Goal: Task Accomplishment & Management: Manage account settings

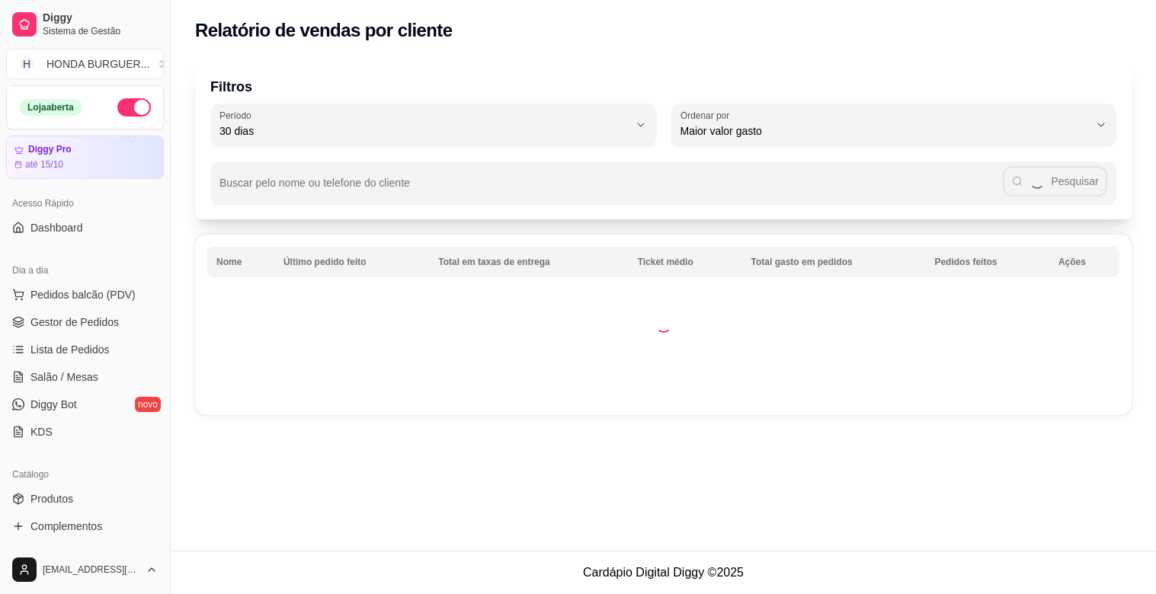
select select "30"
select select "HIGHEST_TOTAL_SPENT_WITH_ORDERS"
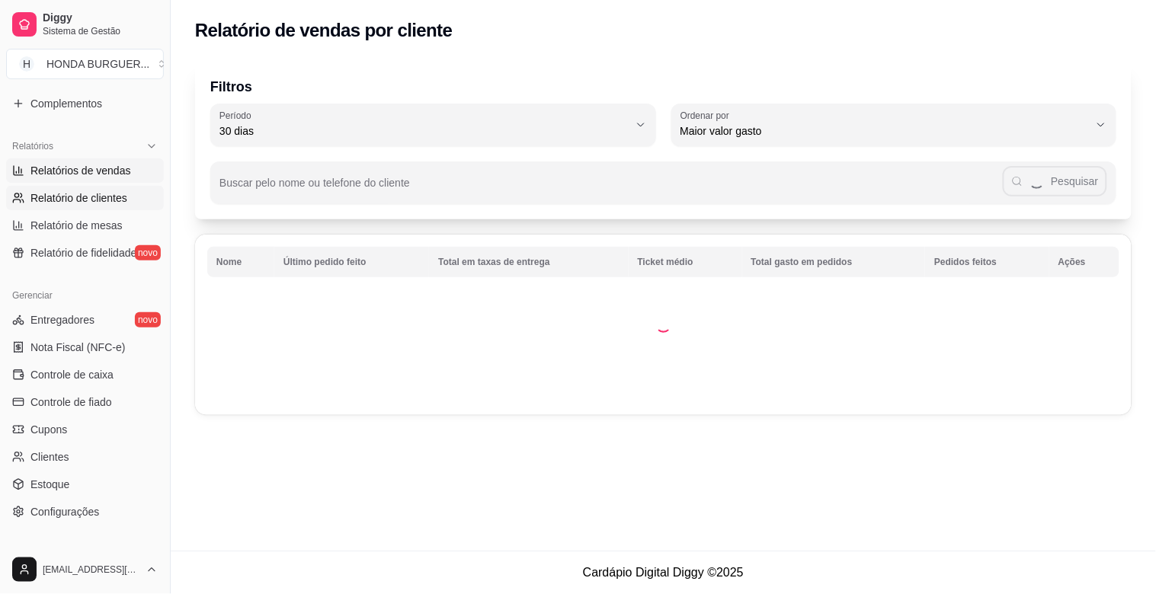
click at [95, 165] on span "Relatórios de vendas" at bounding box center [80, 170] width 101 height 15
select select "ALL"
select select "0"
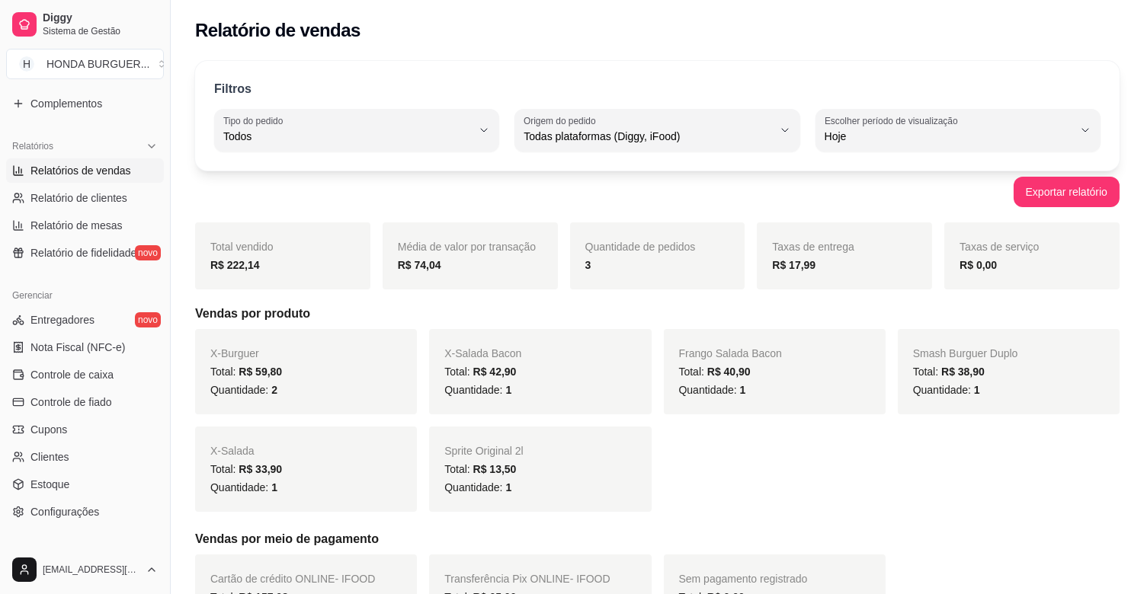
scroll to position [169, 0]
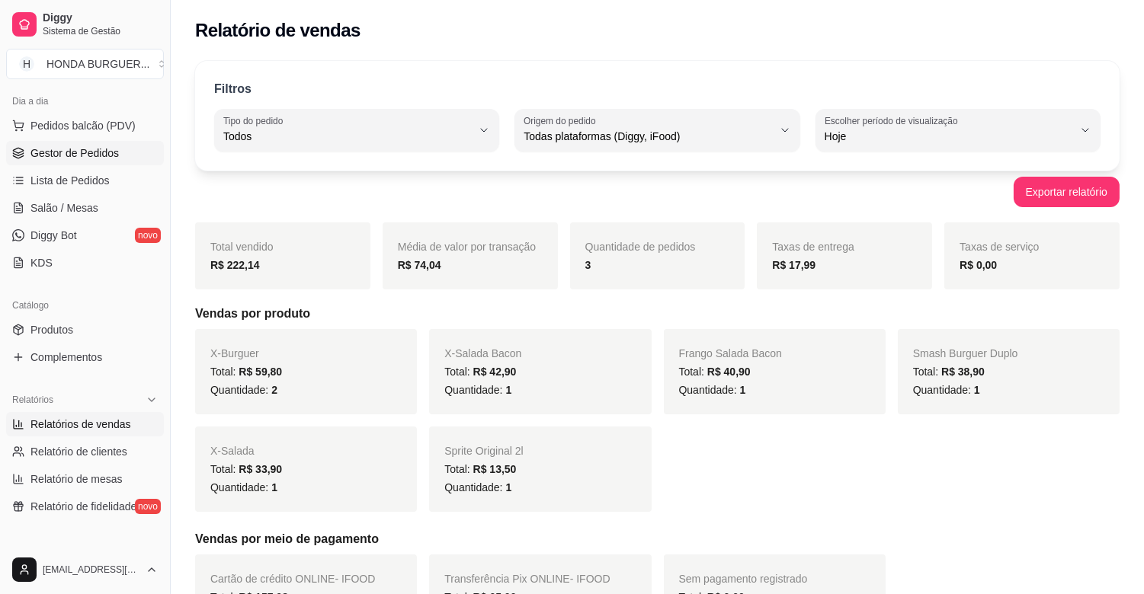
click at [85, 153] on span "Gestor de Pedidos" at bounding box center [74, 153] width 88 height 15
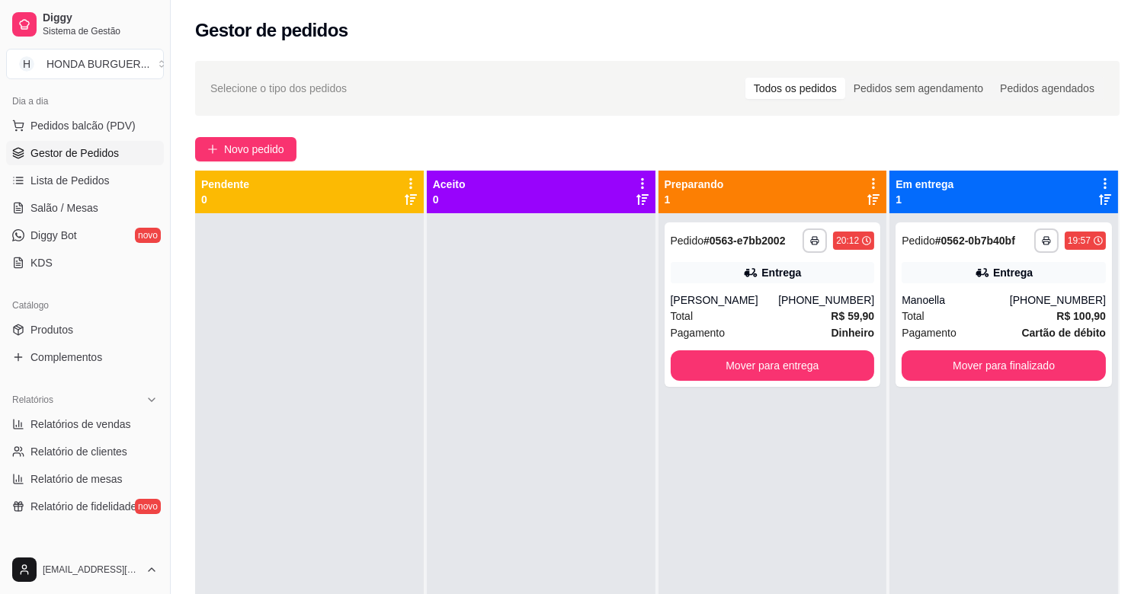
click at [364, 573] on div at bounding box center [309, 510] width 229 height 594
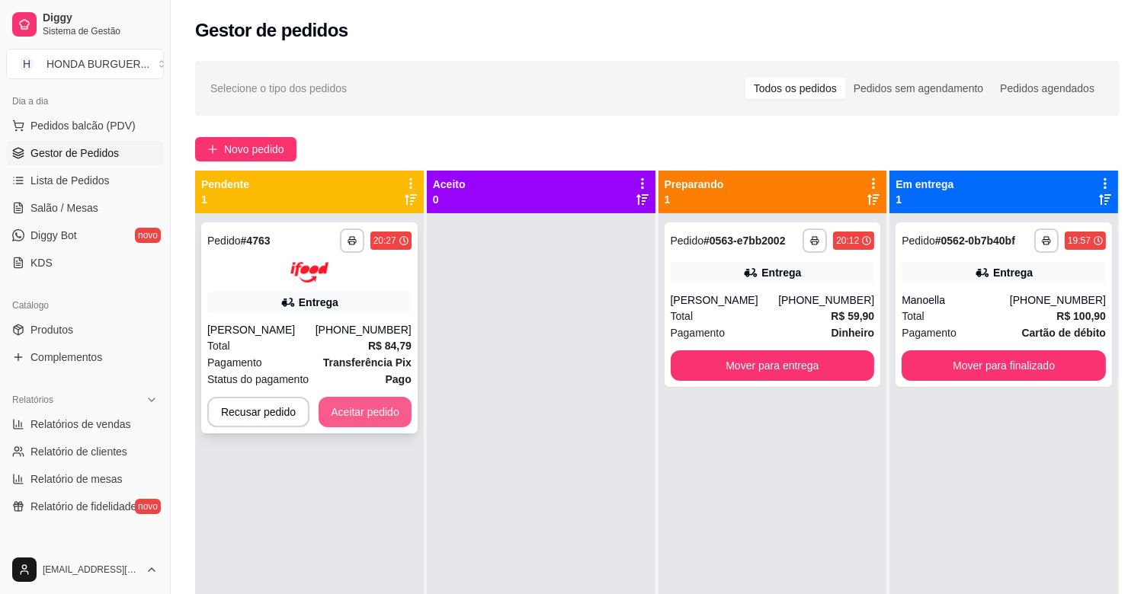
click at [398, 408] on button "Aceitar pedido" at bounding box center [365, 412] width 93 height 30
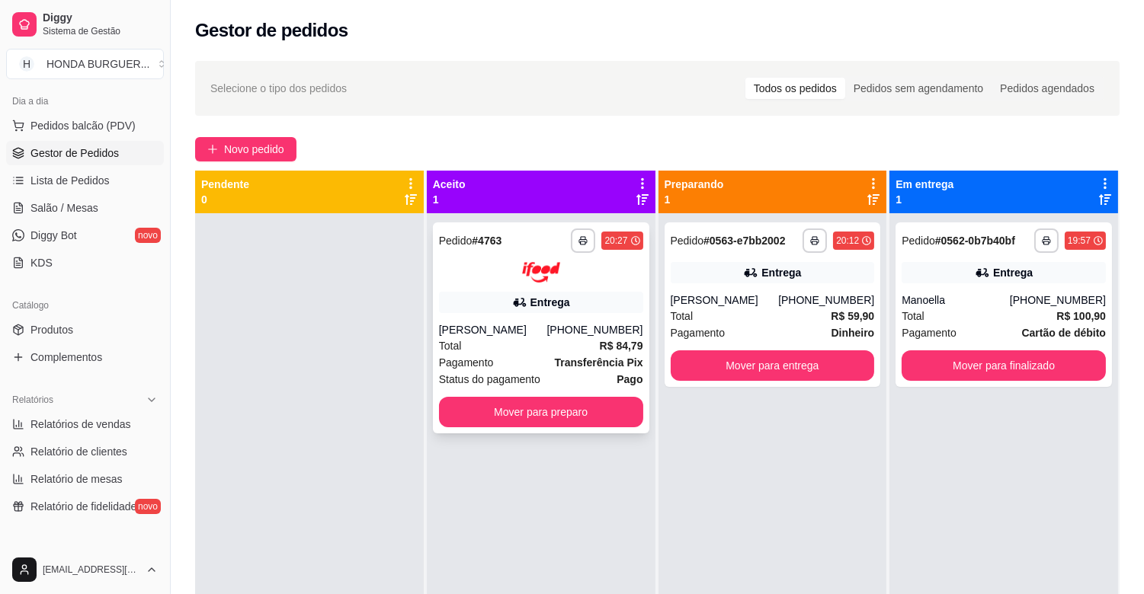
click at [539, 340] on div "Total R$ 84,79" at bounding box center [541, 346] width 204 height 17
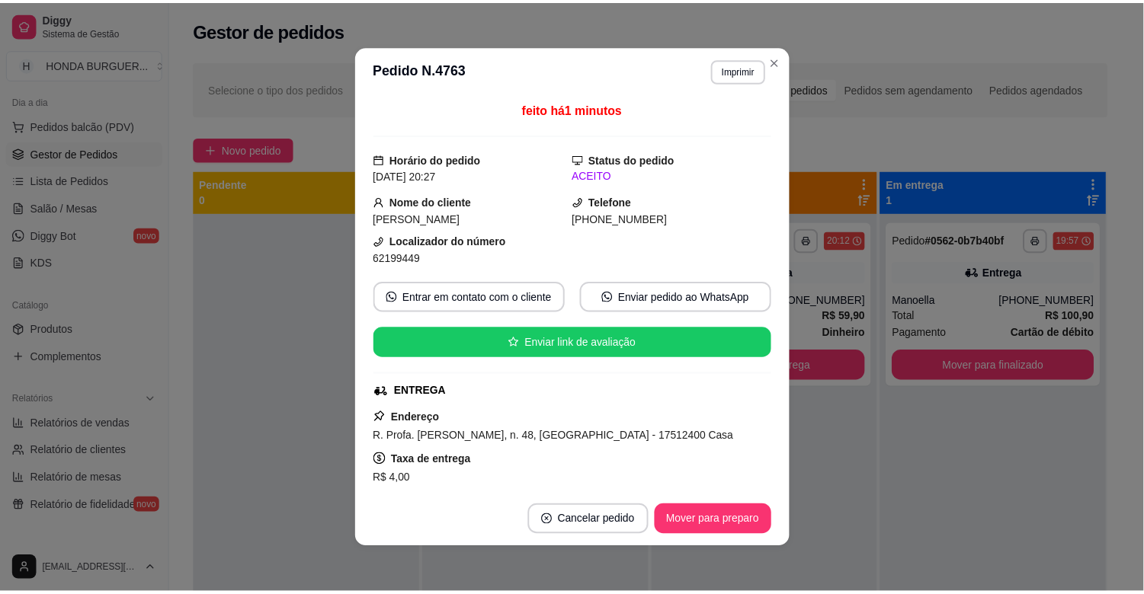
scroll to position [254, 0]
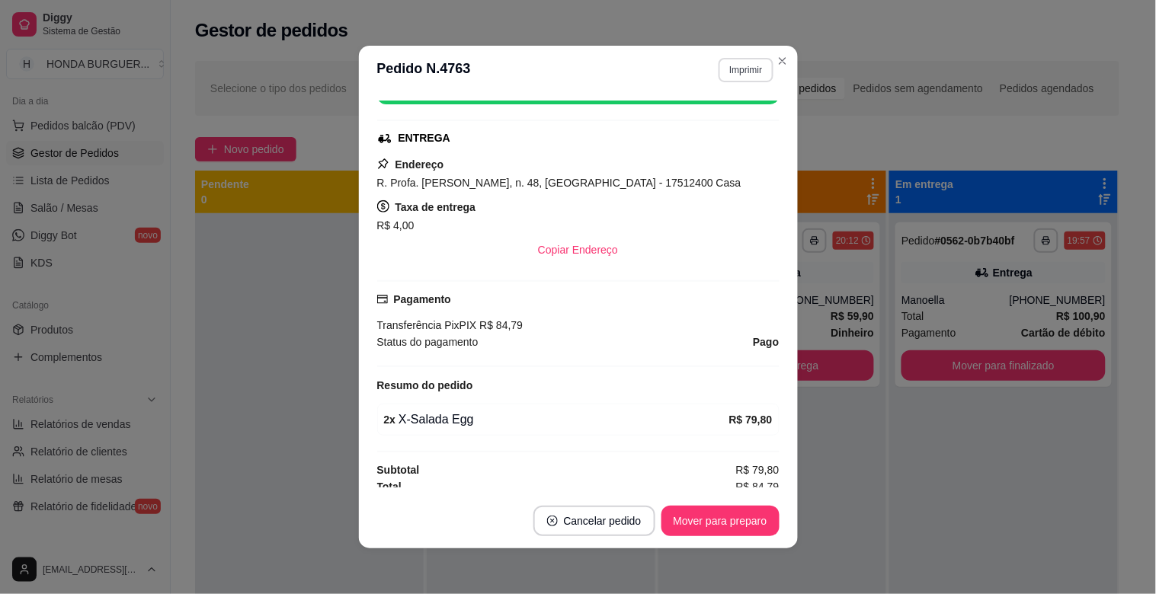
click at [755, 71] on button "Imprimir" at bounding box center [746, 70] width 54 height 24
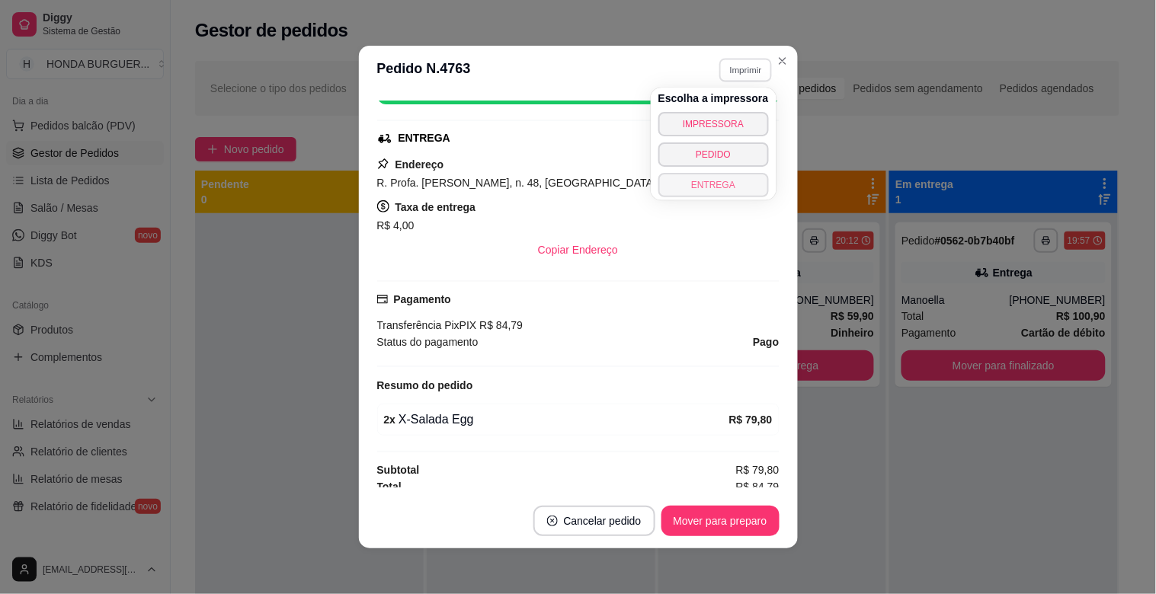
click at [732, 186] on button "ENTREGA" at bounding box center [713, 185] width 111 height 24
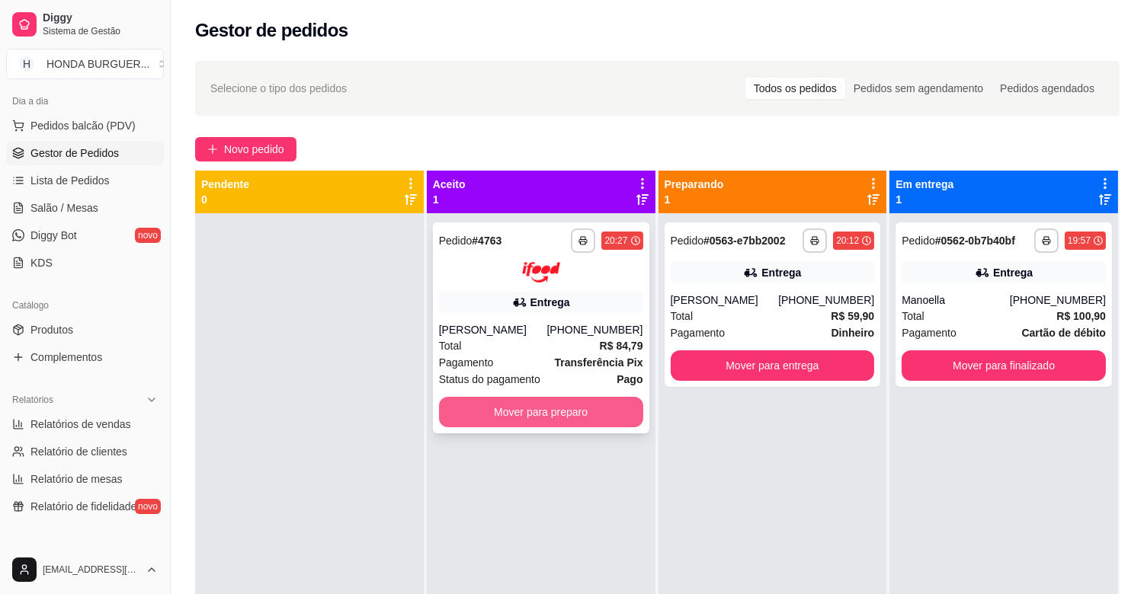
click at [476, 414] on button "Mover para preparo" at bounding box center [541, 412] width 204 height 30
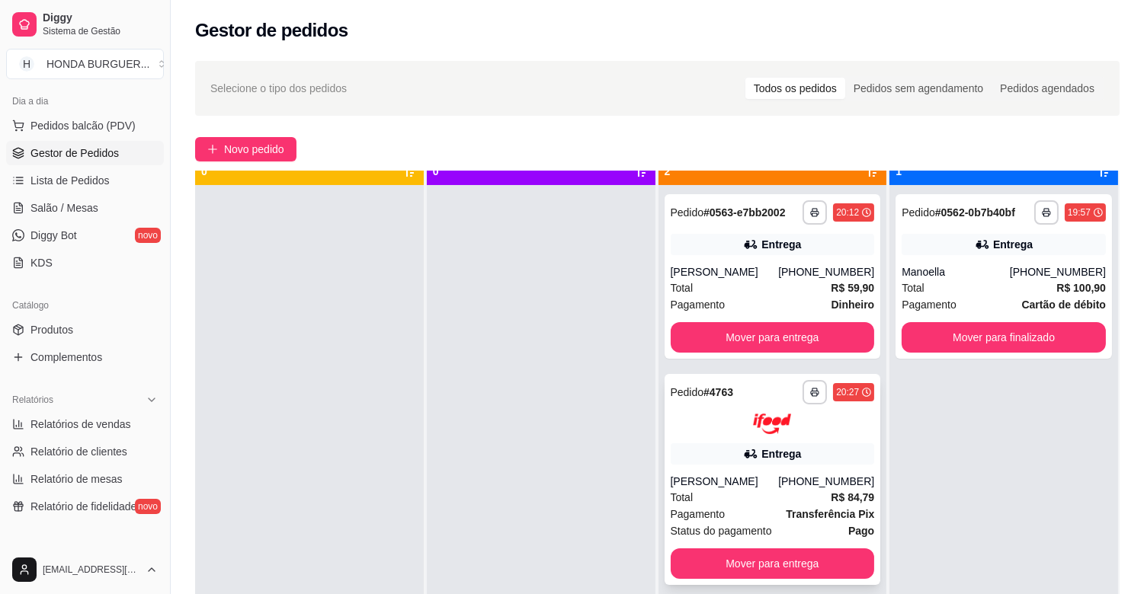
scroll to position [42, 0]
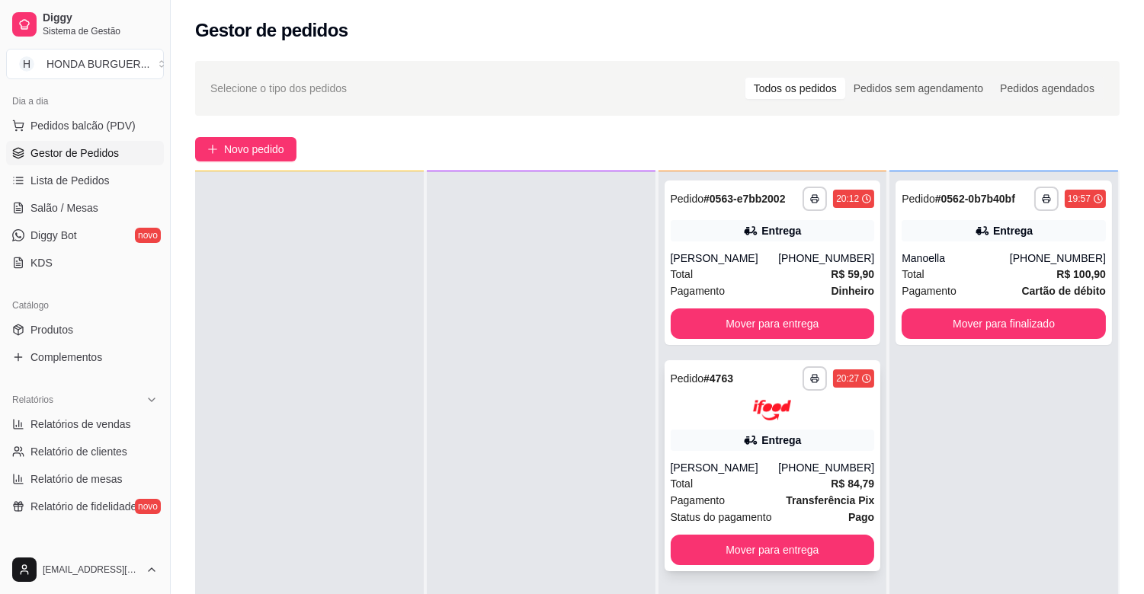
click at [752, 446] on div "Entrega" at bounding box center [773, 440] width 204 height 21
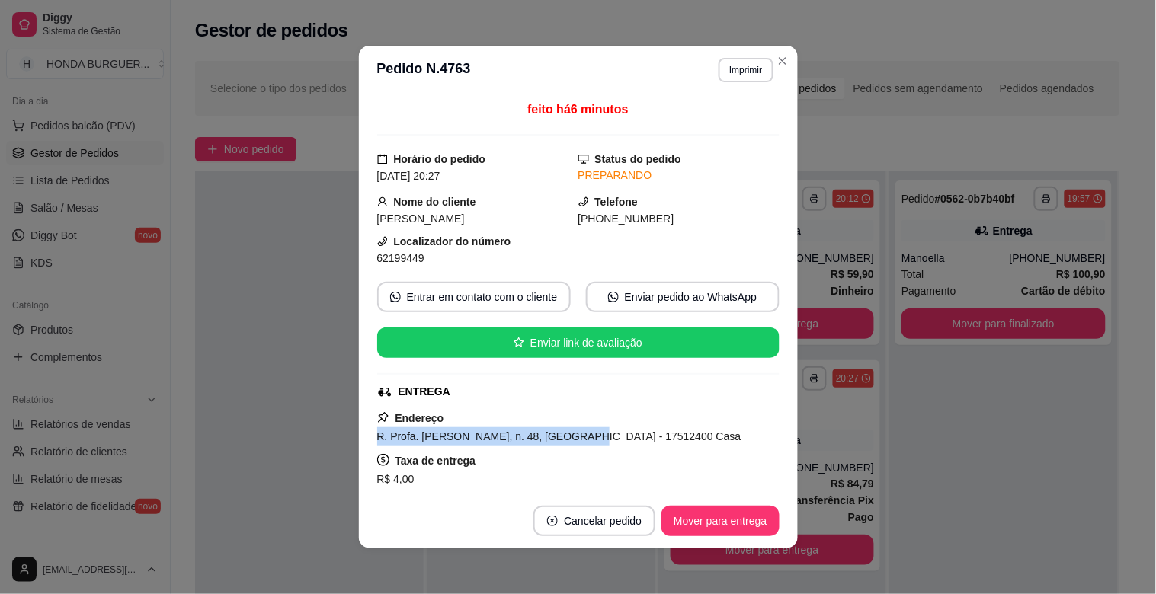
drag, startPoint x: 370, startPoint y: 437, endPoint x: 557, endPoint y: 445, distance: 187.7
click at [557, 445] on div "R. Profa. [PERSON_NAME], n. 48, [GEOGRAPHIC_DATA] - 17512400 Casa" at bounding box center [578, 437] width 402 height 18
copy span "R. Profa. [PERSON_NAME], n. 48,"
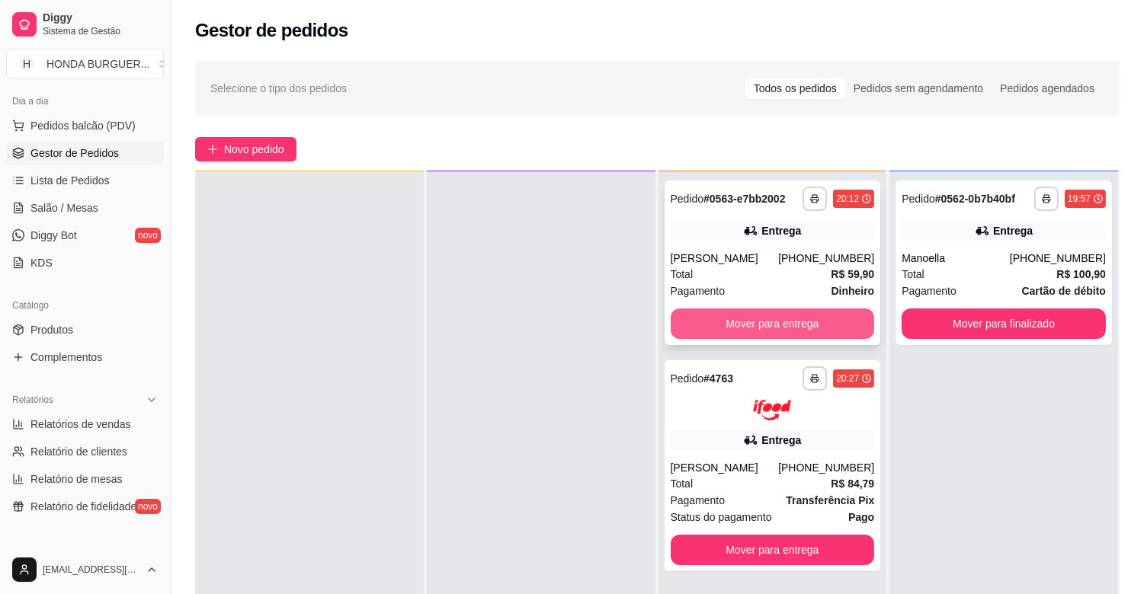
click at [813, 324] on button "Mover para entrega" at bounding box center [773, 324] width 204 height 30
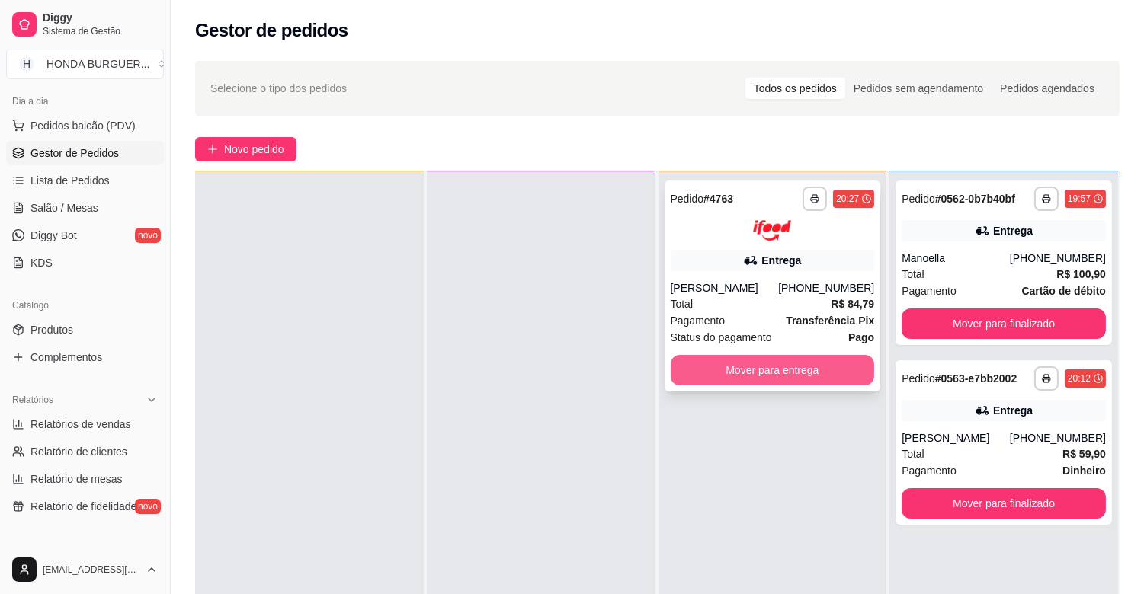
click at [745, 373] on button "Mover para entrega" at bounding box center [773, 370] width 204 height 30
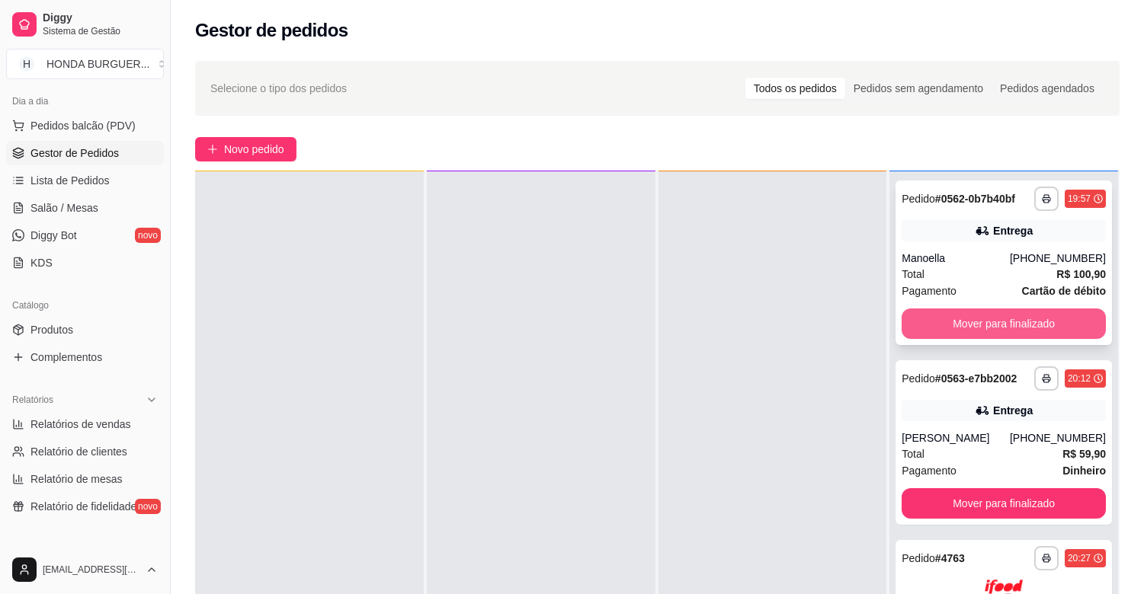
click at [942, 312] on button "Mover para finalizado" at bounding box center [1004, 324] width 204 height 30
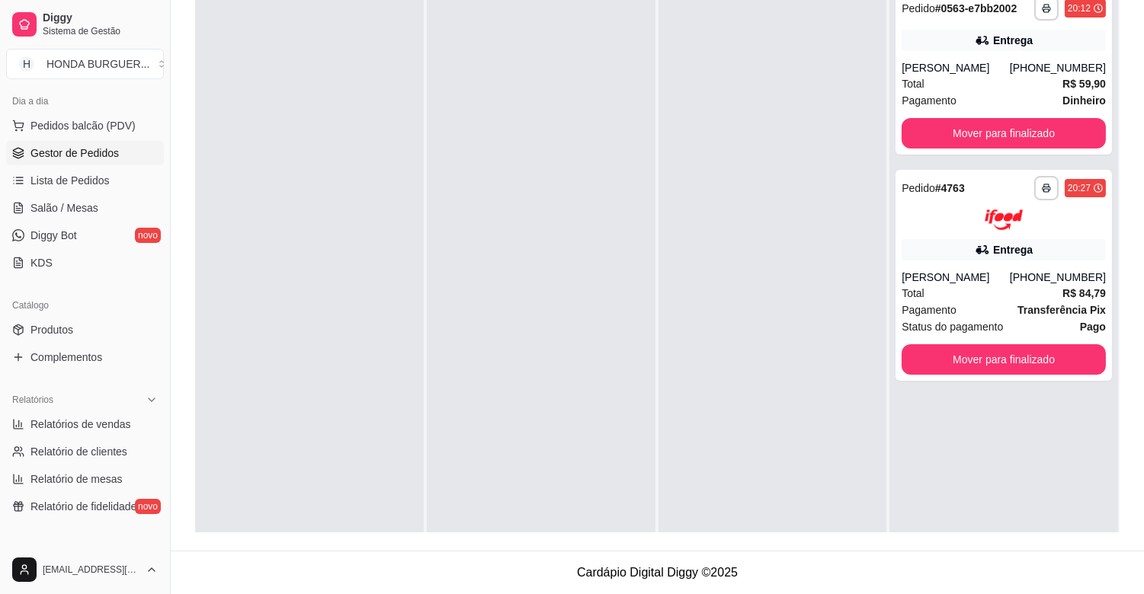
scroll to position [0, 0]
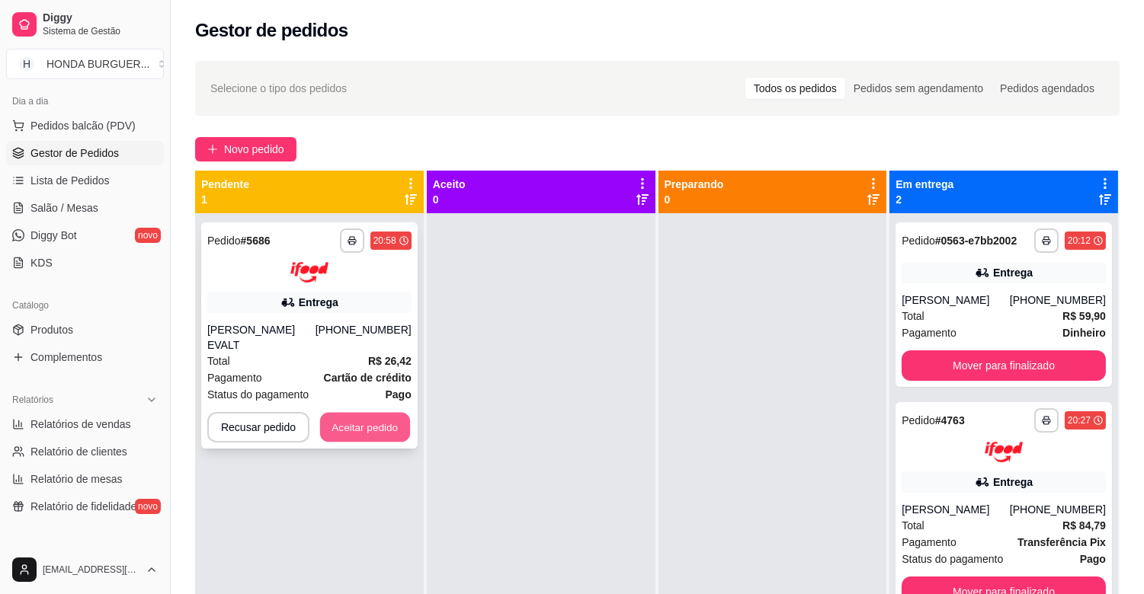
click at [367, 424] on button "Aceitar pedido" at bounding box center [365, 427] width 90 height 30
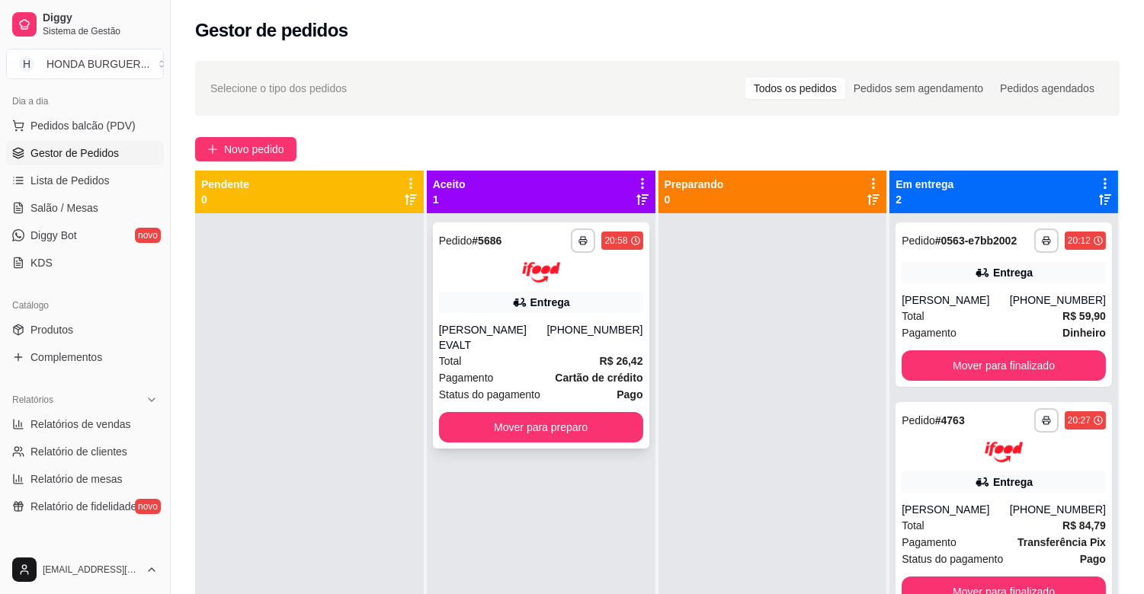
click at [529, 380] on div "Pagamento Cartão de crédito" at bounding box center [541, 378] width 204 height 17
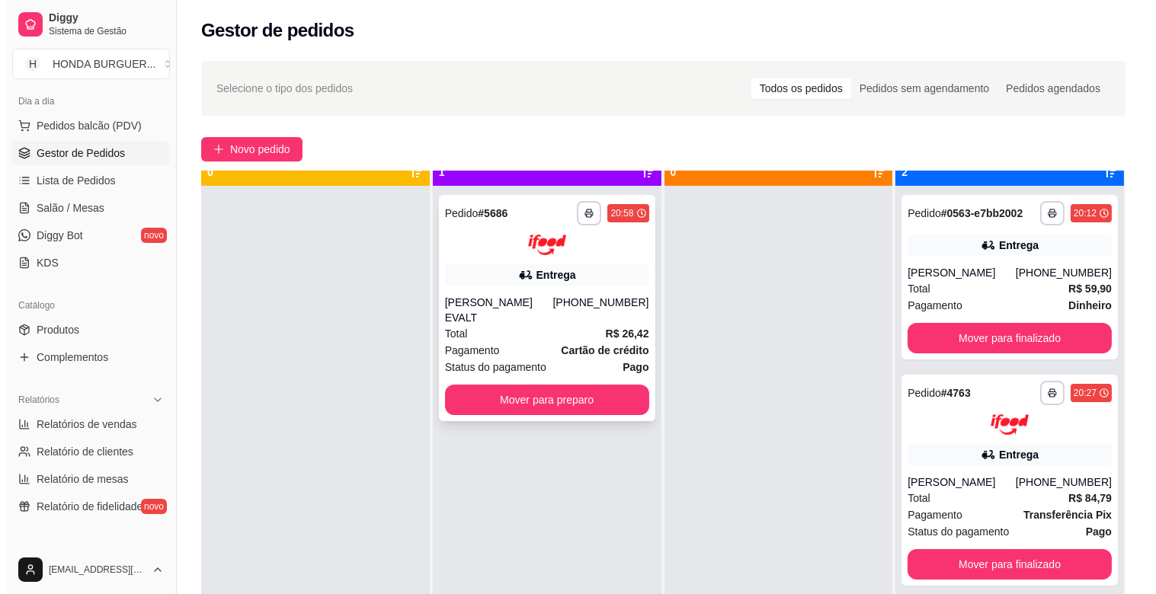
scroll to position [42, 0]
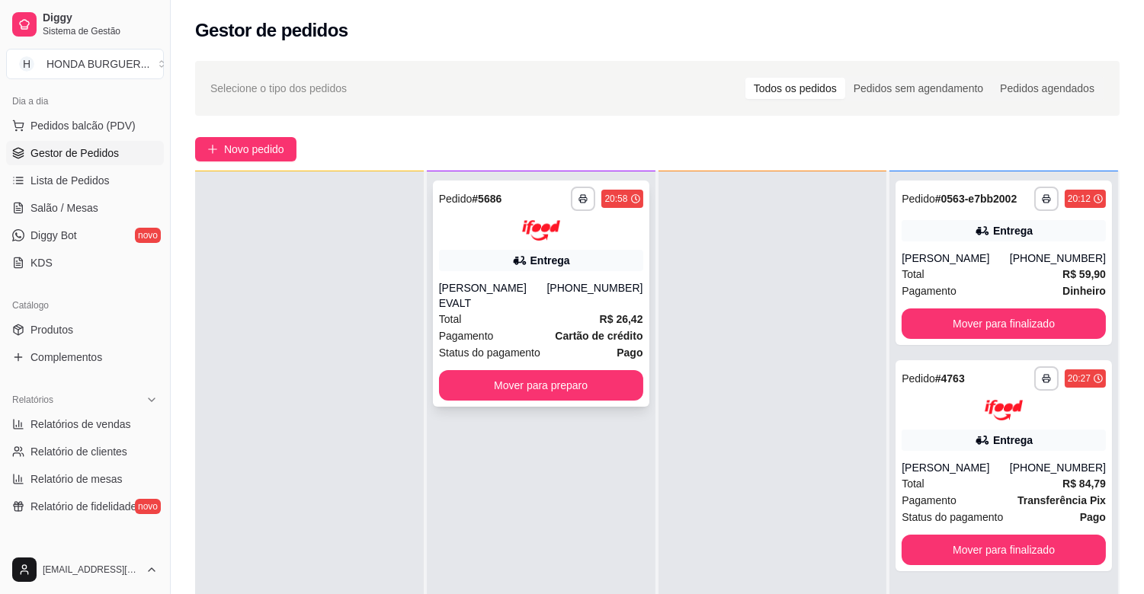
click at [572, 287] on div "[PHONE_NUMBER]" at bounding box center [594, 295] width 96 height 30
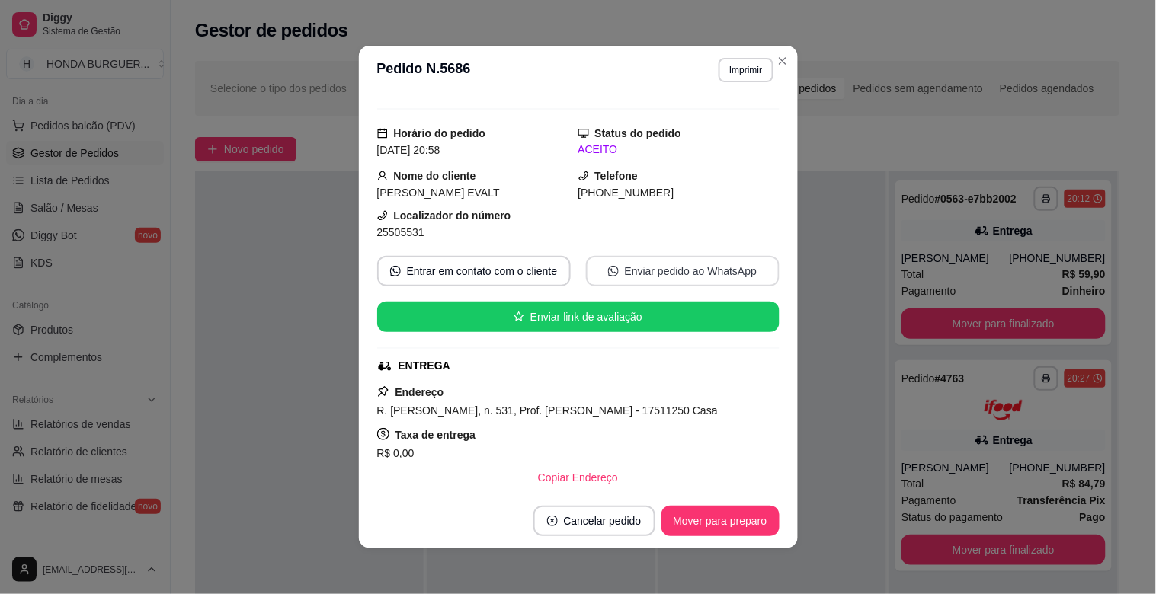
scroll to position [0, 0]
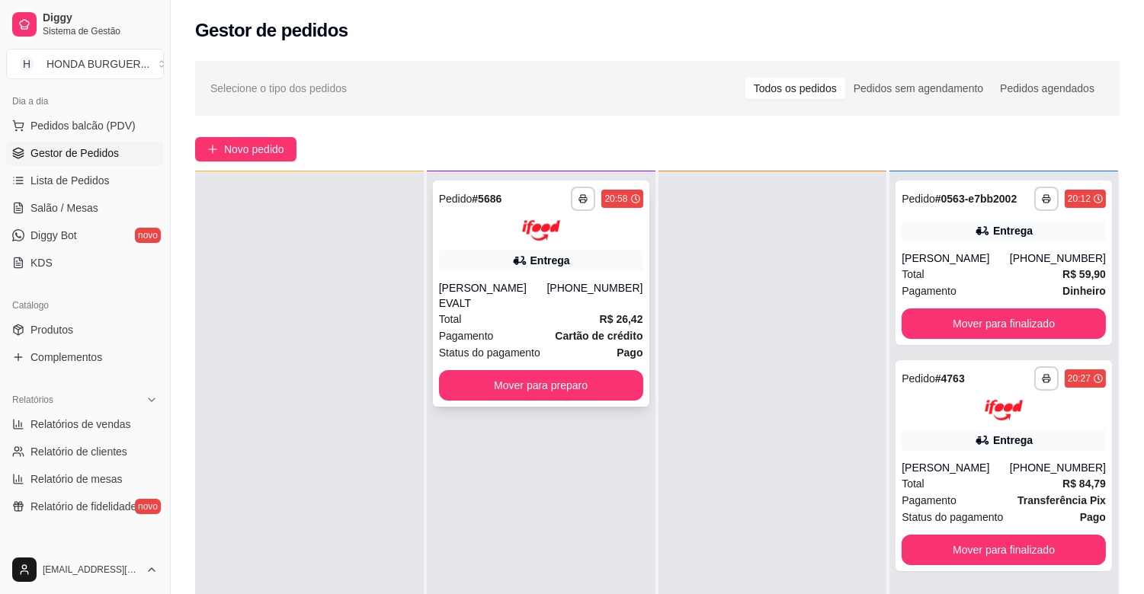
click at [501, 288] on div "[PERSON_NAME] EVALT" at bounding box center [493, 295] width 108 height 30
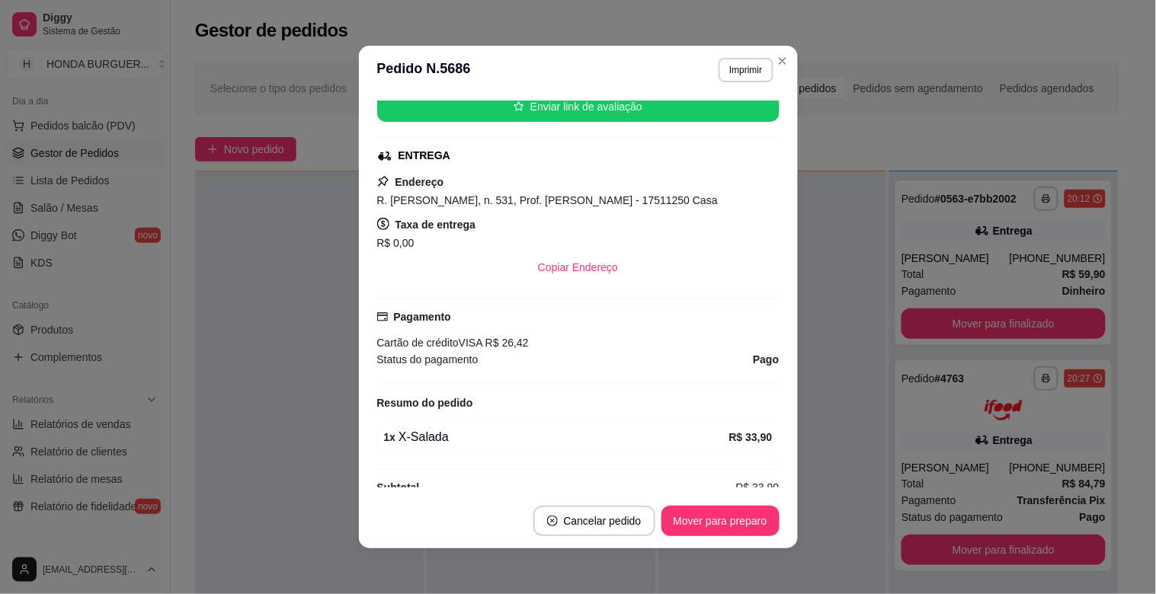
scroll to position [85, 0]
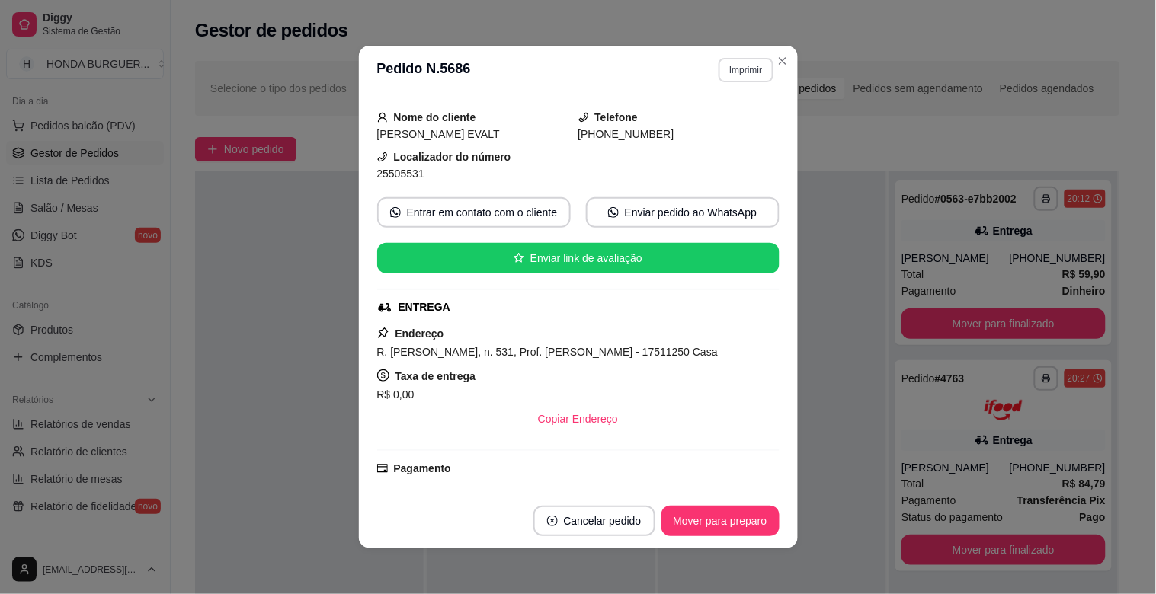
click at [748, 82] on button "Imprimir" at bounding box center [746, 70] width 54 height 24
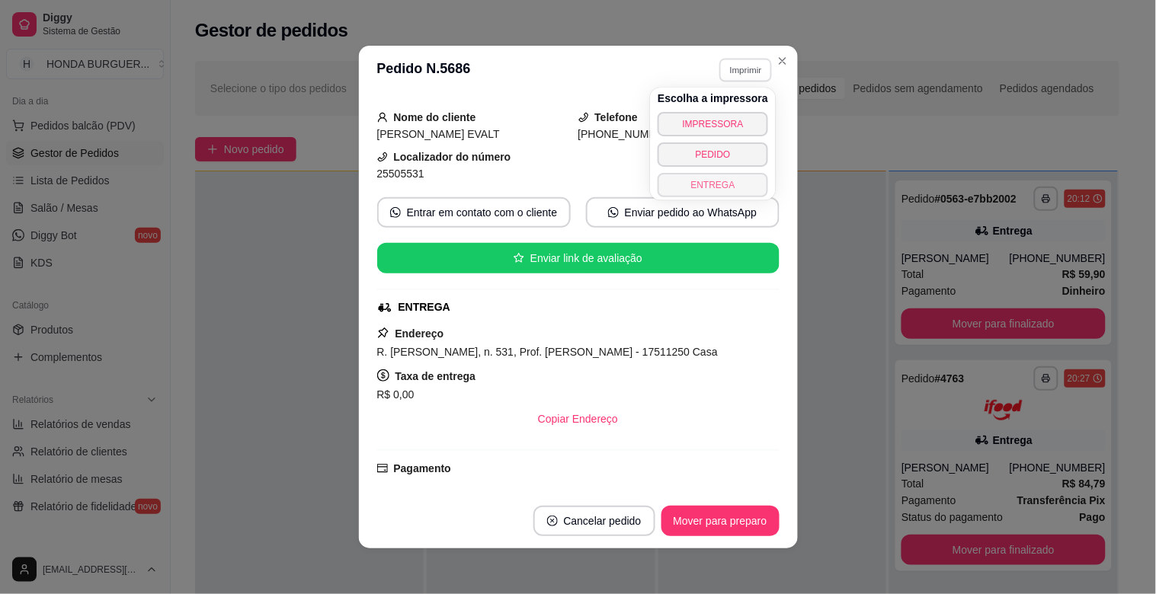
click at [718, 188] on button "ENTREGA" at bounding box center [713, 185] width 111 height 24
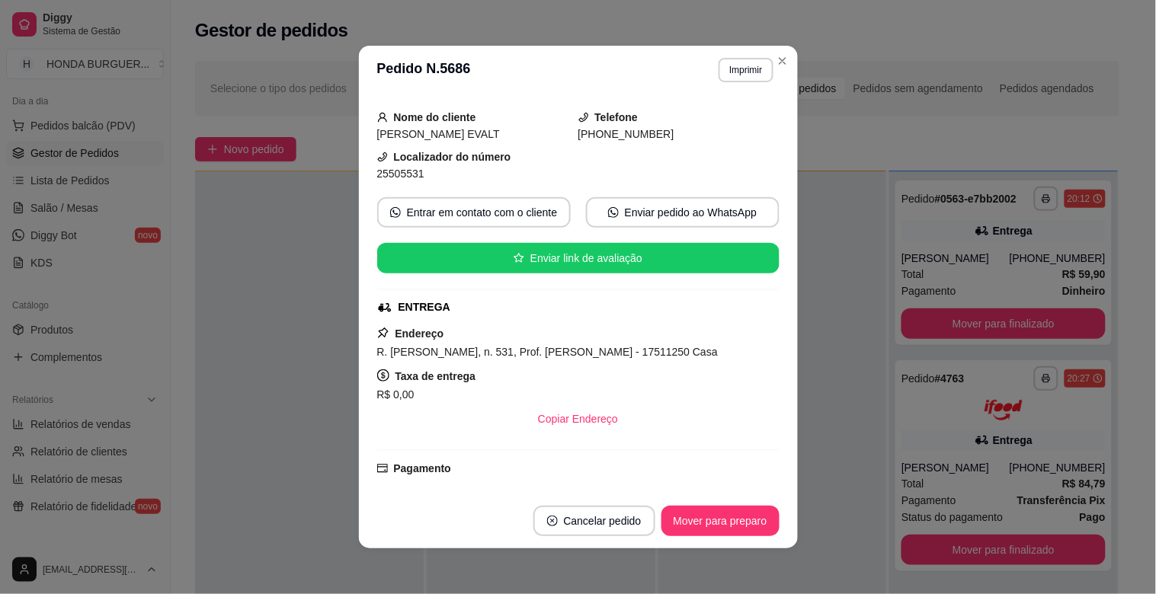
click at [788, 56] on header "**********" at bounding box center [578, 70] width 439 height 49
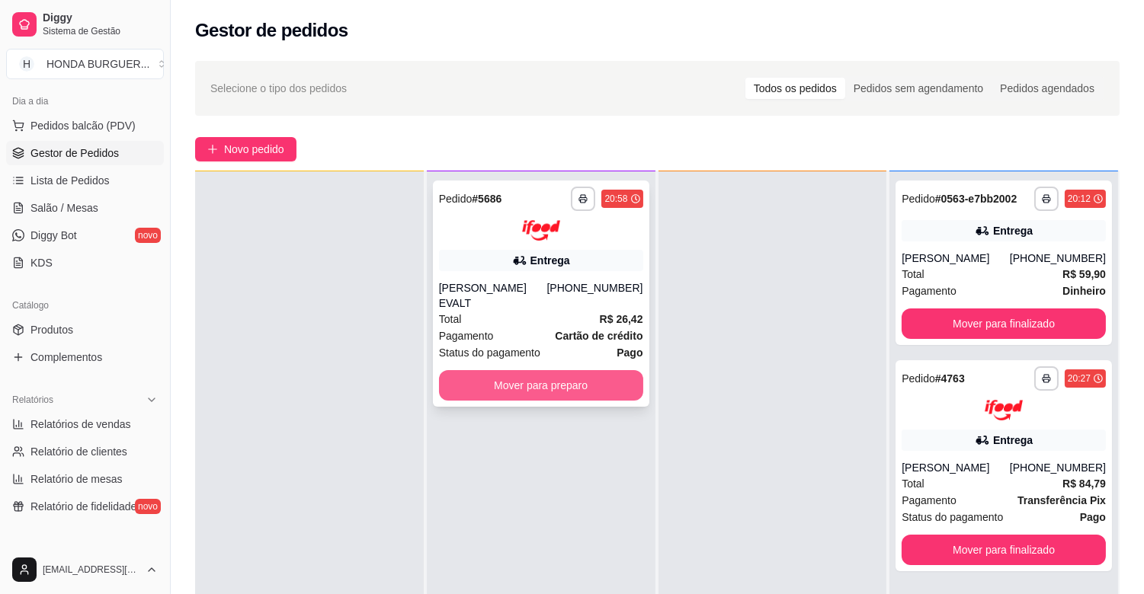
click at [568, 391] on button "Mover para preparo" at bounding box center [541, 385] width 204 height 30
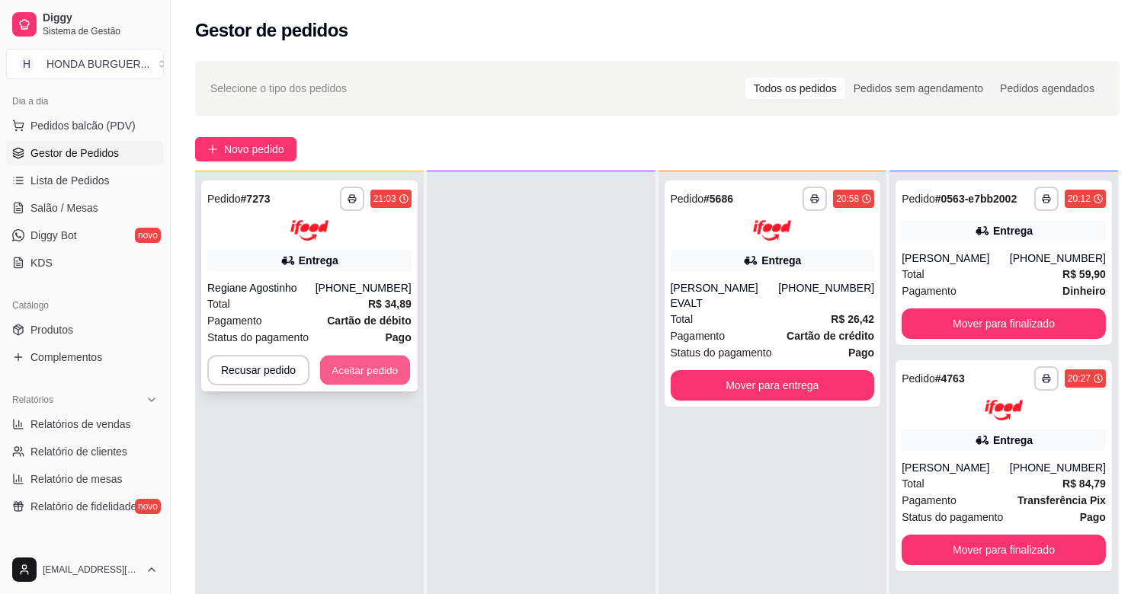
click at [397, 364] on button "Aceitar pedido" at bounding box center [365, 370] width 90 height 30
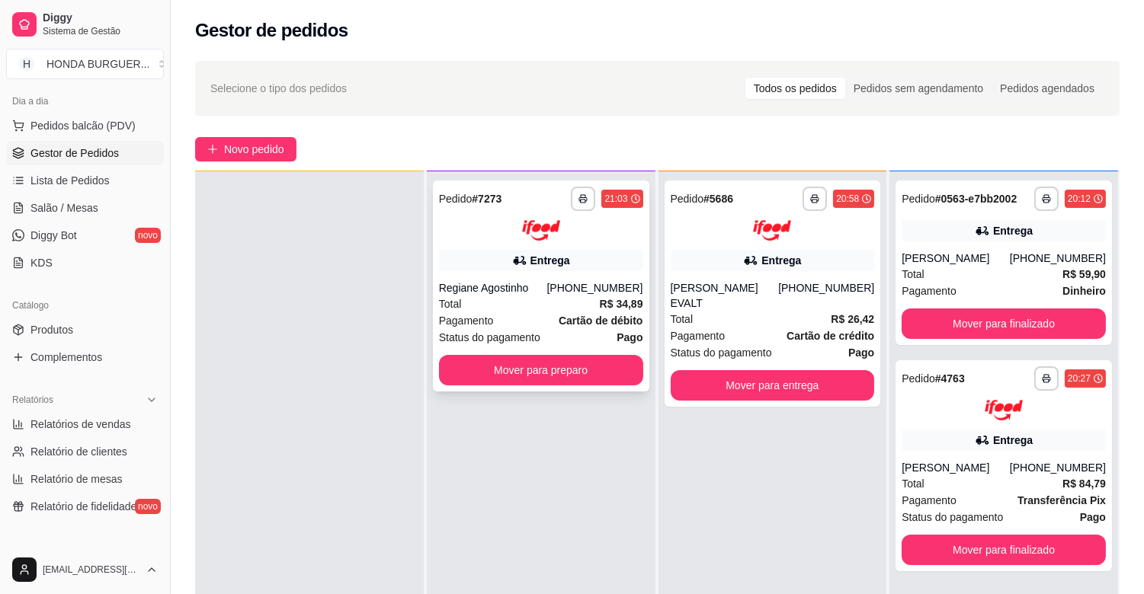
click at [492, 290] on div "Regiane Agostinho" at bounding box center [493, 287] width 108 height 15
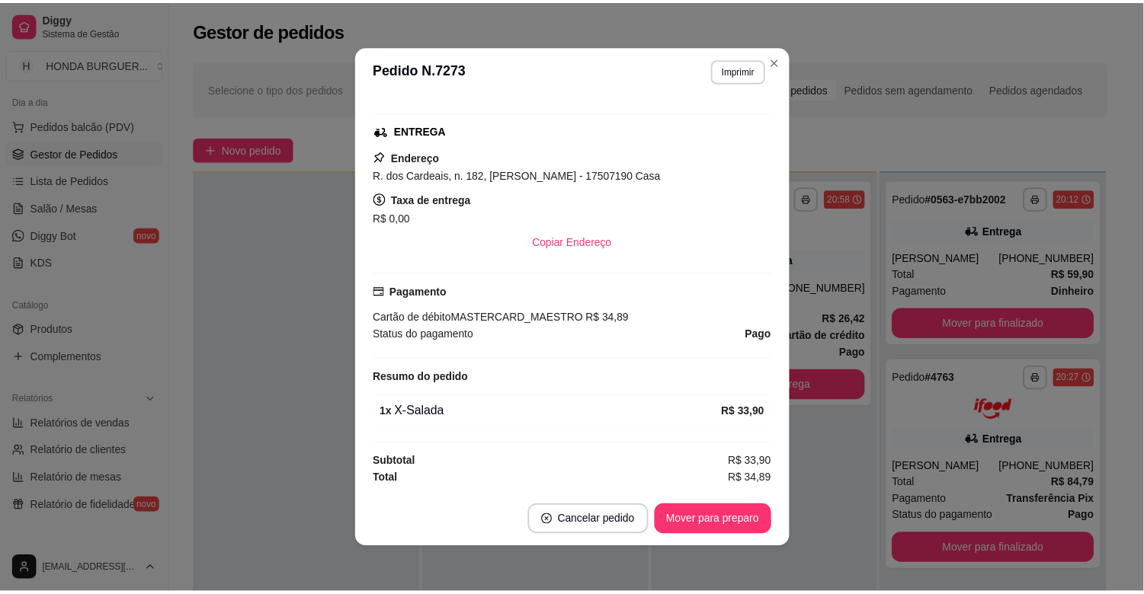
scroll to position [263, 0]
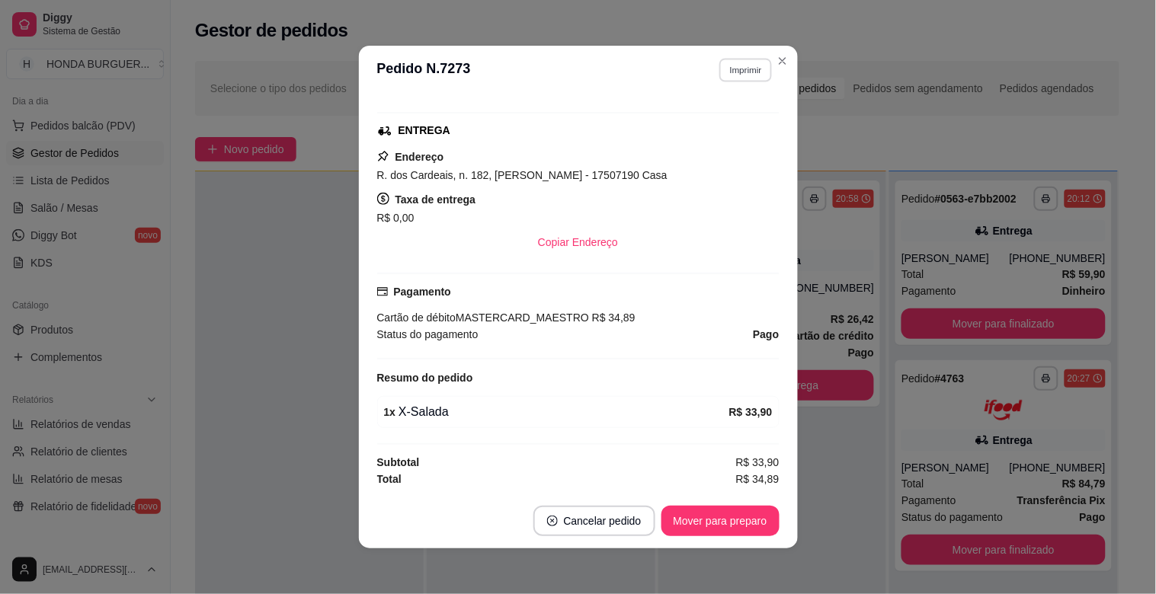
click at [732, 75] on button "Imprimir" at bounding box center [745, 70] width 53 height 24
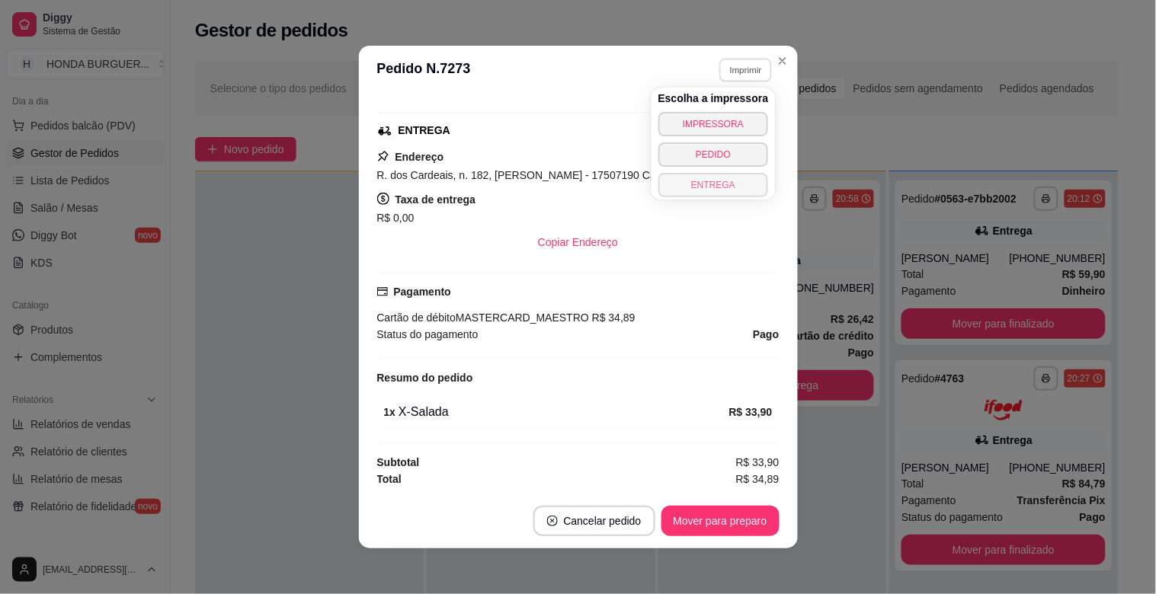
click at [721, 184] on button "ENTREGA" at bounding box center [713, 185] width 111 height 24
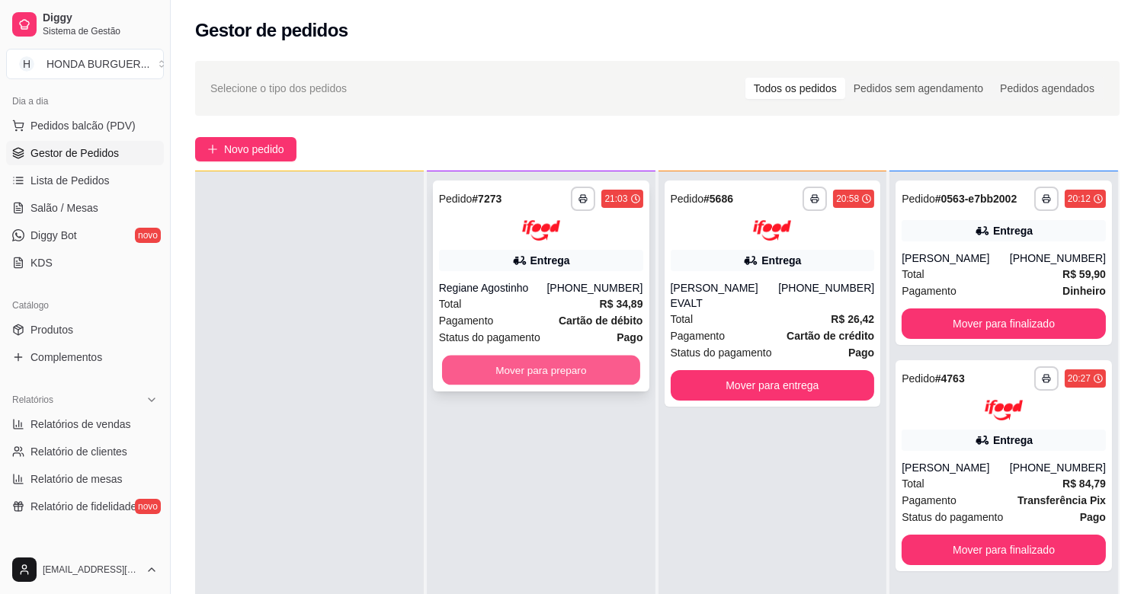
click at [590, 369] on button "Mover para preparo" at bounding box center [541, 370] width 198 height 30
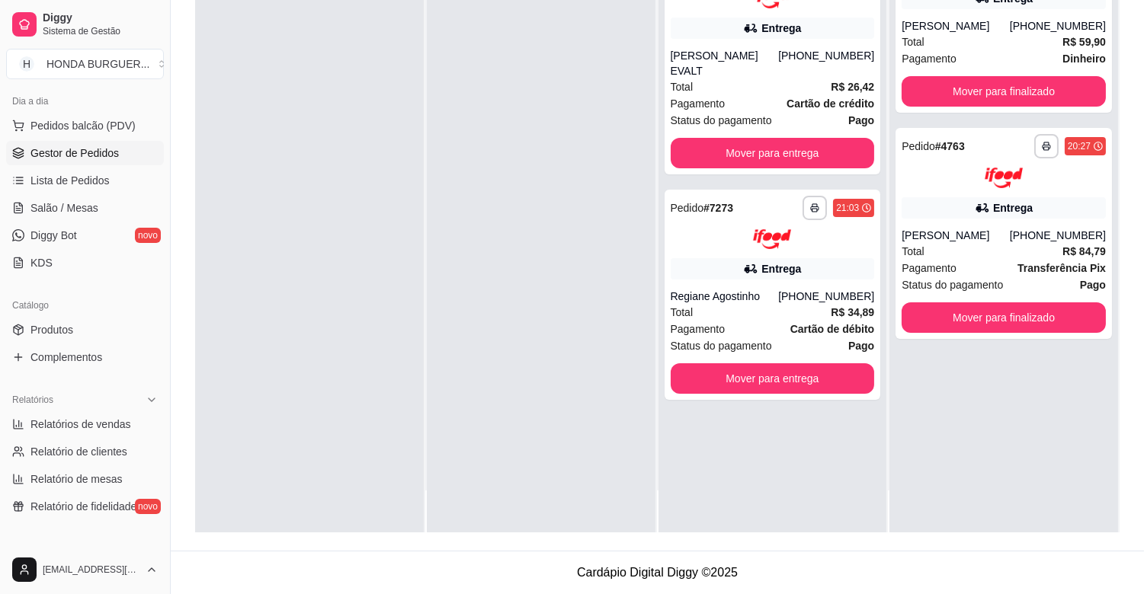
scroll to position [0, 0]
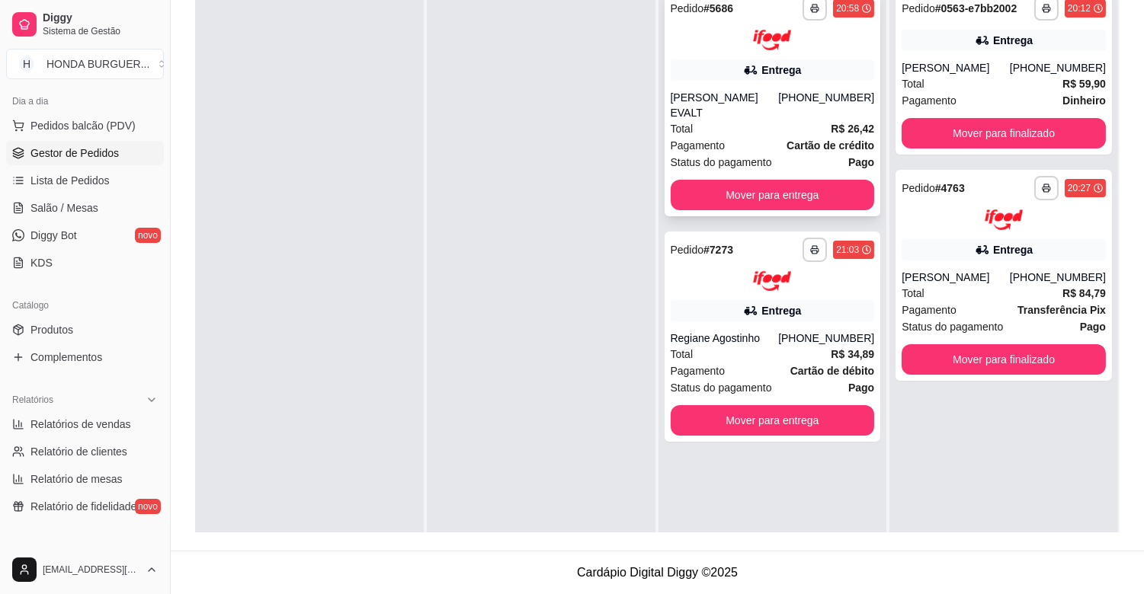
click at [718, 131] on div "**********" at bounding box center [773, 103] width 216 height 226
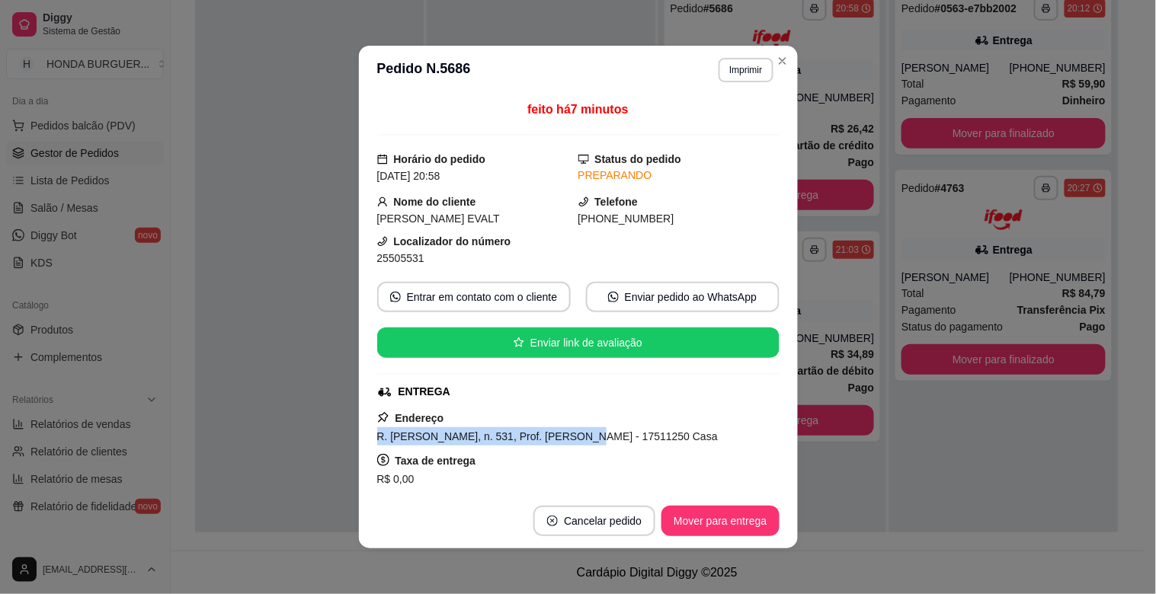
drag, startPoint x: 370, startPoint y: 440, endPoint x: 565, endPoint y: 434, distance: 194.4
click at [565, 434] on span "R. [PERSON_NAME], n. 531, Prof. [PERSON_NAME] - 17511250 Casa" at bounding box center [547, 437] width 341 height 12
copy span "R. [PERSON_NAME], n. 531"
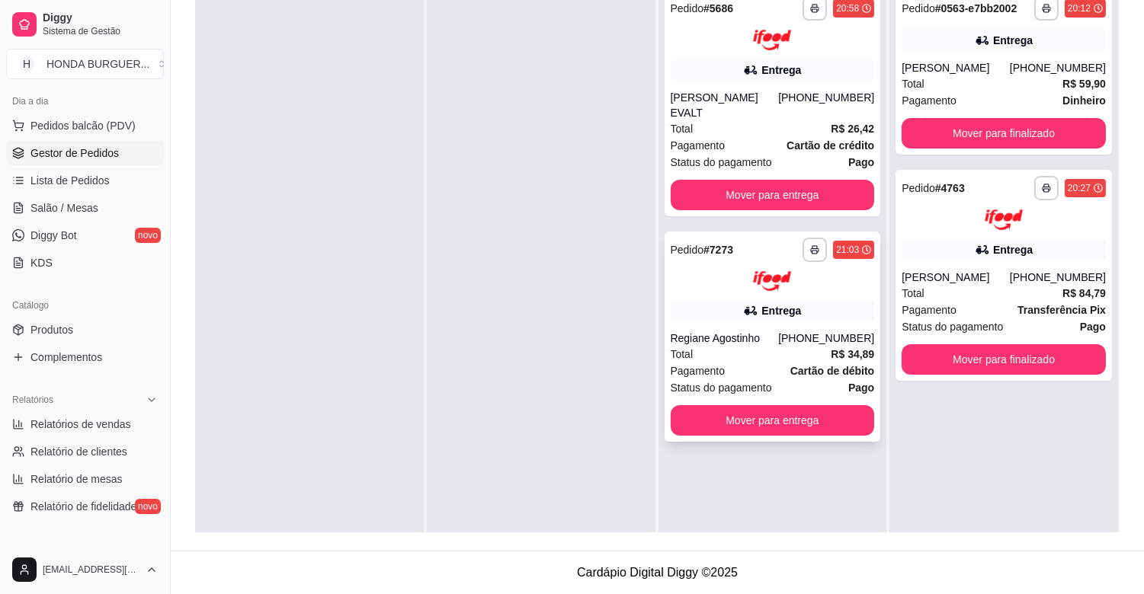
click at [749, 293] on div "**********" at bounding box center [773, 337] width 216 height 211
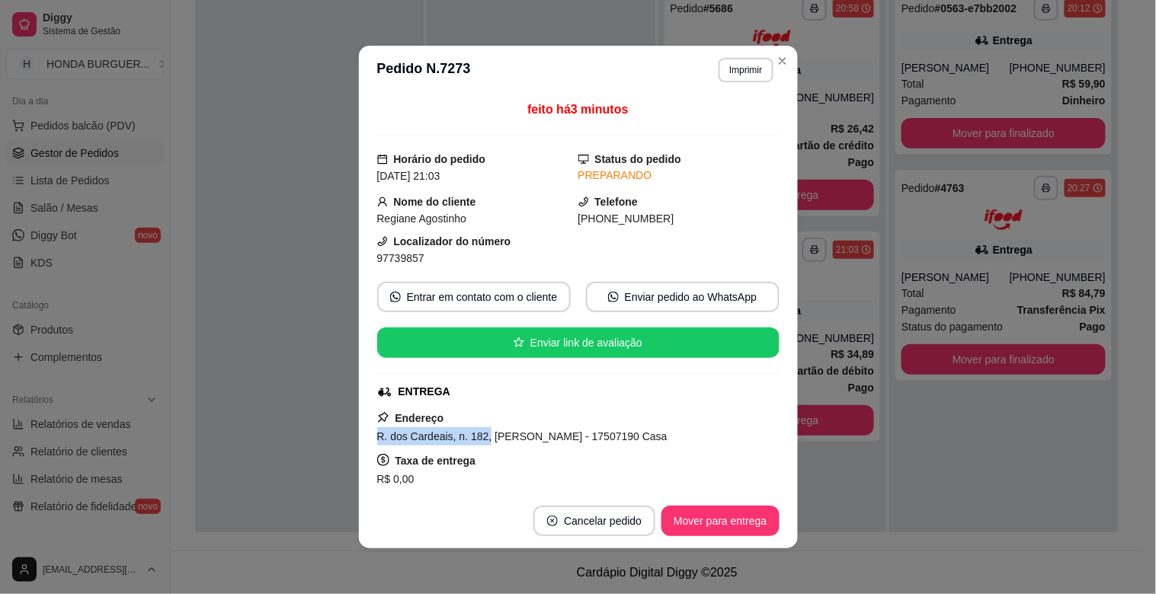
drag, startPoint x: 369, startPoint y: 437, endPoint x: 477, endPoint y: 444, distance: 108.4
click at [477, 444] on div "feito há 3 minutos Horário do pedido [DATE] 21:03 Status do pedido PREPARANDO N…" at bounding box center [578, 294] width 439 height 399
copy span "R. dos Cardeais, n. 182,"
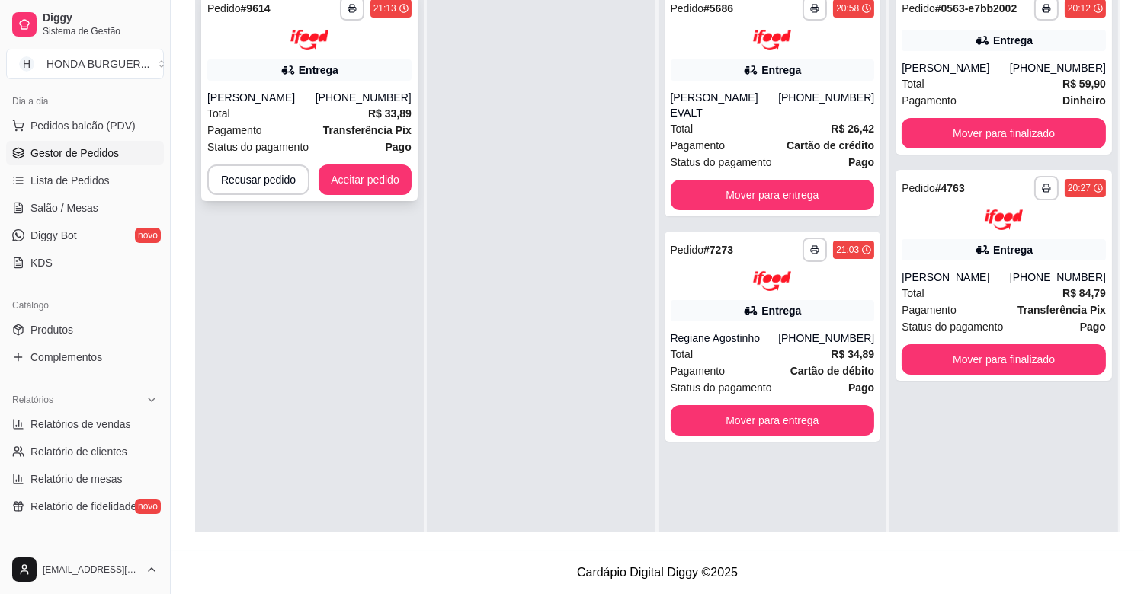
click at [360, 195] on div "**********" at bounding box center [309, 95] width 216 height 211
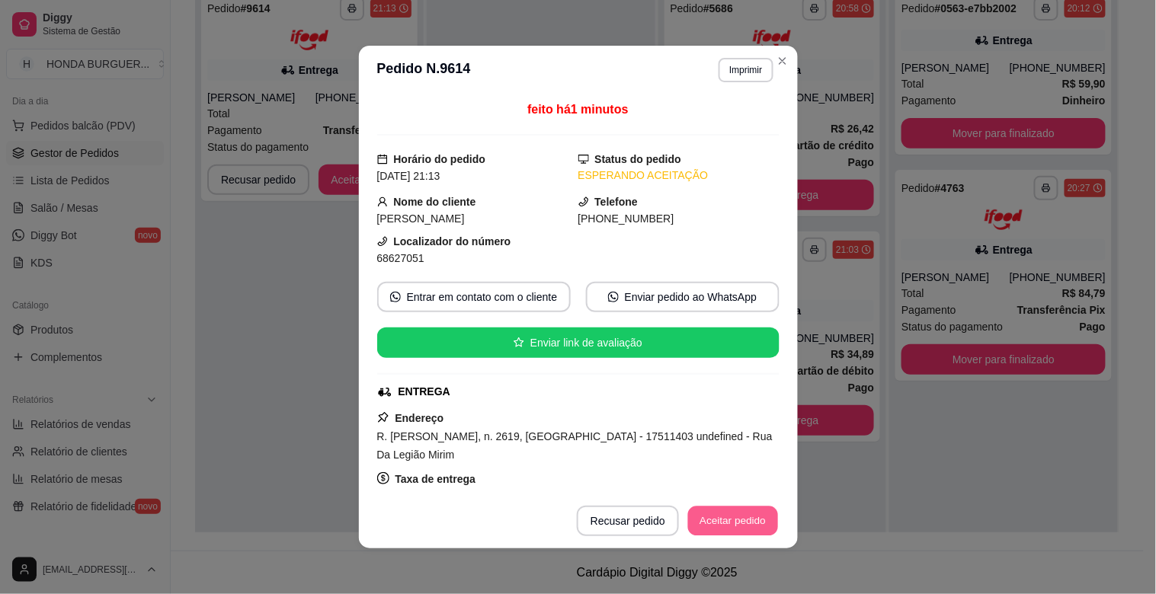
click at [734, 531] on button "Aceitar pedido" at bounding box center [733, 522] width 90 height 30
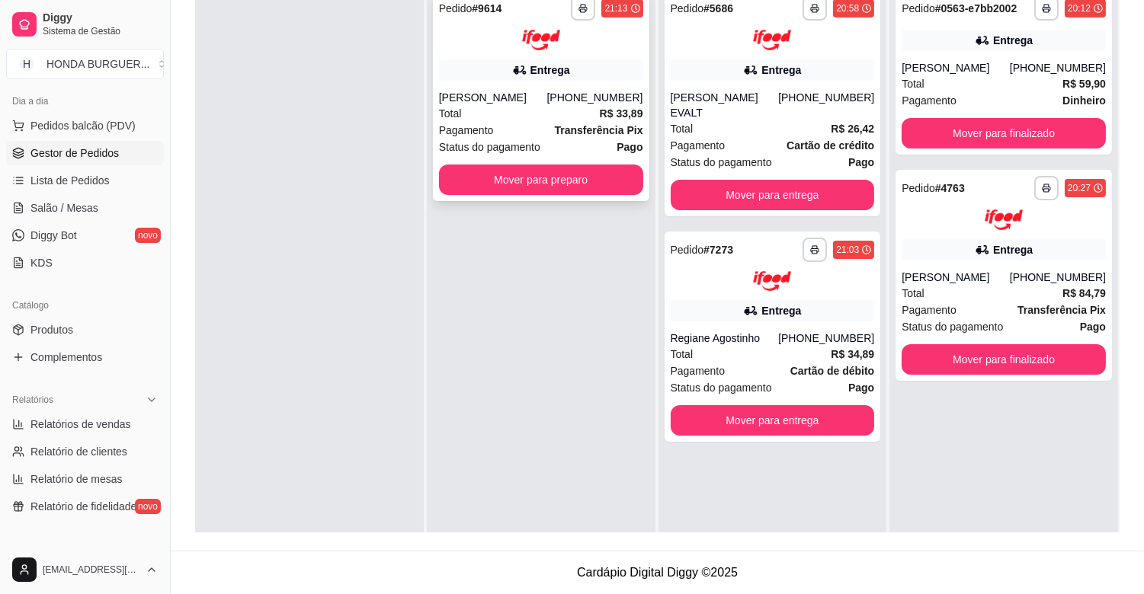
click at [575, 64] on div "Entrega" at bounding box center [541, 69] width 204 height 21
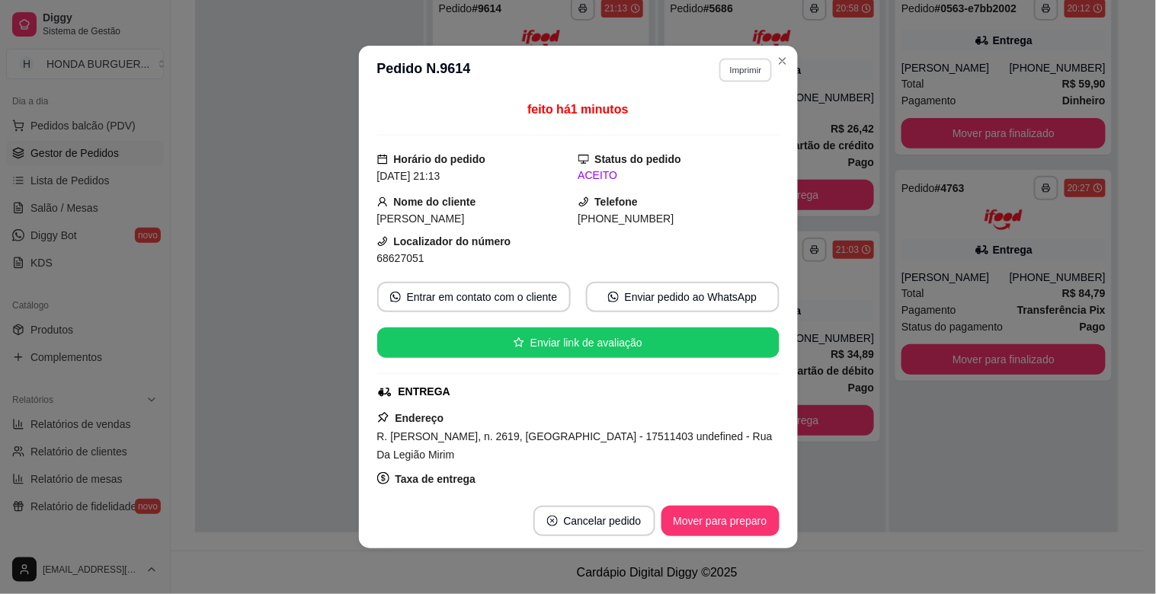
click at [727, 81] on button "Imprimir" at bounding box center [745, 70] width 53 height 24
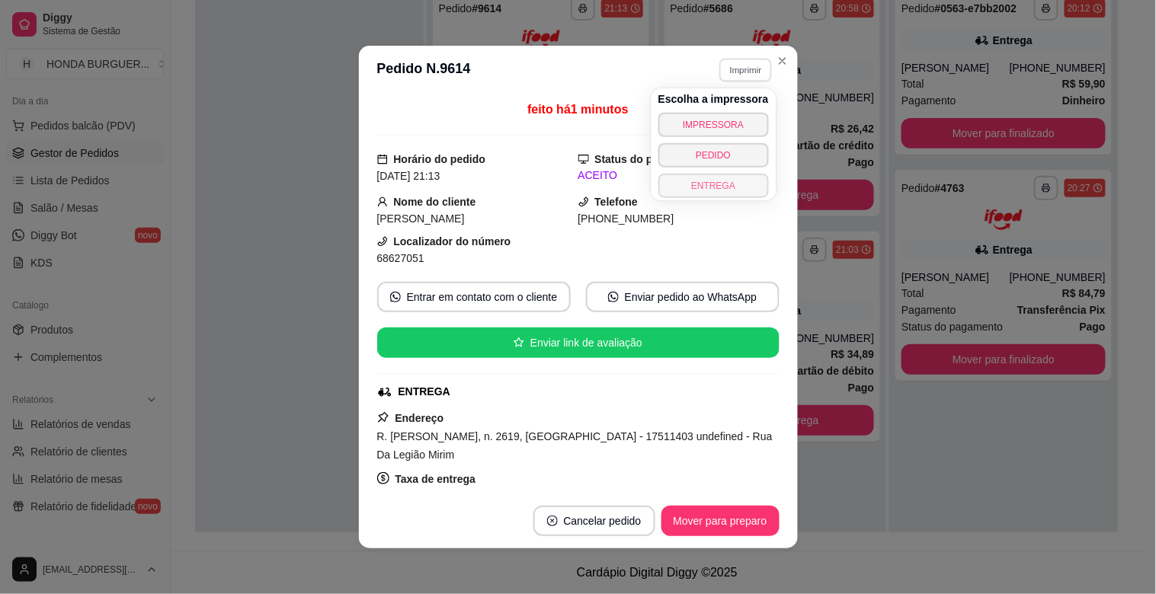
click at [715, 175] on button "ENTREGA" at bounding box center [713, 186] width 111 height 24
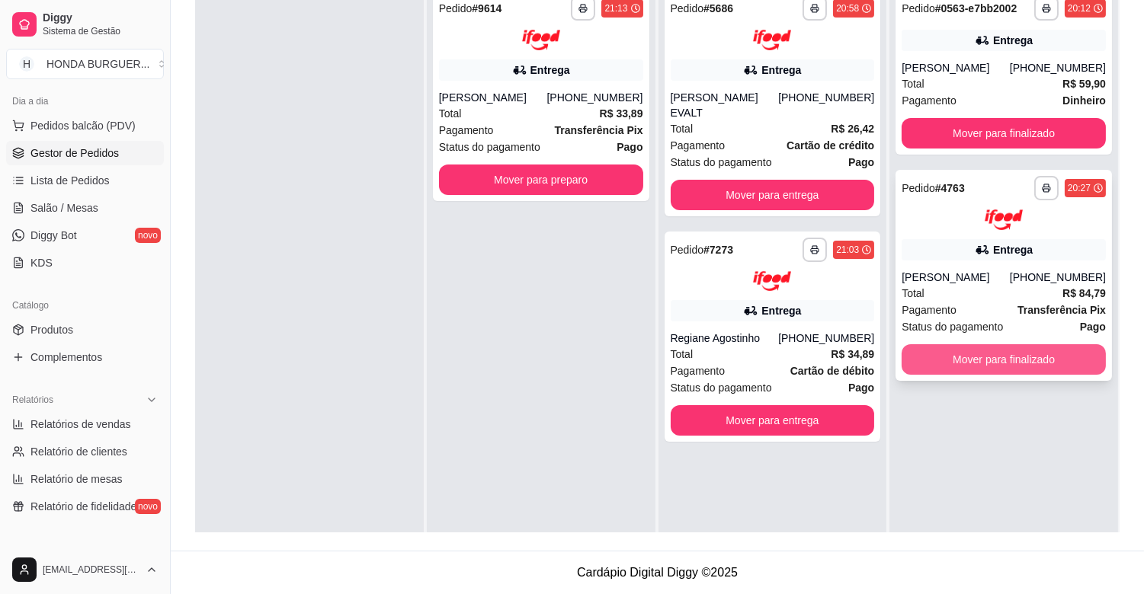
click at [954, 354] on button "Mover para finalizado" at bounding box center [1004, 359] width 204 height 30
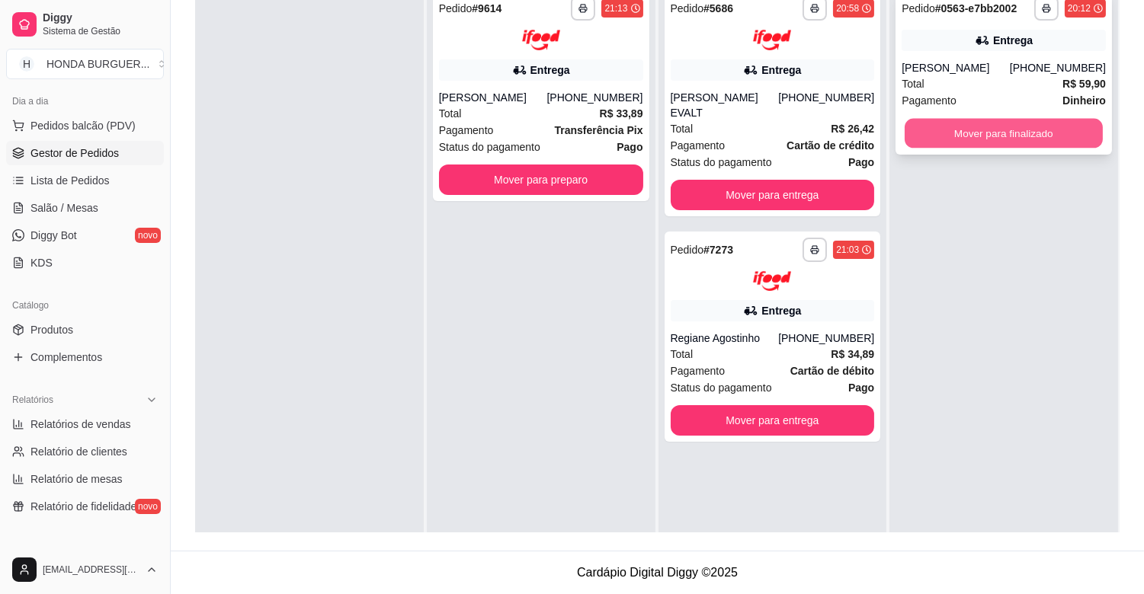
click at [969, 139] on button "Mover para finalizado" at bounding box center [1004, 134] width 198 height 30
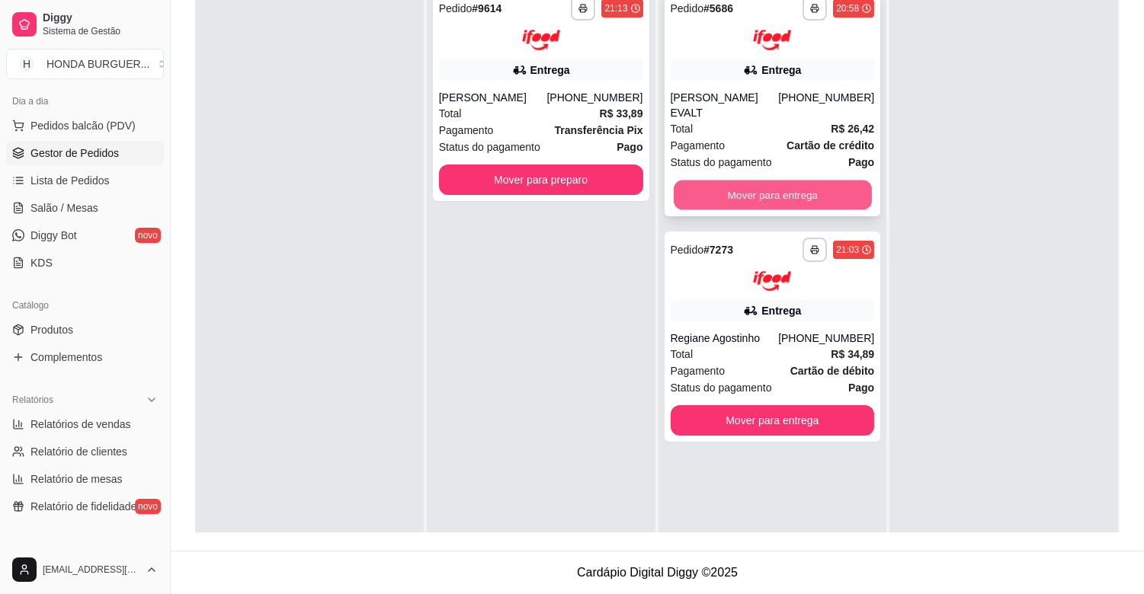
click at [705, 180] on button "Mover para entrega" at bounding box center [773, 195] width 198 height 30
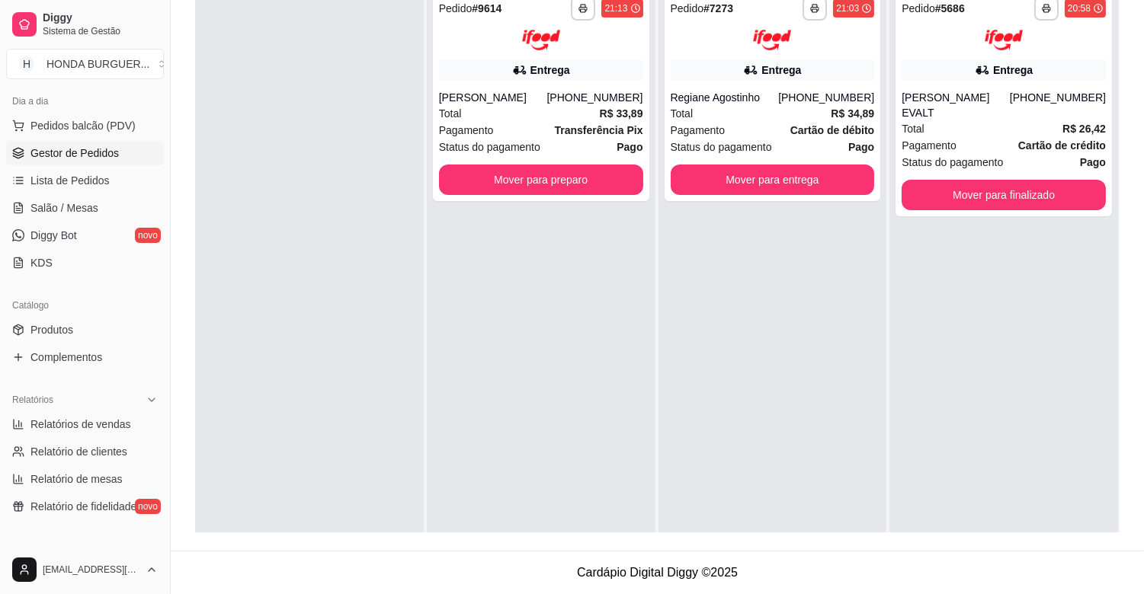
scroll to position [148, 0]
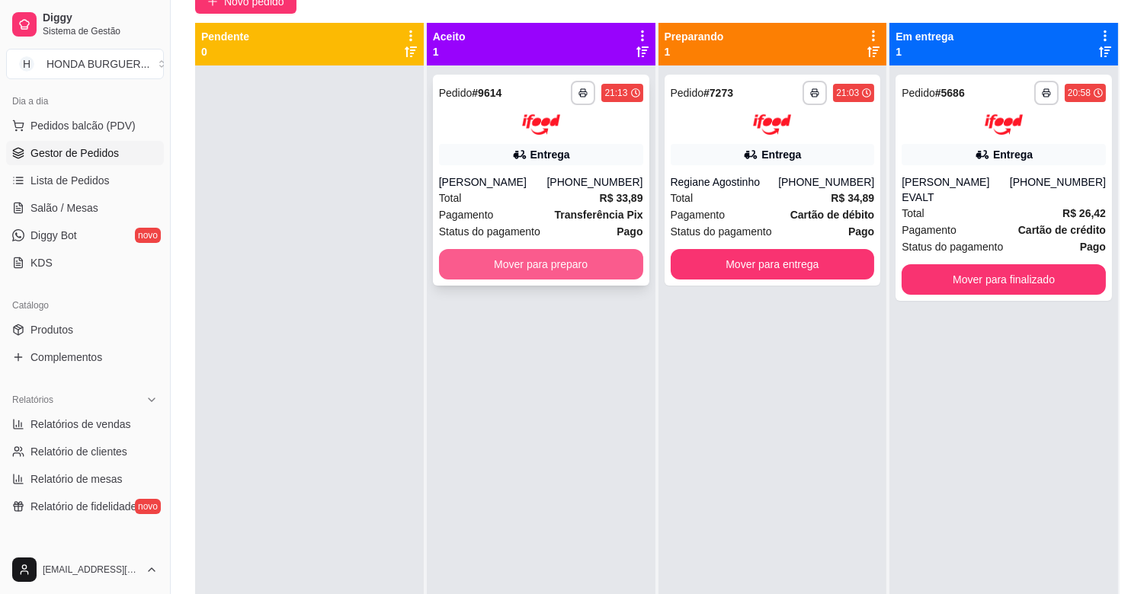
click at [514, 257] on button "Mover para preparo" at bounding box center [541, 264] width 204 height 30
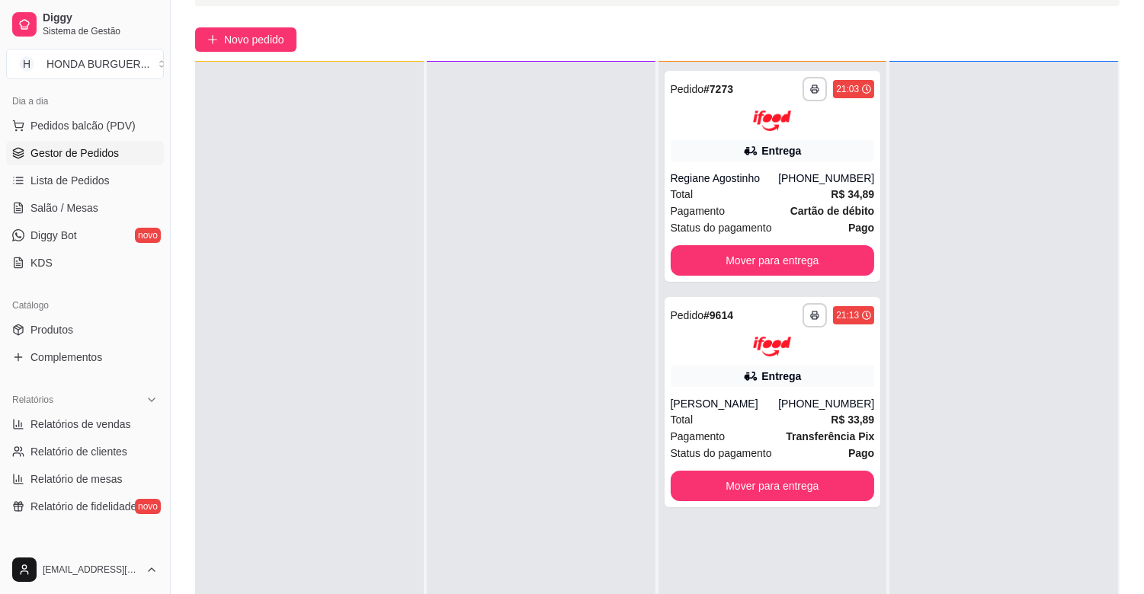
scroll to position [0, 0]
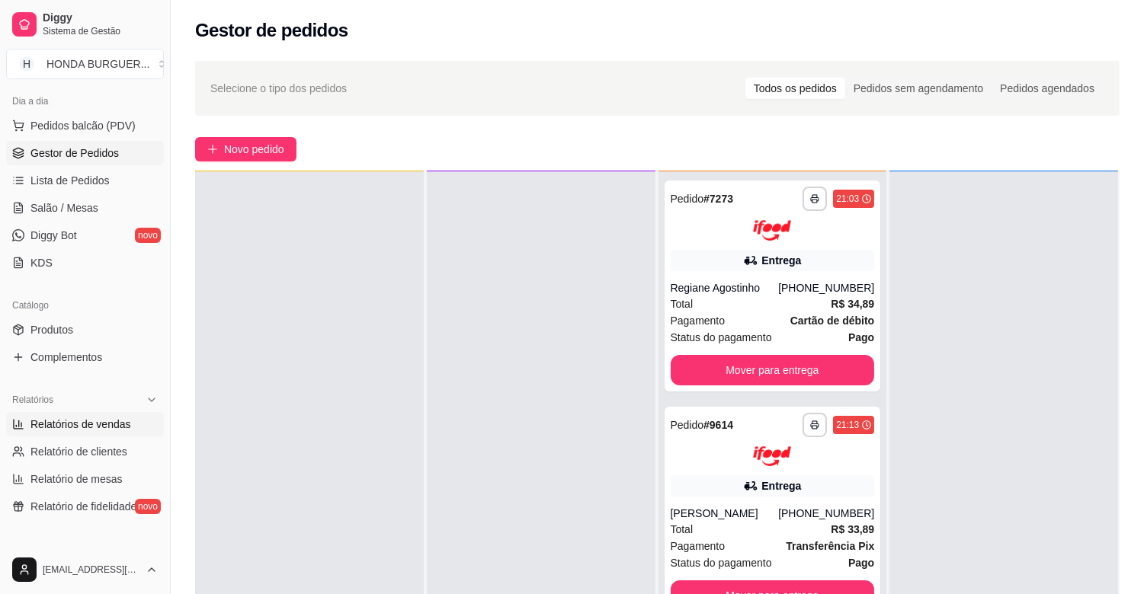
click at [117, 427] on span "Relatórios de vendas" at bounding box center [80, 424] width 101 height 15
select select "ALL"
select select "0"
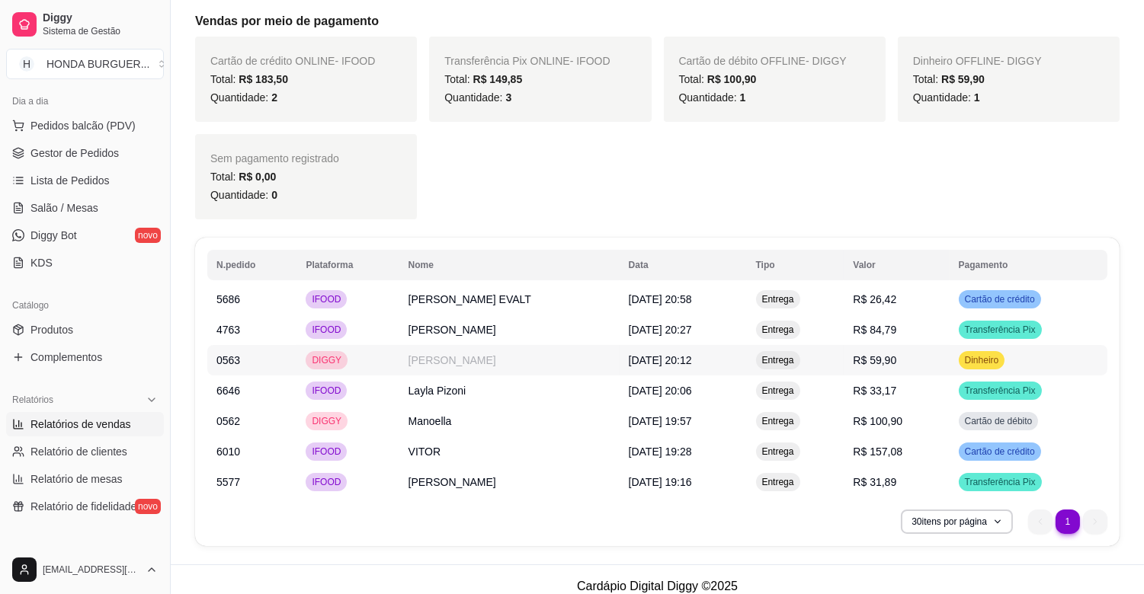
scroll to position [629, 0]
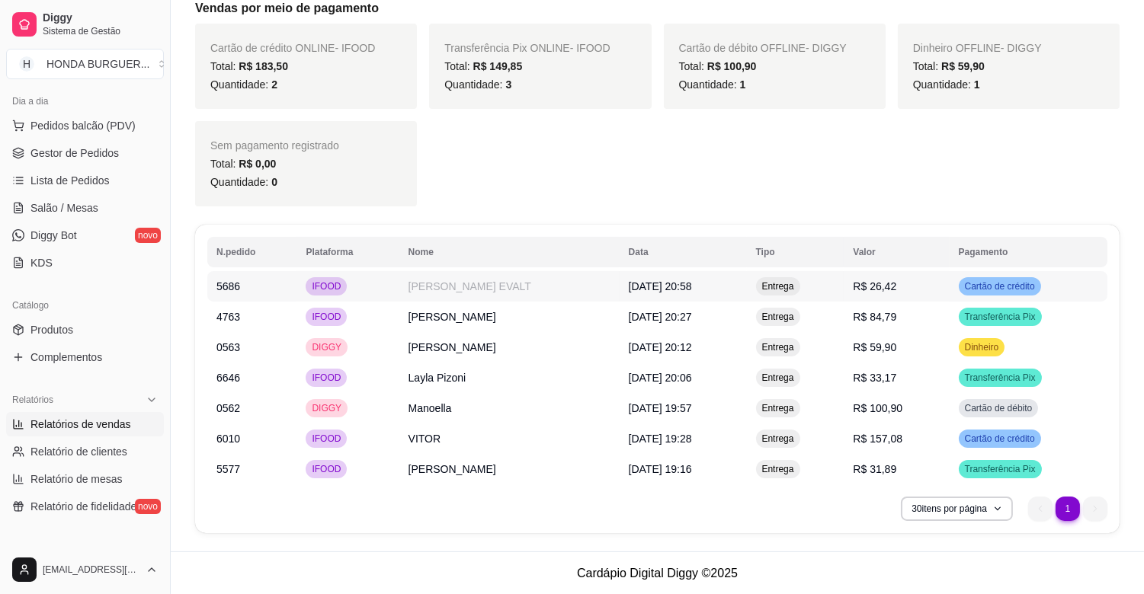
click at [686, 294] on td "[DATE] 20:58" at bounding box center [683, 286] width 127 height 30
click at [681, 315] on span "[DATE] 20:27" at bounding box center [660, 317] width 63 height 12
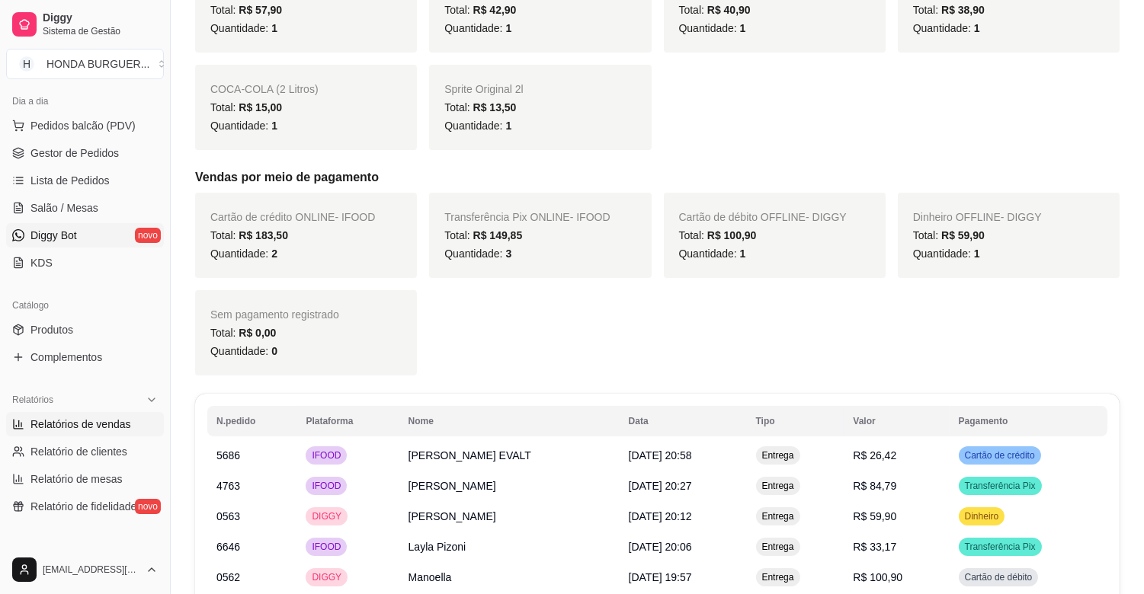
scroll to position [0, 0]
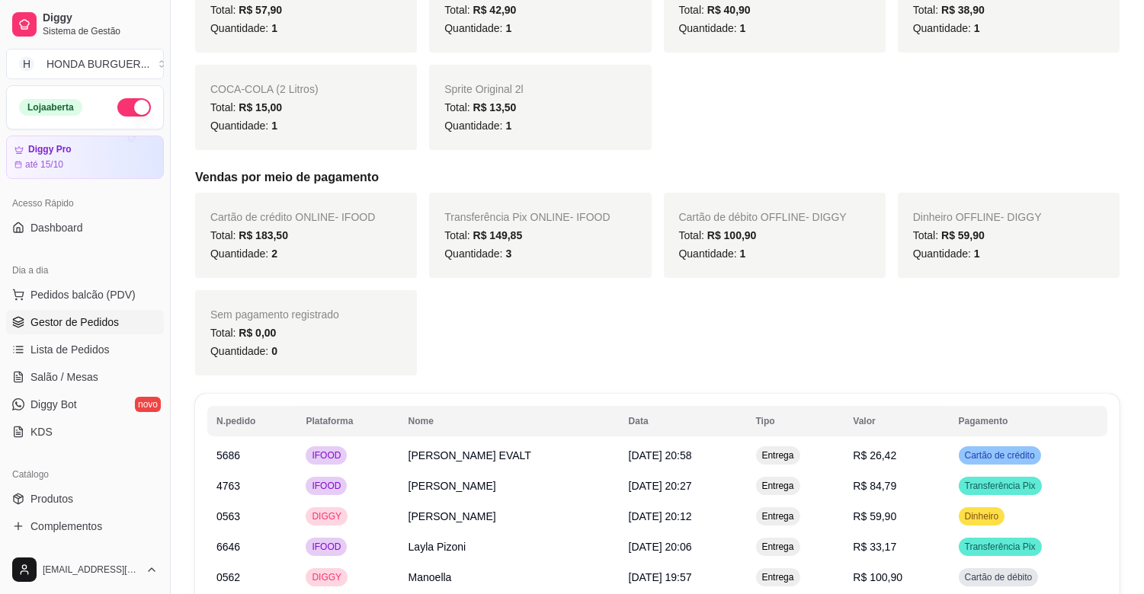
click at [57, 322] on span "Gestor de Pedidos" at bounding box center [74, 322] width 88 height 15
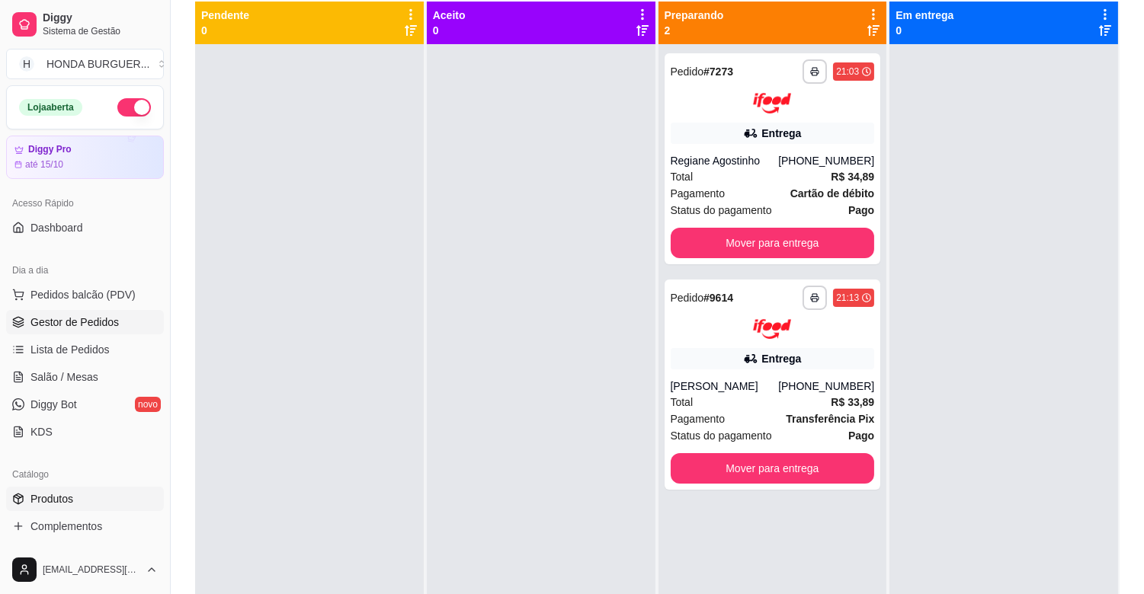
click at [55, 492] on span "Produtos" at bounding box center [51, 499] width 43 height 15
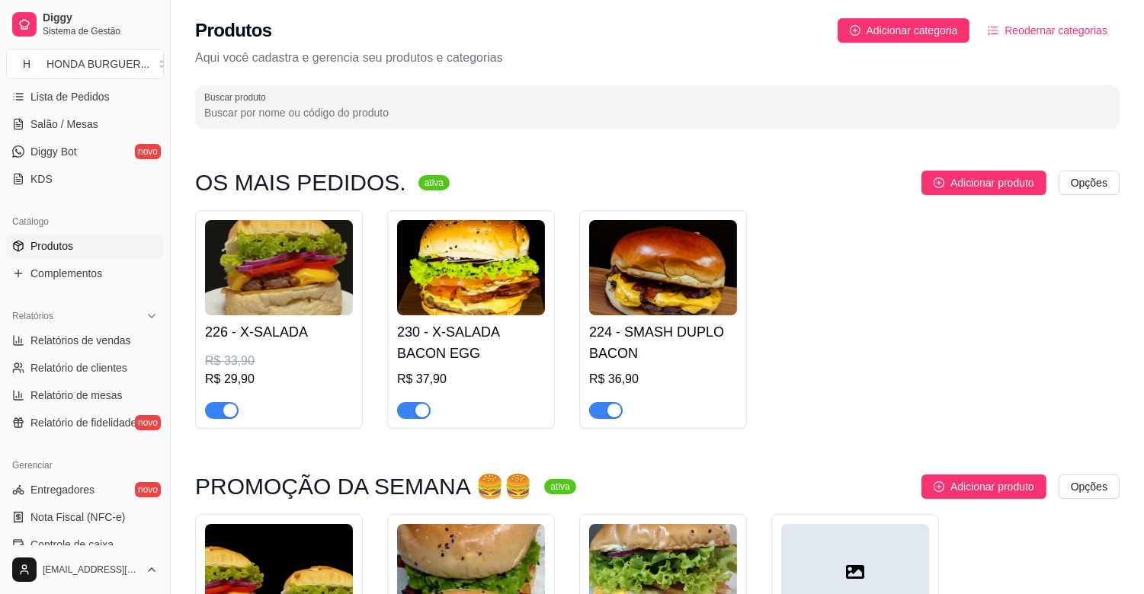
scroll to position [254, 0]
click at [78, 332] on link "Relatórios de vendas" at bounding box center [85, 340] width 158 height 24
select select "ALL"
select select "0"
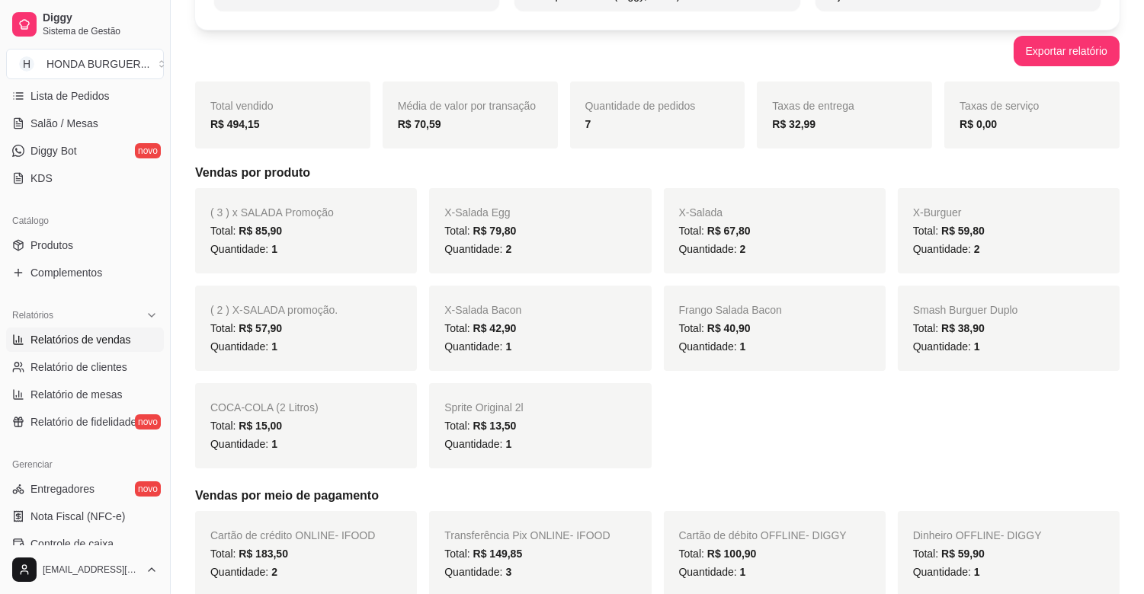
scroll to position [169, 0]
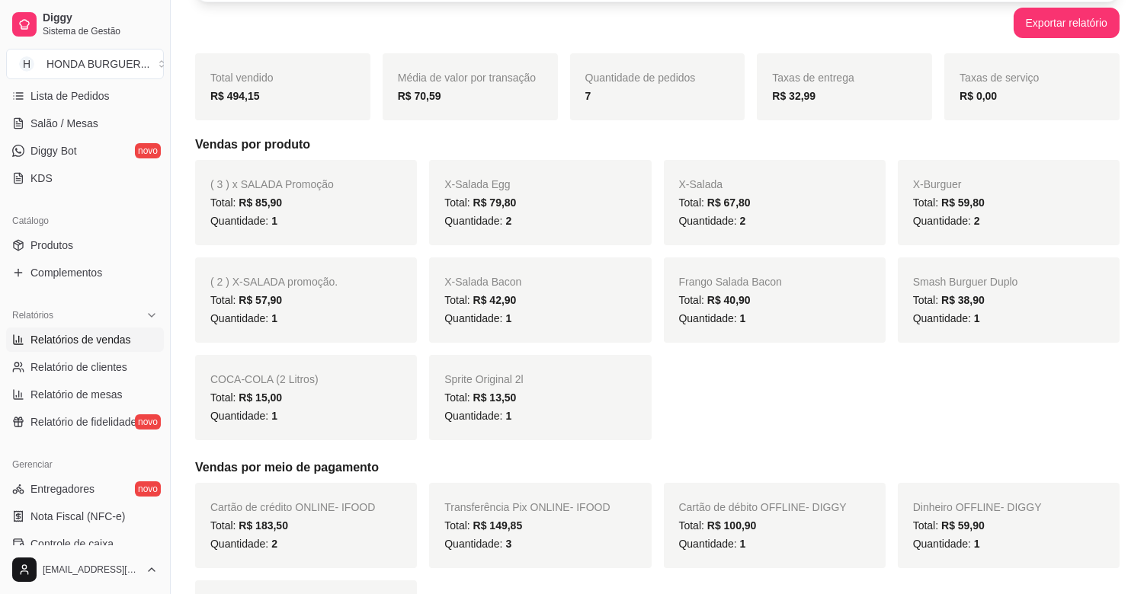
click at [460, 202] on span "Total: R$ 79,80" at bounding box center [480, 203] width 72 height 12
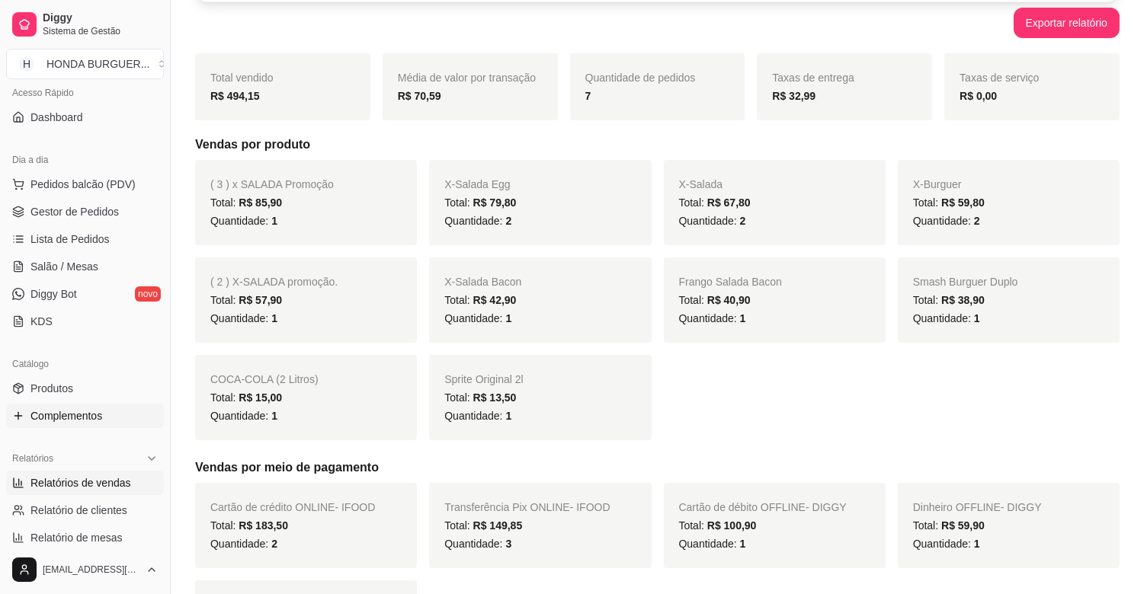
scroll to position [0, 0]
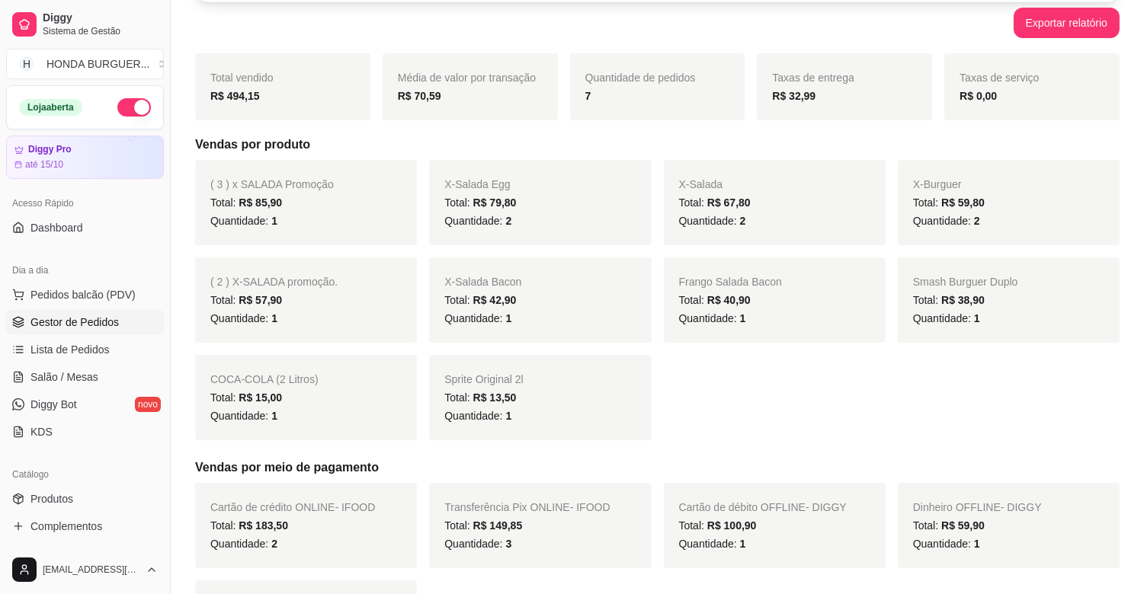
click at [69, 325] on span "Gestor de Pedidos" at bounding box center [74, 322] width 88 height 15
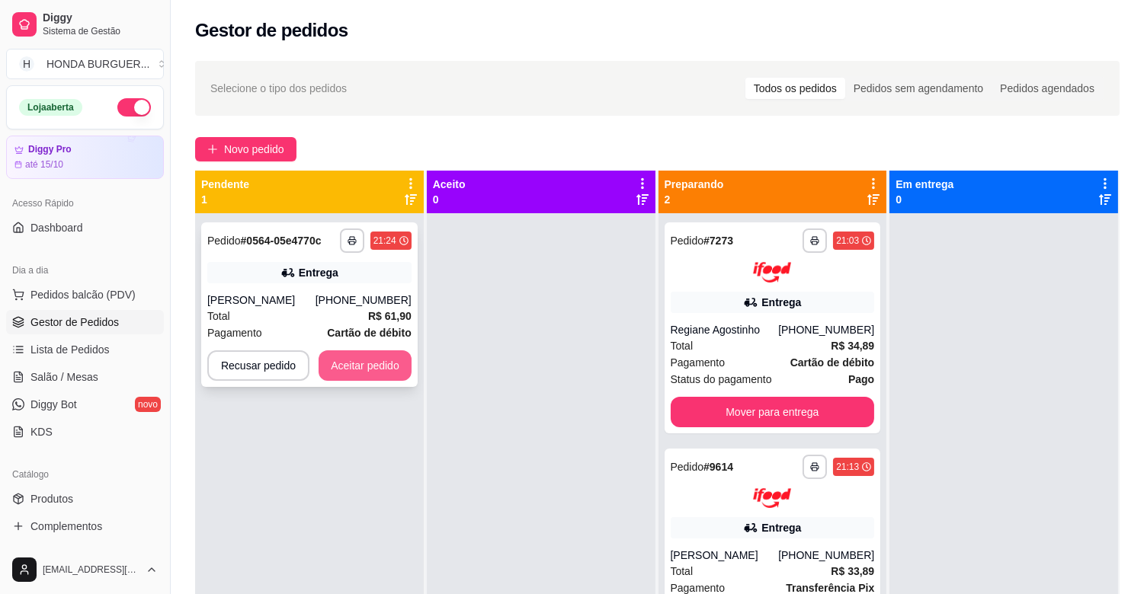
click at [360, 362] on button "Aceitar pedido" at bounding box center [365, 366] width 93 height 30
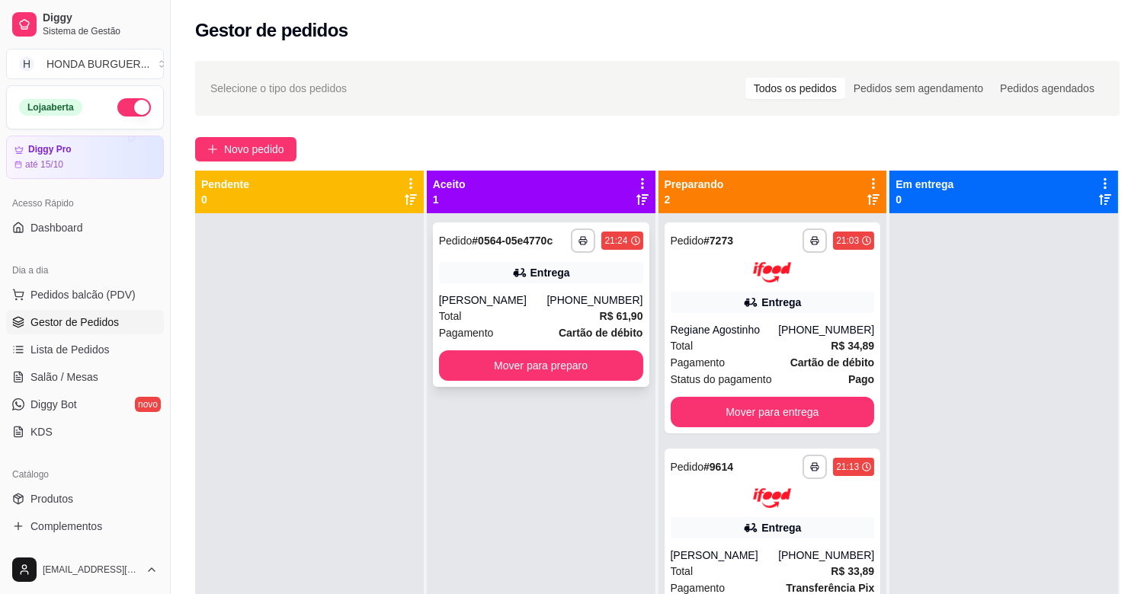
click at [492, 311] on div "Total R$ 61,90" at bounding box center [541, 316] width 204 height 17
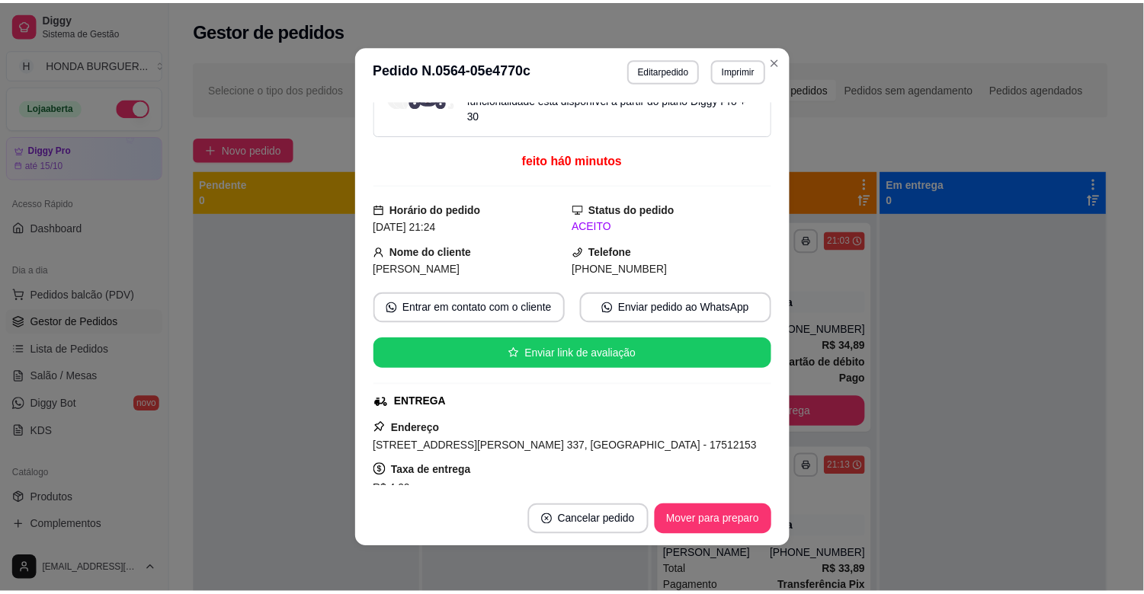
scroll to position [169, 0]
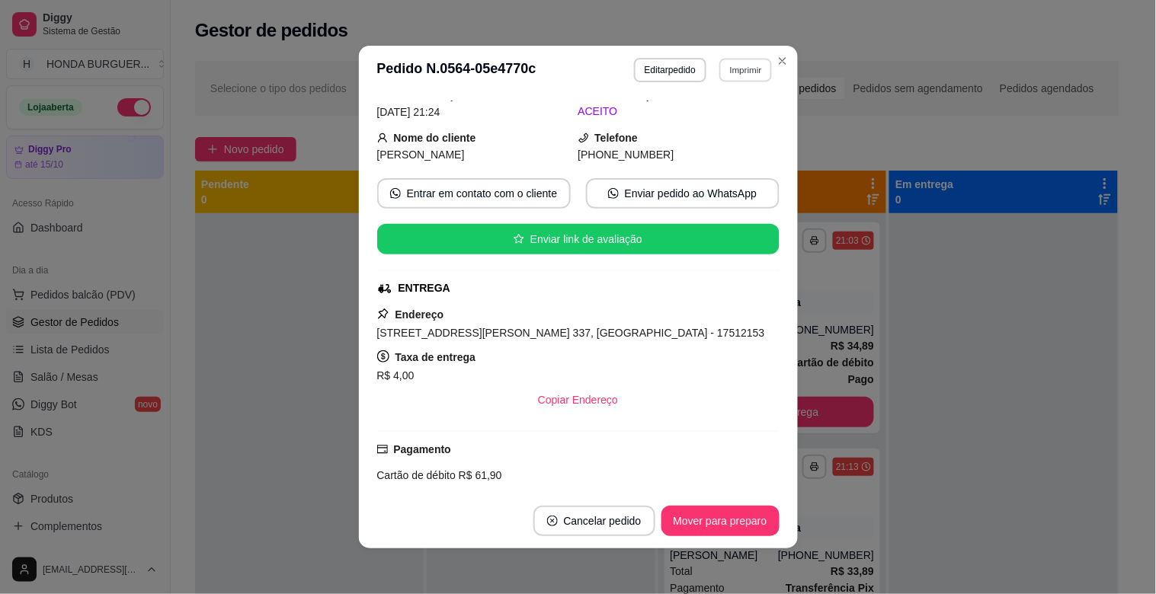
click at [735, 72] on button "Imprimir" at bounding box center [745, 70] width 53 height 24
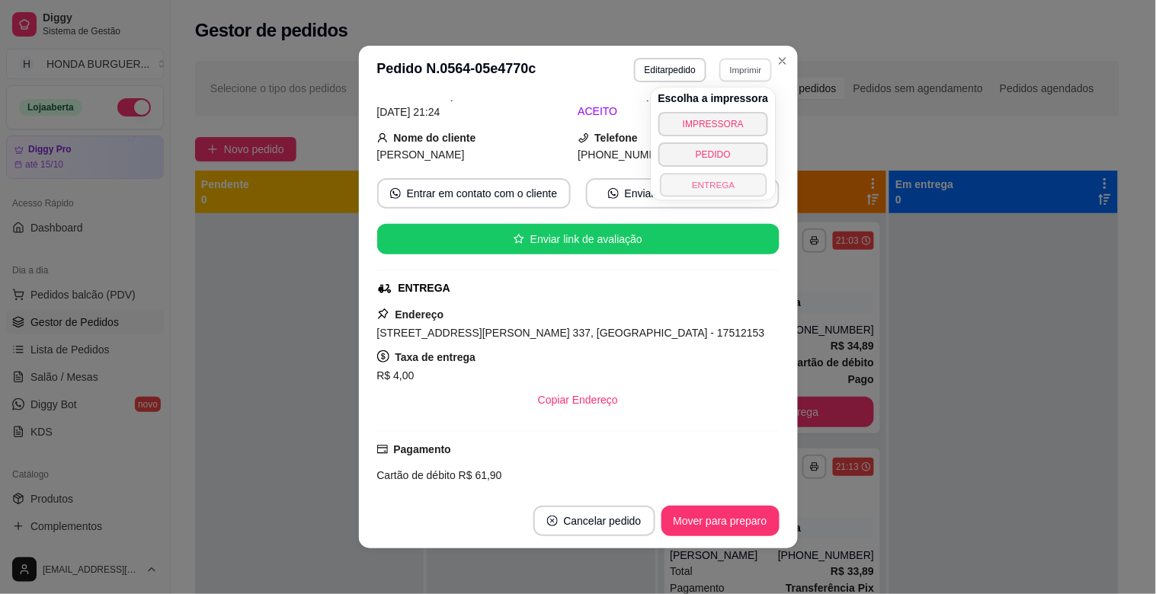
click at [696, 188] on button "ENTREGA" at bounding box center [713, 185] width 107 height 24
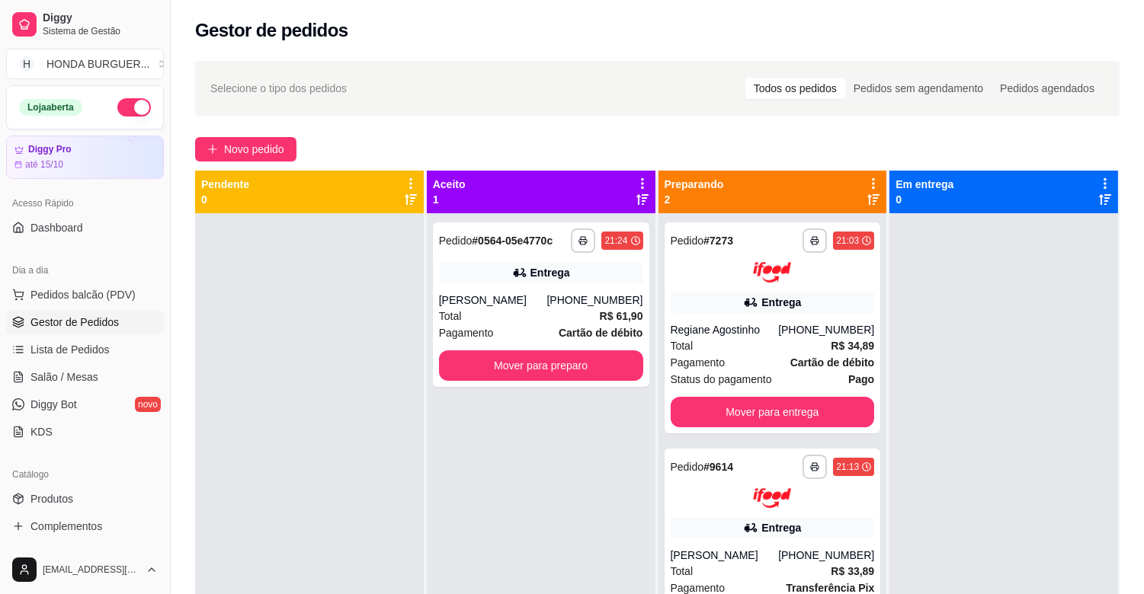
scroll to position [42, 0]
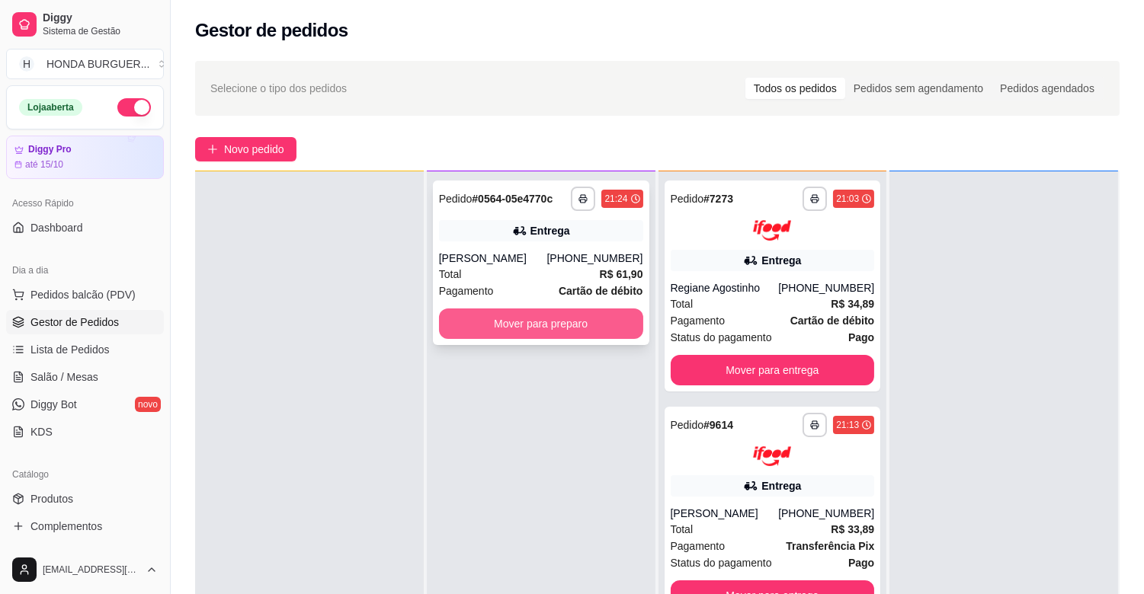
click at [492, 324] on button "Mover para preparo" at bounding box center [541, 324] width 204 height 30
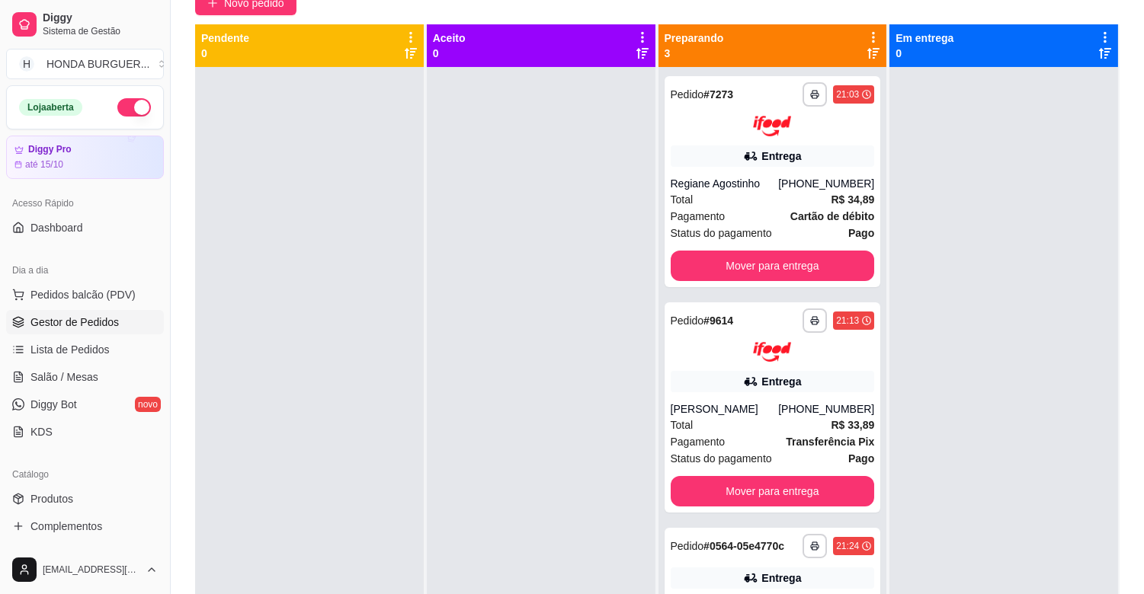
scroll to position [0, 0]
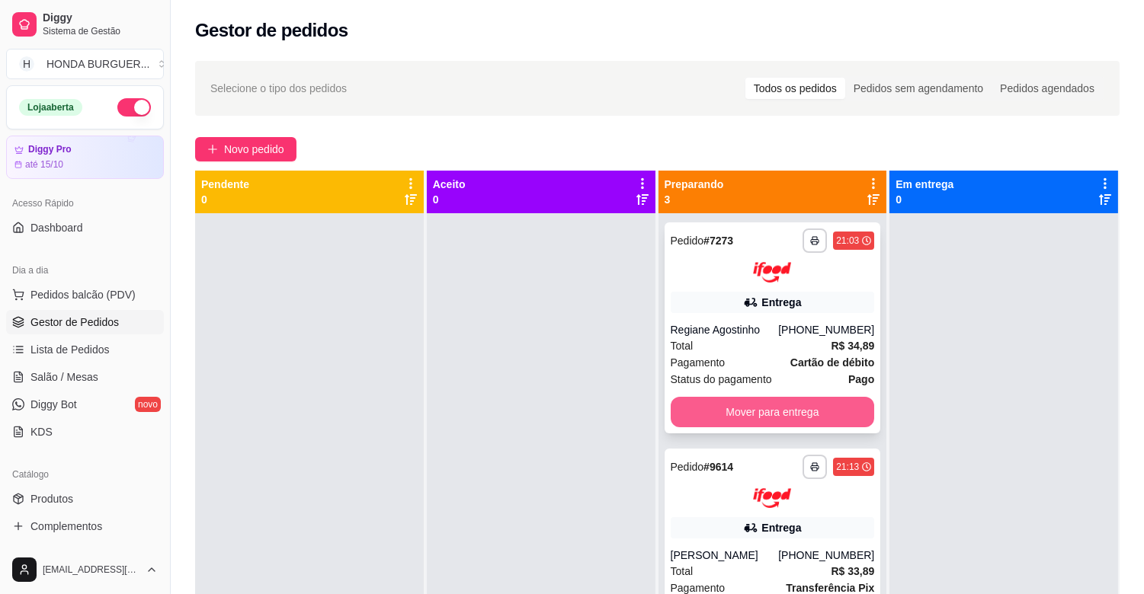
click at [697, 413] on button "Mover para entrega" at bounding box center [773, 412] width 204 height 30
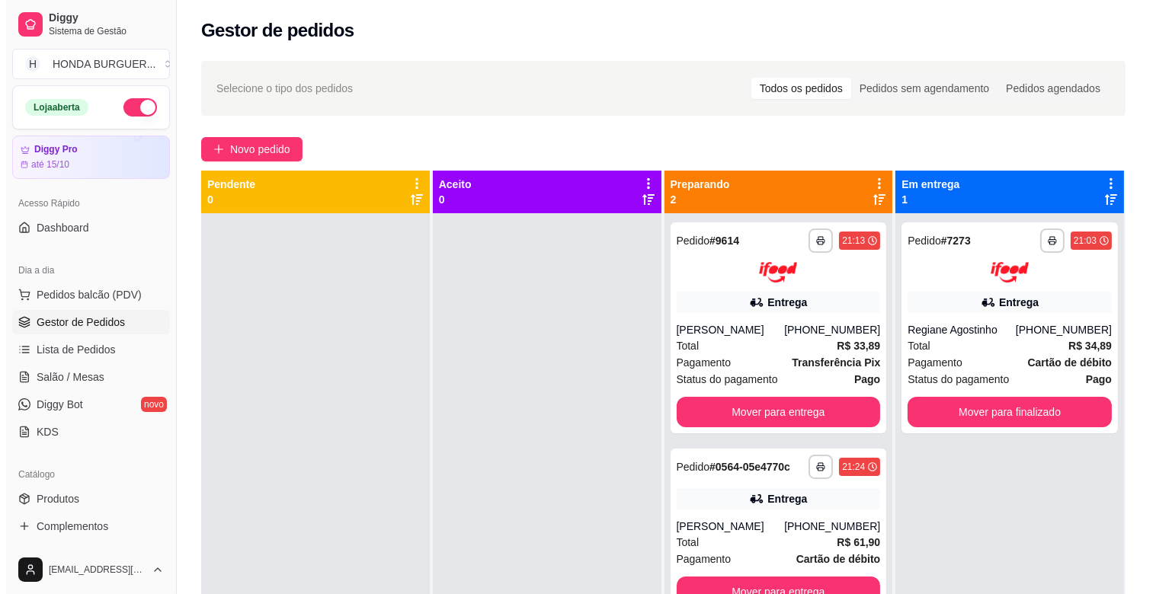
scroll to position [42, 0]
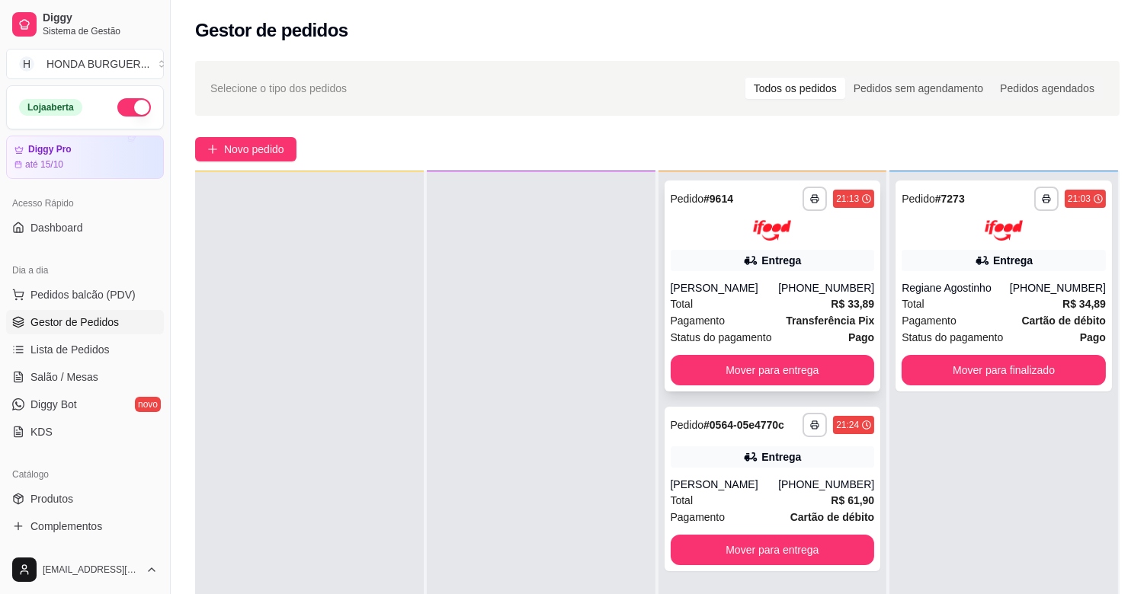
click at [665, 284] on div "**********" at bounding box center [773, 286] width 216 height 211
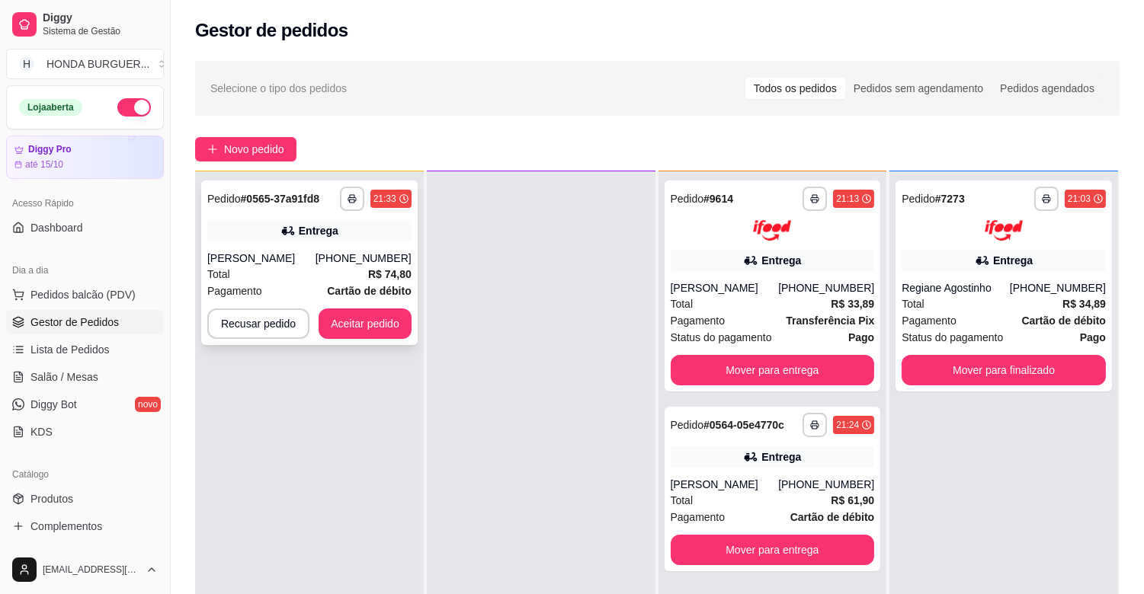
click at [320, 239] on div "Entrega" at bounding box center [309, 230] width 204 height 21
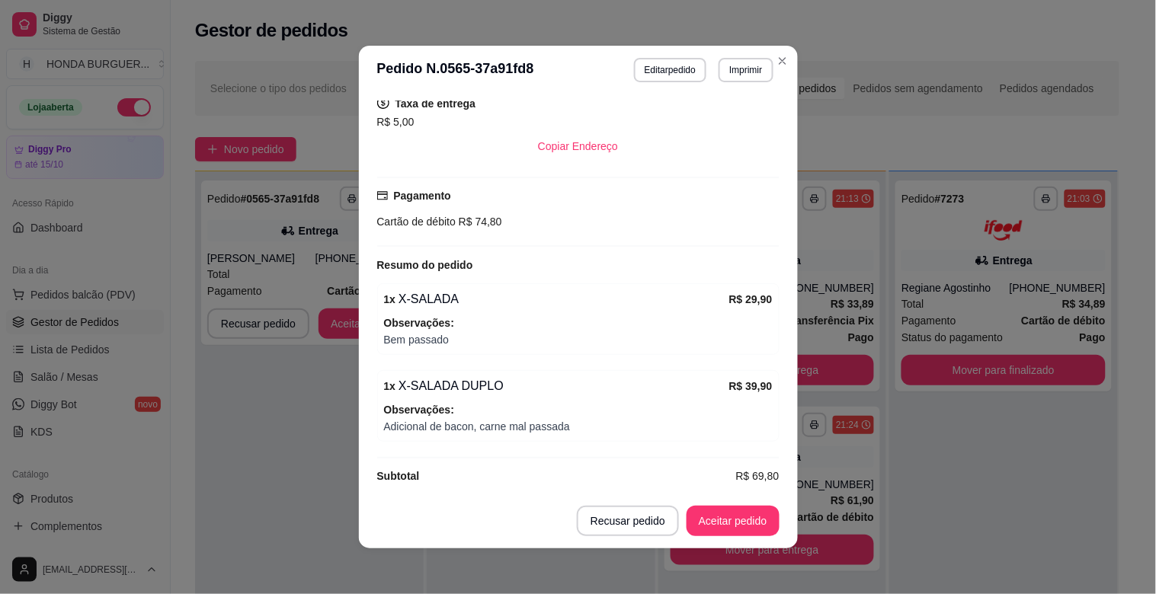
scroll to position [438, 0]
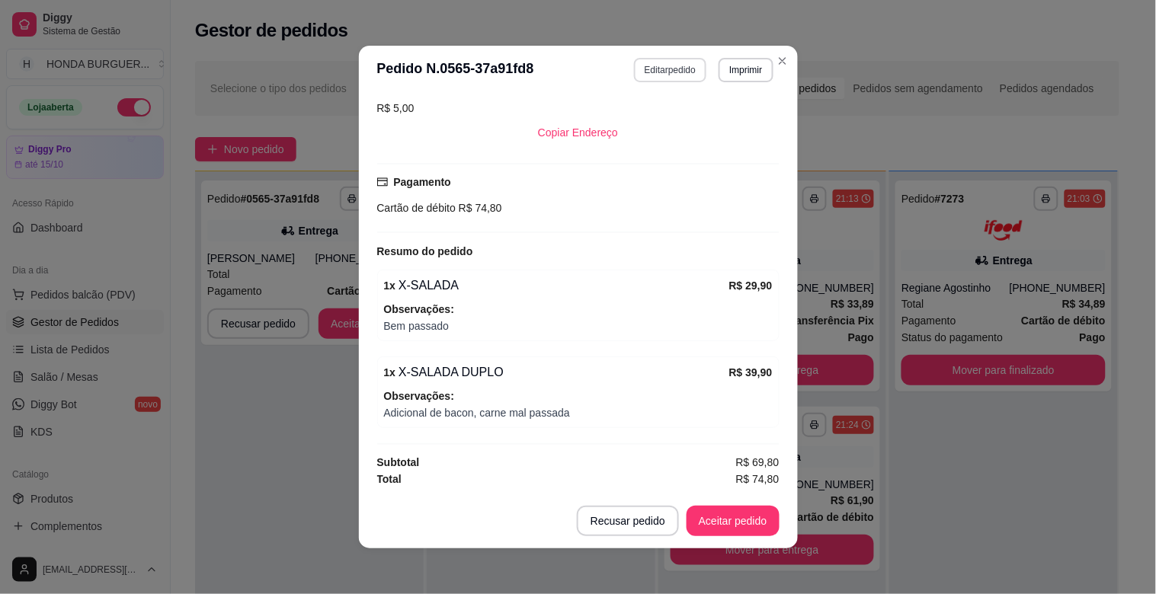
click at [661, 67] on button "Editar pedido" at bounding box center [670, 70] width 72 height 24
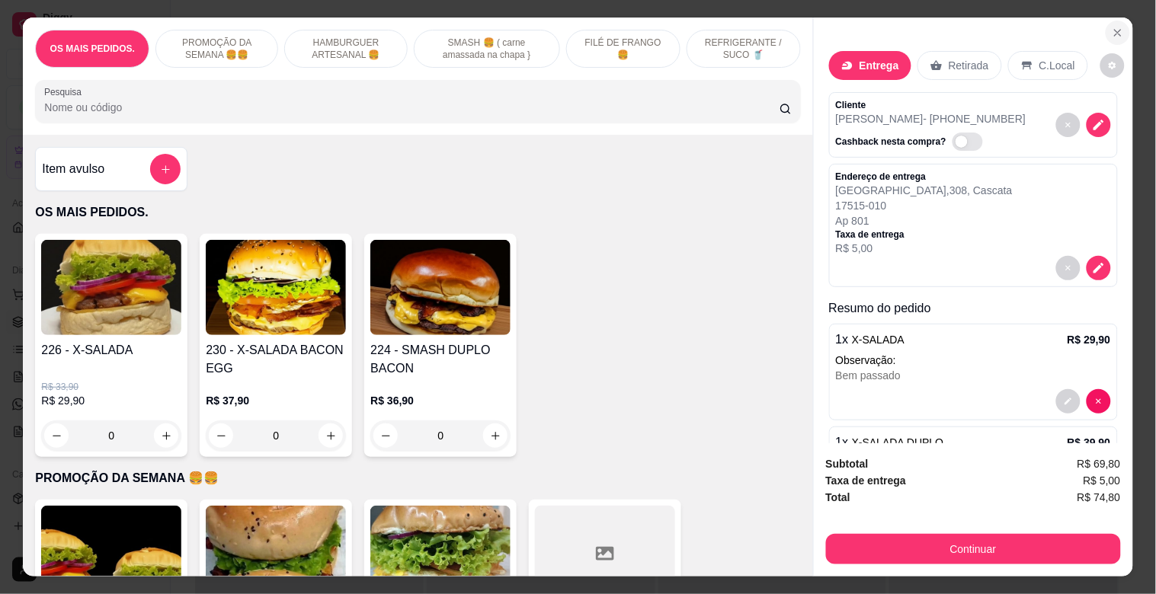
click at [1112, 27] on icon "Close" at bounding box center [1118, 33] width 12 height 12
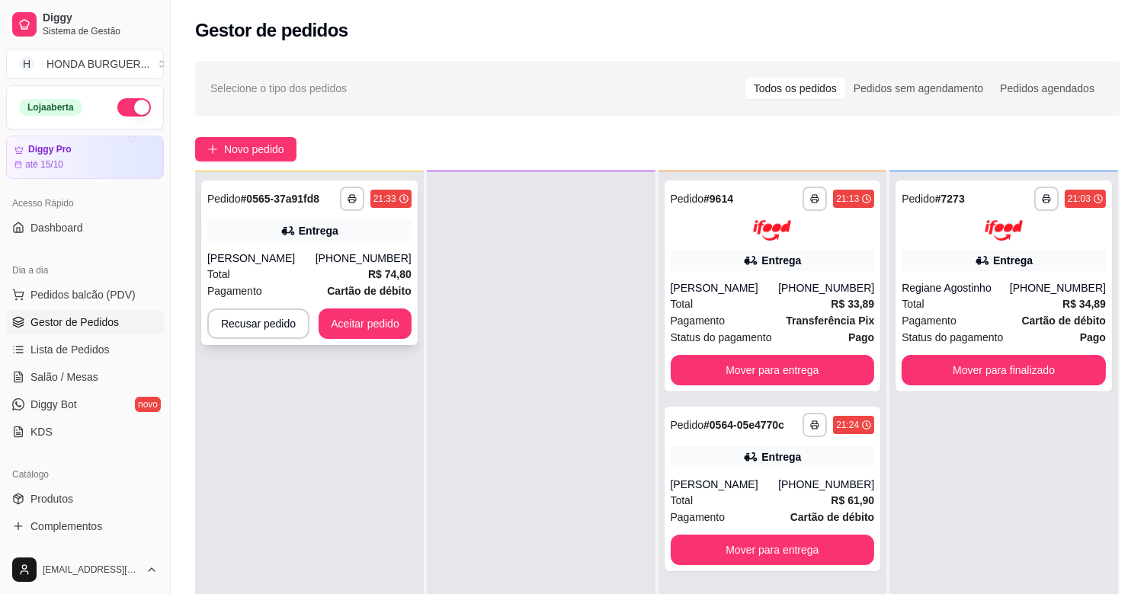
click at [303, 247] on div "**********" at bounding box center [309, 263] width 216 height 165
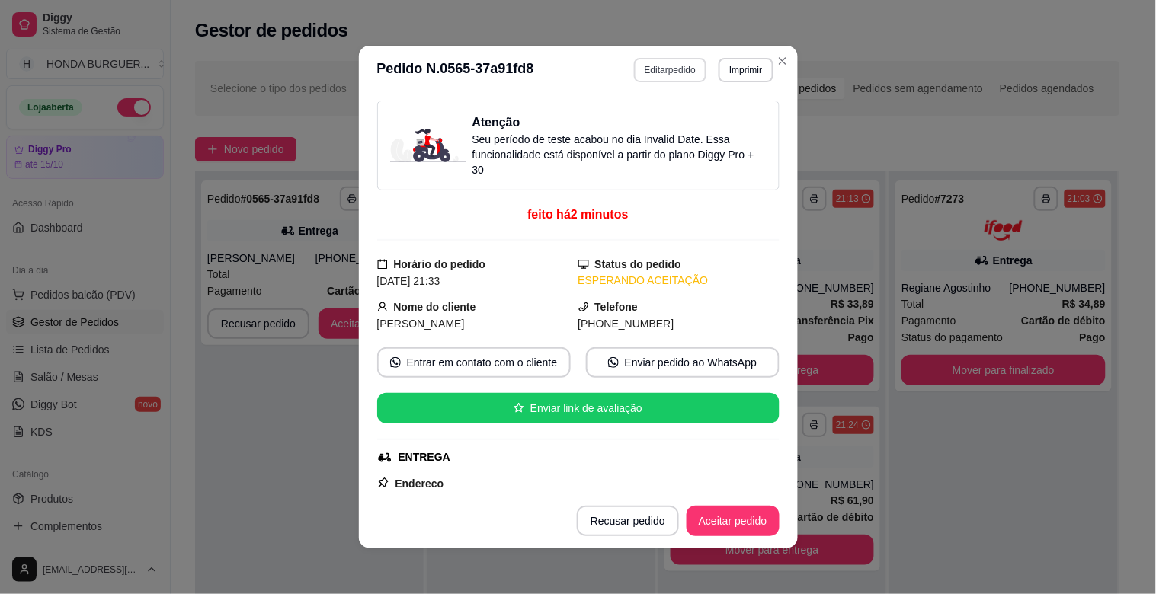
click at [681, 72] on button "Editar pedido" at bounding box center [670, 70] width 72 height 24
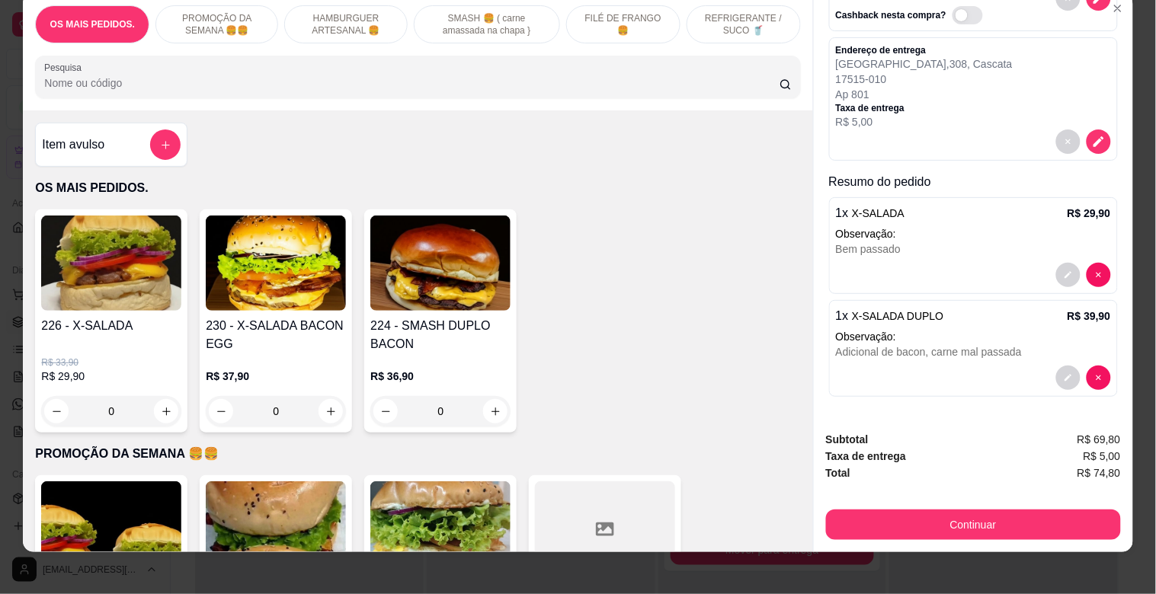
scroll to position [37, 0]
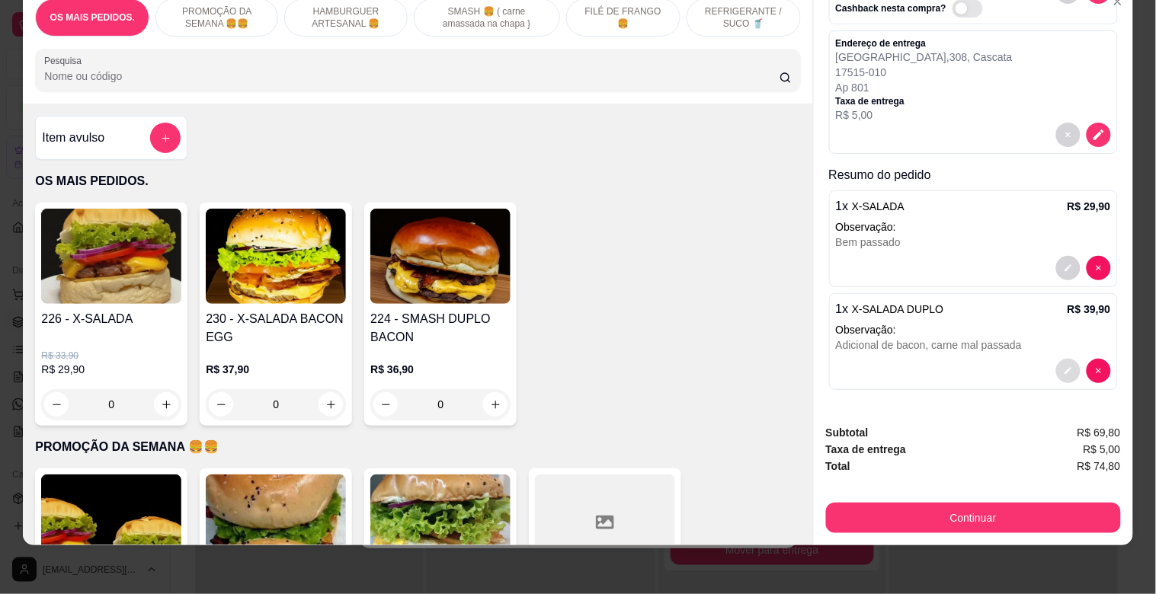
click at [1056, 359] on button "decrease-product-quantity" at bounding box center [1068, 371] width 24 height 24
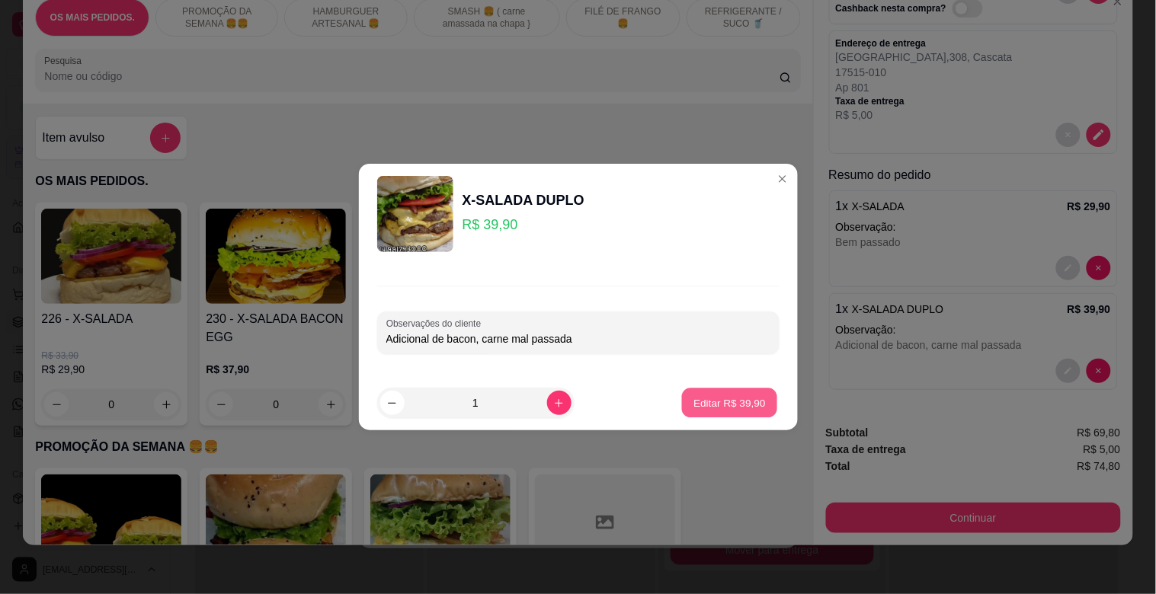
click at [694, 408] on p "Editar R$ 39,90" at bounding box center [730, 403] width 72 height 14
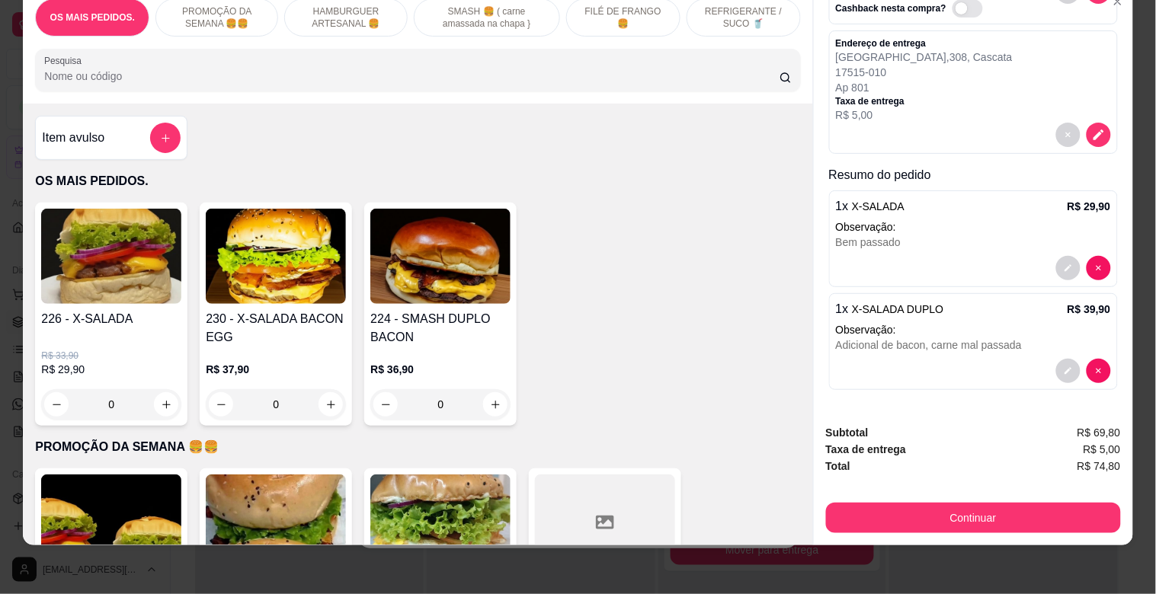
click at [867, 303] on span "X-SALADA DUPLO" at bounding box center [898, 309] width 92 height 12
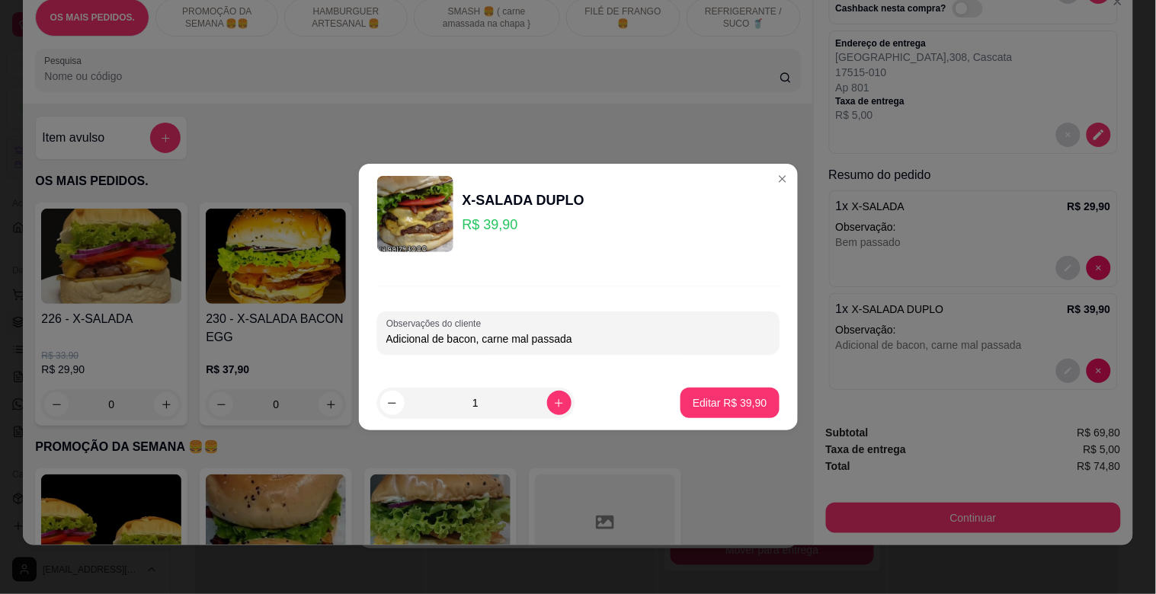
click at [483, 216] on p "R$ 39,90" at bounding box center [524, 224] width 122 height 21
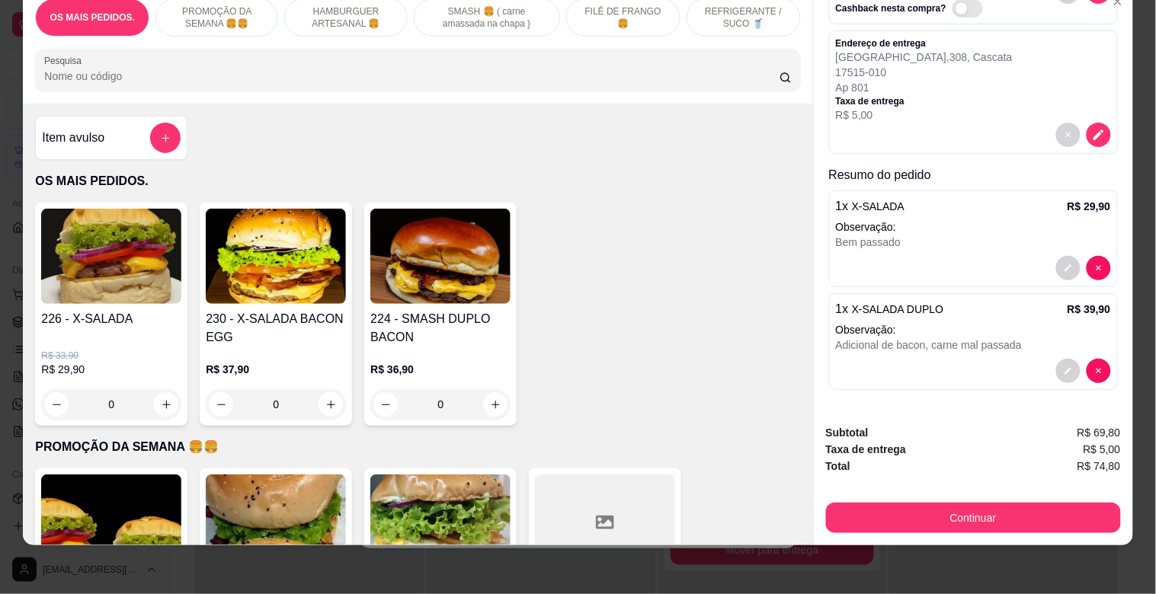
click at [926, 338] on div "Adicional de bacon, carne mal passada" at bounding box center [973, 345] width 275 height 15
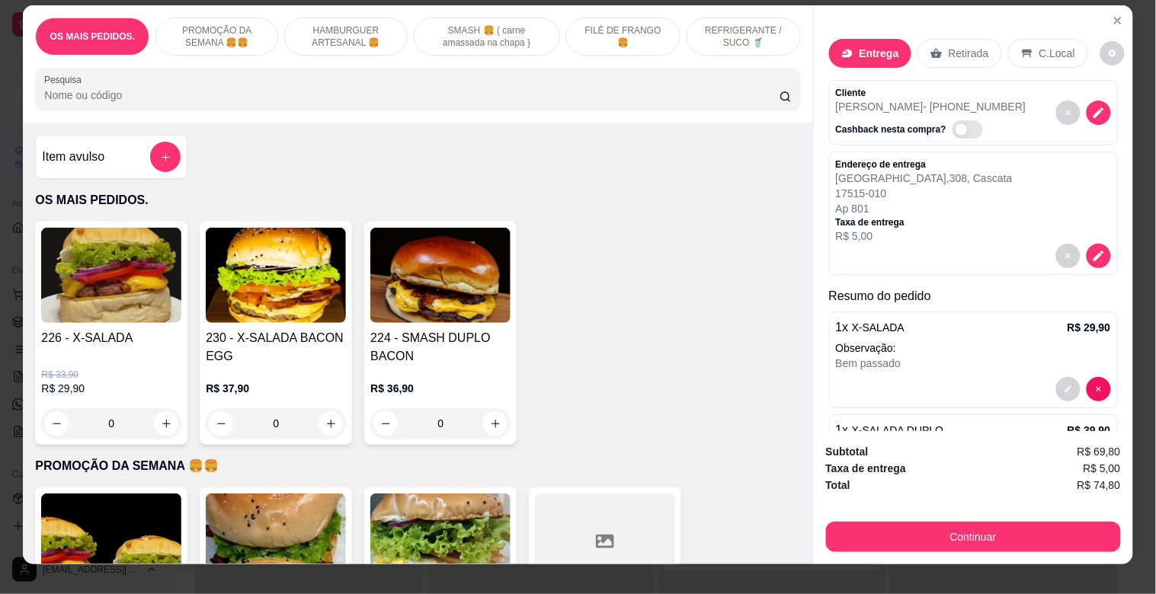
scroll to position [0, 0]
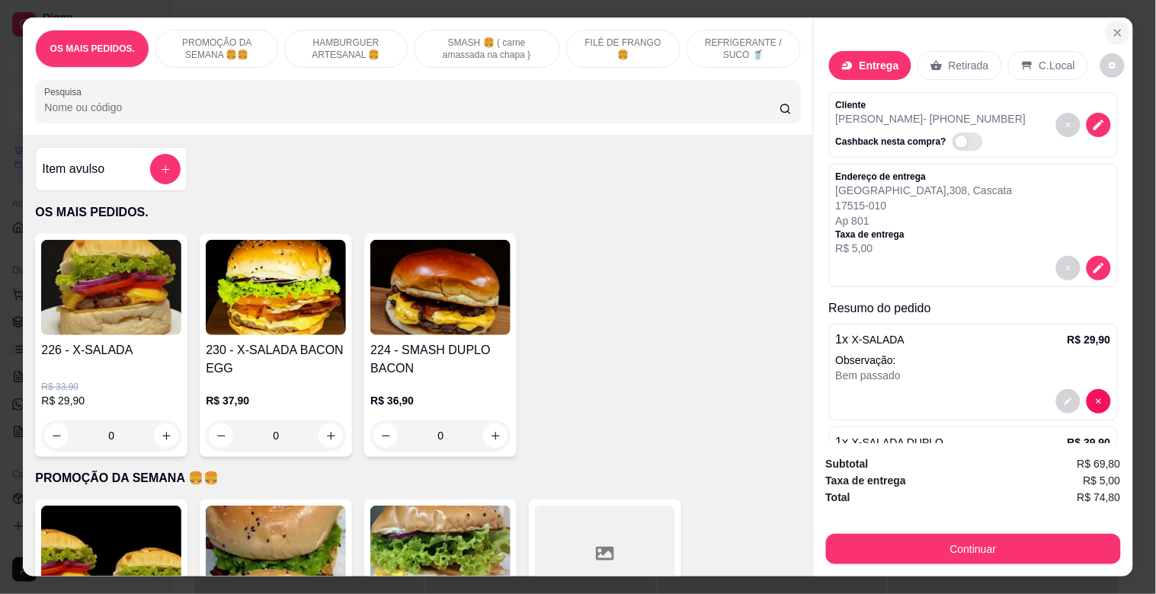
click at [1112, 30] on icon "Close" at bounding box center [1118, 33] width 12 height 12
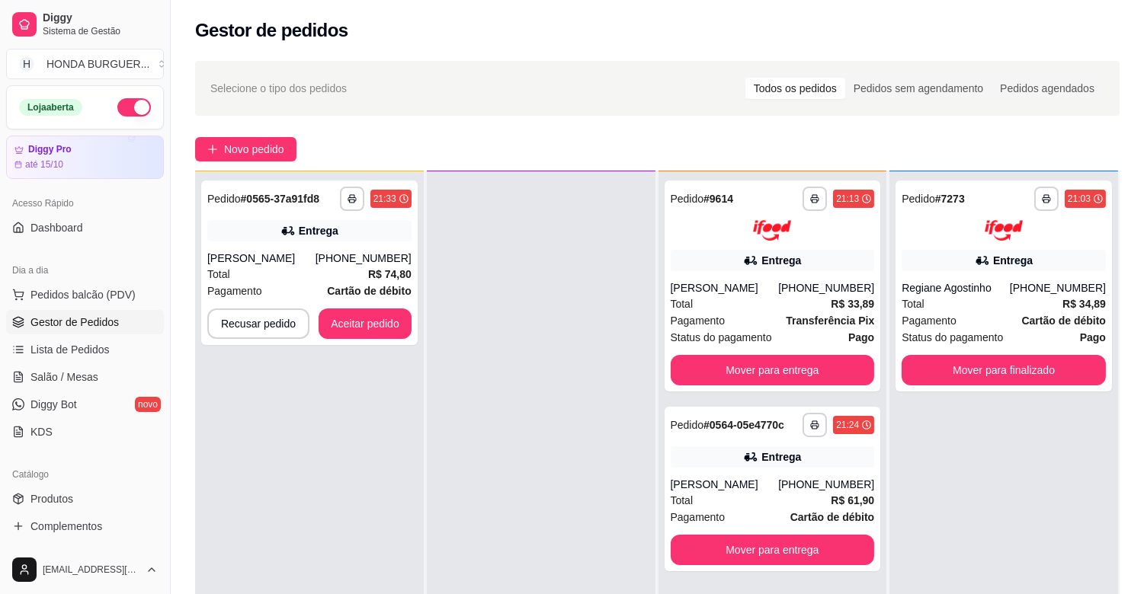
drag, startPoint x: 399, startPoint y: 572, endPoint x: 399, endPoint y: 555, distance: 17.5
click at [399, 572] on div "**********" at bounding box center [309, 468] width 229 height 594
click at [348, 232] on div "Entrega" at bounding box center [309, 230] width 204 height 21
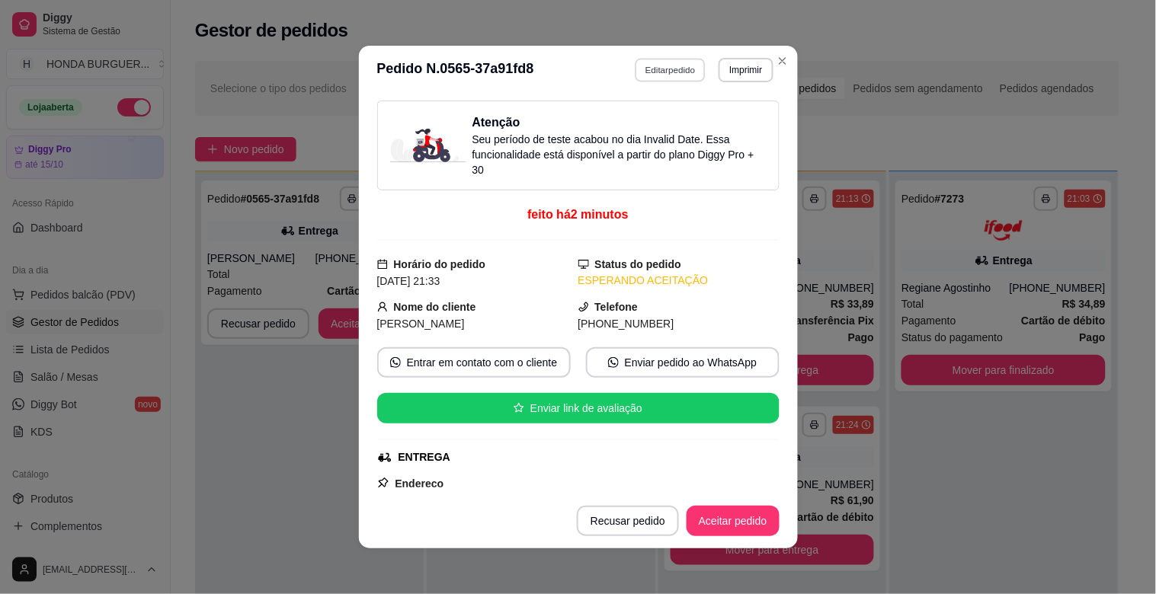
click at [652, 70] on button "Editar pedido" at bounding box center [670, 70] width 71 height 24
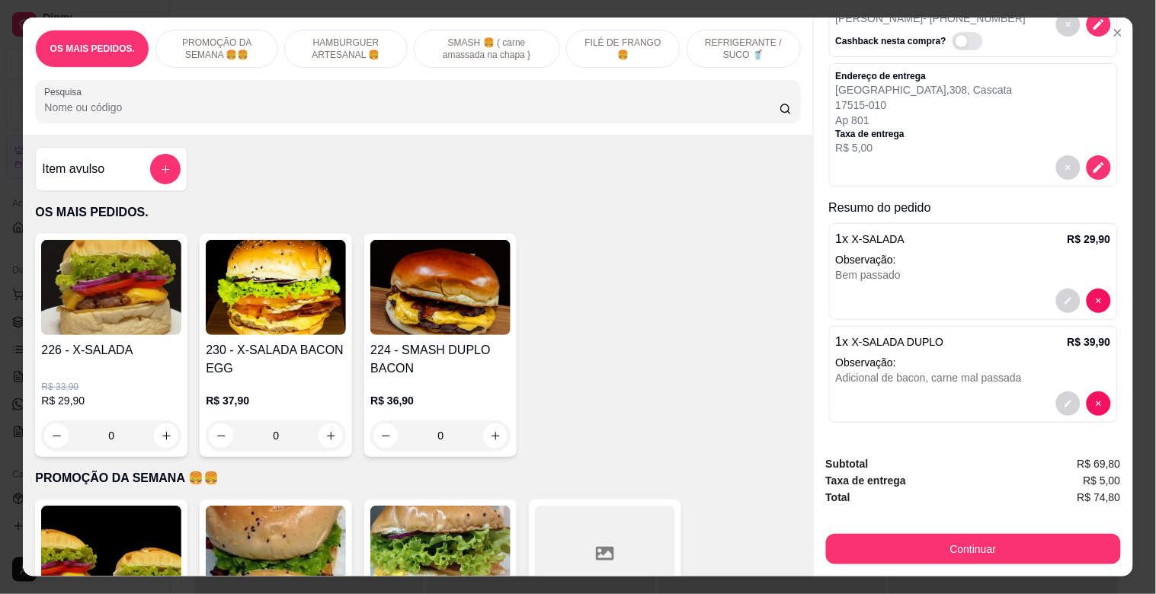
scroll to position [102, 0]
click at [1056, 393] on button "decrease-product-quantity" at bounding box center [1068, 402] width 24 height 24
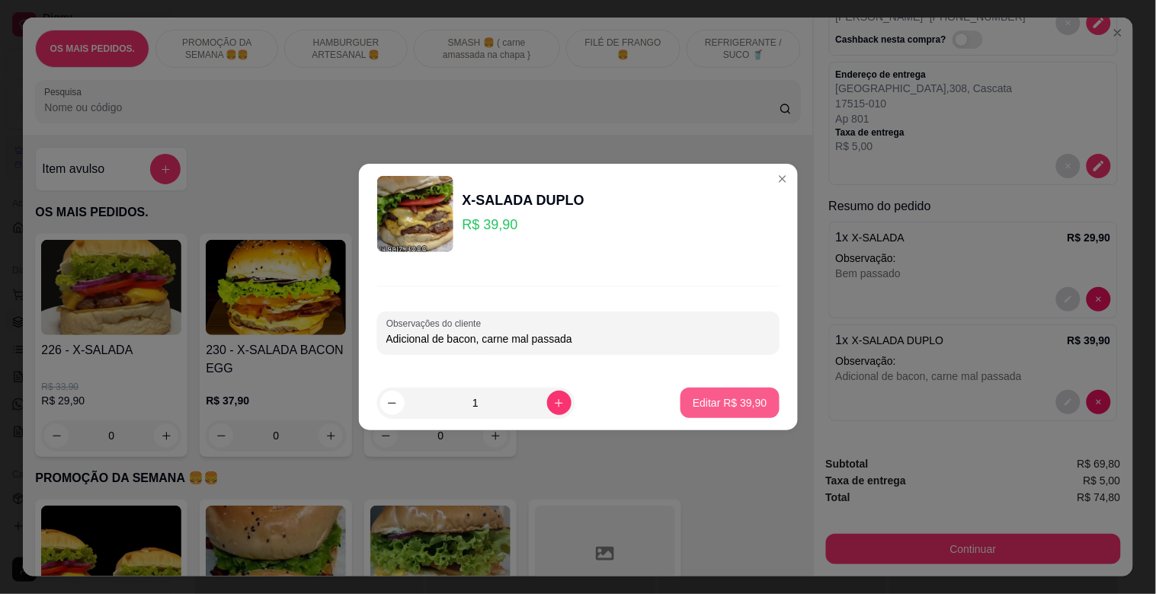
click at [696, 408] on p "Editar R$ 39,90" at bounding box center [730, 403] width 74 height 15
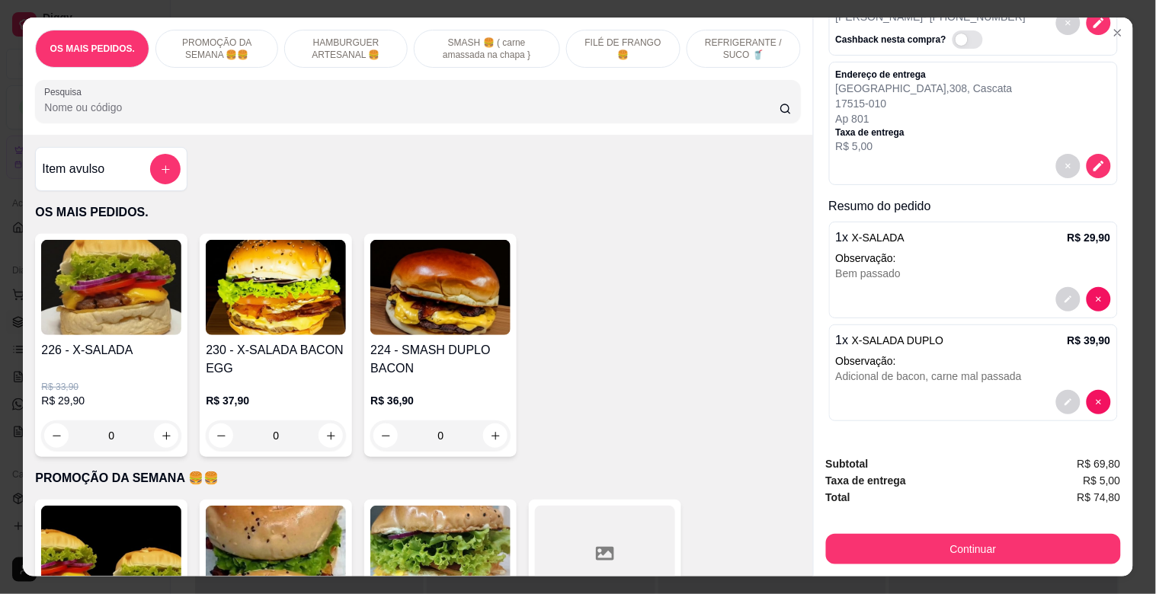
click at [969, 375] on div "Adicional de bacon, carne mal passada" at bounding box center [973, 376] width 275 height 15
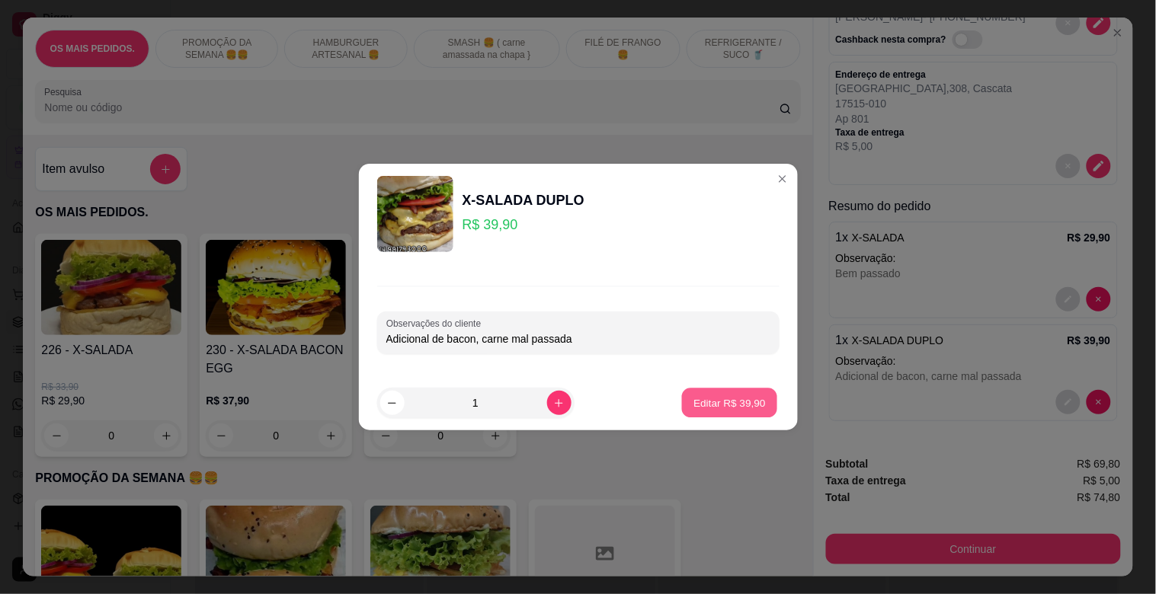
click at [722, 405] on p "Editar R$ 39,90" at bounding box center [730, 403] width 72 height 14
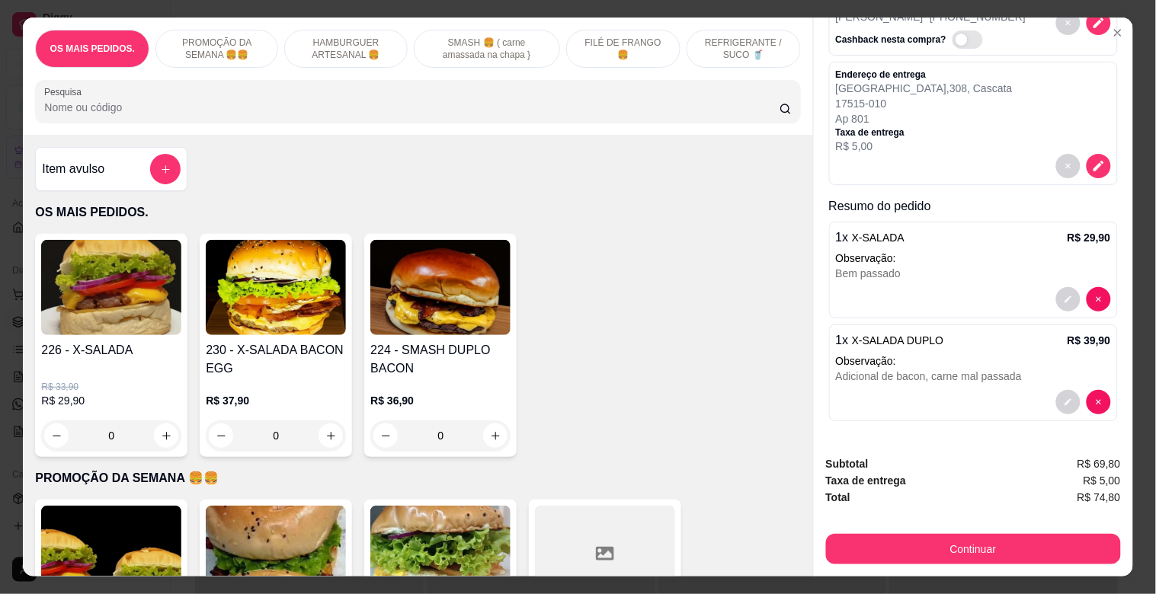
drag, startPoint x: 926, startPoint y: 348, endPoint x: 904, endPoint y: 368, distance: 29.7
click at [904, 369] on div "Adicional de bacon, carne mal passada" at bounding box center [973, 376] width 275 height 15
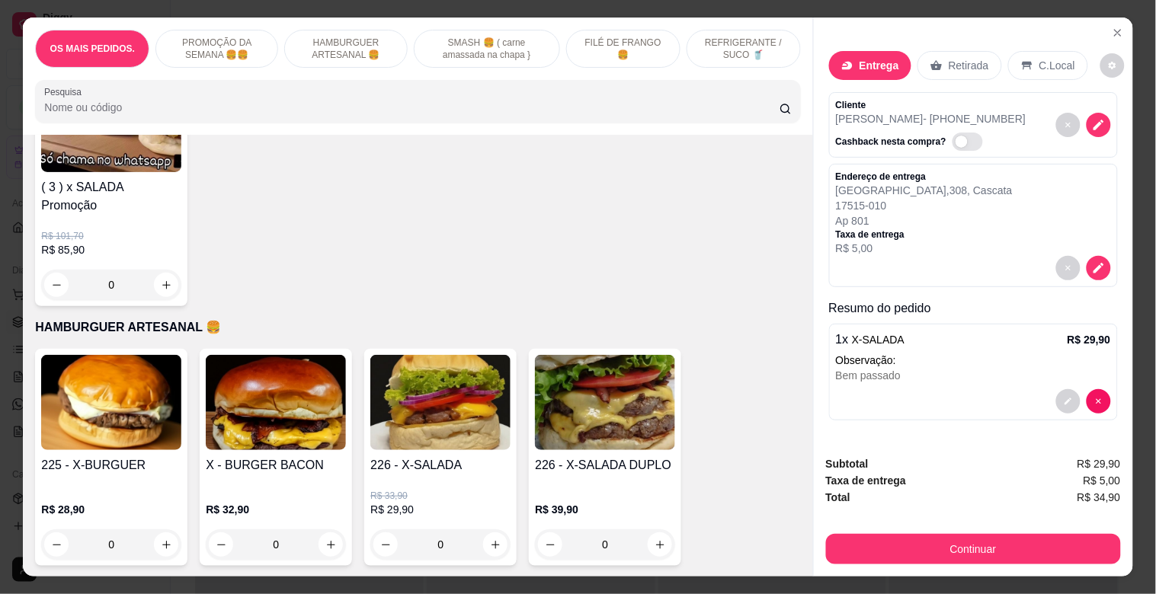
scroll to position [762, 0]
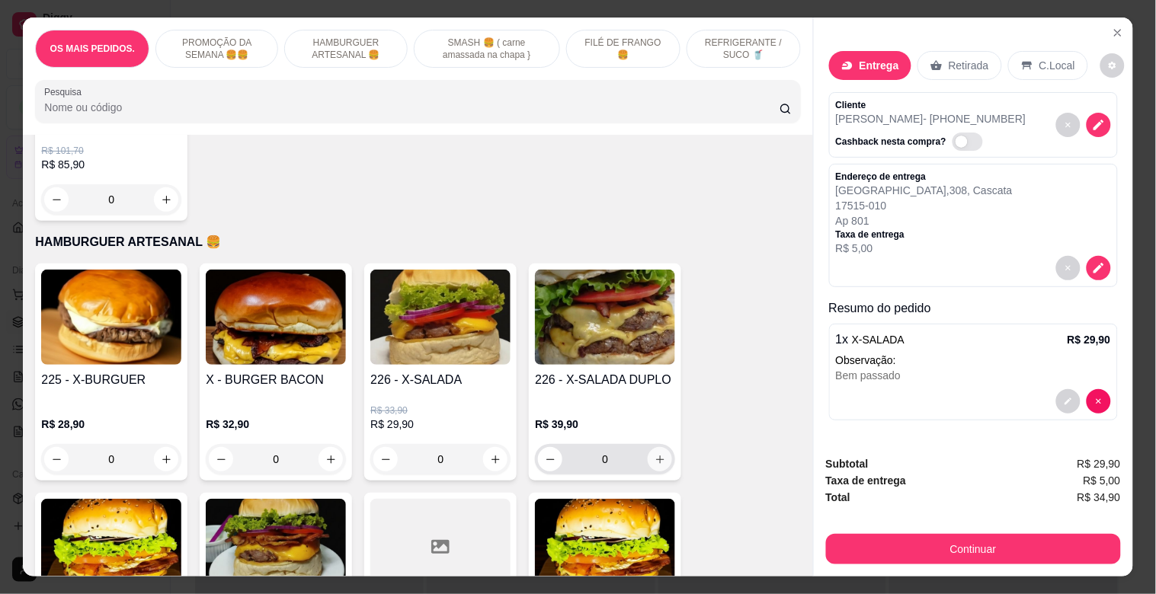
click at [648, 447] on button "increase-product-quantity" at bounding box center [660, 459] width 24 height 24
type input "1"
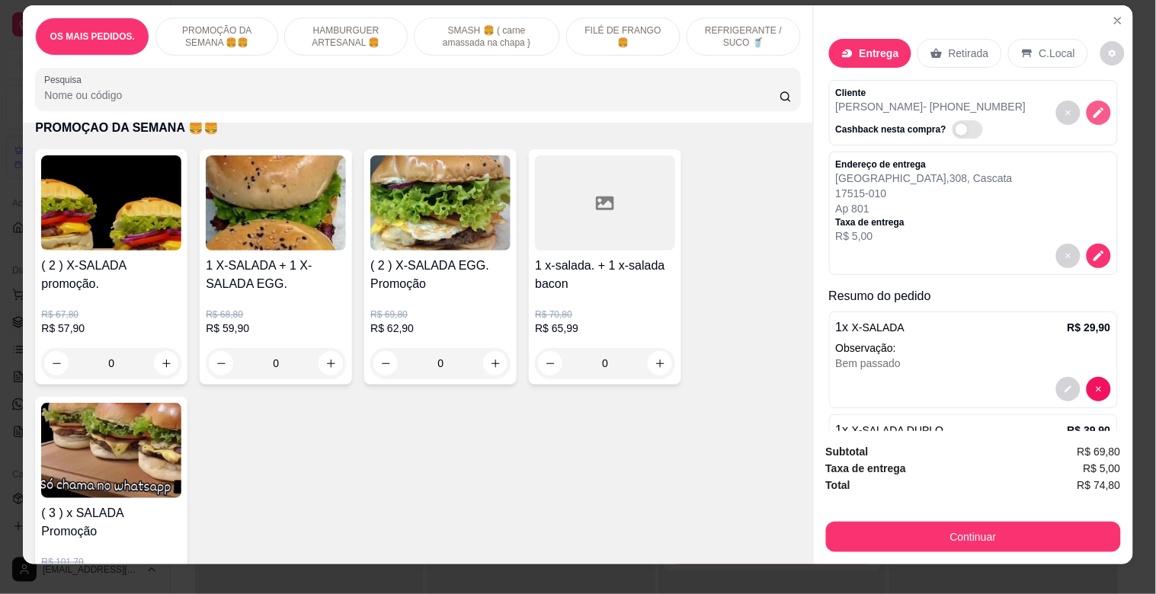
scroll to position [0, 0]
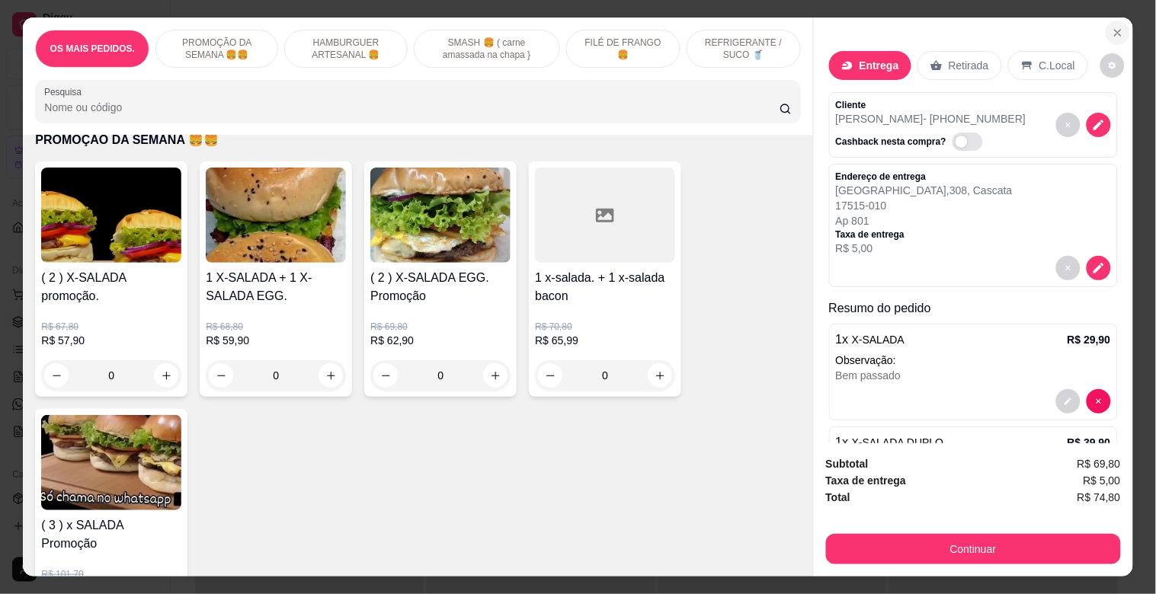
click at [1115, 30] on icon "Close" at bounding box center [1118, 33] width 6 height 6
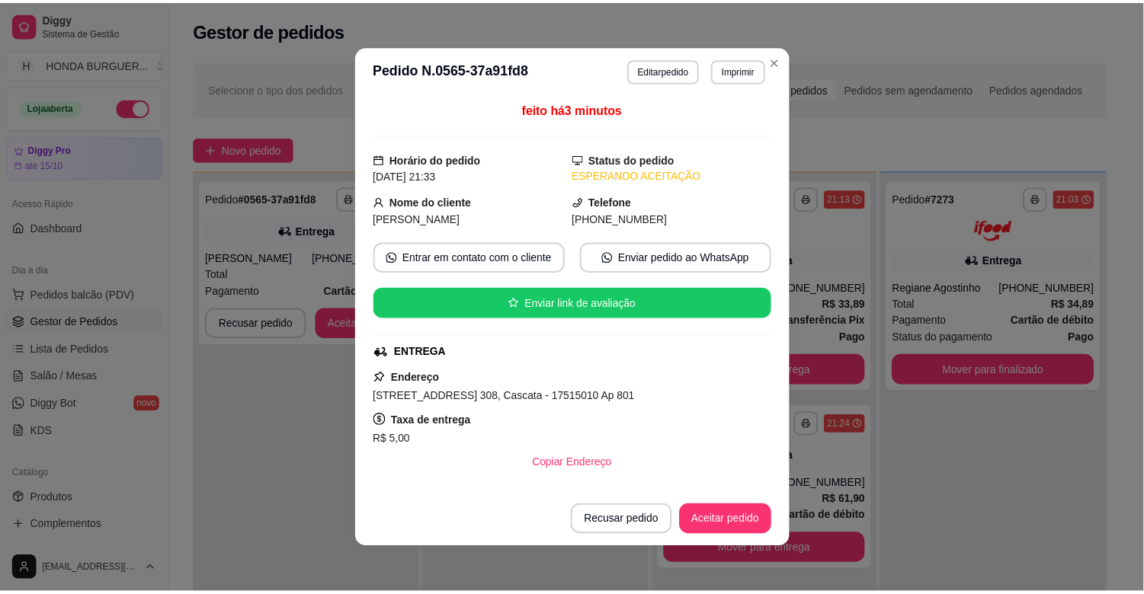
scroll to position [333, 0]
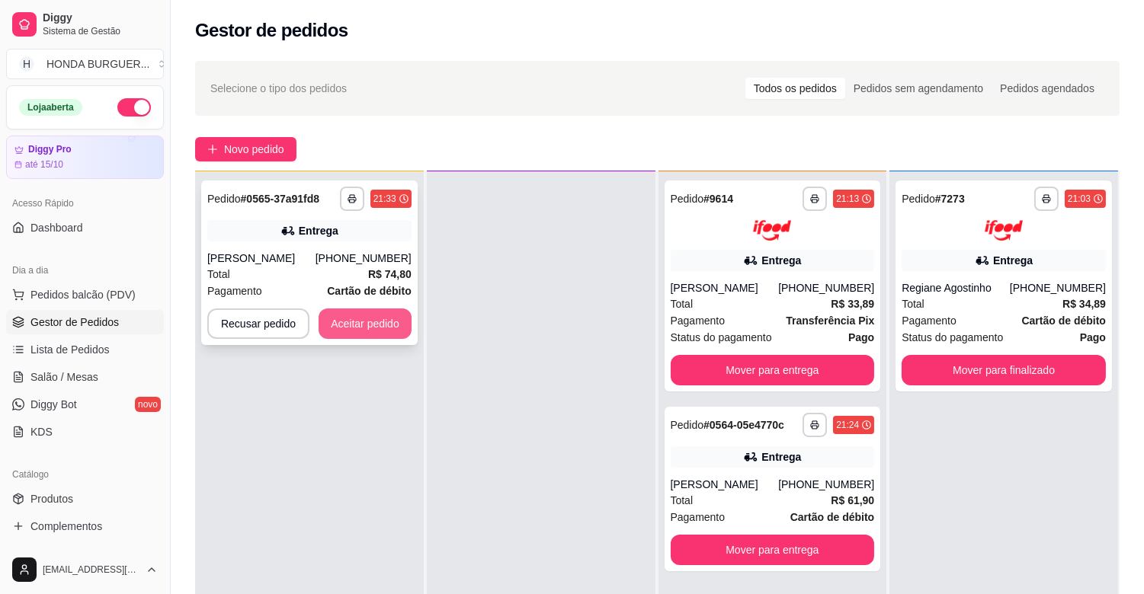
click at [374, 330] on button "Aceitar pedido" at bounding box center [365, 324] width 93 height 30
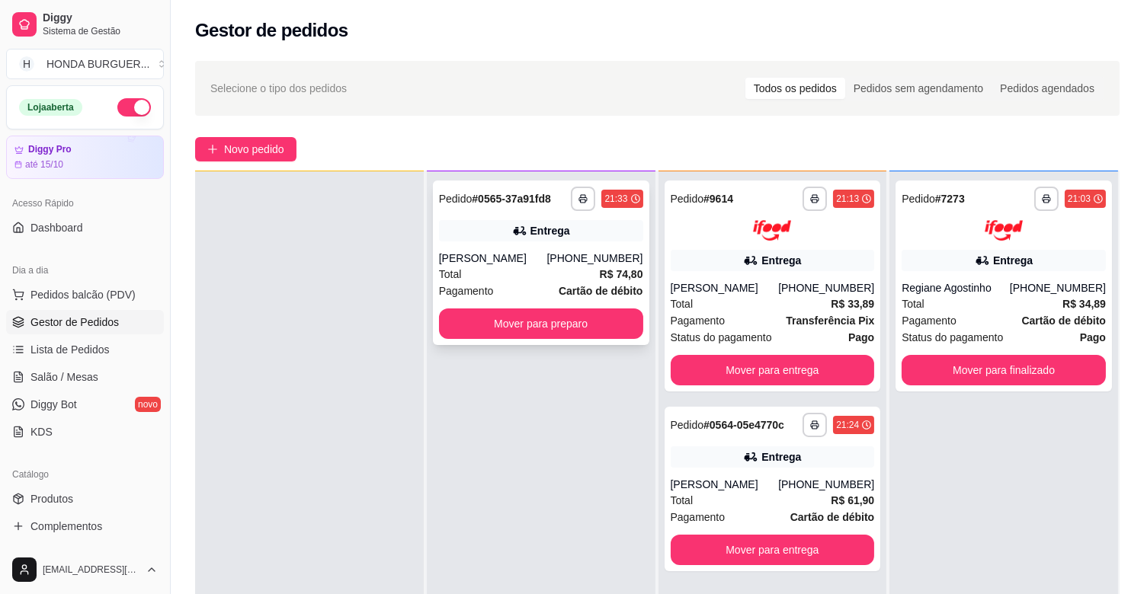
click at [530, 255] on div "[PERSON_NAME]" at bounding box center [493, 258] width 108 height 15
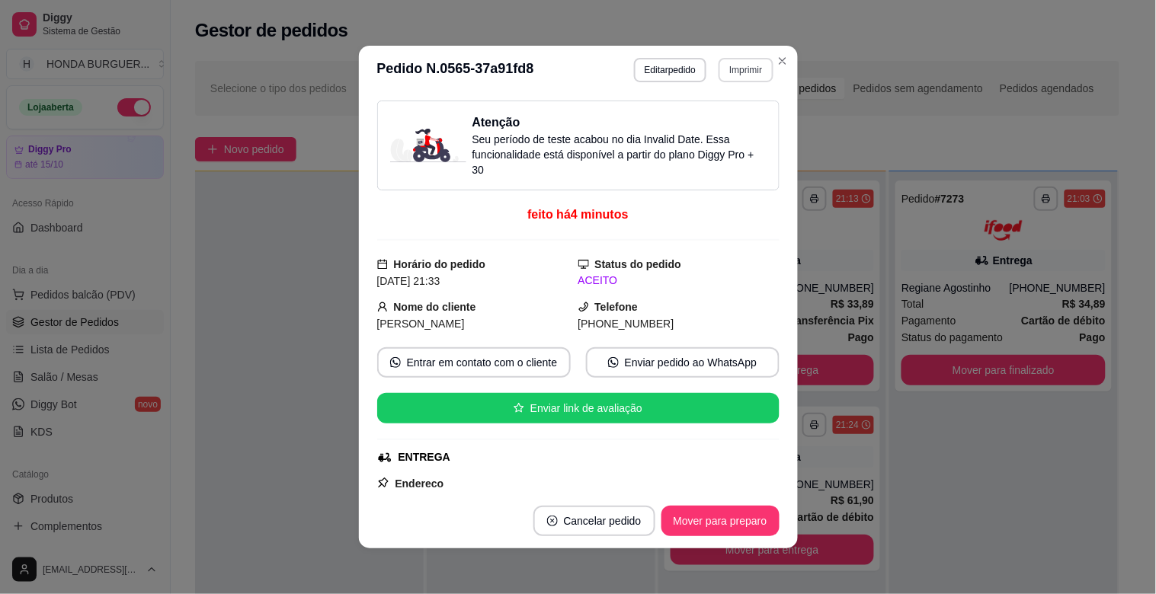
click at [729, 66] on button "Imprimir" at bounding box center [746, 70] width 54 height 24
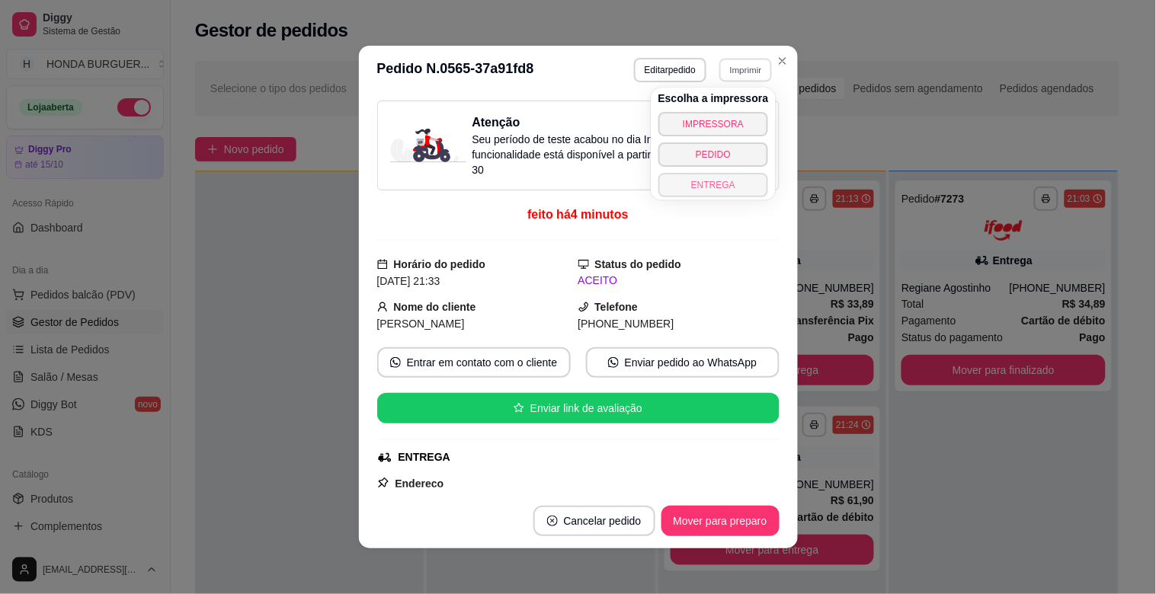
click at [717, 177] on button "ENTREGA" at bounding box center [713, 185] width 111 height 24
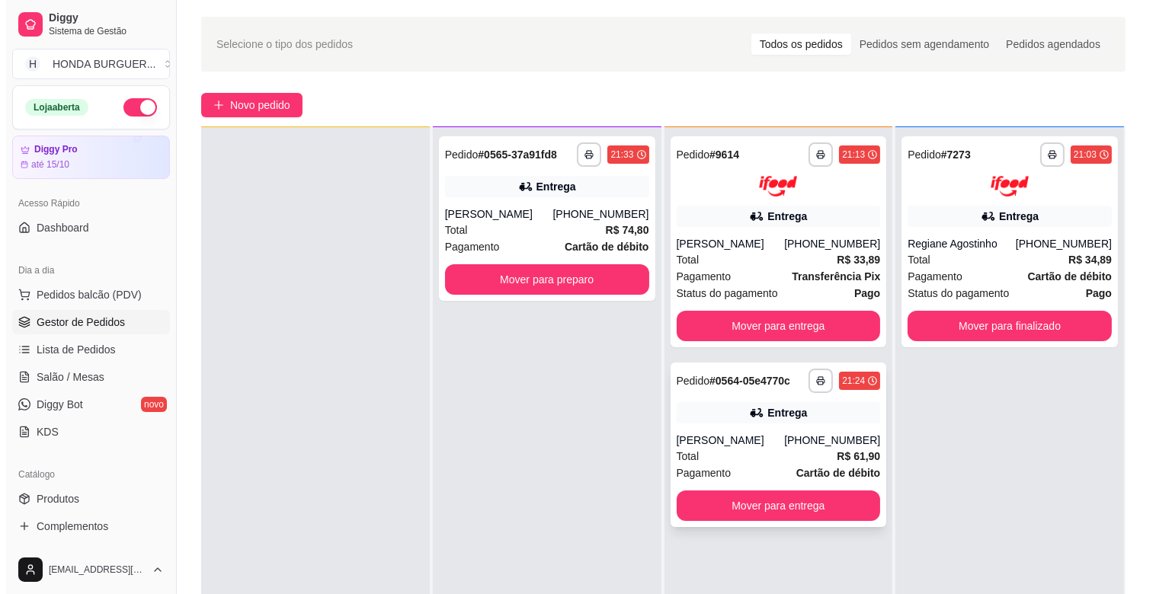
scroll to position [85, 0]
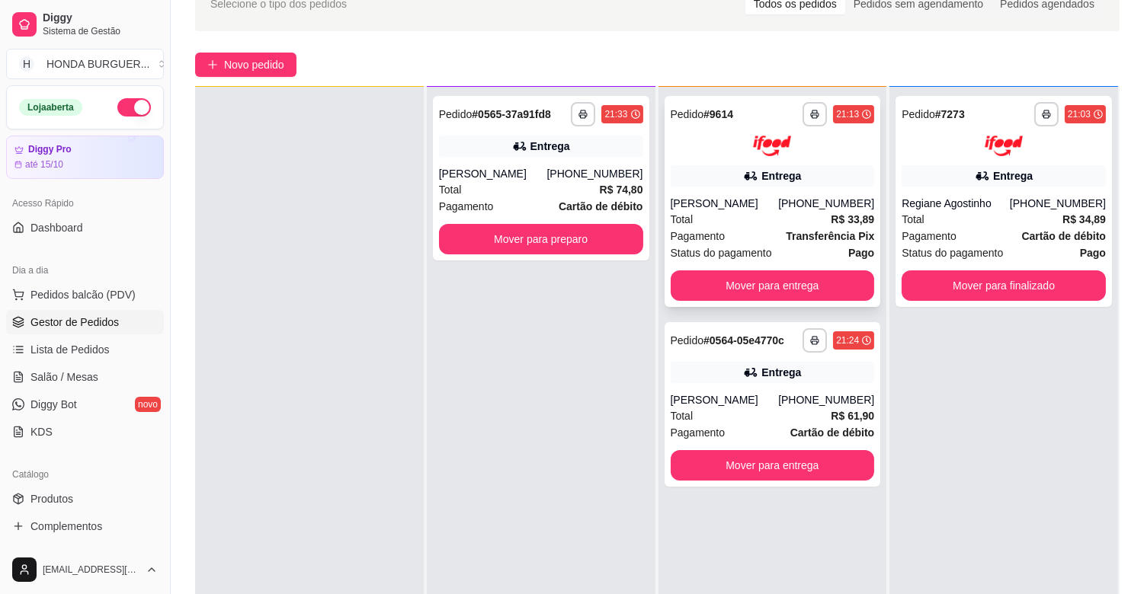
click at [744, 223] on div "Total R$ 33,89" at bounding box center [773, 219] width 204 height 17
click at [745, 368] on icon at bounding box center [750, 372] width 11 height 9
click at [747, 197] on div "[PERSON_NAME]" at bounding box center [725, 203] width 108 height 15
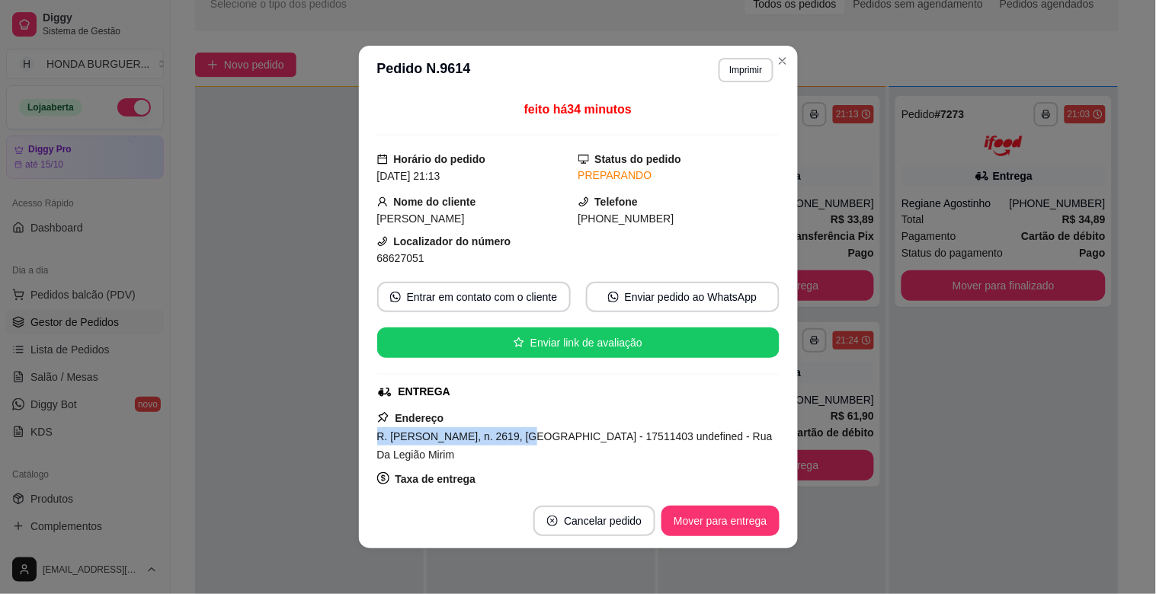
drag, startPoint x: 369, startPoint y: 437, endPoint x: 513, endPoint y: 439, distance: 144.0
click at [513, 439] on div "feito há 34 minutos Horário do pedido [DATE] 21:13 Status do pedido PREPARANDO …" at bounding box center [578, 294] width 439 height 399
copy span "R. [PERSON_NAME], n. 2619"
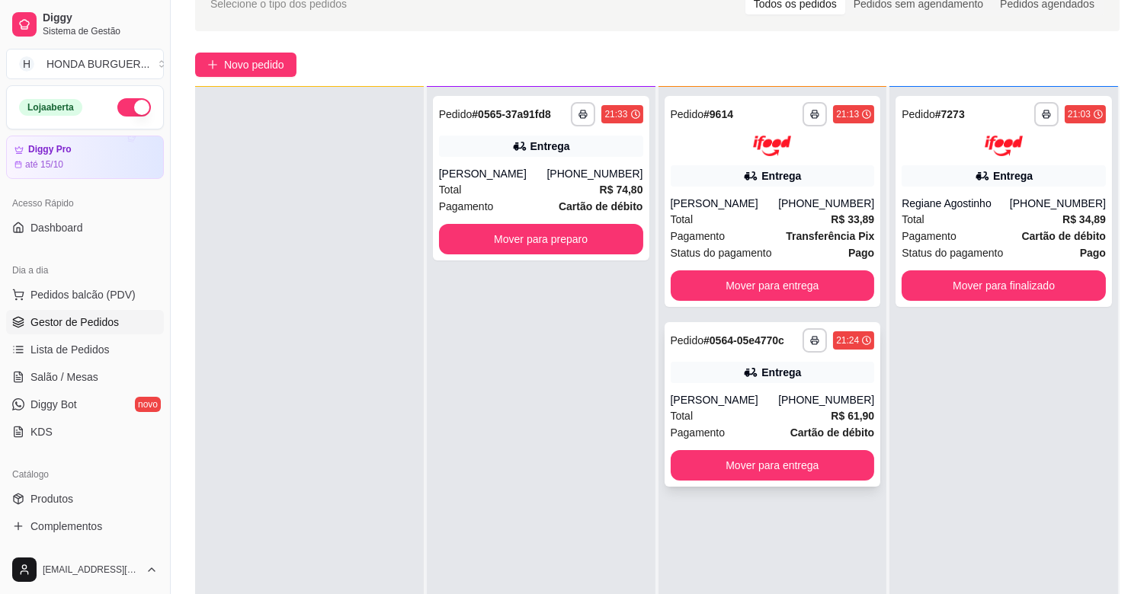
click at [765, 381] on div "Entrega" at bounding box center [773, 372] width 204 height 21
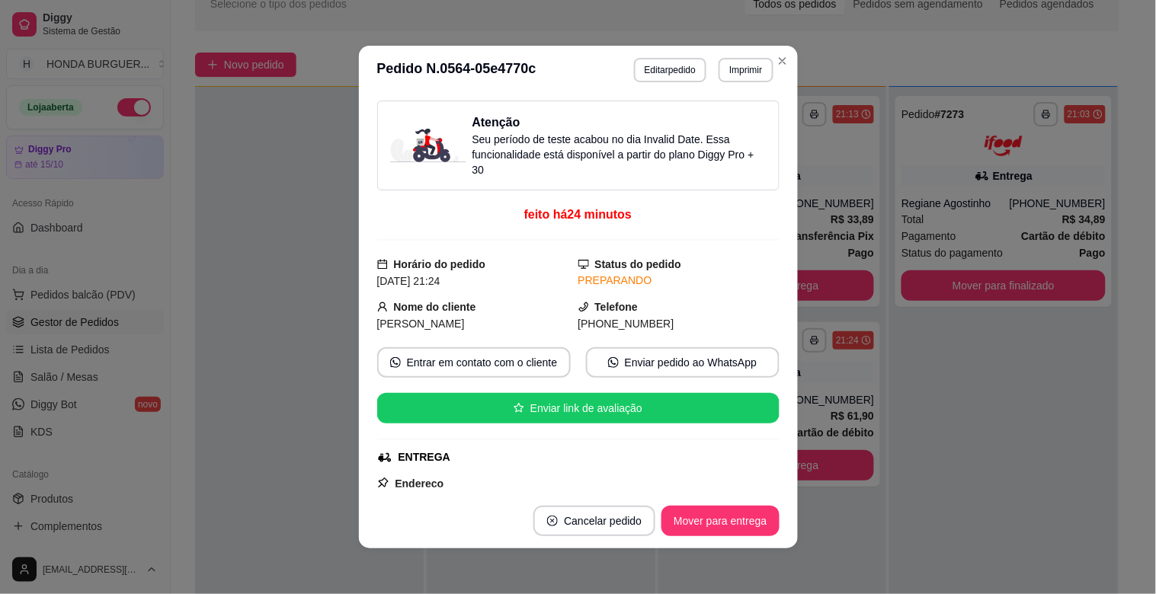
scroll to position [169, 0]
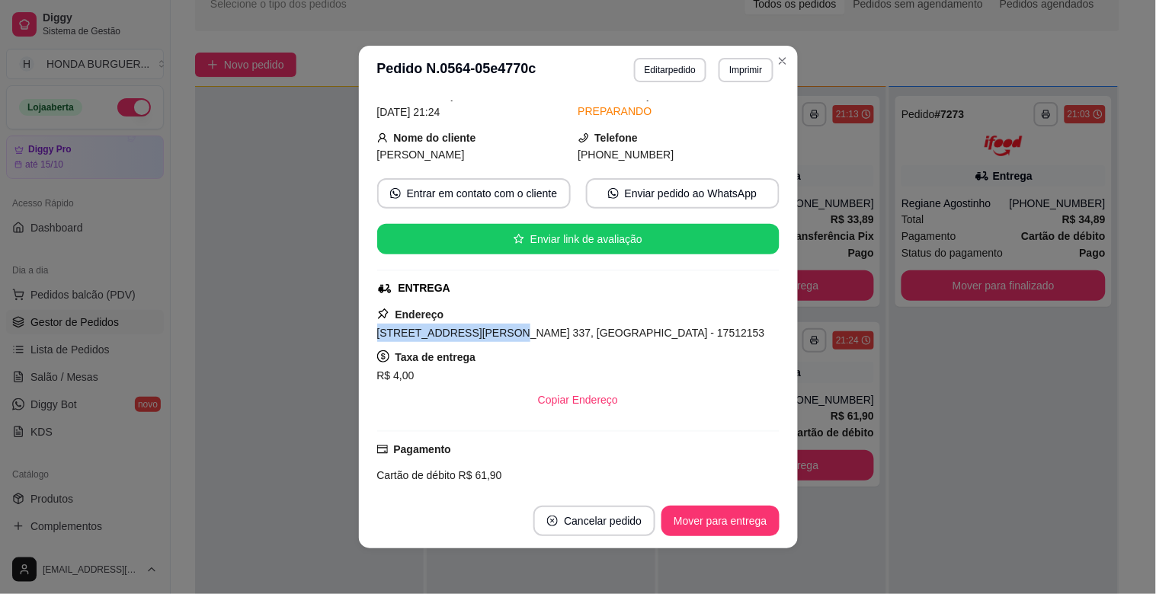
drag, startPoint x: 374, startPoint y: 335, endPoint x: 477, endPoint y: 332, distance: 103.0
click at [477, 332] on span "[STREET_ADDRESS][PERSON_NAME] 337, [GEOGRAPHIC_DATA] - 17512153" at bounding box center [571, 333] width 388 height 12
copy span "[STREET_ADDRESS][PERSON_NAME] 337"
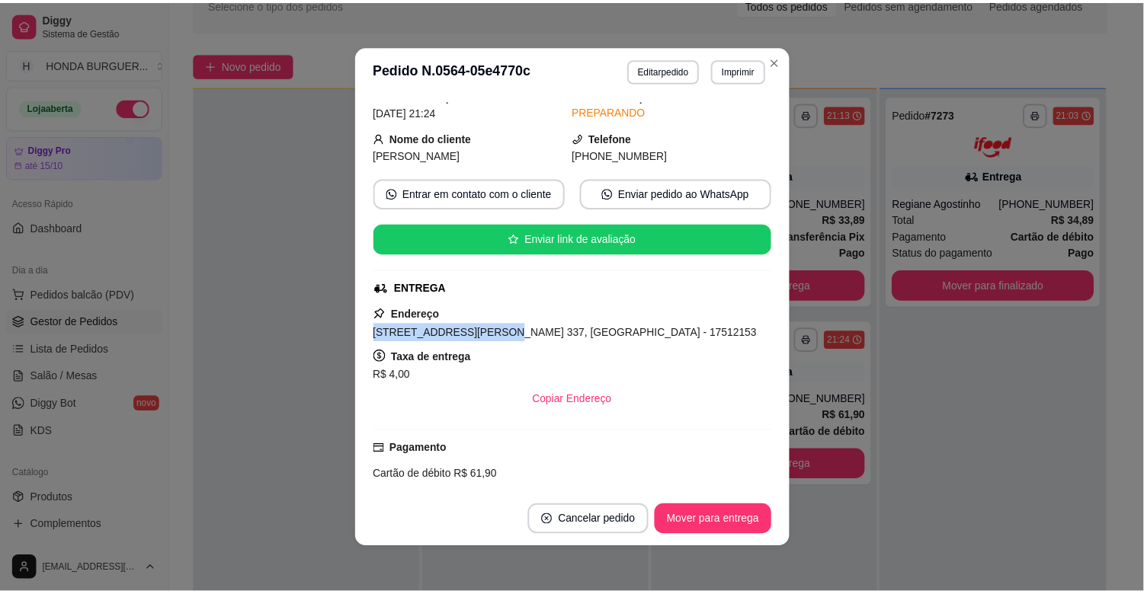
scroll to position [64, 0]
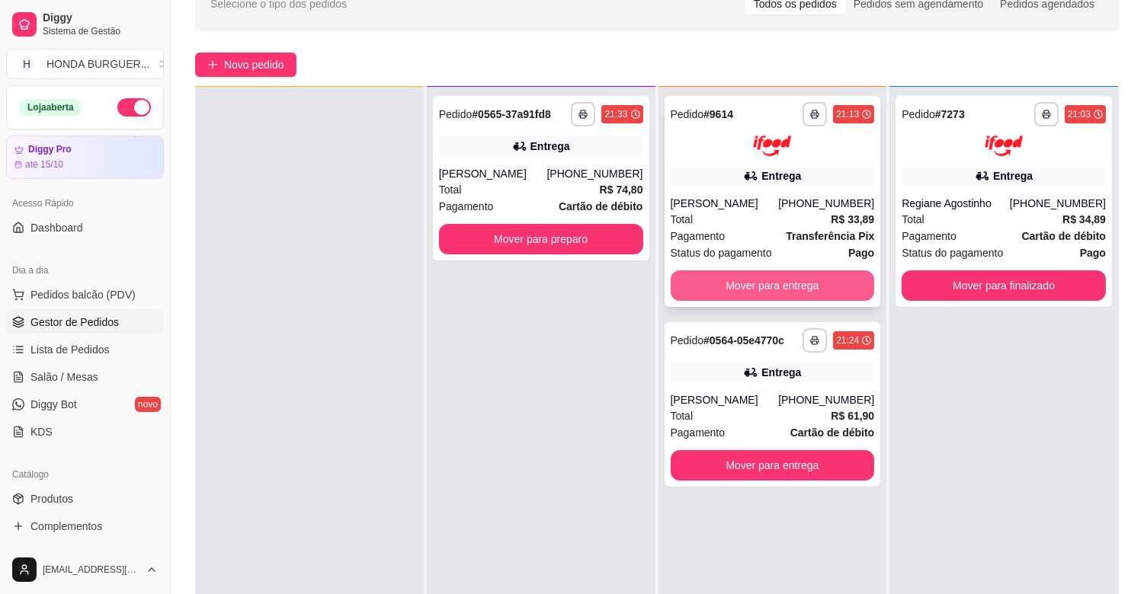
click at [841, 290] on button "Mover para entrega" at bounding box center [773, 286] width 204 height 30
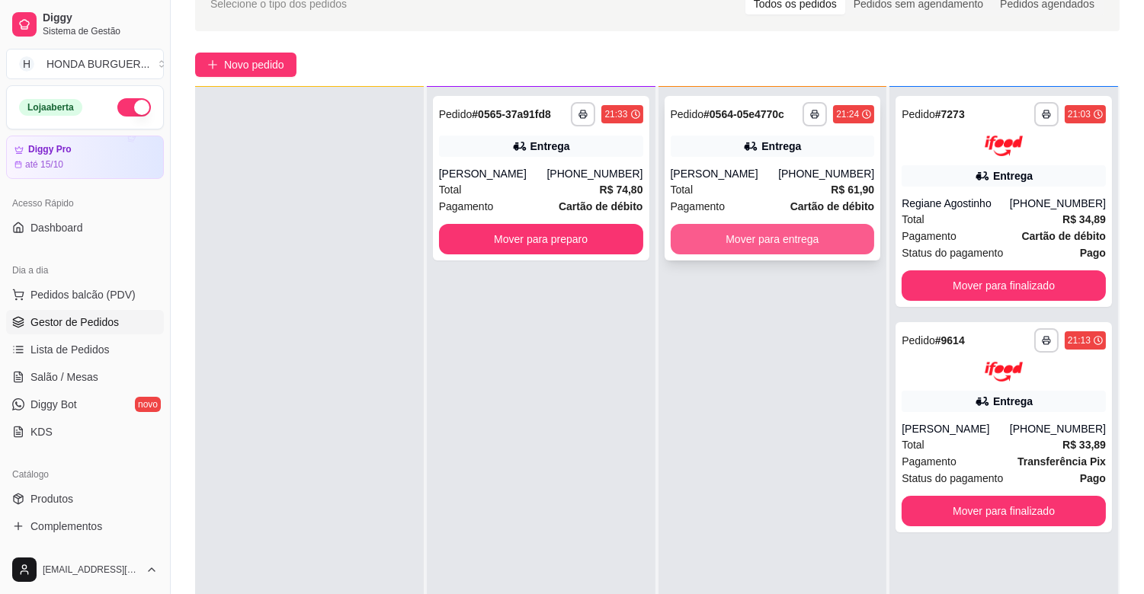
click at [753, 245] on button "Mover para entrega" at bounding box center [773, 239] width 204 height 30
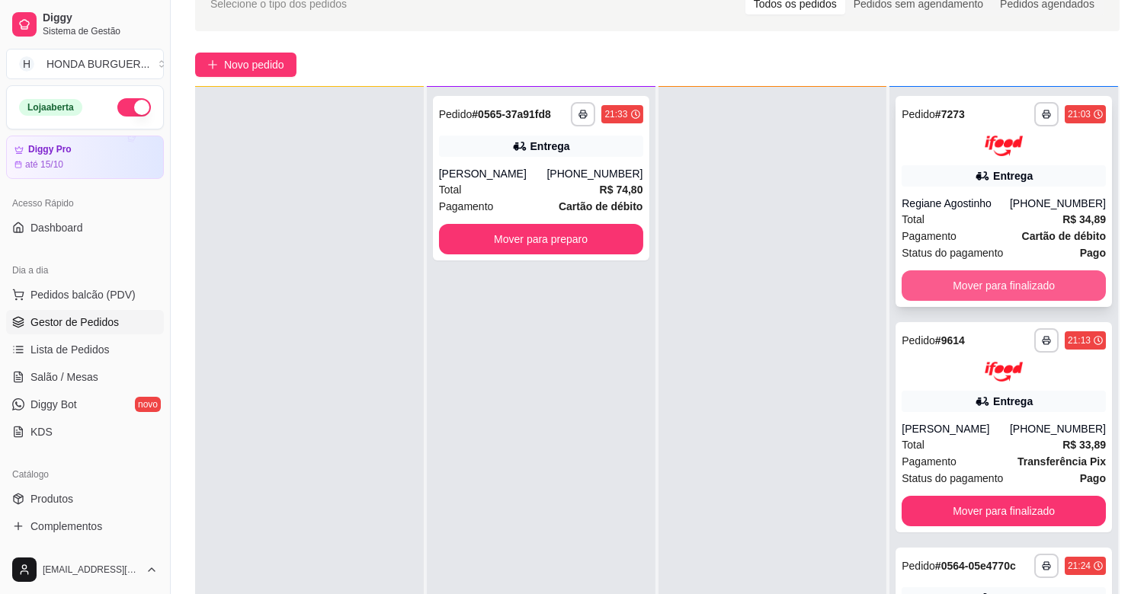
scroll to position [0, 0]
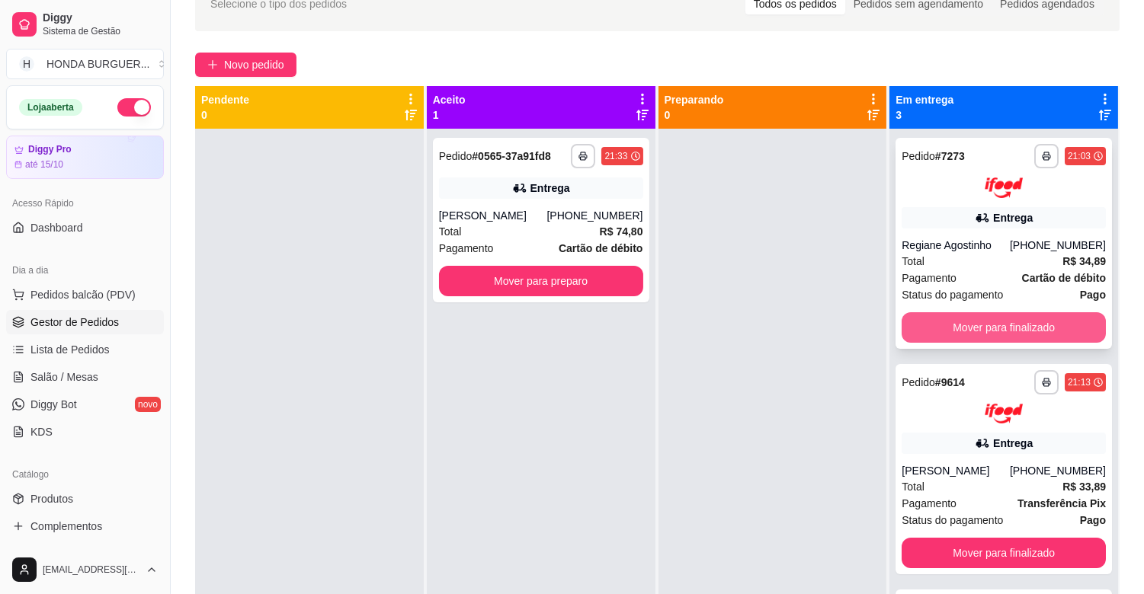
click at [972, 312] on button "Mover para finalizado" at bounding box center [1004, 327] width 204 height 30
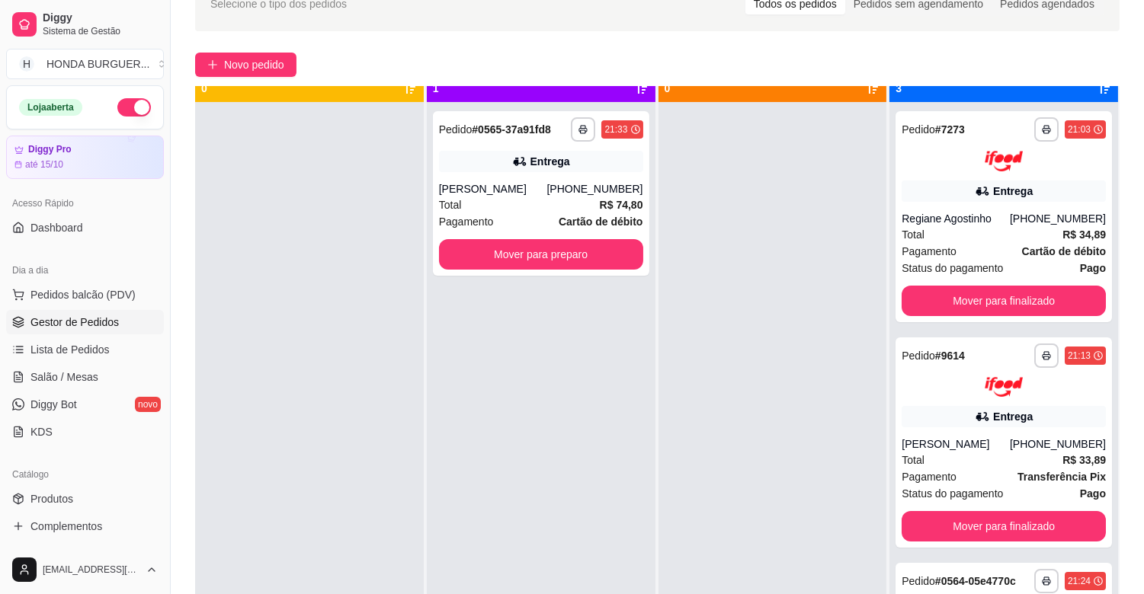
scroll to position [42, 0]
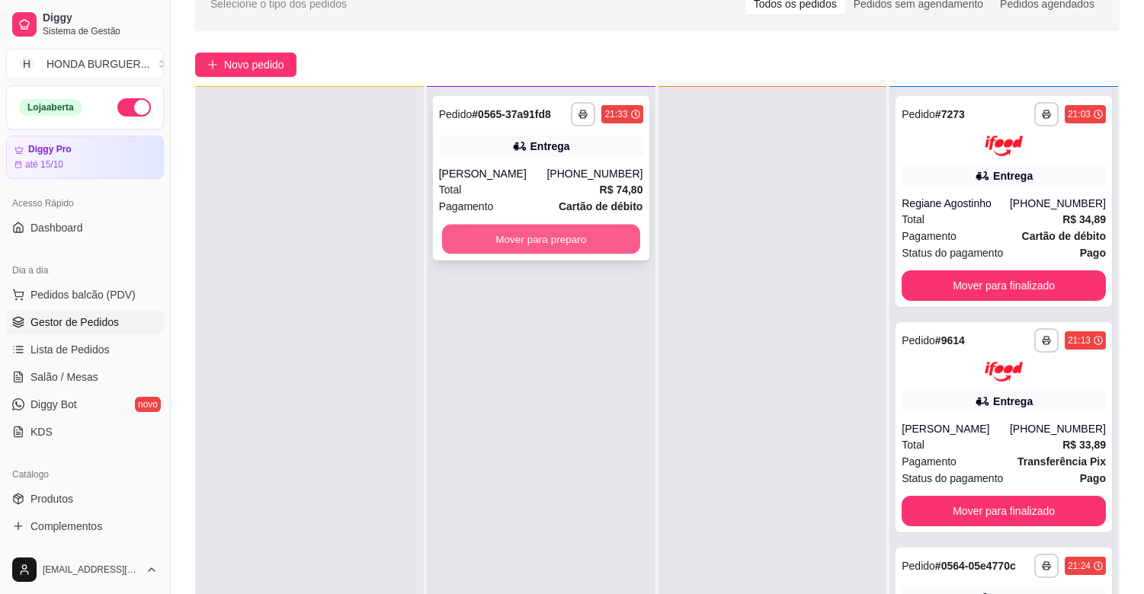
click at [466, 226] on button "Mover para preparo" at bounding box center [541, 240] width 198 height 30
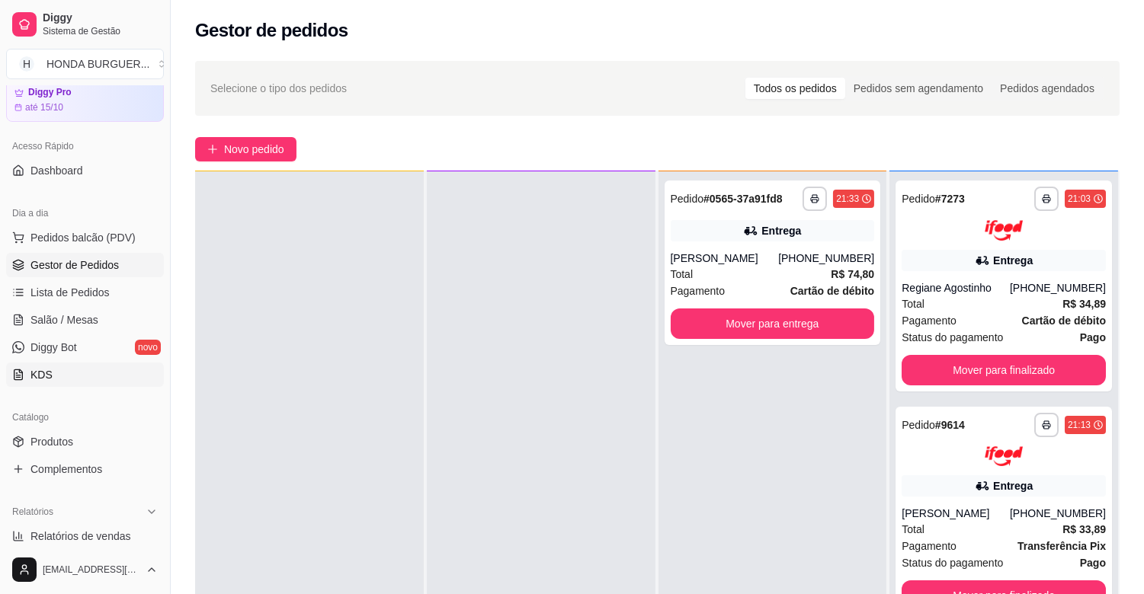
scroll to position [85, 0]
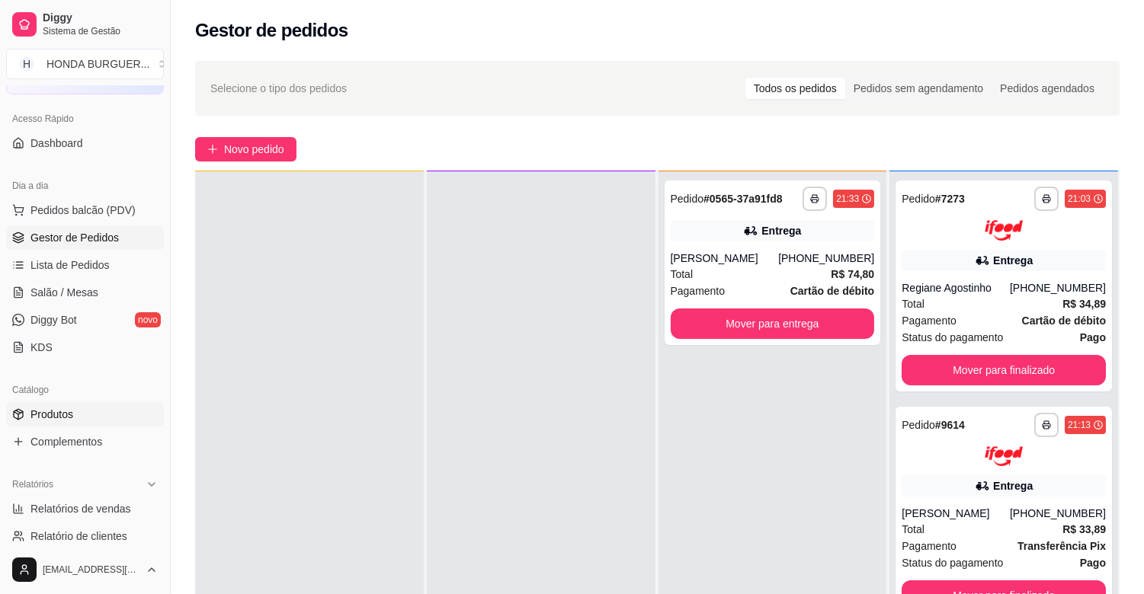
click at [67, 415] on span "Produtos" at bounding box center [51, 414] width 43 height 15
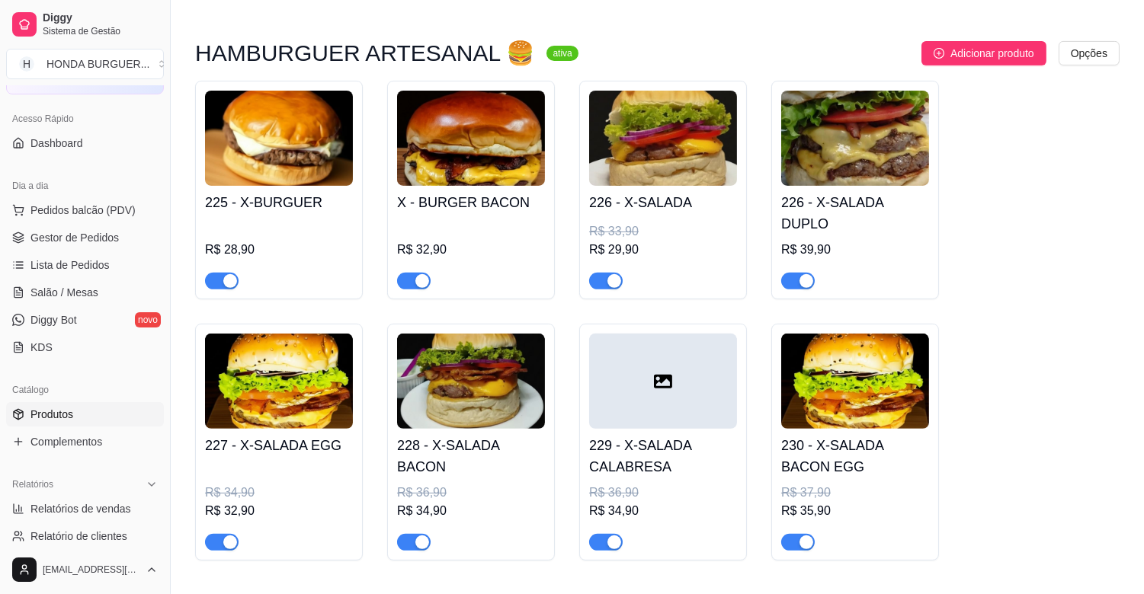
scroll to position [1016, 0]
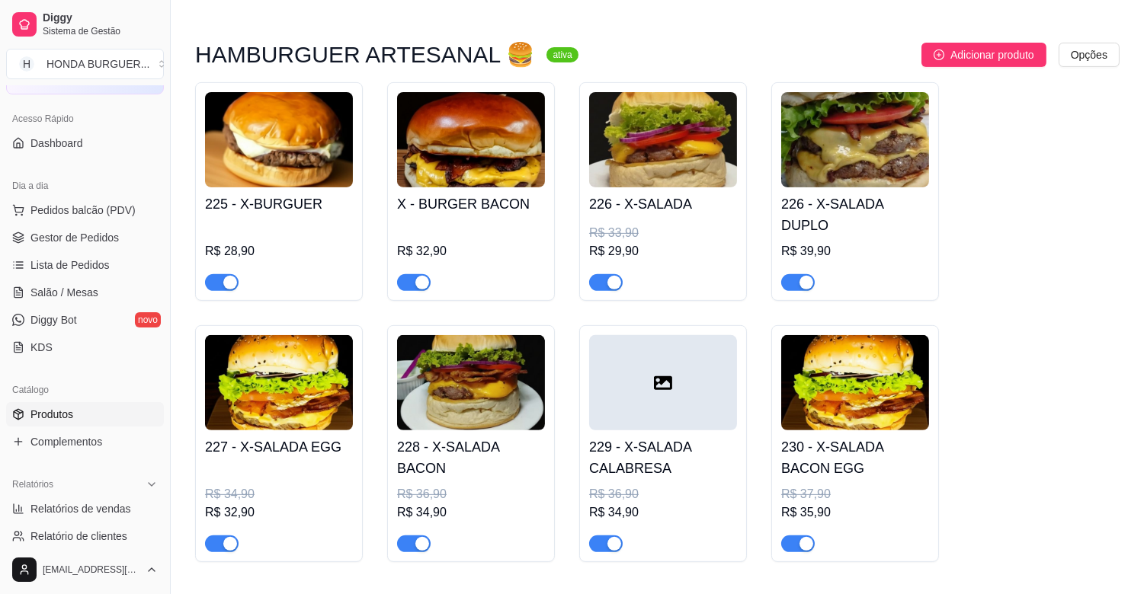
click at [851, 185] on img at bounding box center [855, 139] width 148 height 95
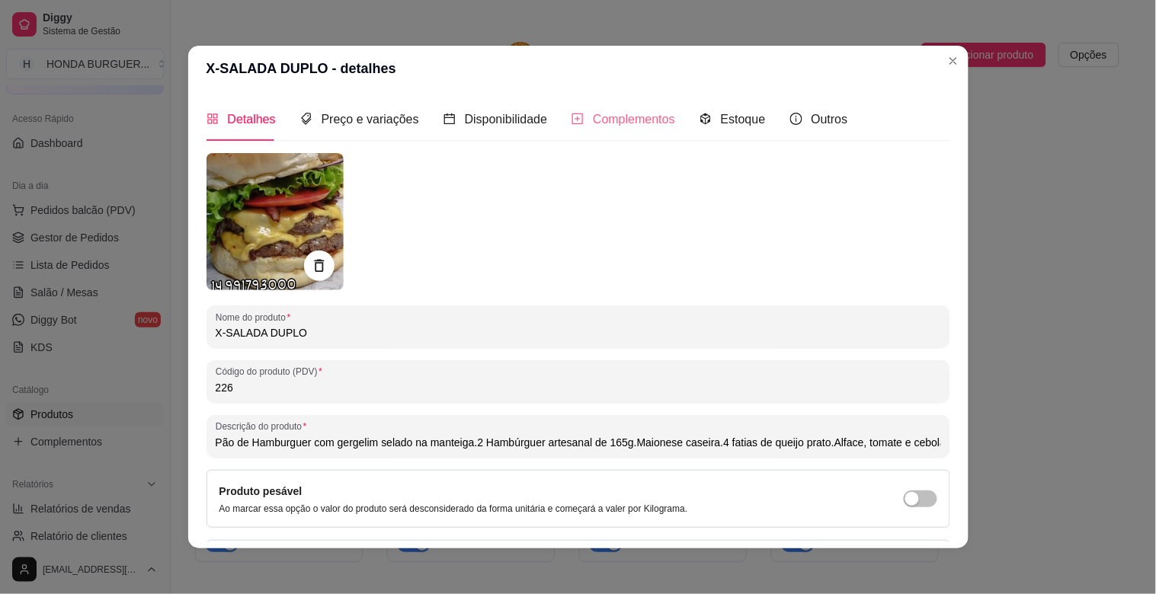
click at [605, 131] on div "Complementos" at bounding box center [624, 119] width 104 height 43
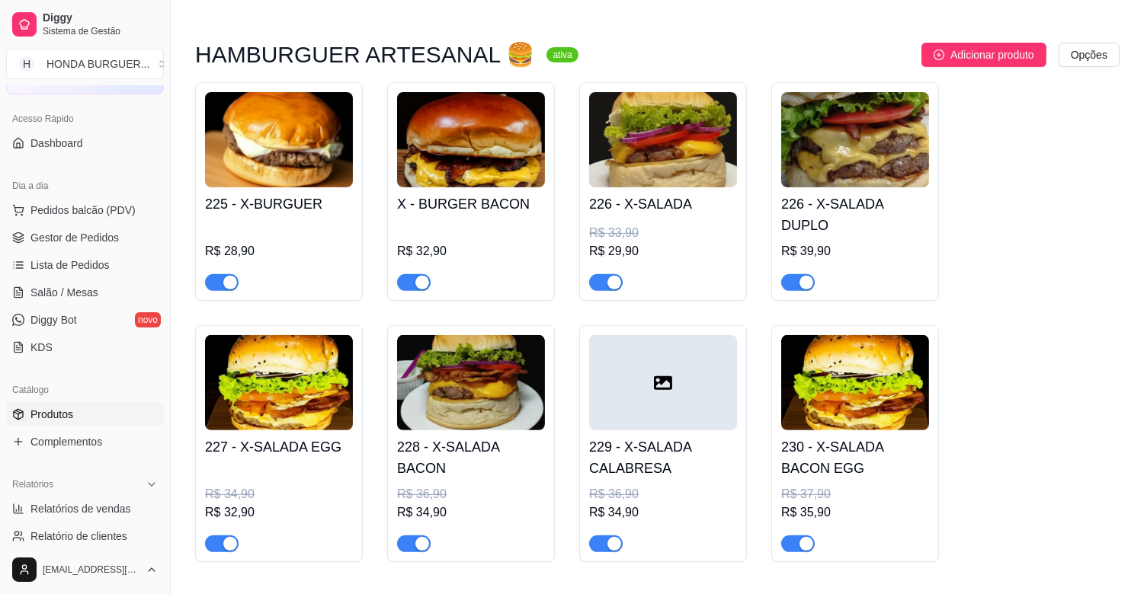
click at [306, 171] on img at bounding box center [279, 139] width 148 height 95
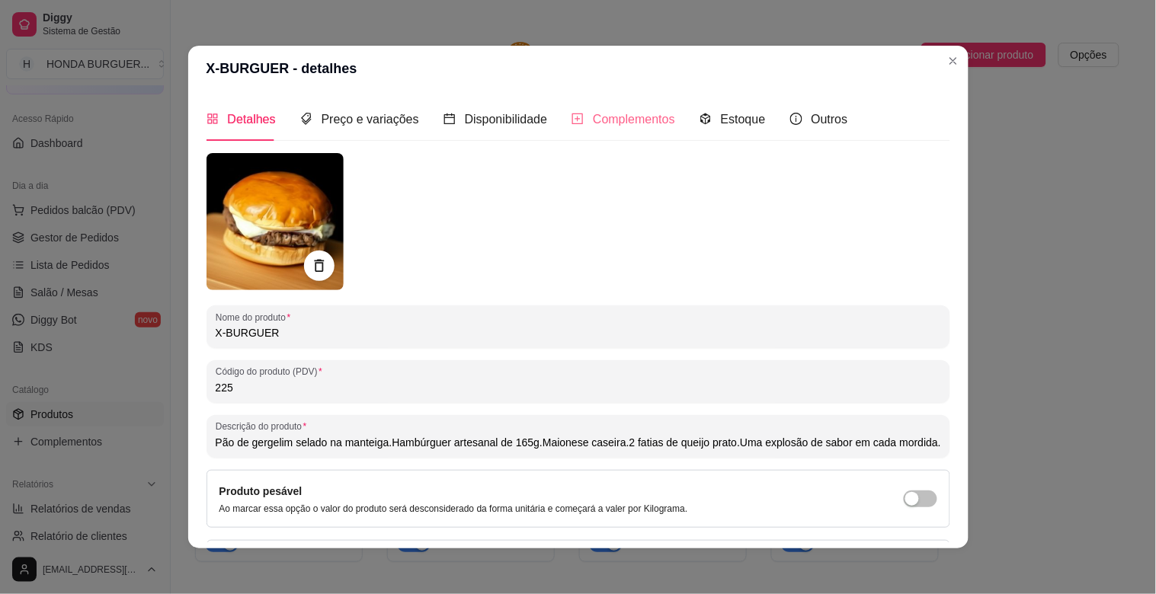
click at [645, 131] on div "Complementos" at bounding box center [624, 119] width 104 height 43
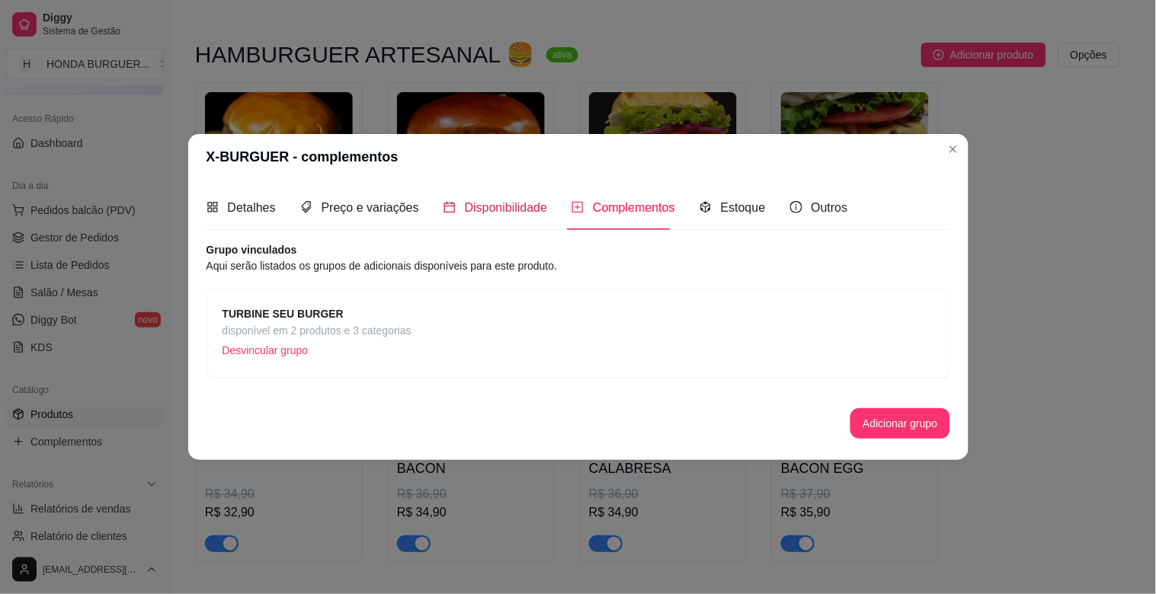
click at [468, 214] on span "Disponibilidade" at bounding box center [506, 207] width 83 height 13
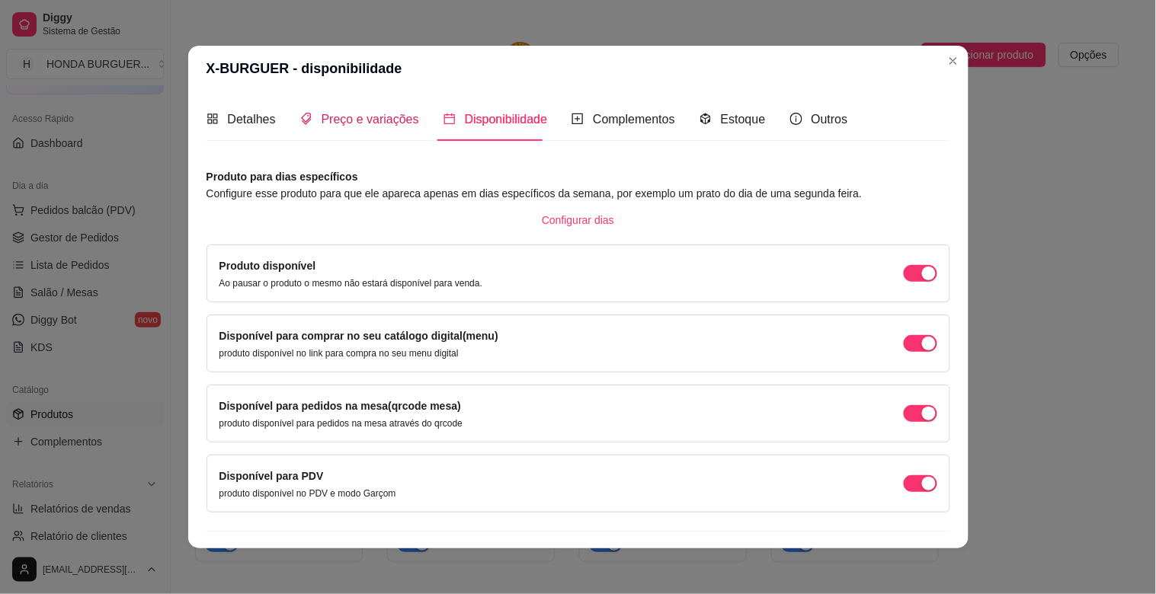
click at [352, 113] on span "Preço e variações" at bounding box center [371, 119] width 98 height 13
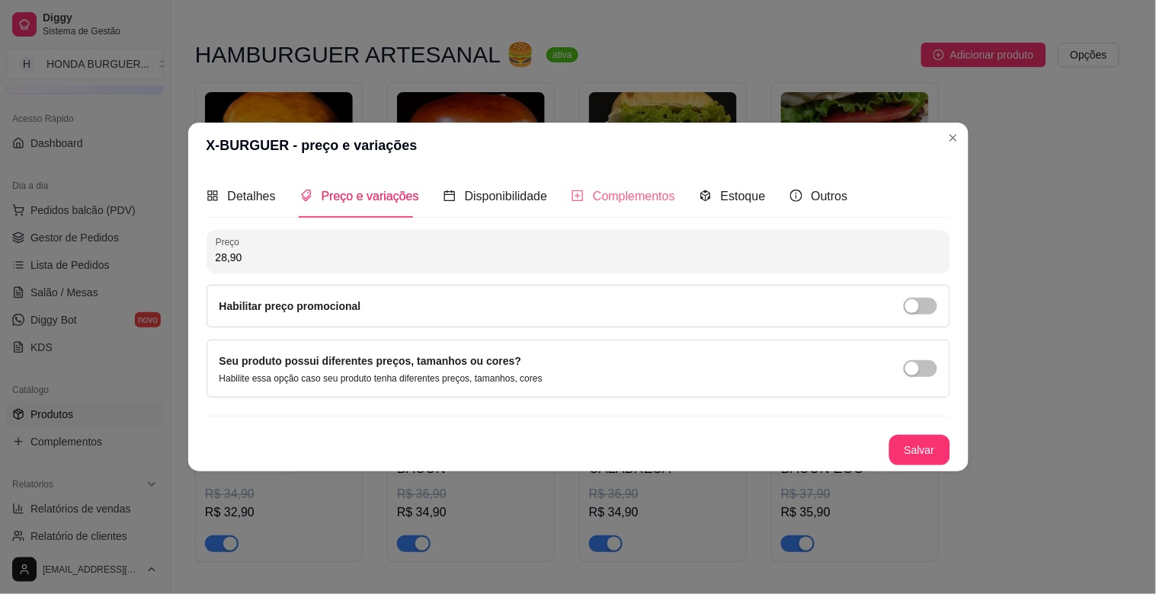
click at [631, 185] on div "Complementos" at bounding box center [624, 196] width 104 height 43
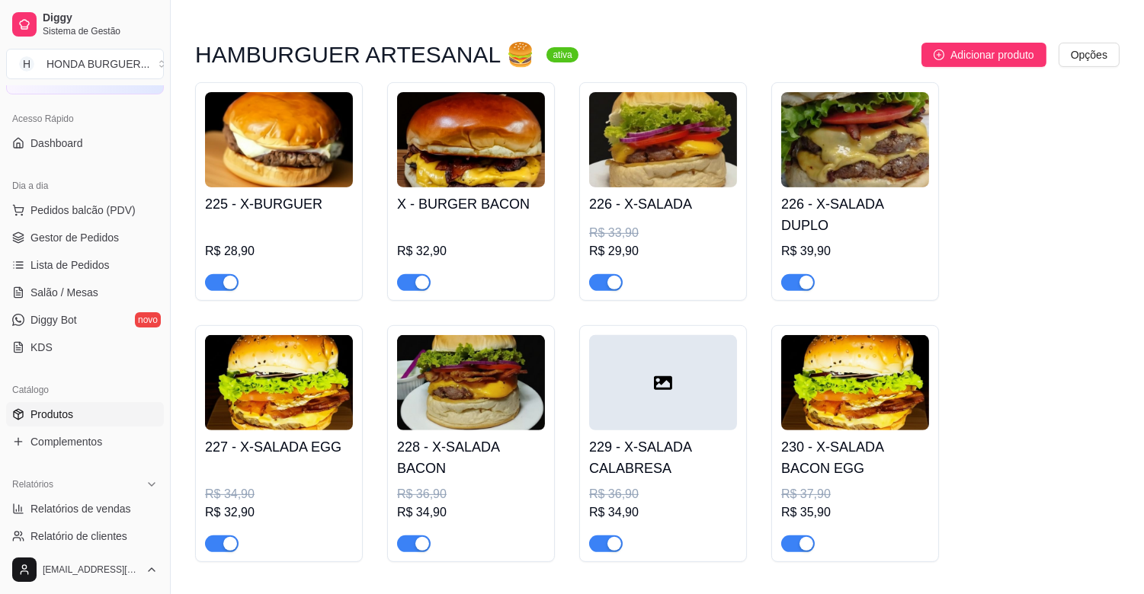
click at [880, 156] on img at bounding box center [855, 139] width 148 height 95
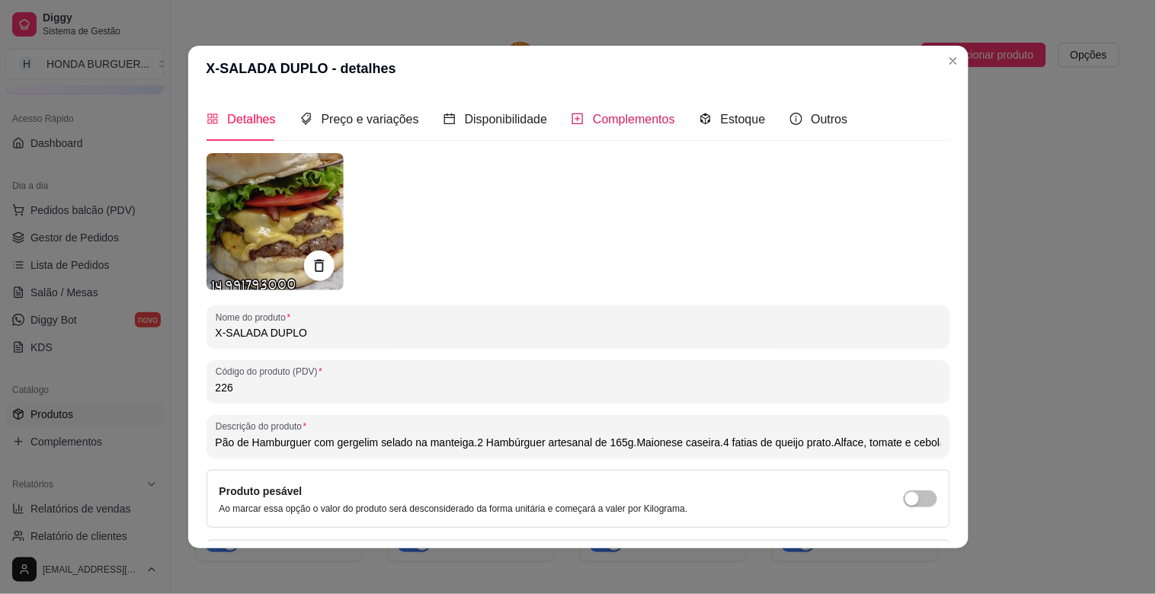
click at [635, 116] on span "Complementos" at bounding box center [634, 119] width 82 height 13
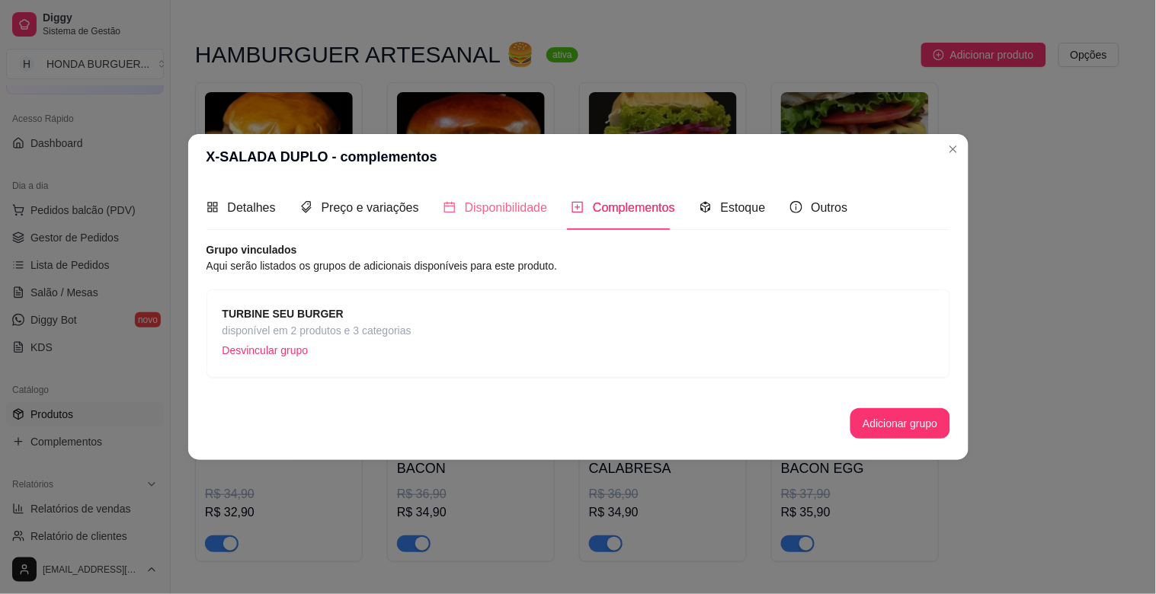
click at [537, 217] on div "Disponibilidade" at bounding box center [496, 207] width 104 height 43
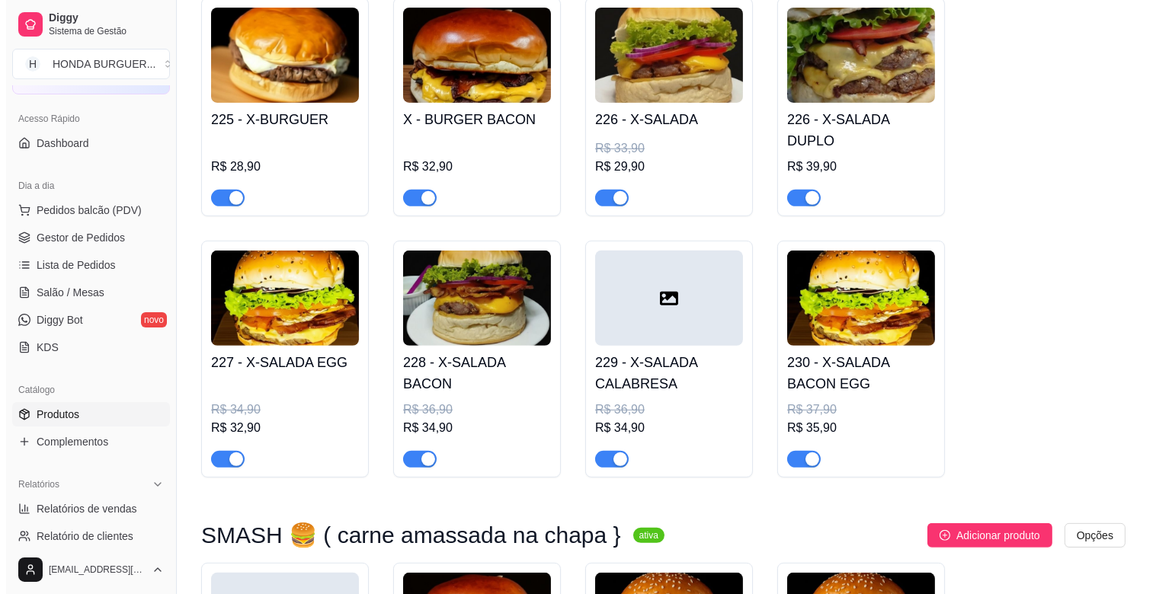
scroll to position [847, 0]
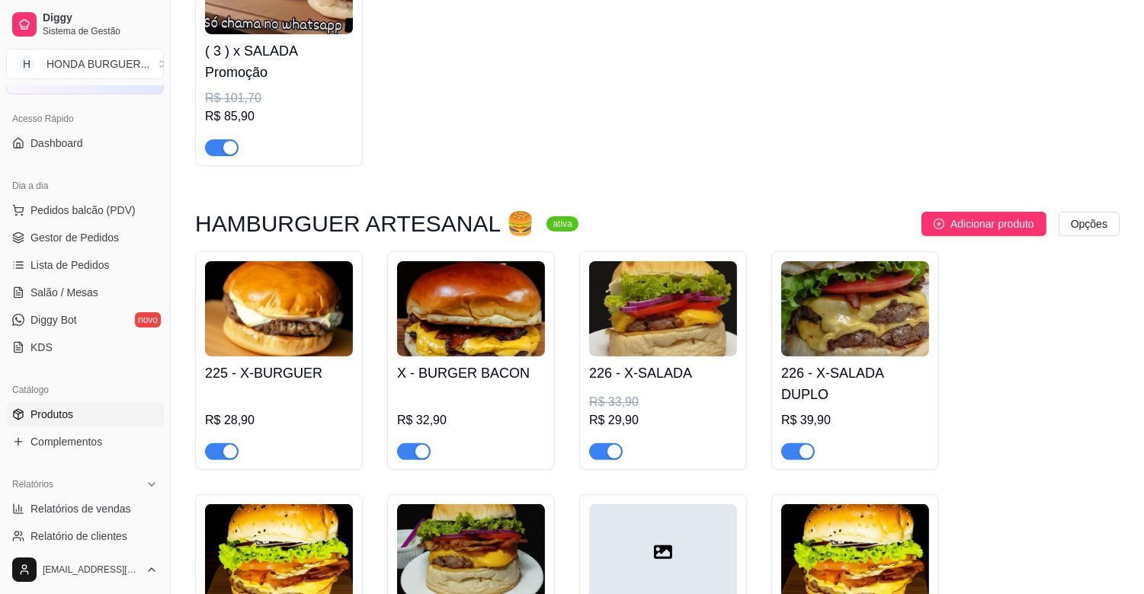
click at [665, 345] on img at bounding box center [663, 308] width 148 height 95
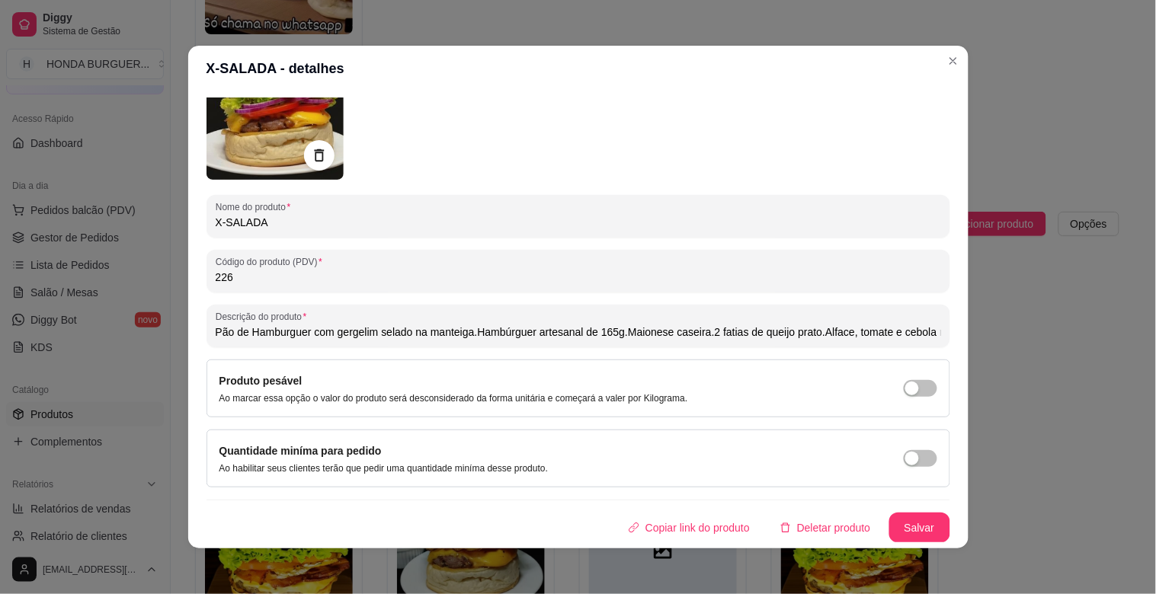
scroll to position [0, 0]
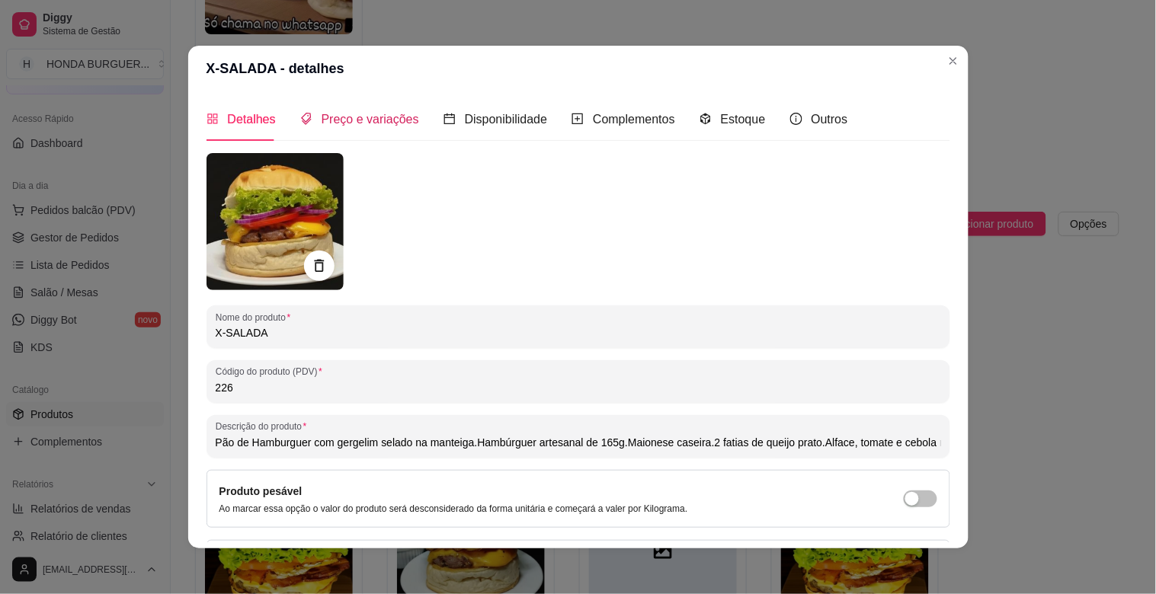
click at [389, 123] on span "Preço e variações" at bounding box center [371, 119] width 98 height 13
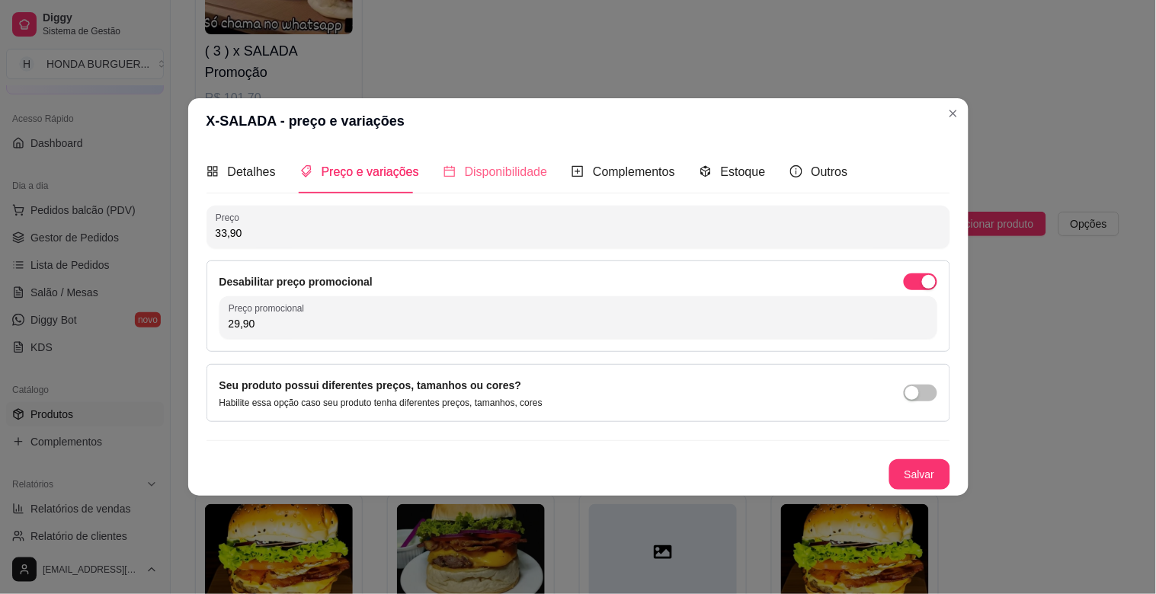
click at [519, 184] on div "Disponibilidade" at bounding box center [496, 171] width 104 height 43
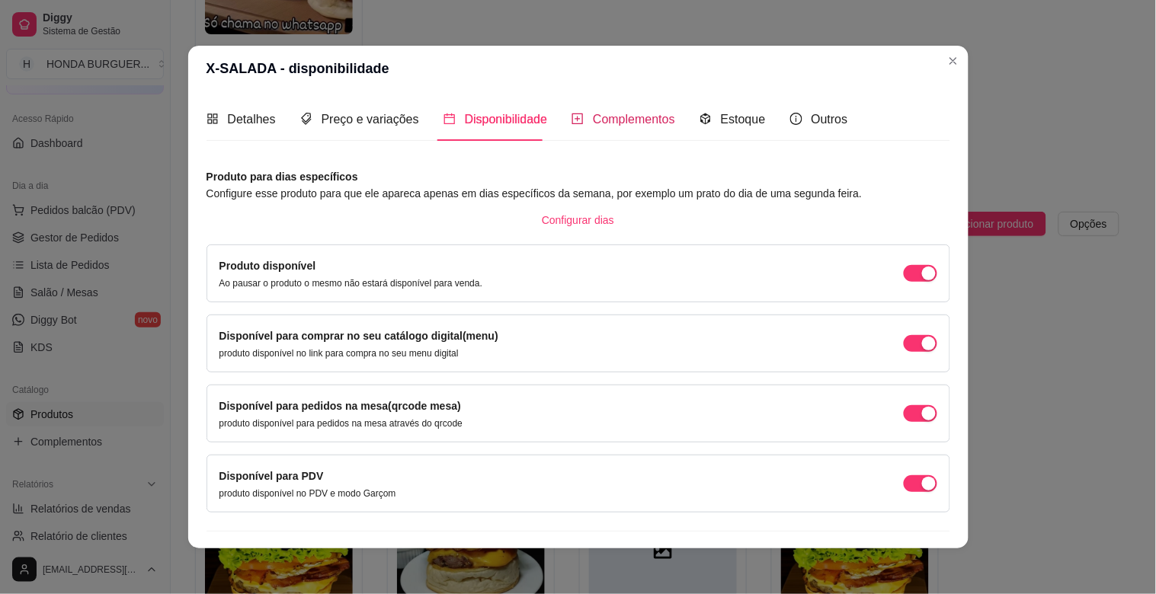
click at [627, 123] on span "Complementos" at bounding box center [634, 119] width 82 height 13
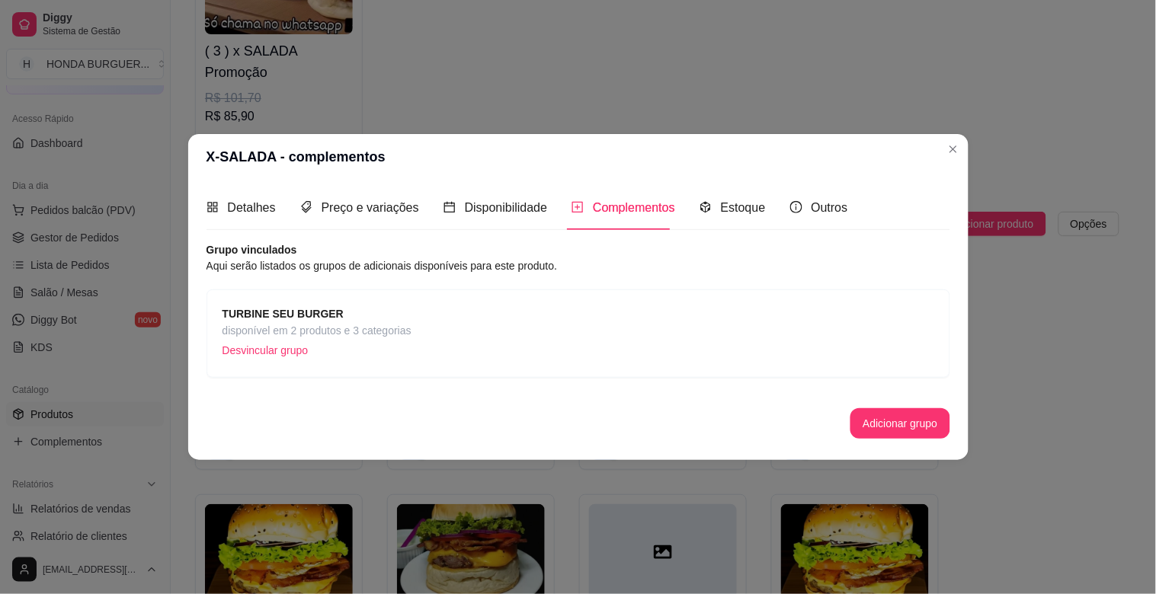
click at [242, 310] on strong "TURBINE SEU BURGER" at bounding box center [283, 314] width 121 height 12
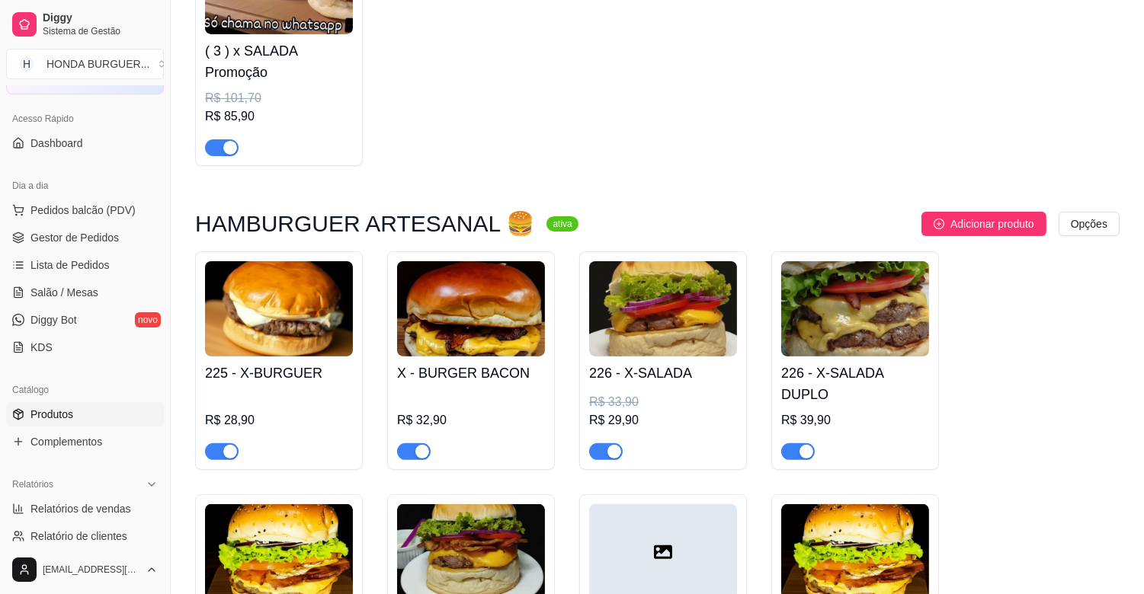
click at [902, 331] on img at bounding box center [855, 308] width 148 height 95
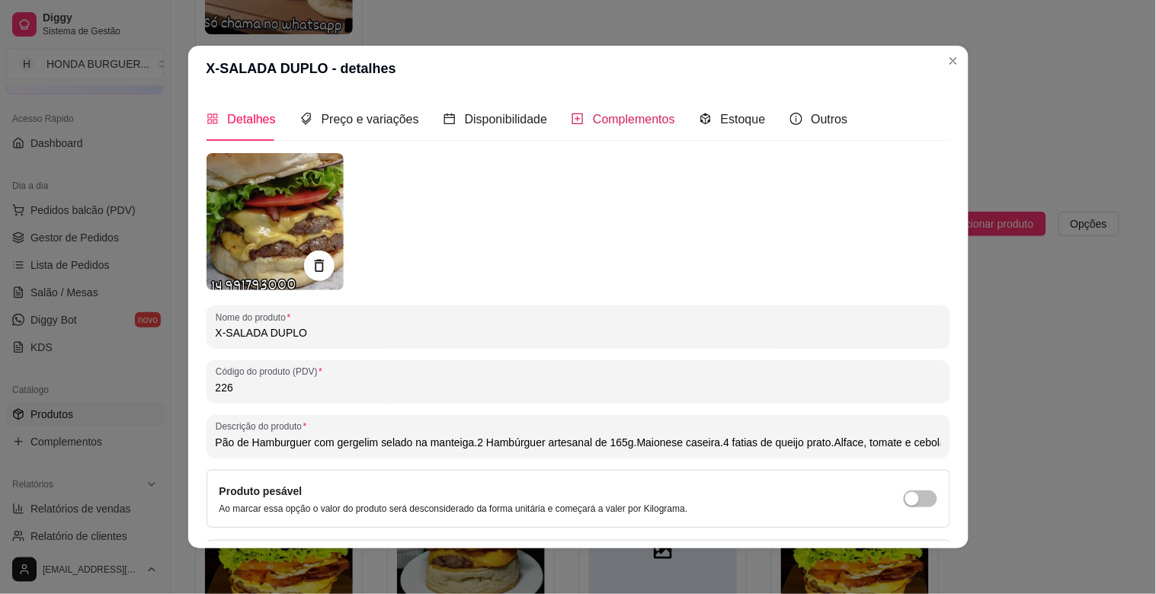
click at [615, 123] on span "Complementos" at bounding box center [634, 119] width 82 height 13
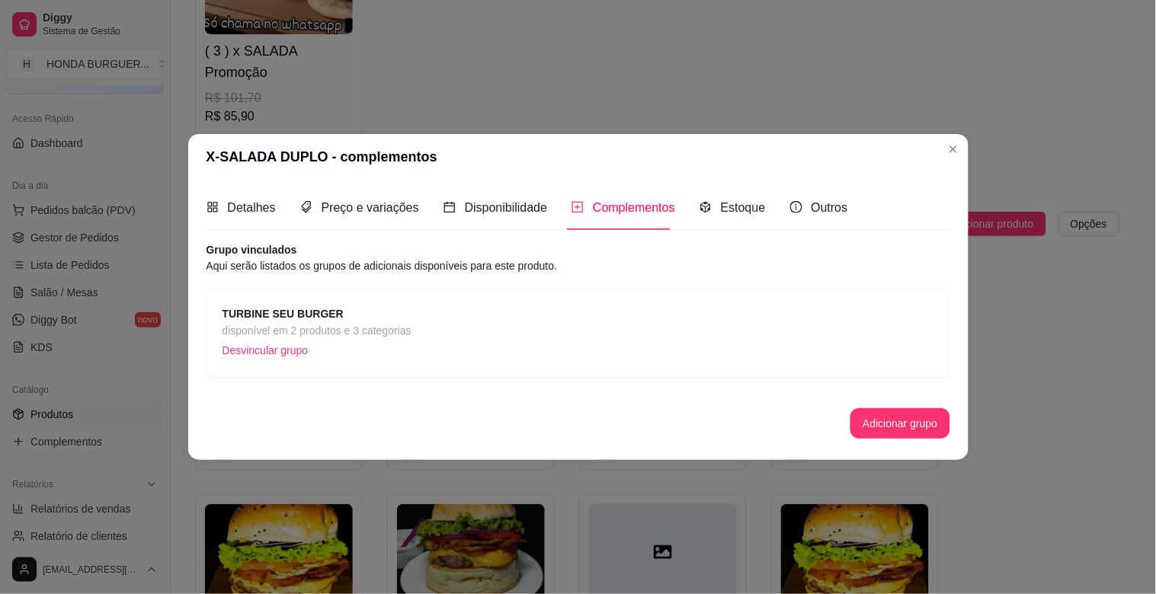
click at [303, 317] on strong "TURBINE SEU BURGER" at bounding box center [283, 314] width 121 height 12
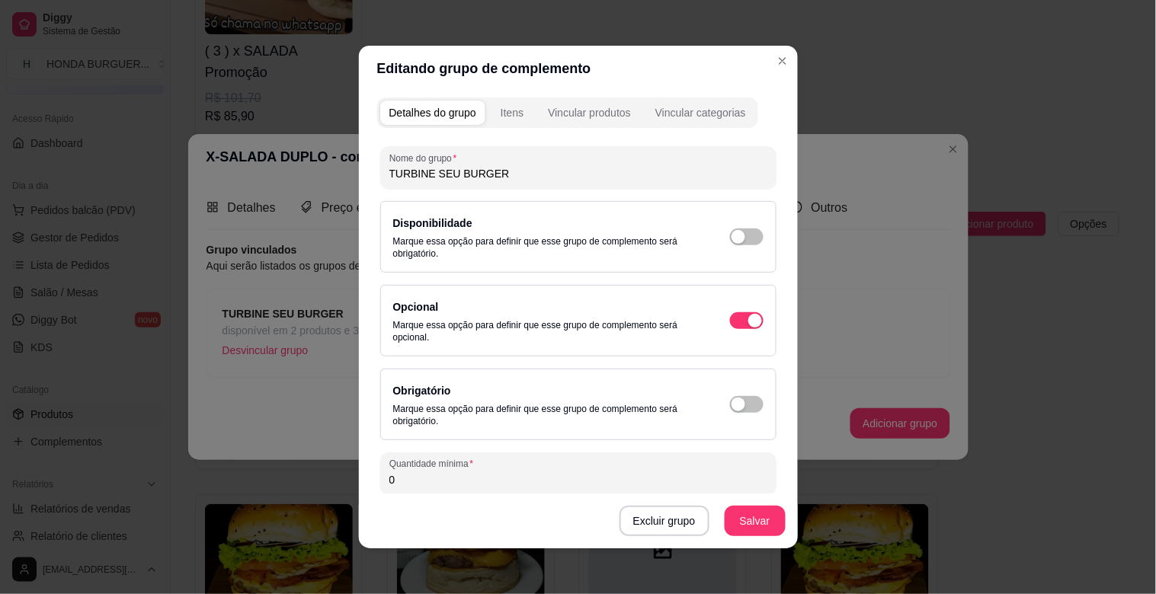
scroll to position [102, 0]
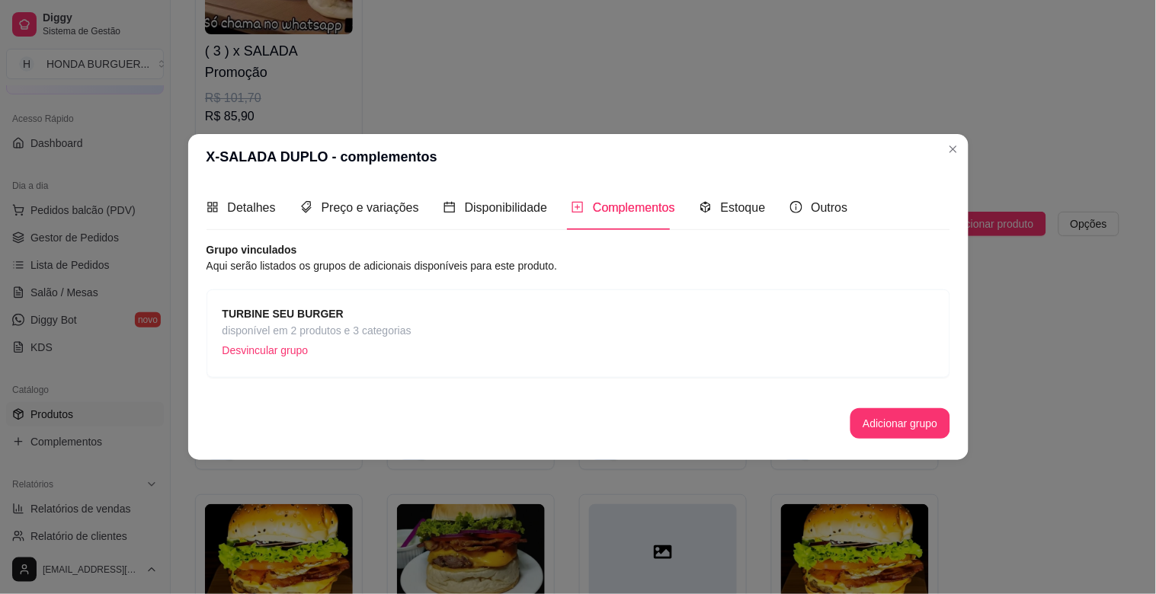
click at [968, 149] on div "X-SALADA DUPLO - complementos Detalhes Preço e variações Disponibilidade Comple…" at bounding box center [578, 297] width 1156 height 594
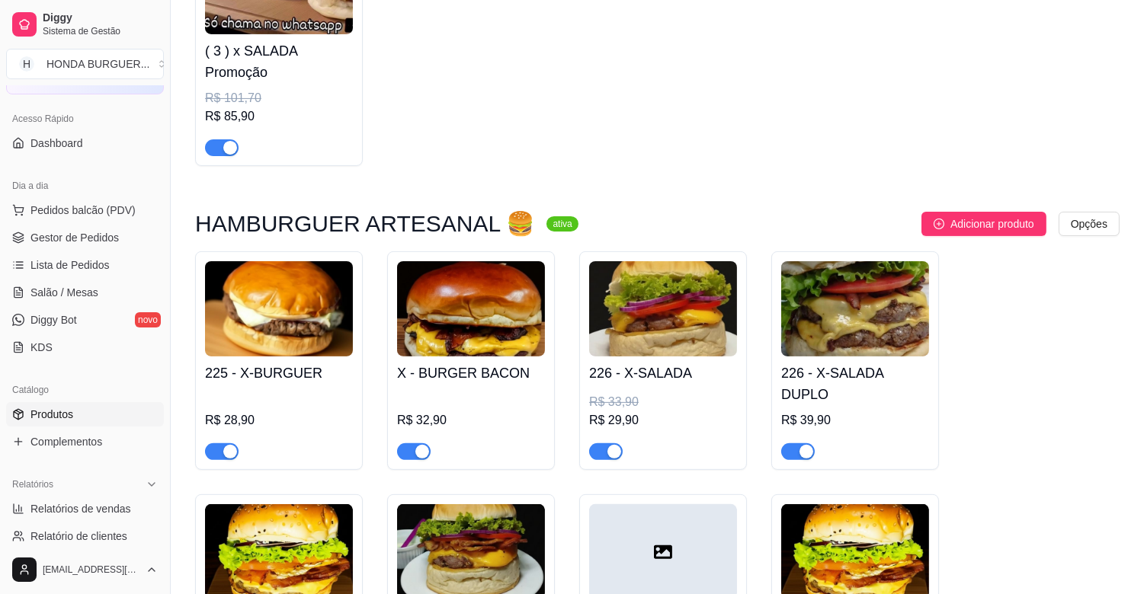
click at [635, 321] on img at bounding box center [663, 308] width 148 height 95
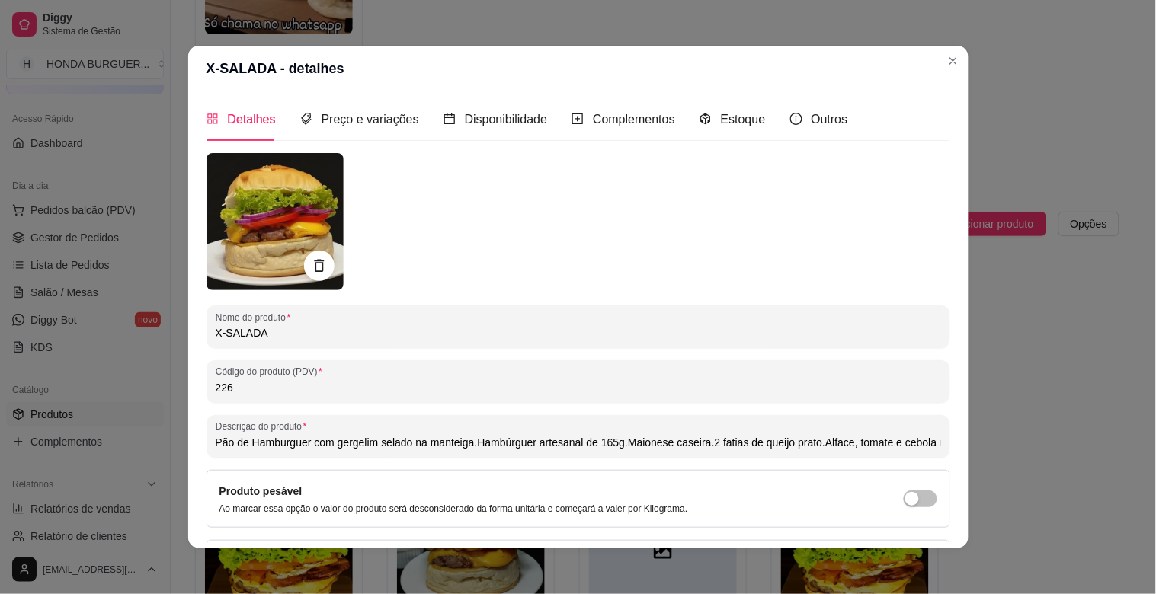
click at [621, 139] on div "Complementos" at bounding box center [624, 119] width 104 height 43
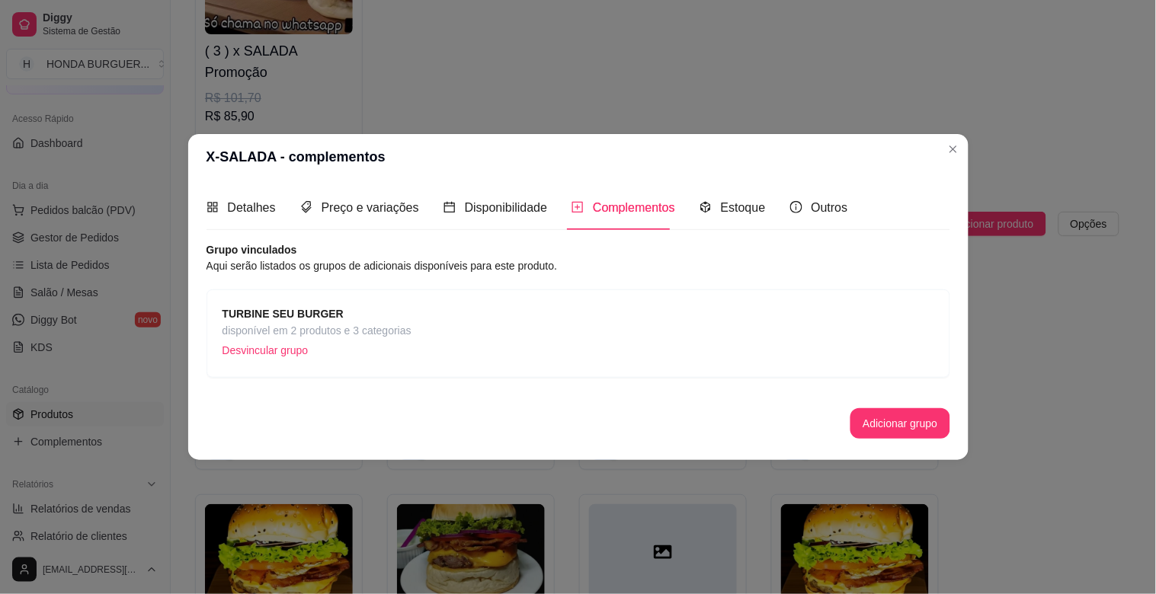
click at [322, 319] on strong "TURBINE SEU BURGER" at bounding box center [283, 314] width 121 height 12
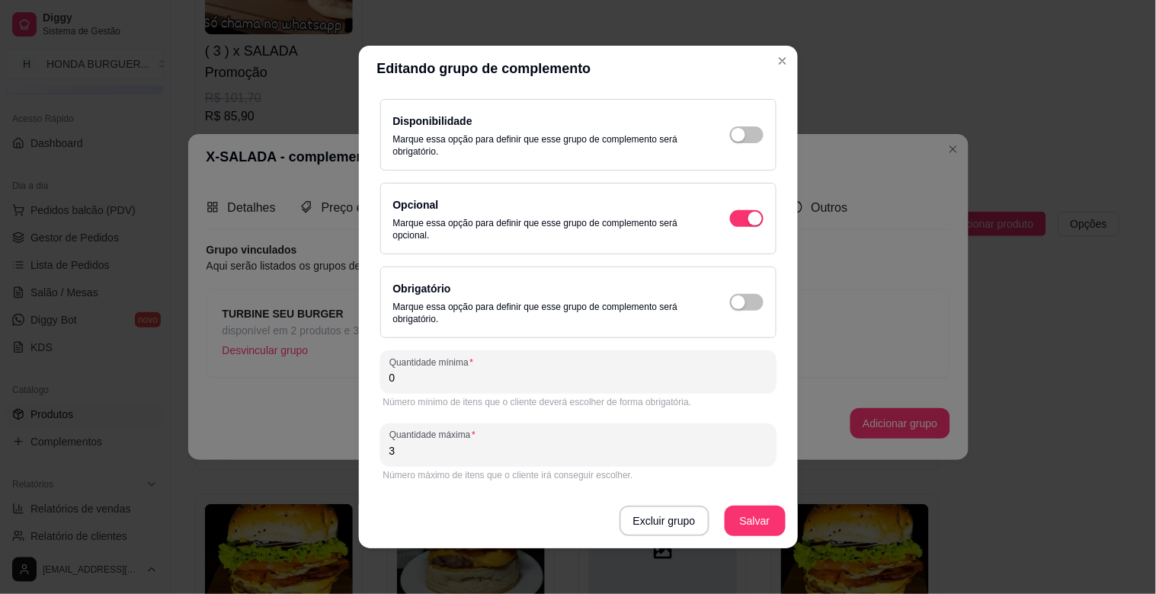
scroll to position [18, 0]
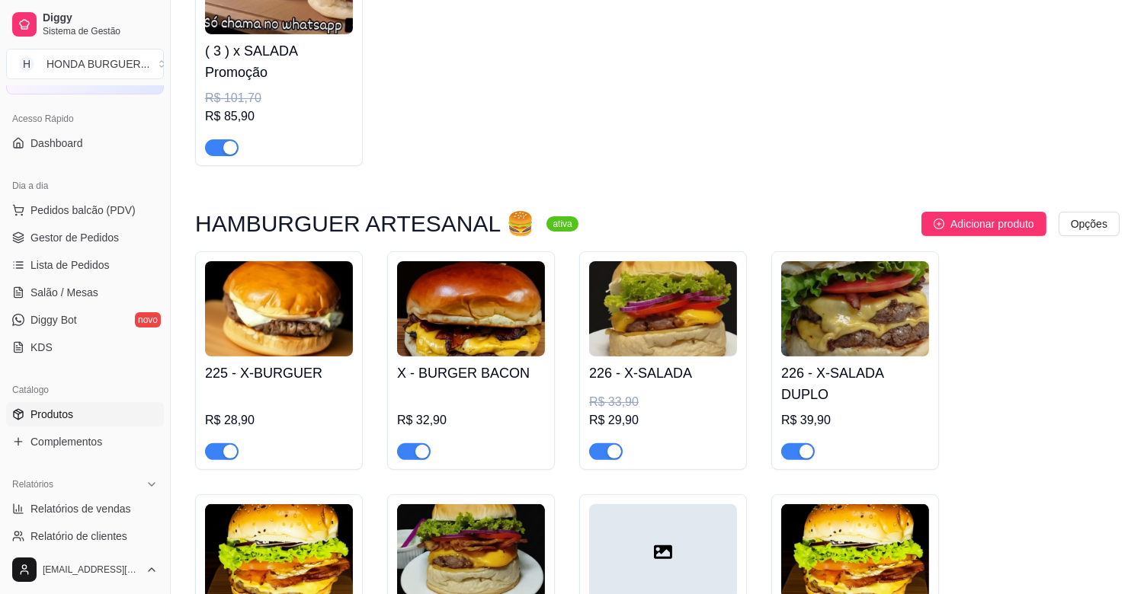
click at [827, 322] on img at bounding box center [855, 308] width 148 height 95
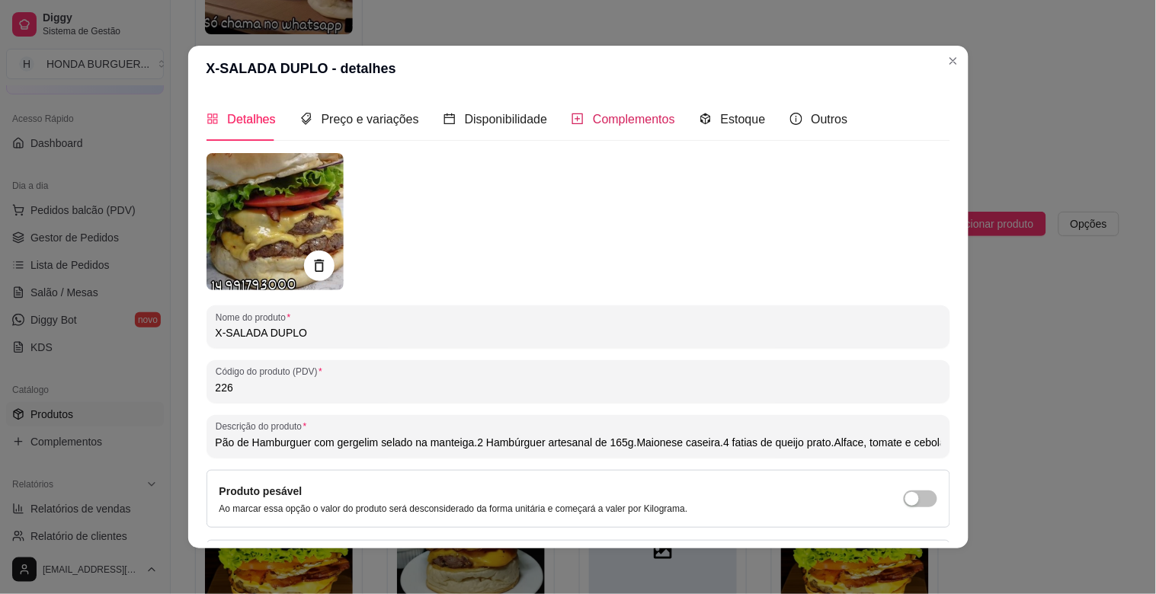
click at [641, 116] on span "Complementos" at bounding box center [634, 119] width 82 height 13
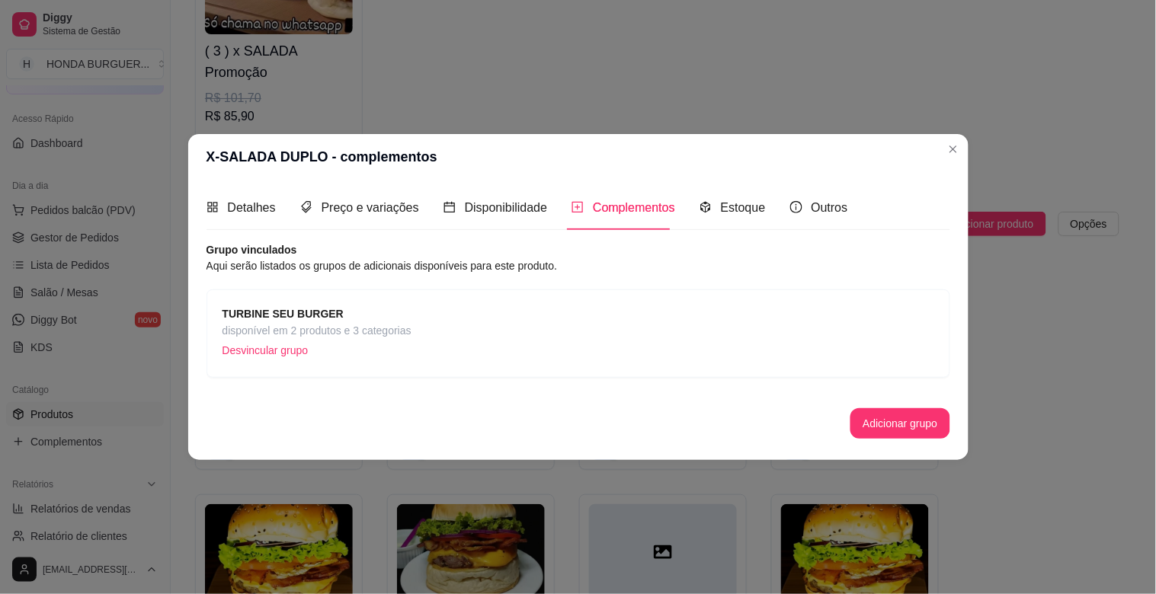
click at [326, 303] on div "TURBINE SEU BURGER disponível em 2 produtos e 3 categorias Desvincular grupo" at bounding box center [579, 334] width 744 height 88
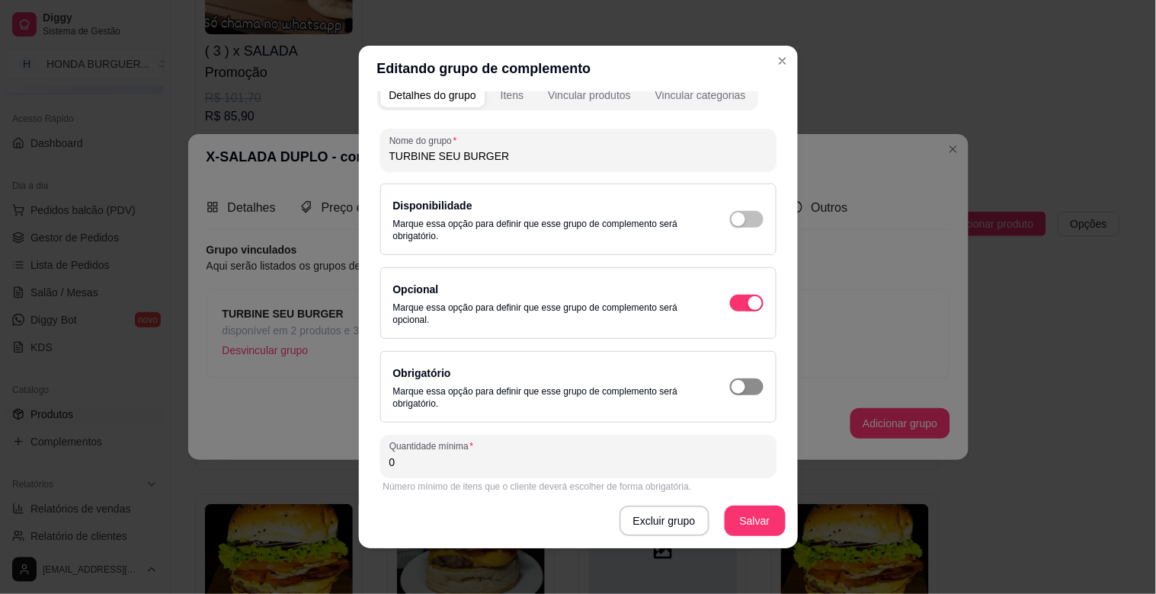
click at [733, 387] on span "button" at bounding box center [747, 387] width 34 height 17
click at [741, 524] on button "Salvar" at bounding box center [755, 521] width 61 height 30
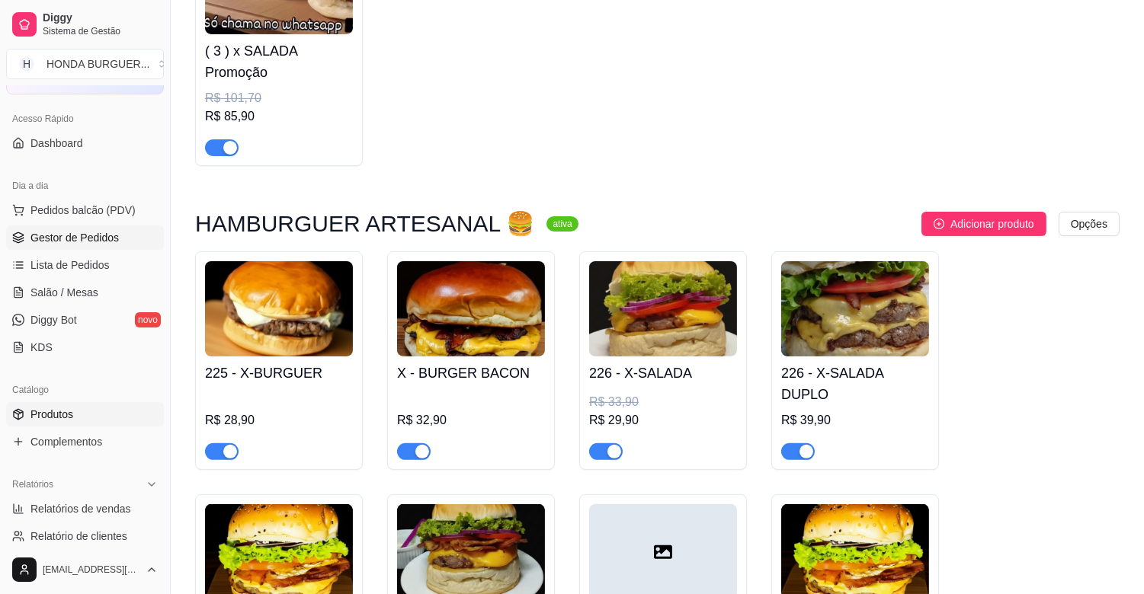
click at [101, 227] on link "Gestor de Pedidos" at bounding box center [85, 238] width 158 height 24
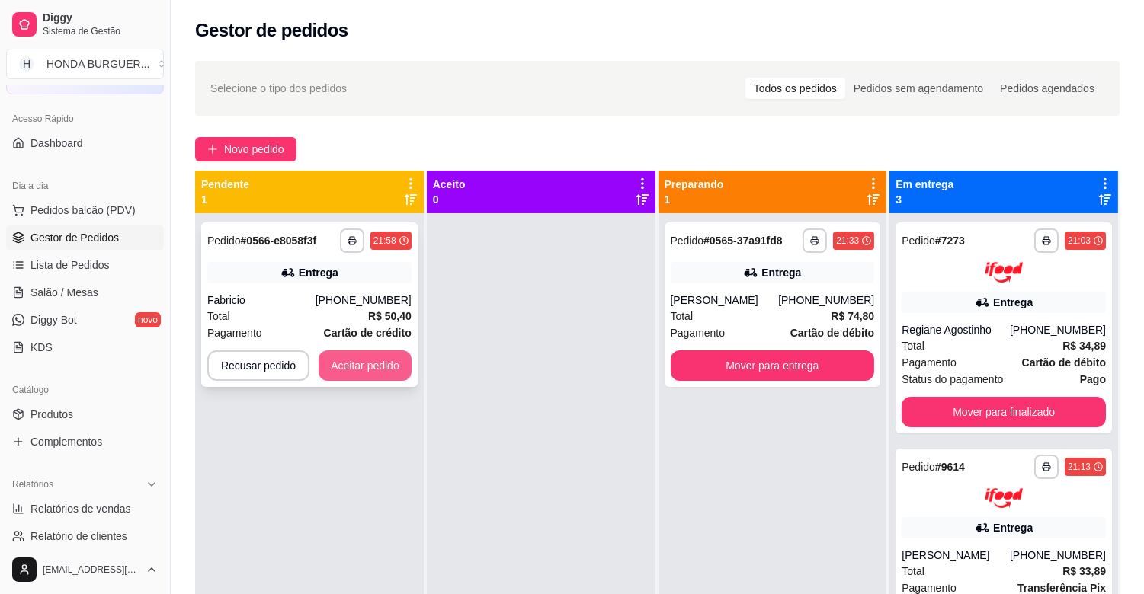
click at [351, 361] on button "Aceitar pedido" at bounding box center [365, 366] width 93 height 30
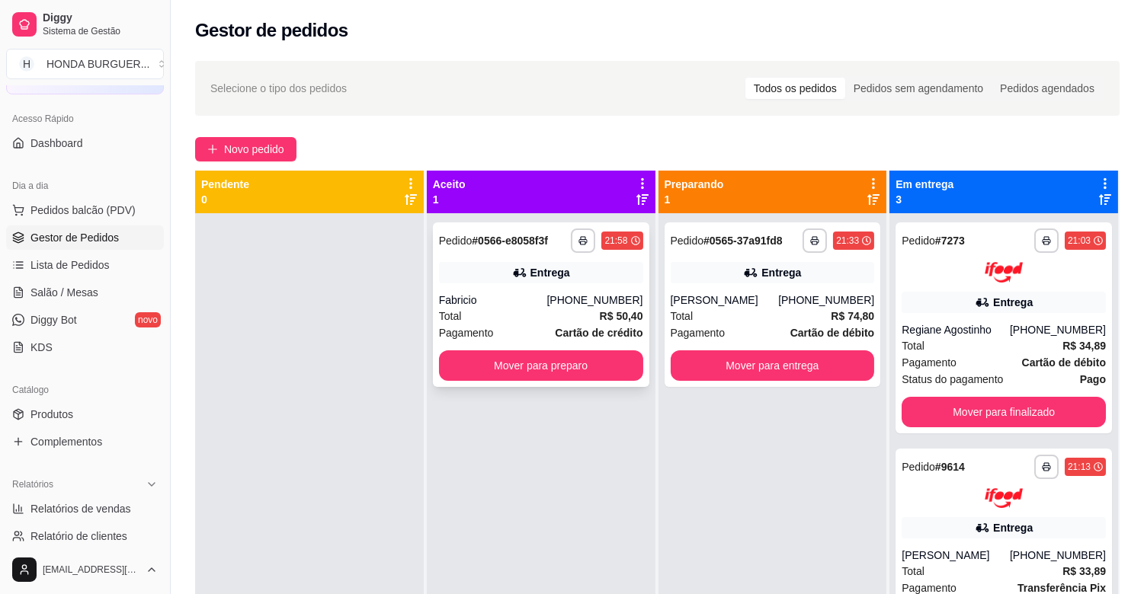
click at [499, 307] on div "Fabricio" at bounding box center [493, 300] width 108 height 15
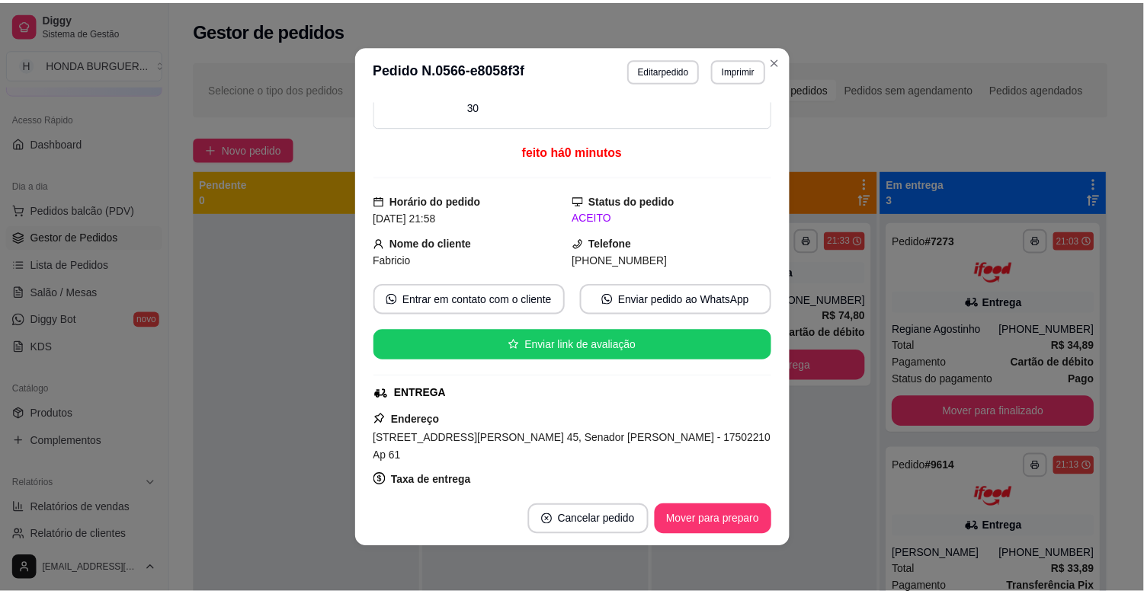
scroll to position [169, 0]
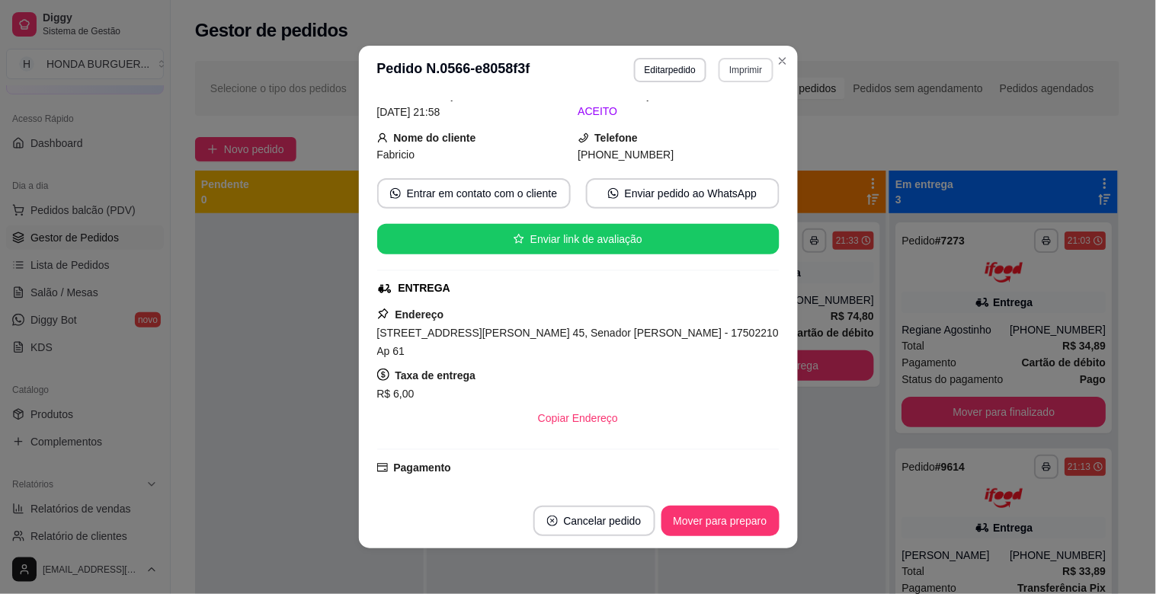
click at [742, 82] on button "Imprimir" at bounding box center [746, 70] width 54 height 24
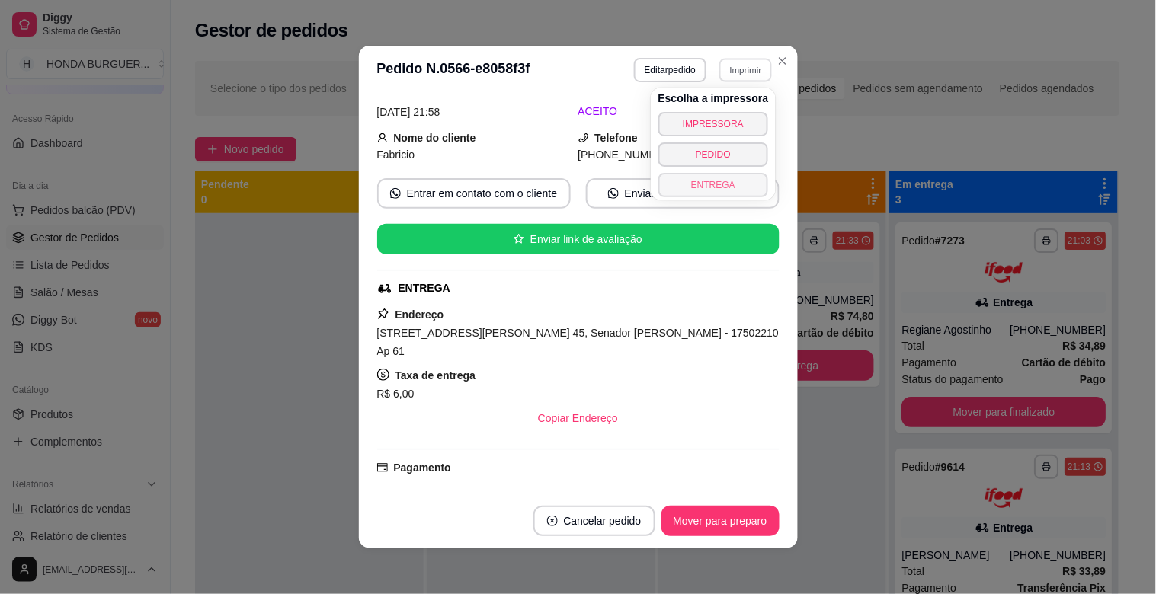
click at [734, 195] on button "ENTREGA" at bounding box center [713, 185] width 111 height 24
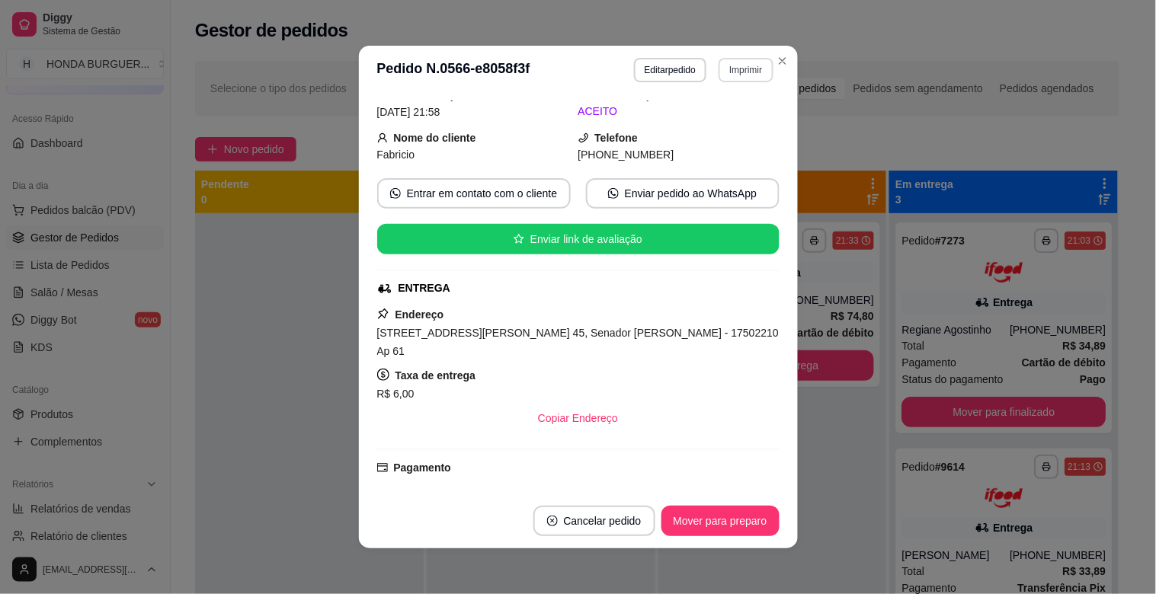
click at [745, 66] on button "Imprimir" at bounding box center [746, 70] width 54 height 24
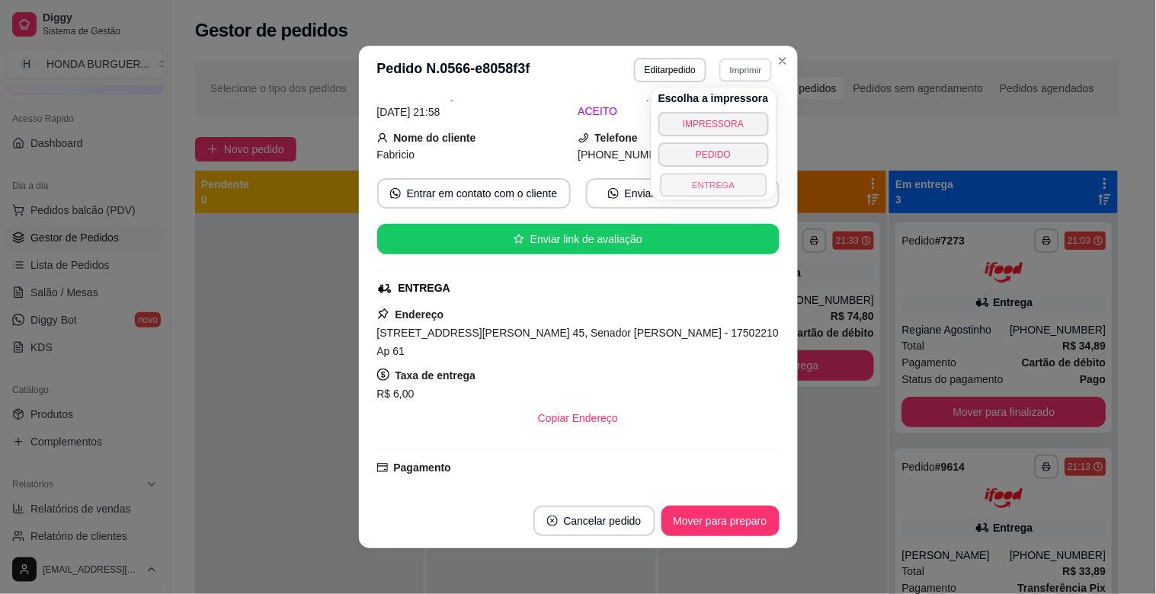
click at [716, 180] on button "ENTREGA" at bounding box center [713, 185] width 107 height 24
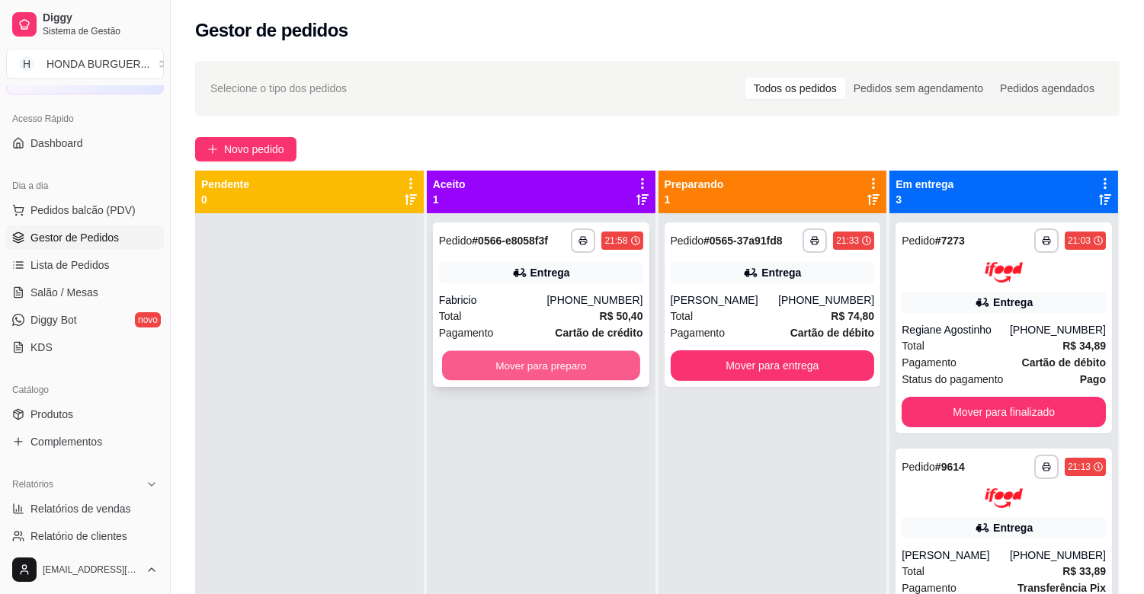
click at [588, 363] on button "Mover para preparo" at bounding box center [541, 366] width 198 height 30
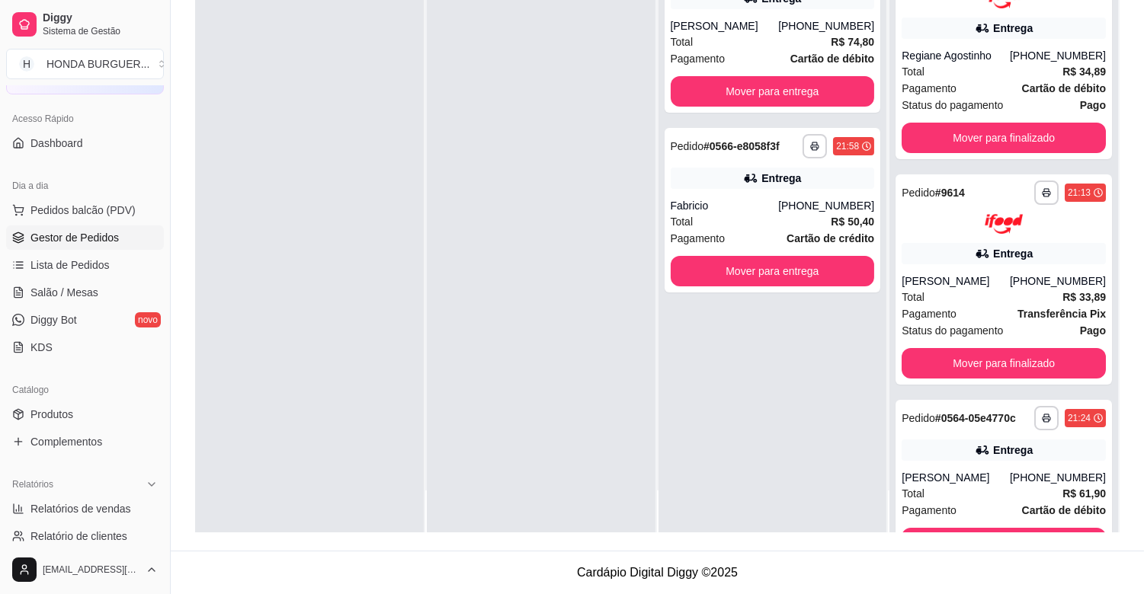
scroll to position [0, 0]
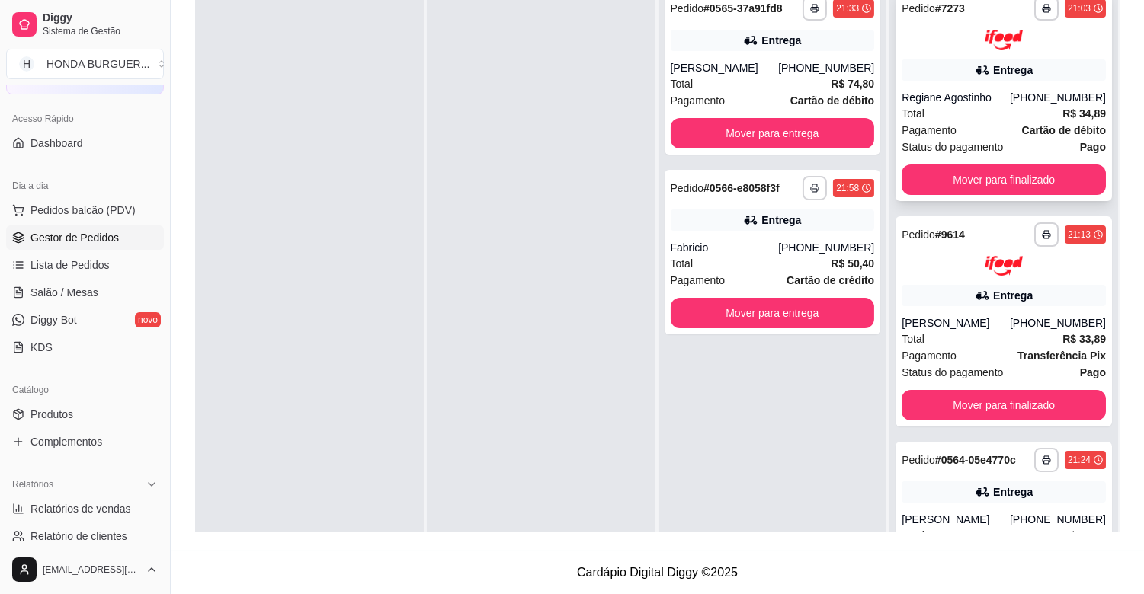
click at [947, 109] on div "Total R$ 34,89" at bounding box center [1004, 113] width 204 height 17
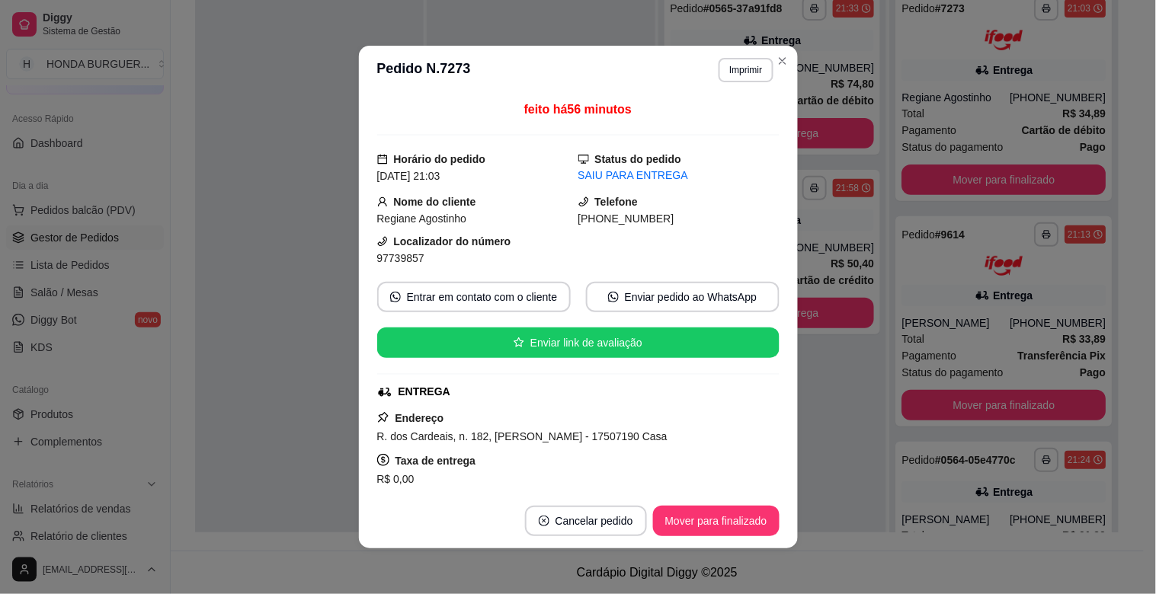
click at [710, 524] on button "Mover para finalizado" at bounding box center [716, 521] width 127 height 30
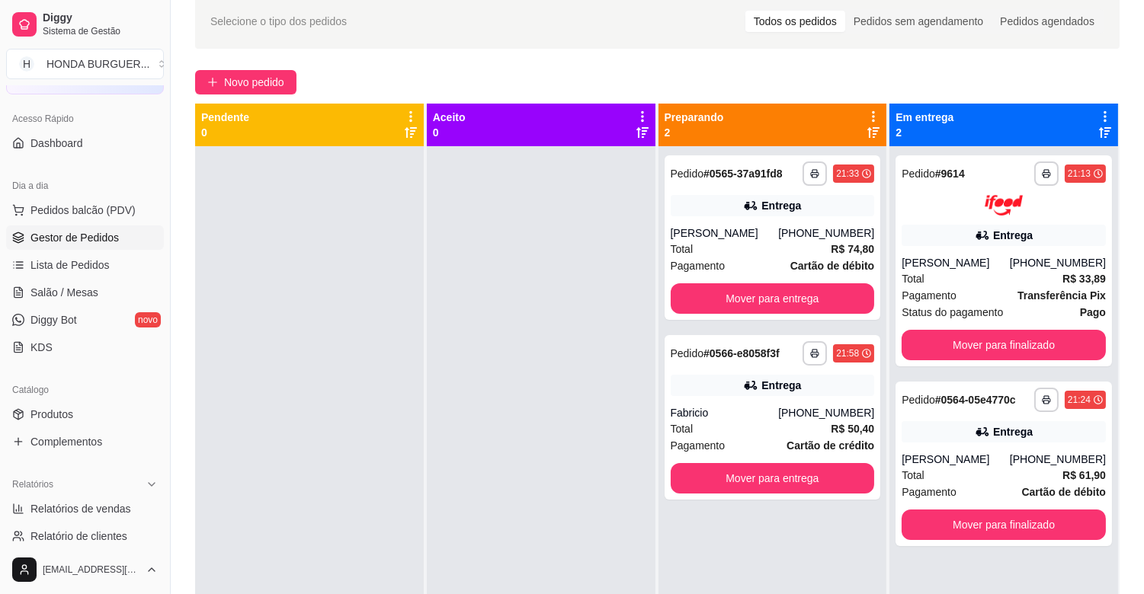
scroll to position [63, 0]
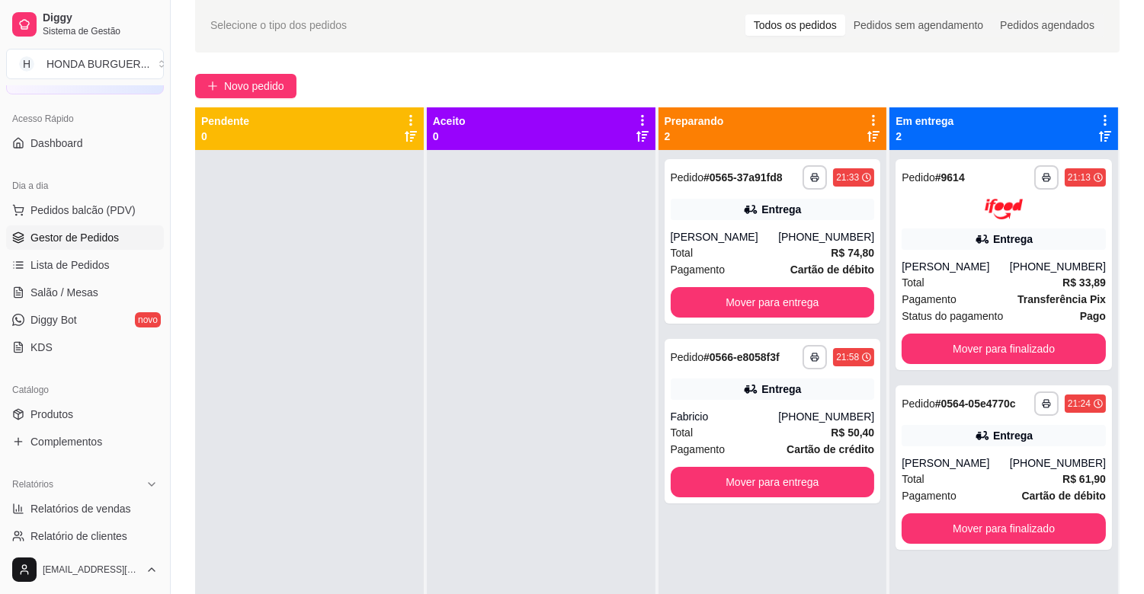
click at [716, 309] on button "Mover para entrega" at bounding box center [773, 302] width 204 height 30
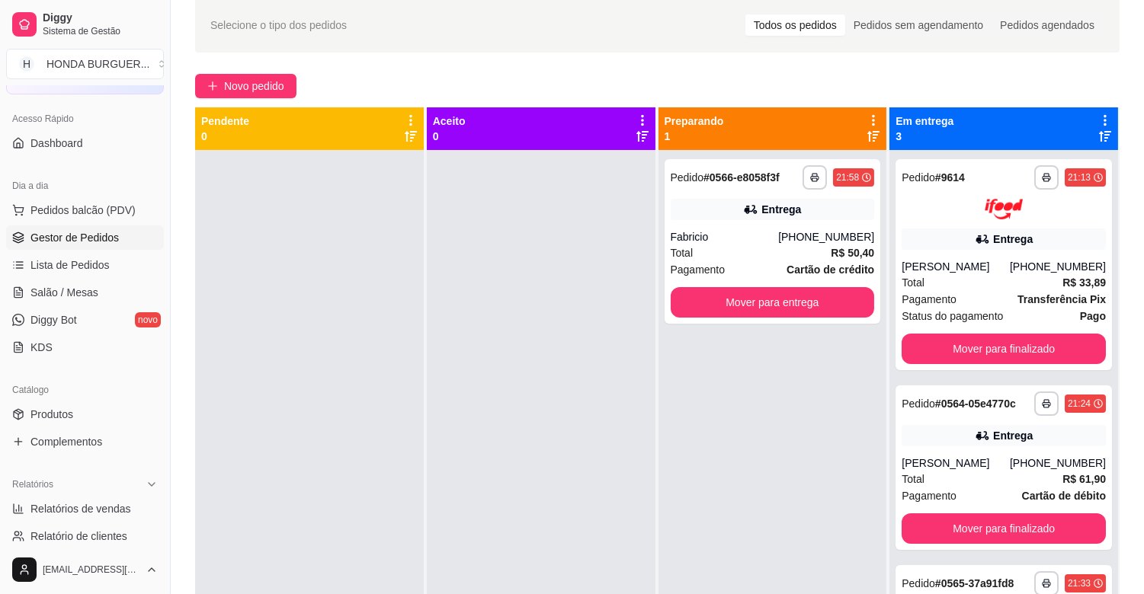
click at [689, 299] on button "Mover para entrega" at bounding box center [773, 302] width 204 height 30
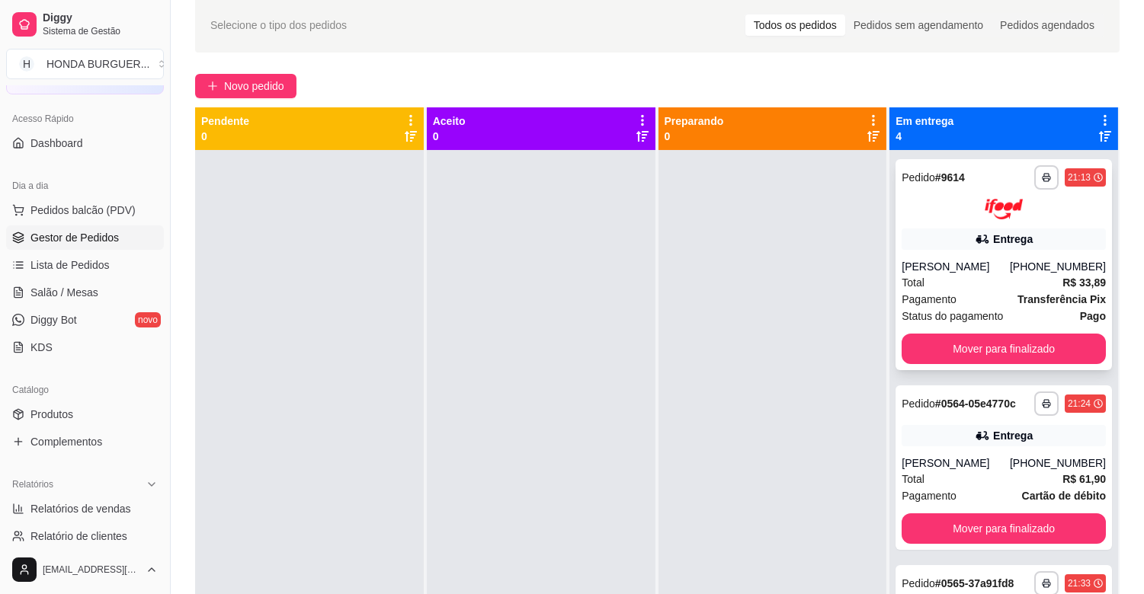
click at [909, 338] on button "Mover para finalizado" at bounding box center [1004, 349] width 204 height 30
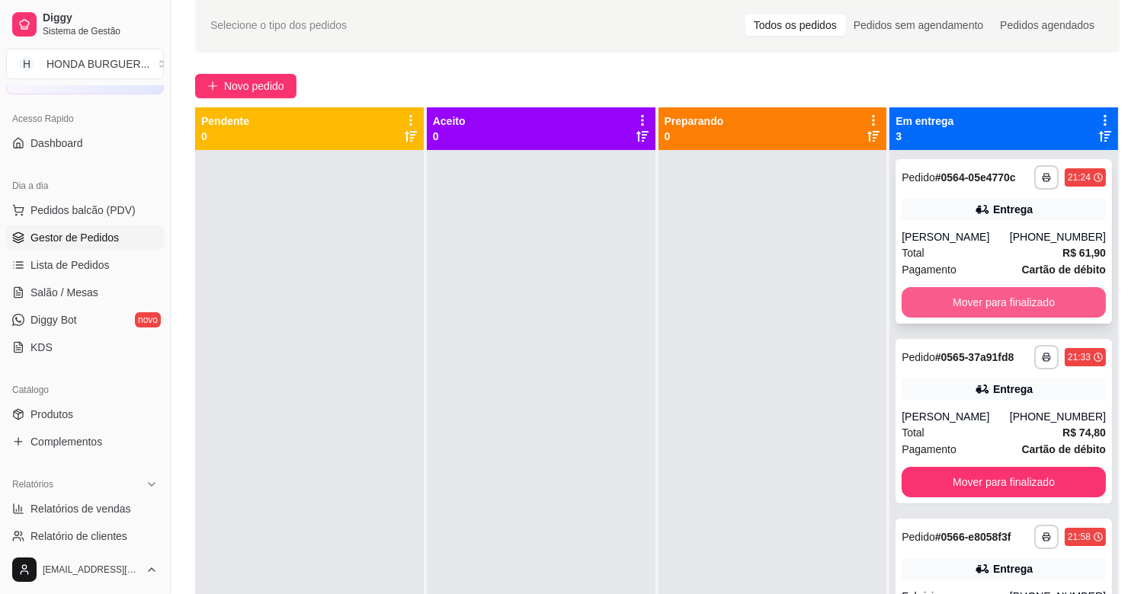
click at [933, 306] on button "Mover para finalizado" at bounding box center [1004, 302] width 204 height 30
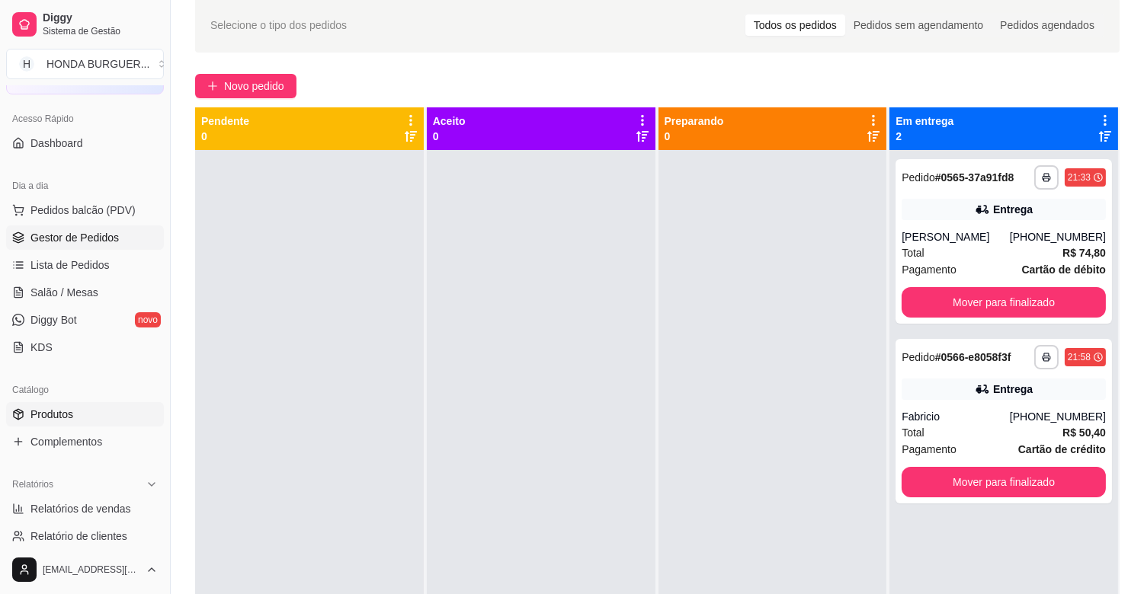
click at [102, 410] on link "Produtos" at bounding box center [85, 414] width 158 height 24
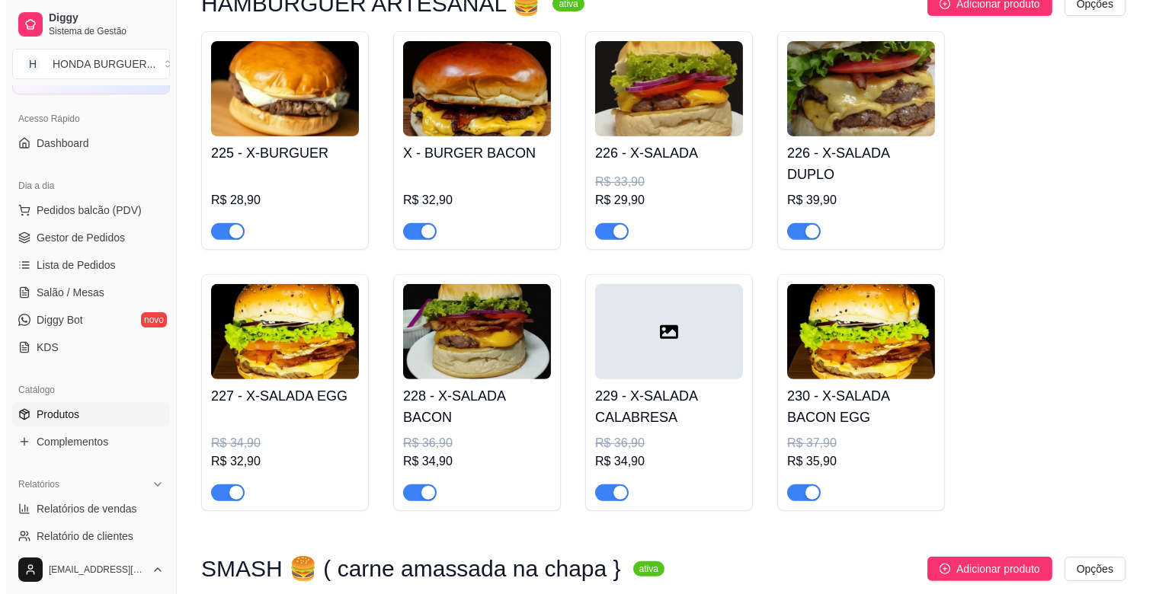
scroll to position [1100, 0]
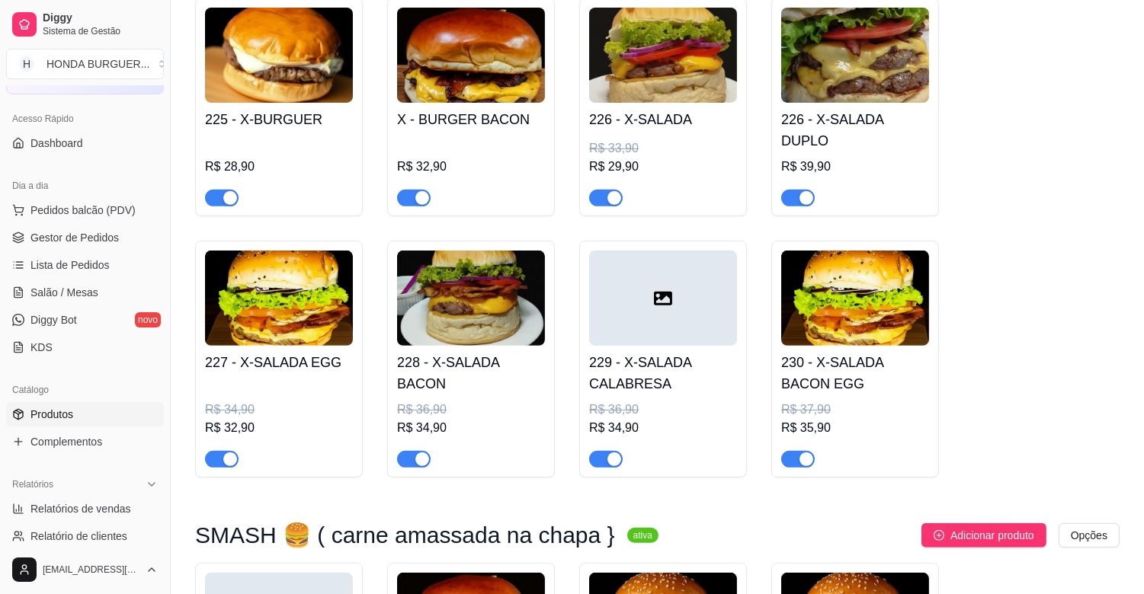
click at [850, 117] on h4 "226 - X-SALADA DUPLO" at bounding box center [855, 130] width 148 height 43
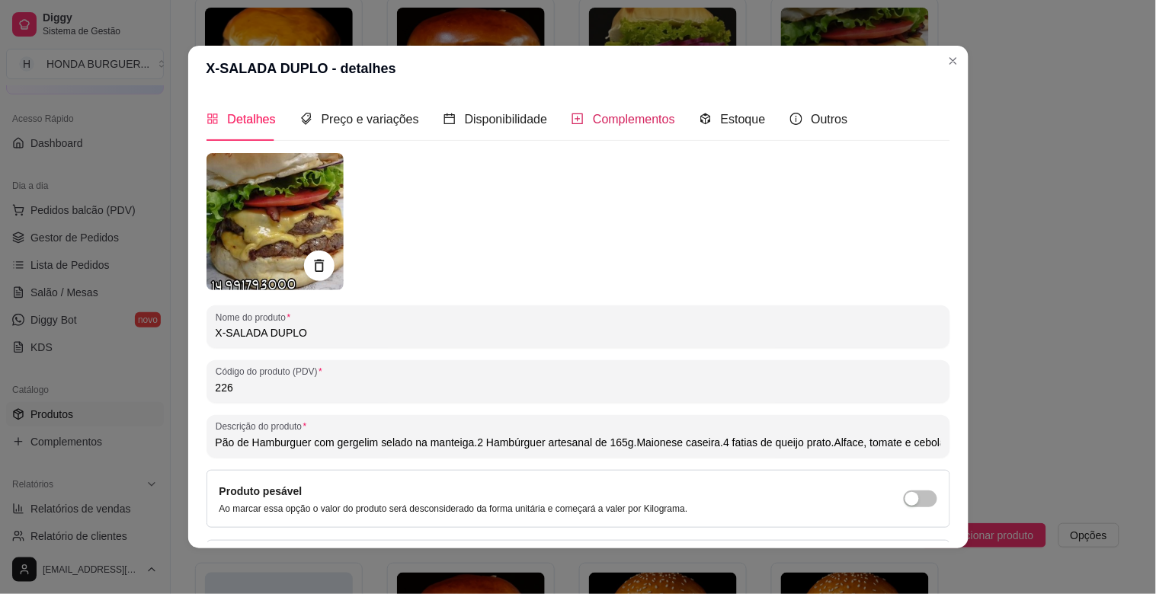
click at [637, 125] on span "Complementos" at bounding box center [634, 119] width 82 height 13
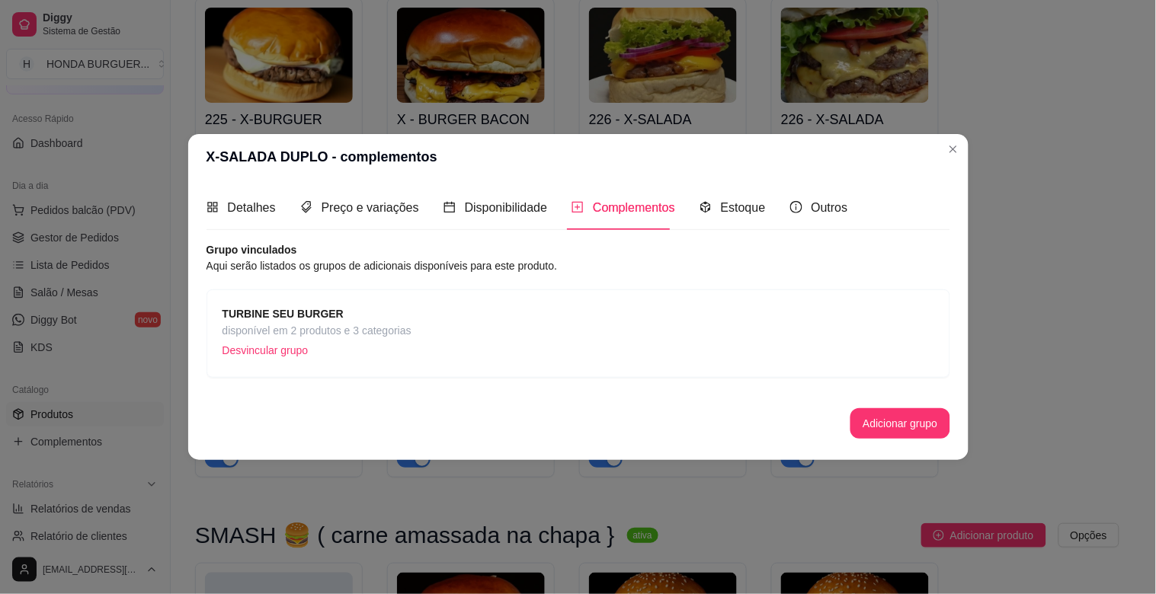
click at [253, 315] on strong "TURBINE SEU BURGER" at bounding box center [283, 314] width 121 height 12
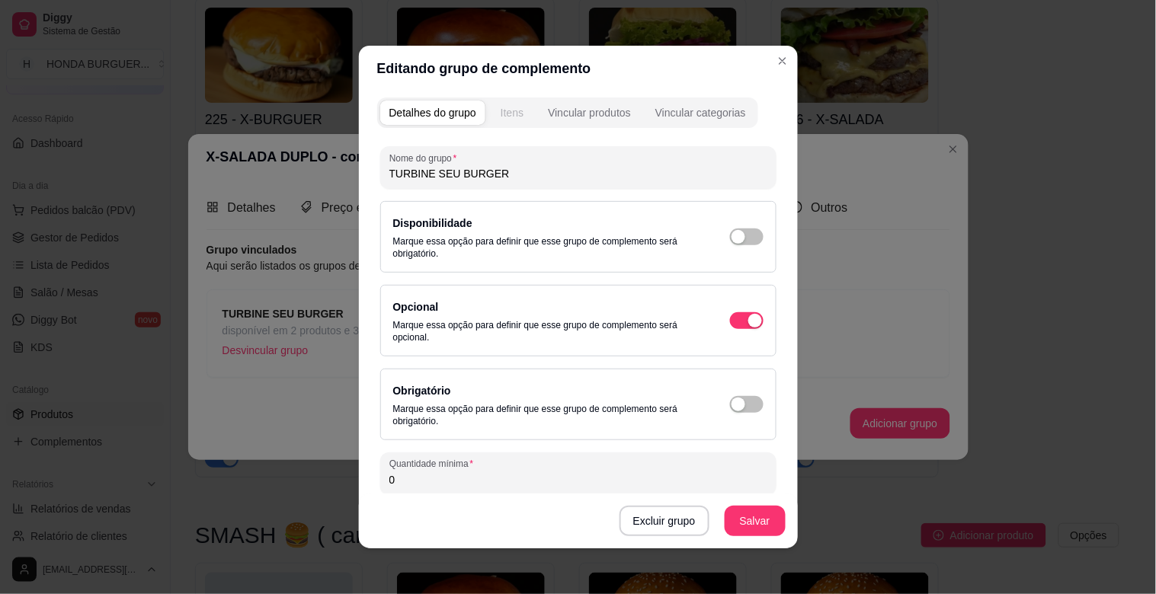
click at [508, 109] on div "Itens" at bounding box center [512, 112] width 23 height 15
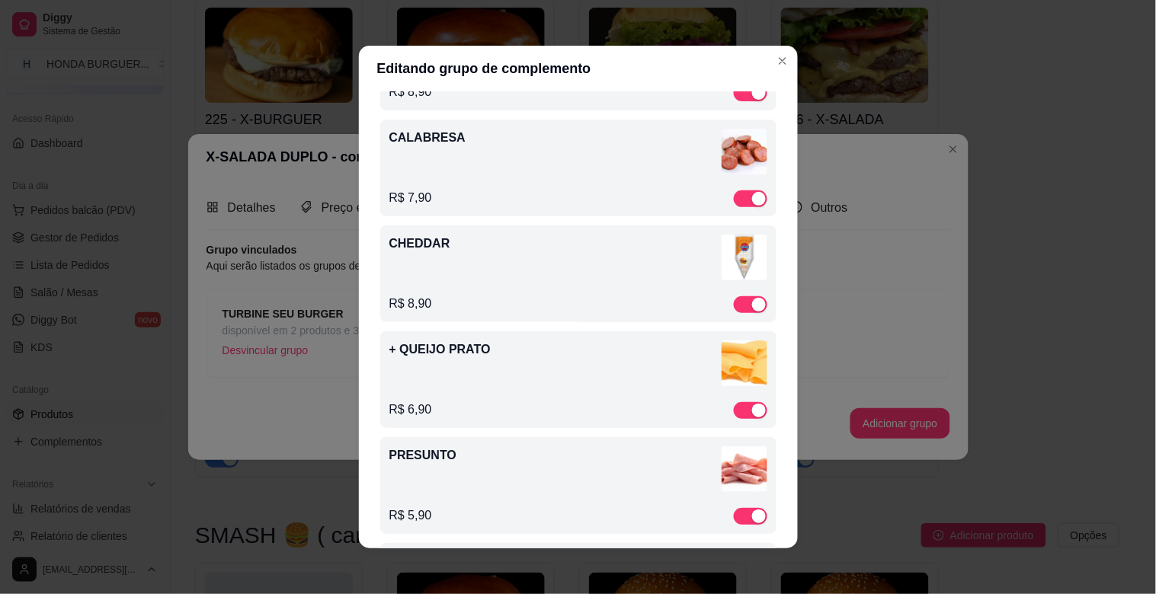
scroll to position [0, 0]
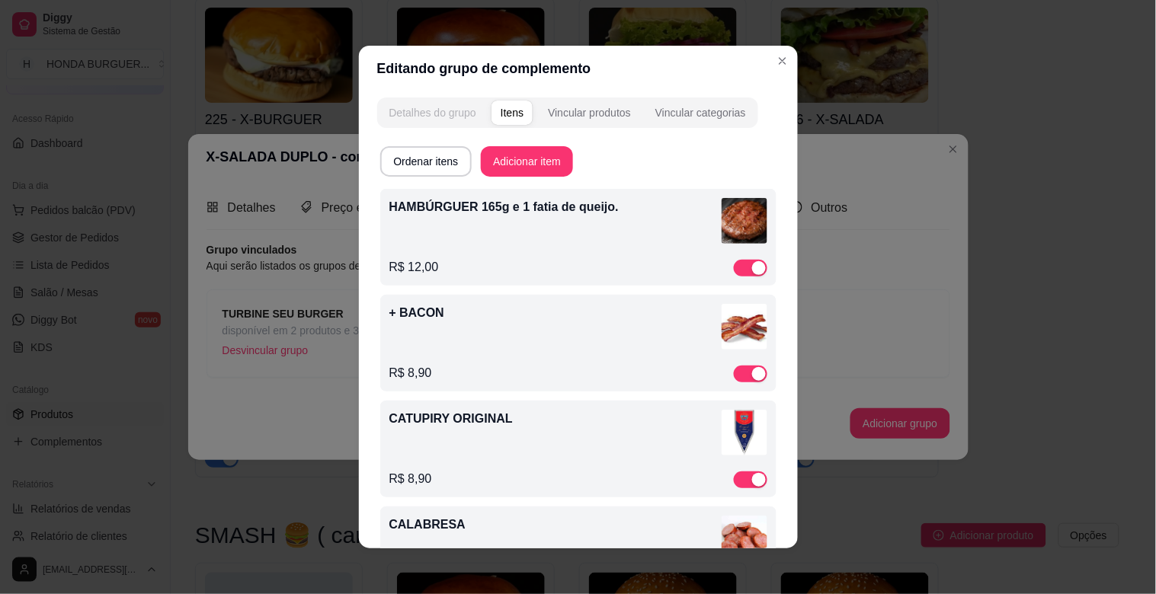
click at [431, 113] on div "Detalhes do grupo" at bounding box center [432, 112] width 87 height 15
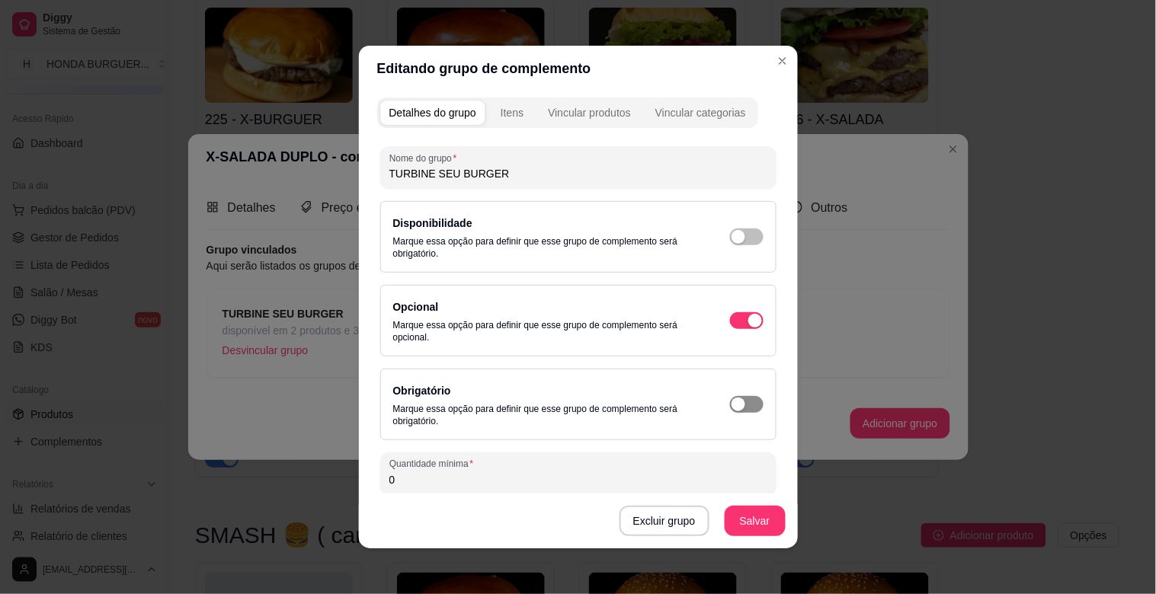
click at [735, 405] on span "button" at bounding box center [747, 404] width 34 height 17
click at [756, 521] on button "Salvar" at bounding box center [755, 522] width 59 height 30
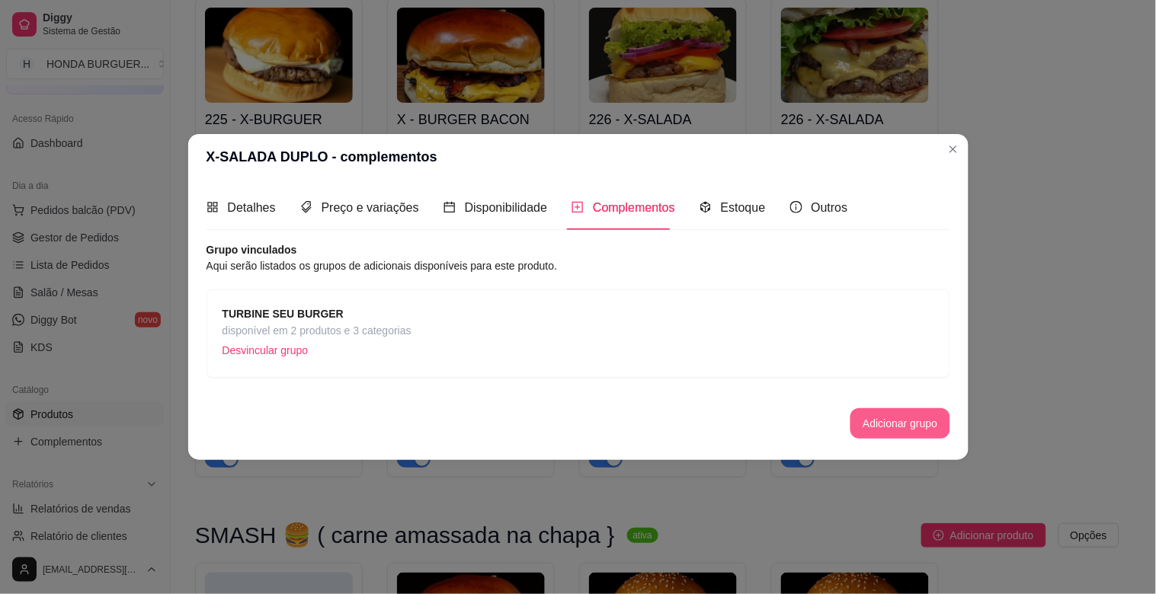
click at [918, 433] on button "Adicionar grupo" at bounding box center [900, 423] width 99 height 30
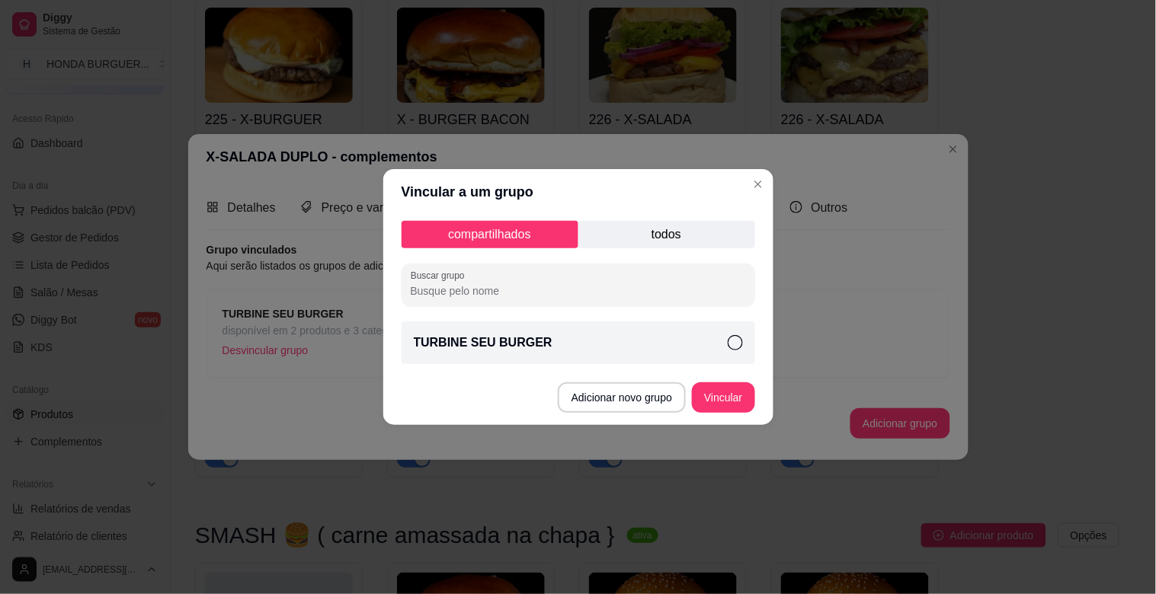
click at [744, 349] on div "TURBINE SEU BURGER" at bounding box center [579, 343] width 354 height 43
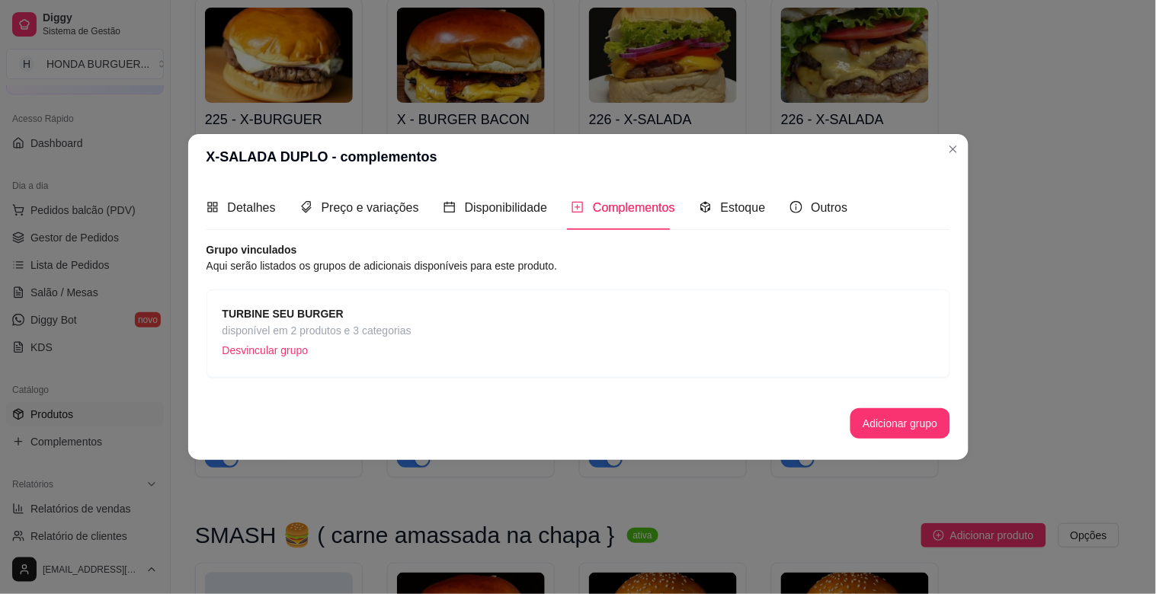
click at [610, 202] on span "Complementos" at bounding box center [634, 207] width 82 height 13
click at [307, 320] on strong "TURBINE SEU BURGER" at bounding box center [283, 314] width 121 height 12
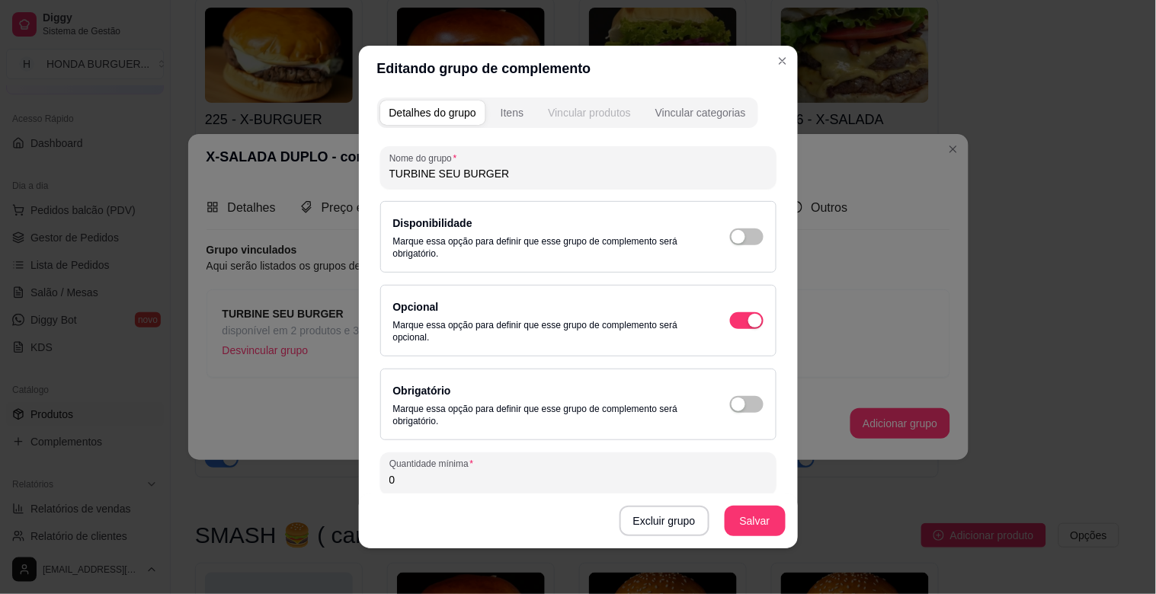
click at [604, 122] on button "Vincular produtos" at bounding box center [589, 113] width 101 height 24
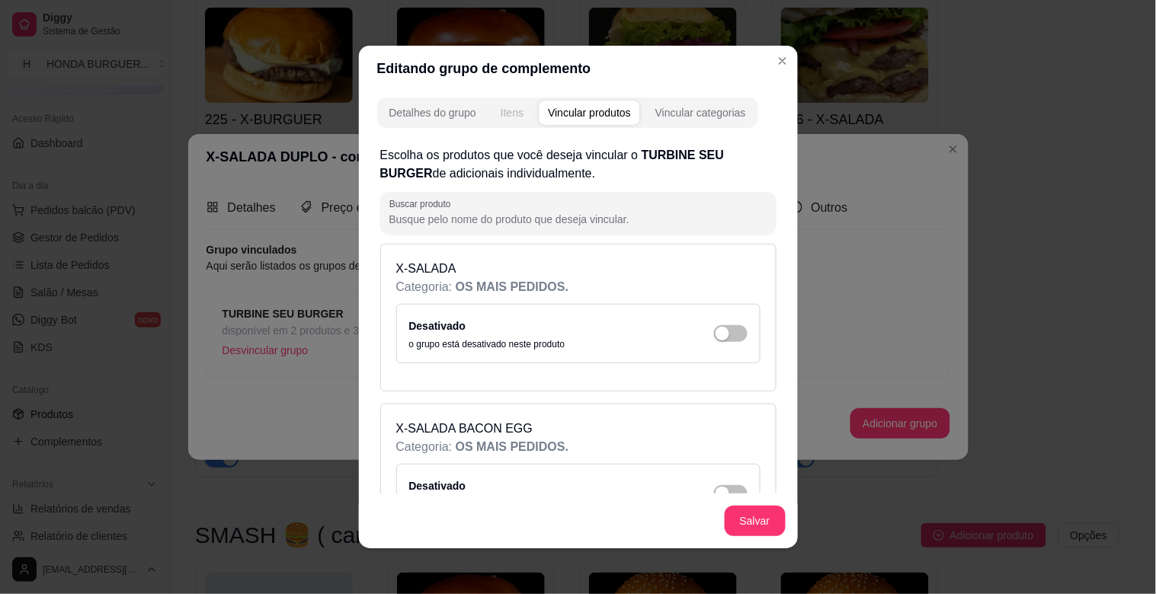
click at [517, 108] on div "Itens" at bounding box center [512, 112] width 23 height 15
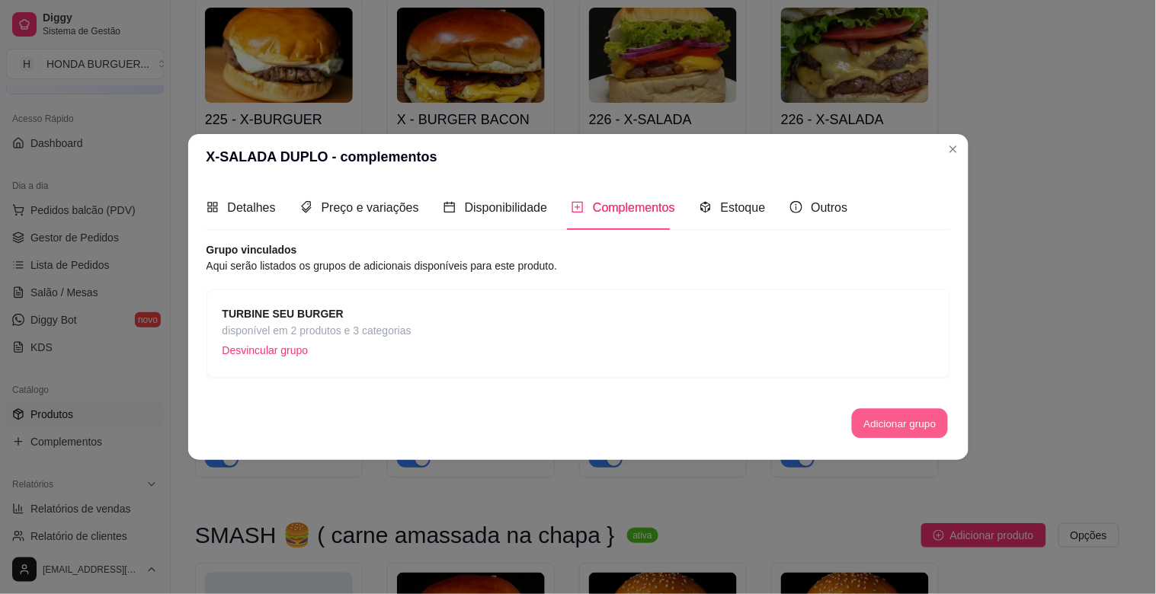
click at [905, 409] on button "Adicionar grupo" at bounding box center [900, 423] width 96 height 30
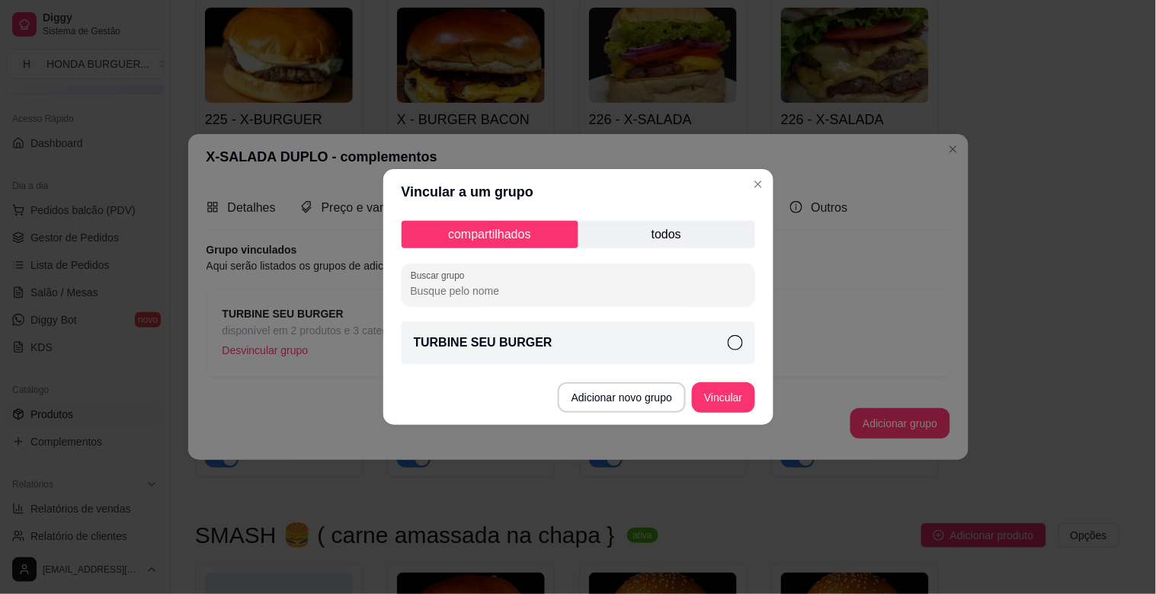
click at [730, 338] on icon at bounding box center [735, 342] width 15 height 15
click at [729, 405] on button "Vincular" at bounding box center [723, 398] width 62 height 30
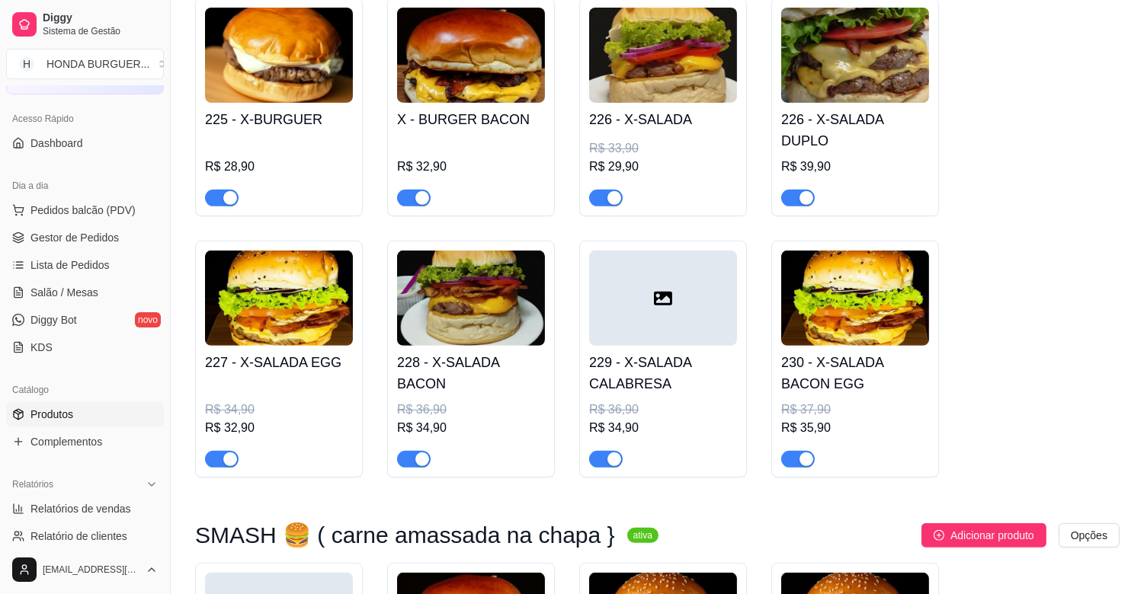
click at [726, 48] on img at bounding box center [663, 55] width 148 height 95
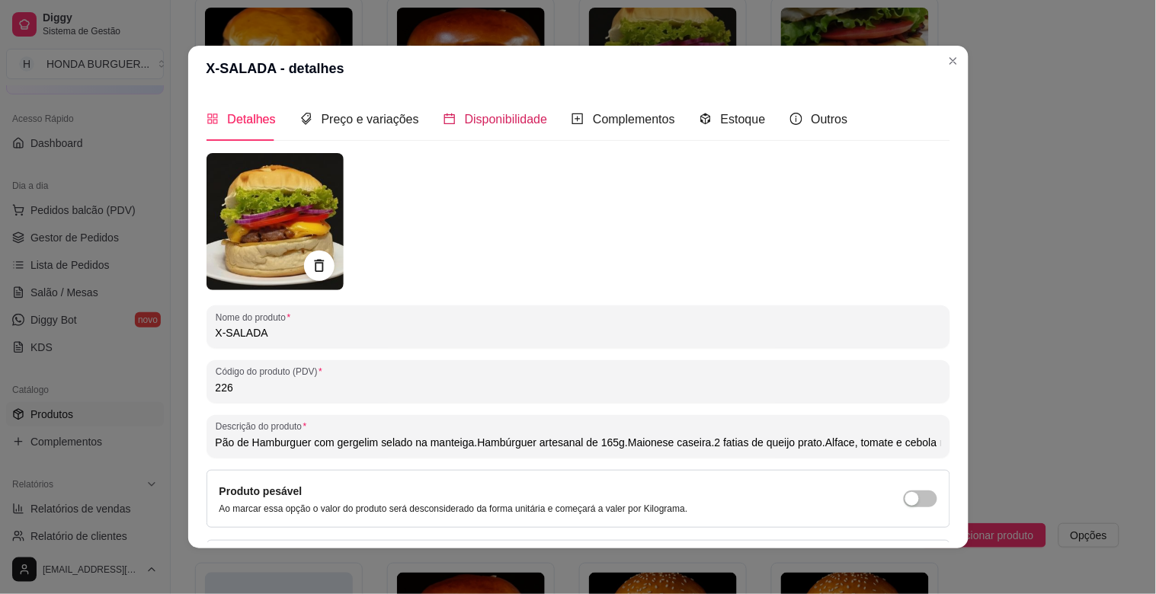
click at [508, 124] on span "Disponibilidade" at bounding box center [506, 119] width 83 height 13
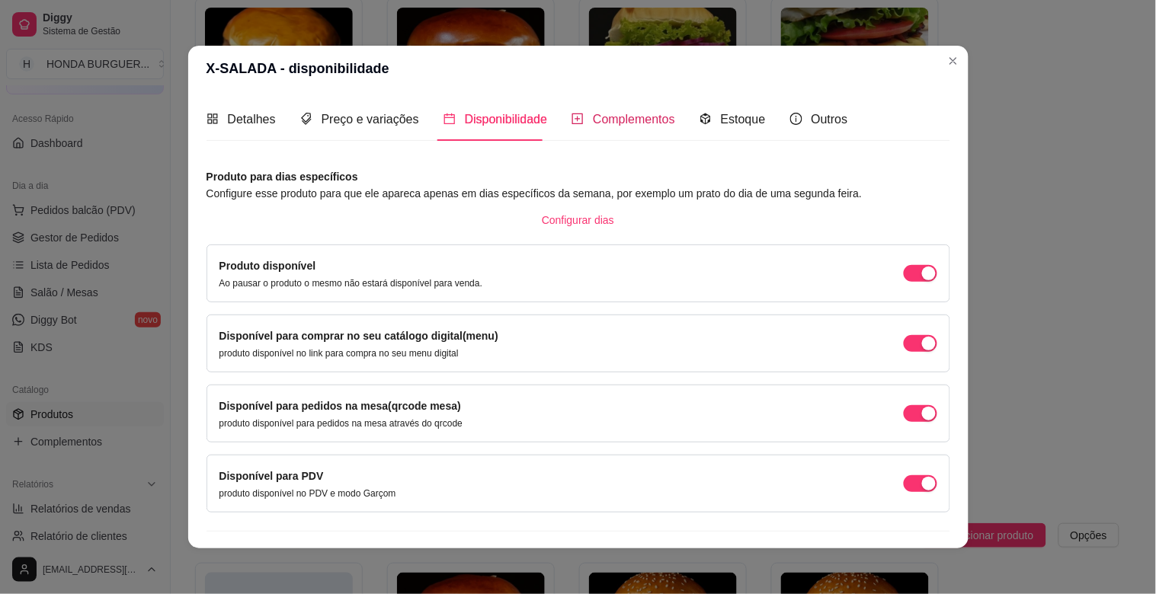
click at [601, 123] on span "Complementos" at bounding box center [634, 119] width 82 height 13
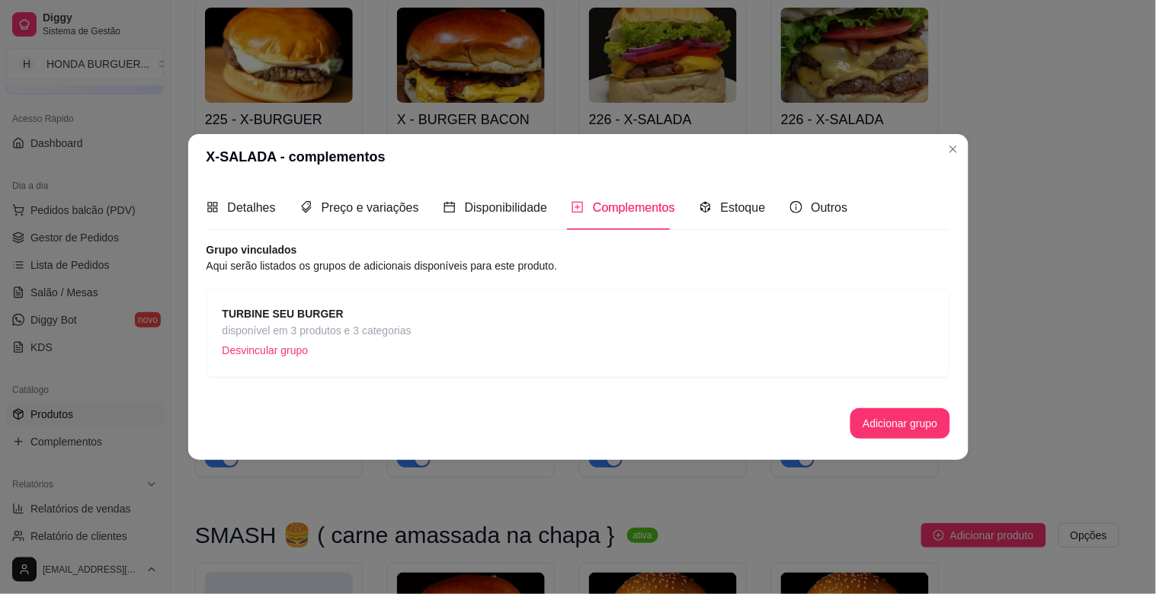
click at [268, 303] on div "TURBINE SEU BURGER disponível em 3 produtos e 3 categorias Desvincular grupo" at bounding box center [579, 334] width 744 height 88
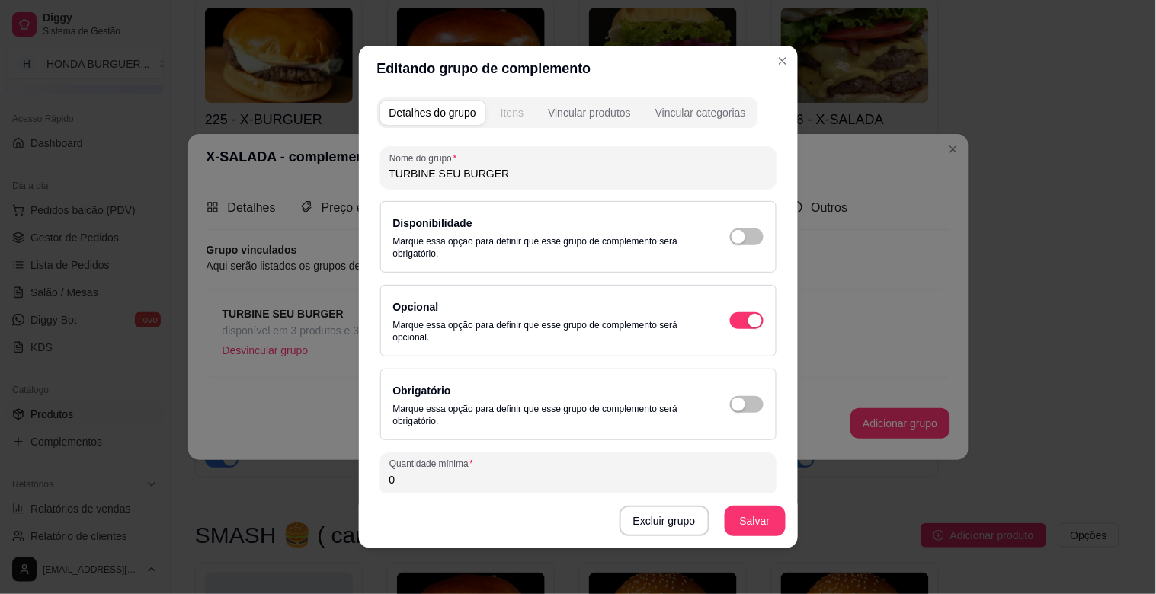
click at [513, 122] on button "Itens" at bounding box center [512, 113] width 41 height 24
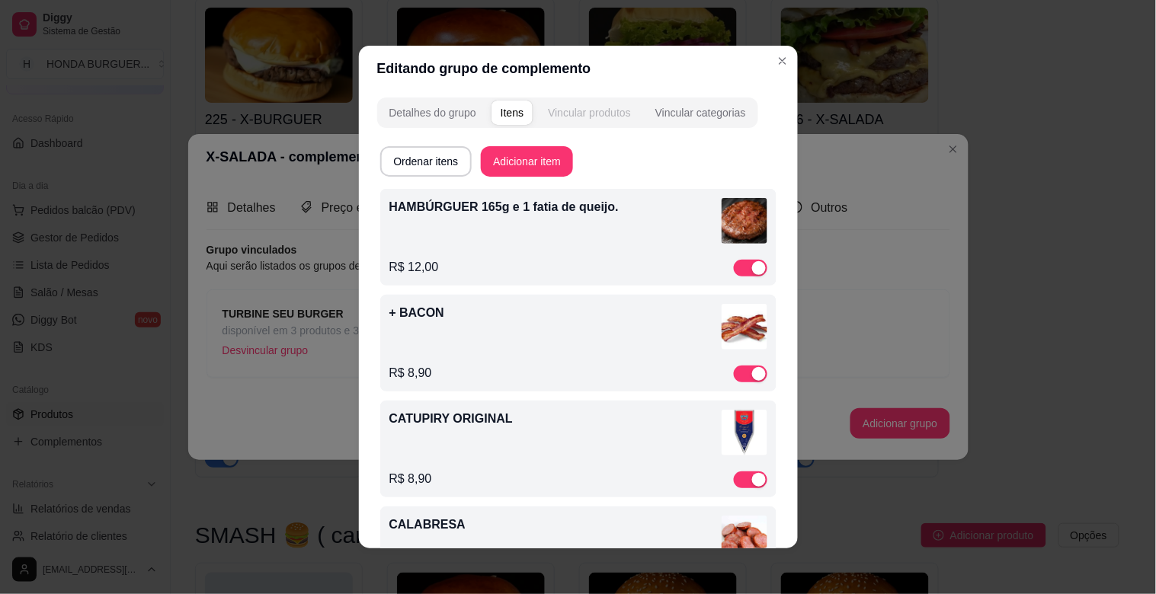
click at [587, 111] on div "Vincular produtos" at bounding box center [589, 112] width 83 height 15
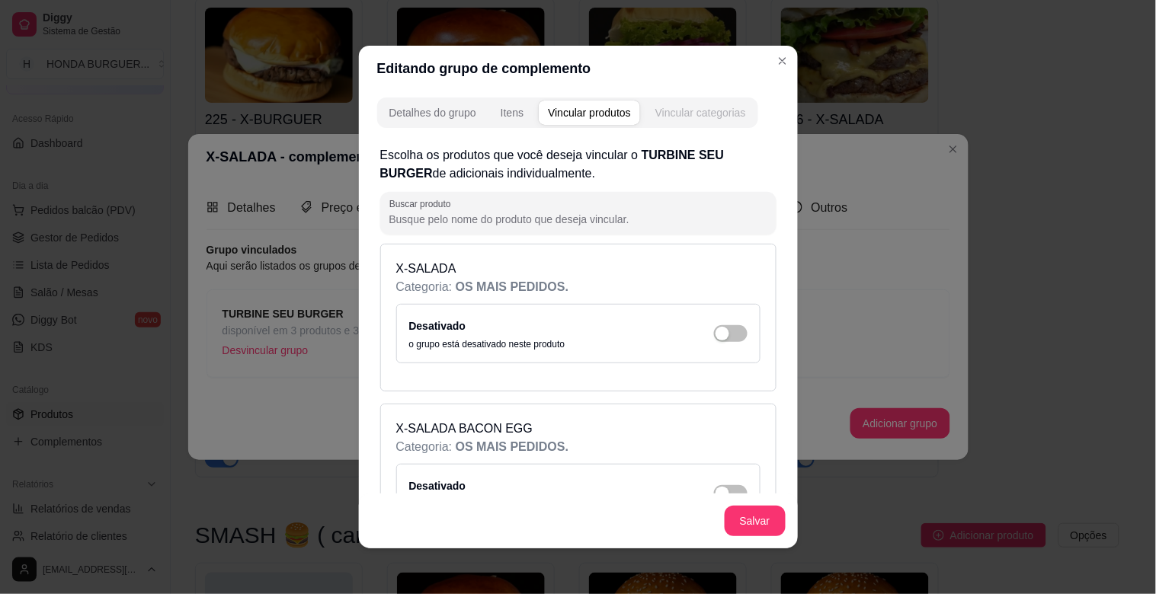
click at [669, 110] on div "Vincular categorias" at bounding box center [700, 112] width 91 height 15
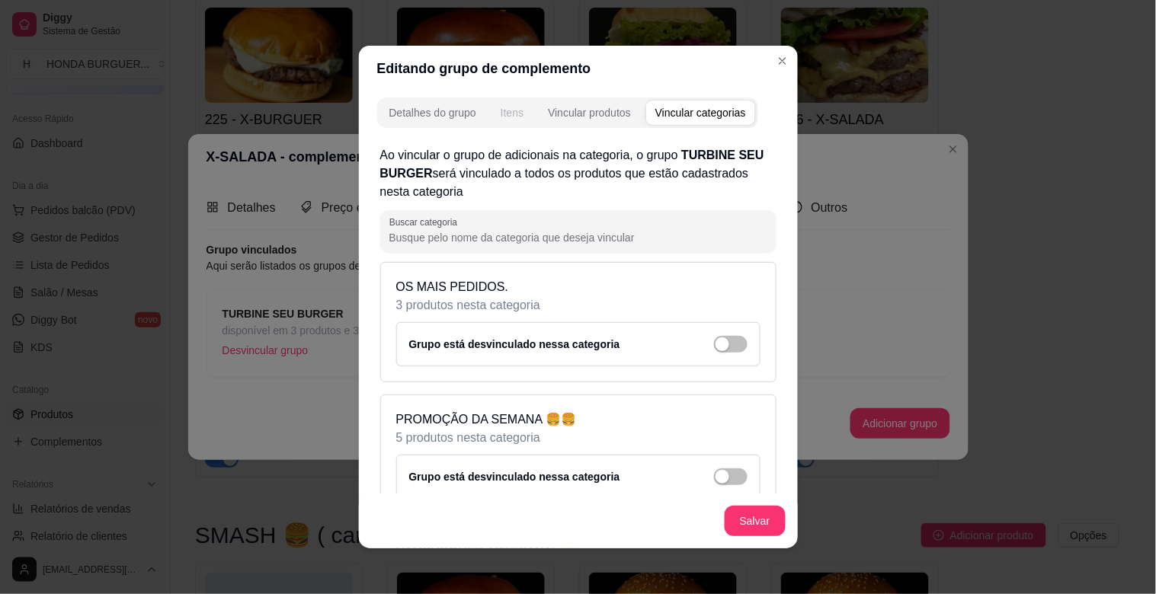
click at [504, 113] on div "Itens" at bounding box center [512, 112] width 23 height 15
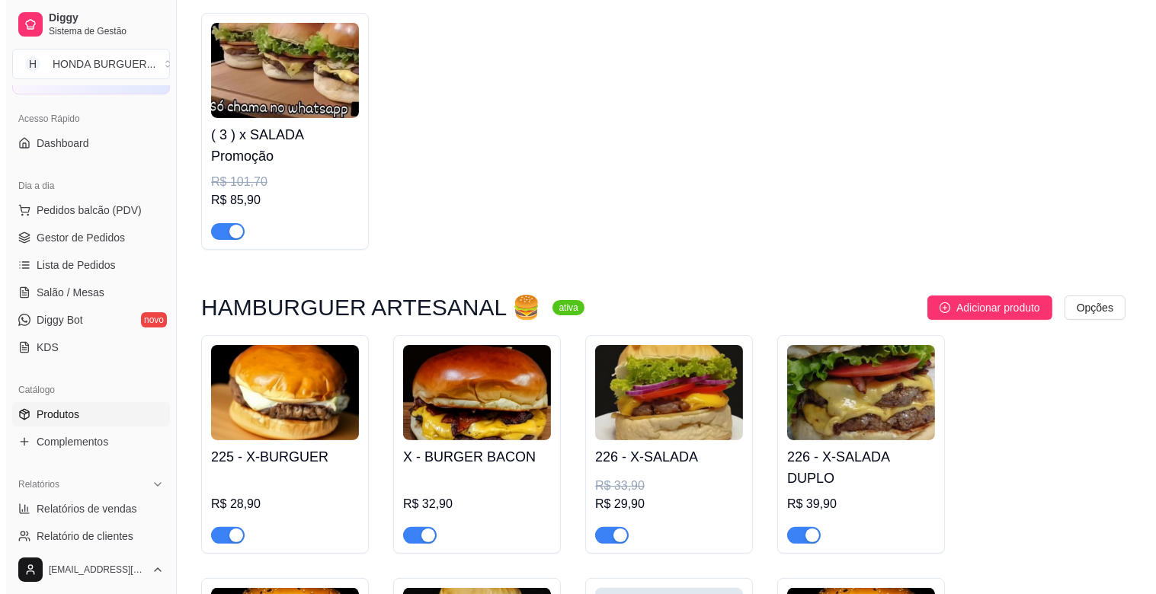
scroll to position [762, 0]
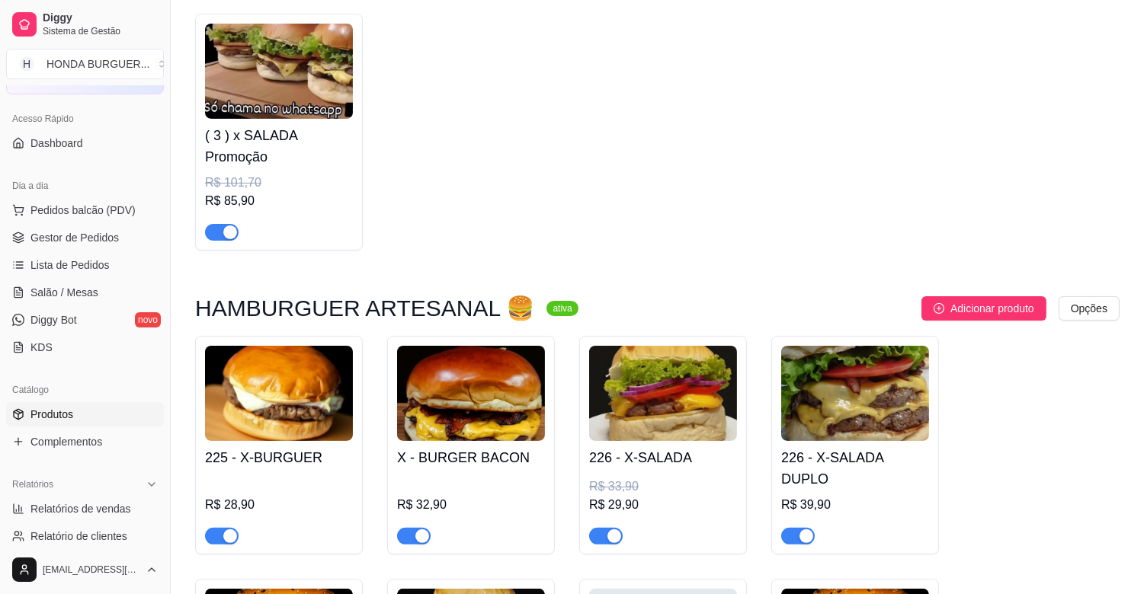
click at [902, 380] on img at bounding box center [855, 393] width 148 height 95
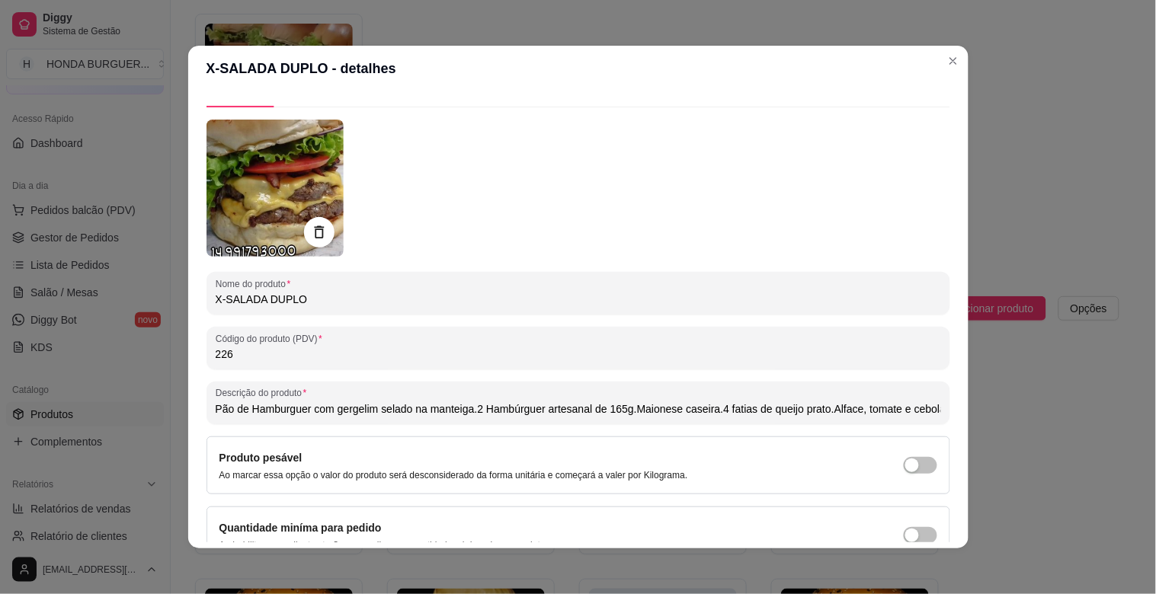
scroll to position [0, 0]
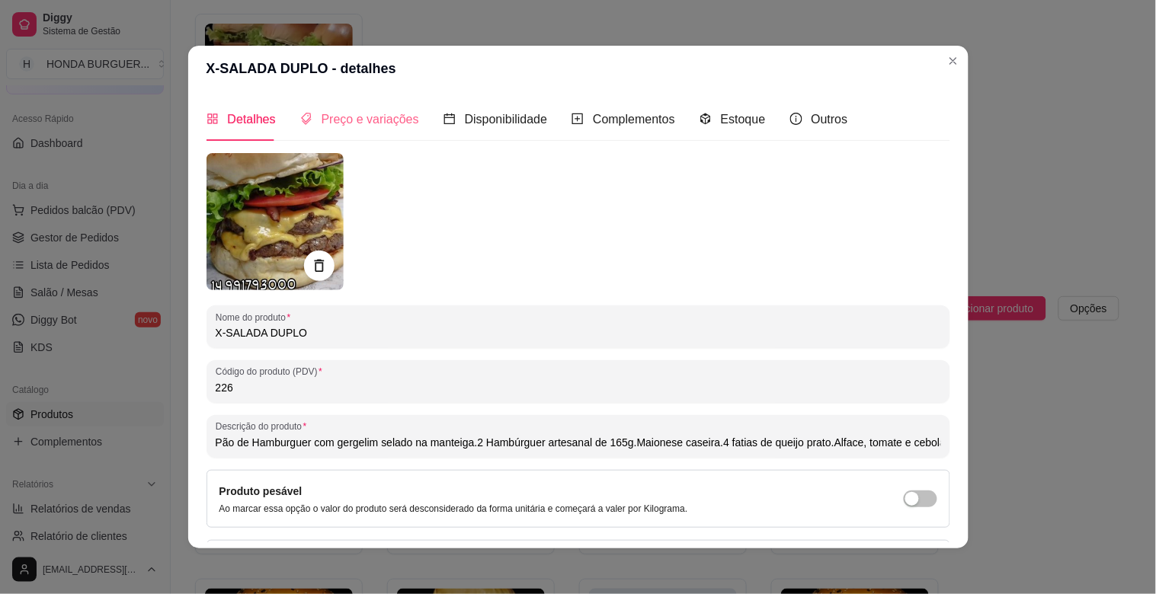
click at [355, 134] on div "Preço e variações" at bounding box center [359, 119] width 119 height 43
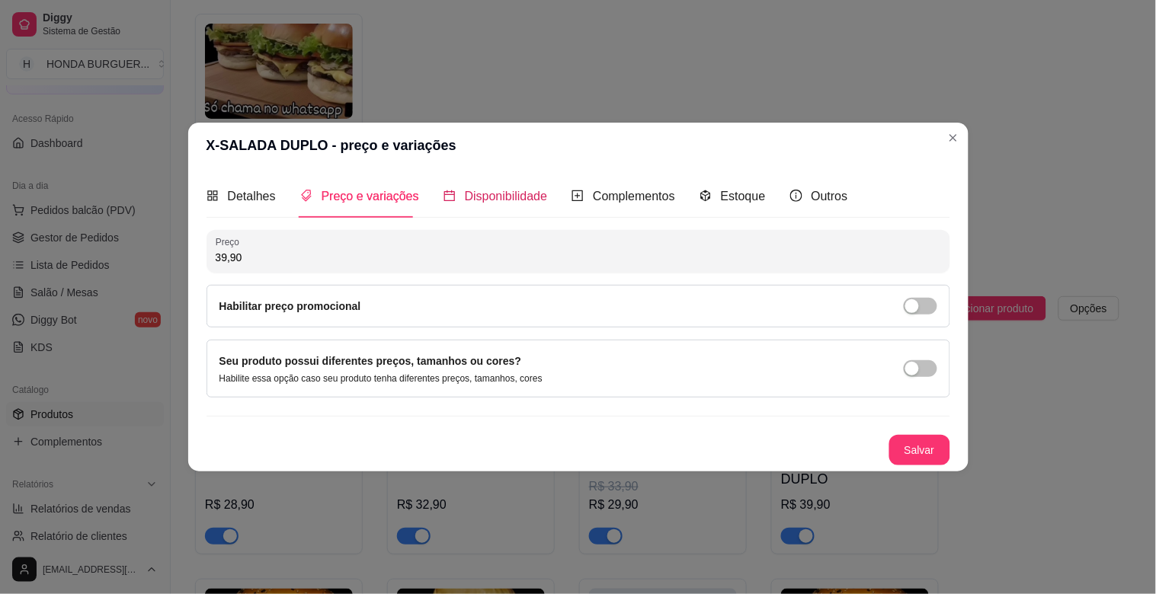
click at [477, 191] on span "Disponibilidade" at bounding box center [506, 196] width 83 height 13
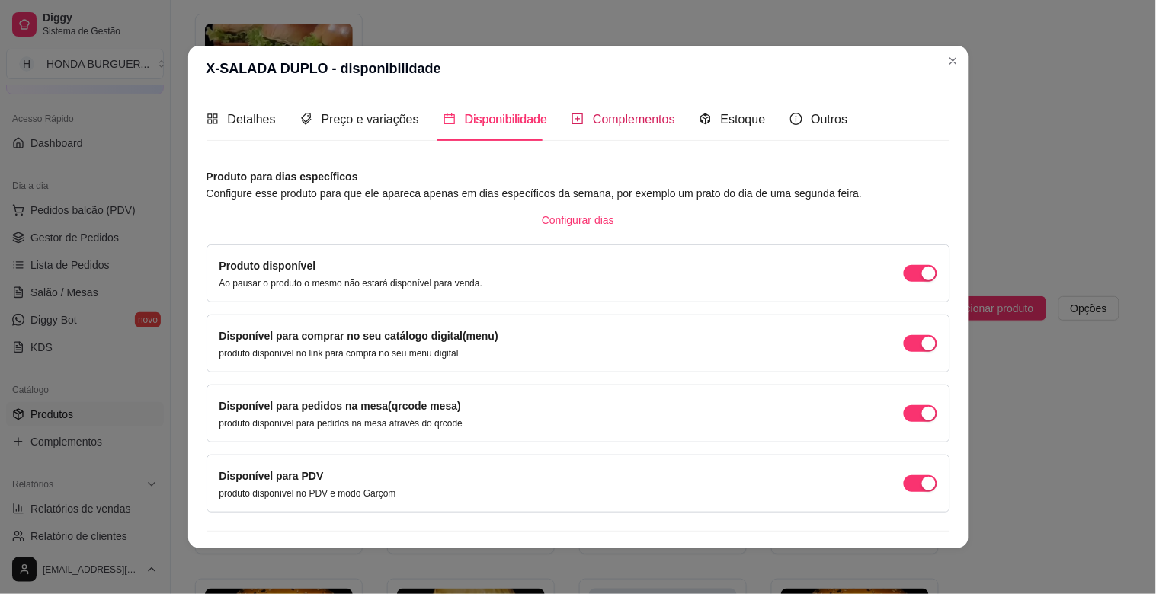
click at [644, 123] on span "Complementos" at bounding box center [634, 119] width 82 height 13
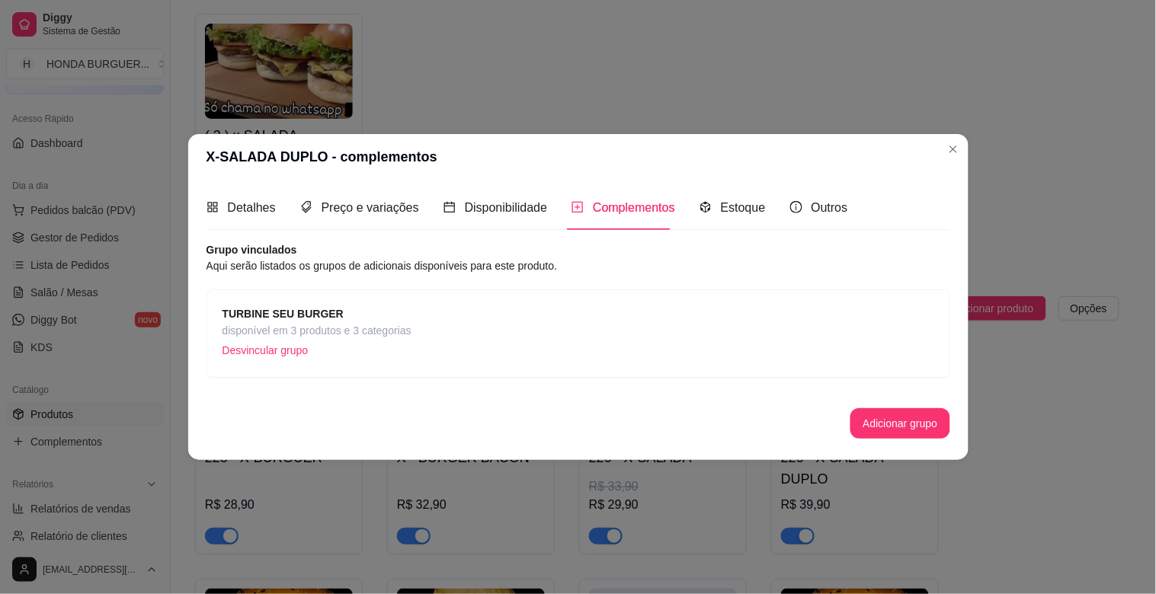
click at [268, 314] on strong "TURBINE SEU BURGER" at bounding box center [283, 314] width 121 height 12
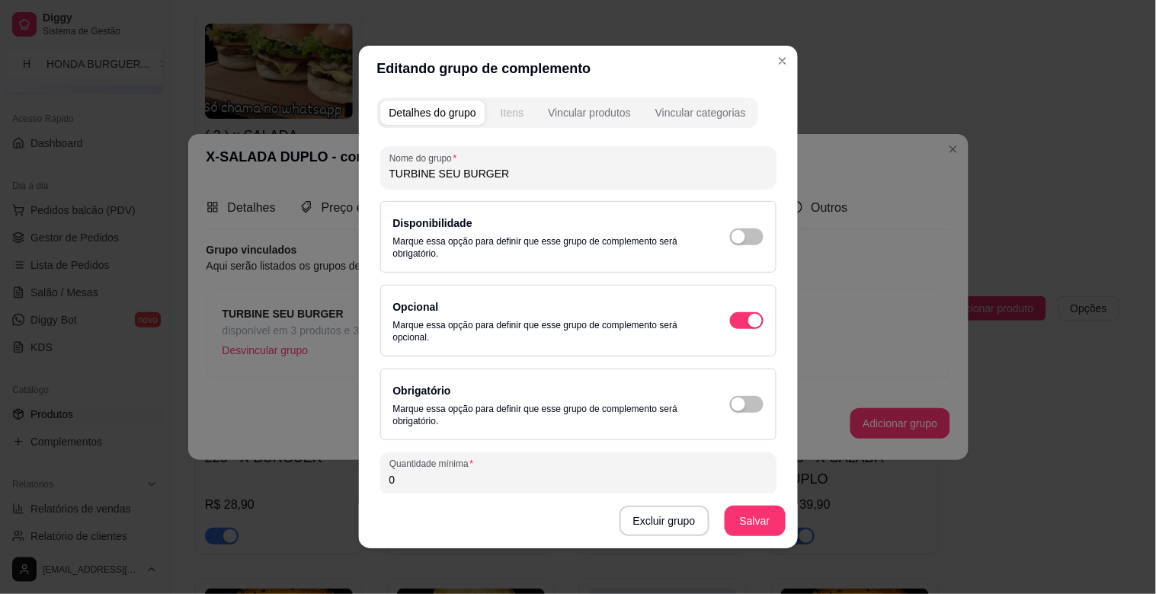
click at [501, 118] on div "Itens" at bounding box center [512, 112] width 23 height 15
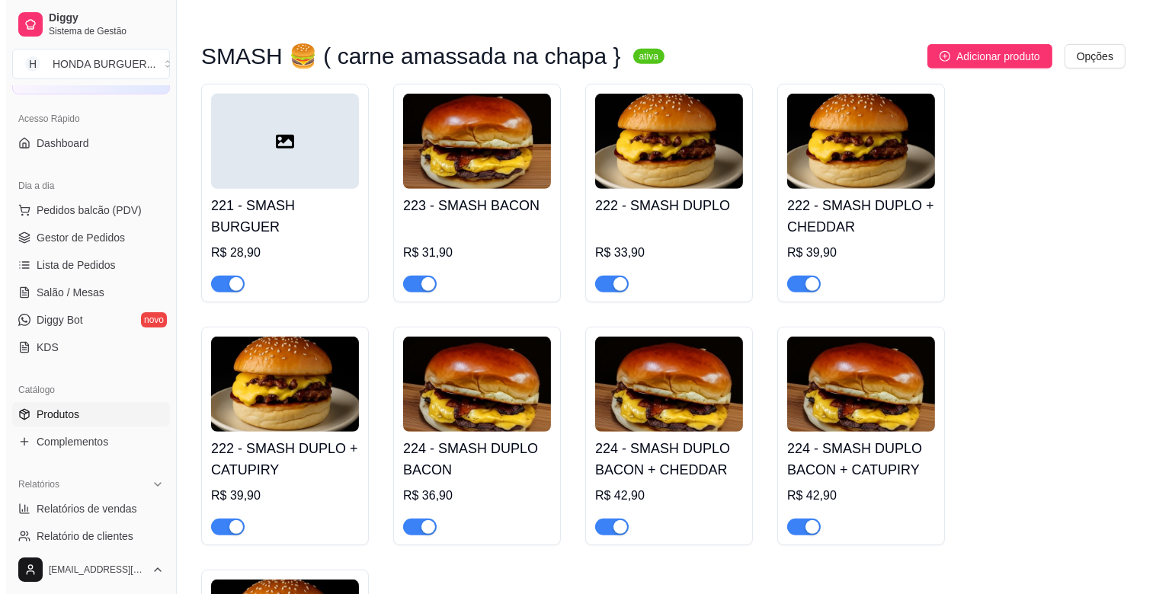
scroll to position [1609, 0]
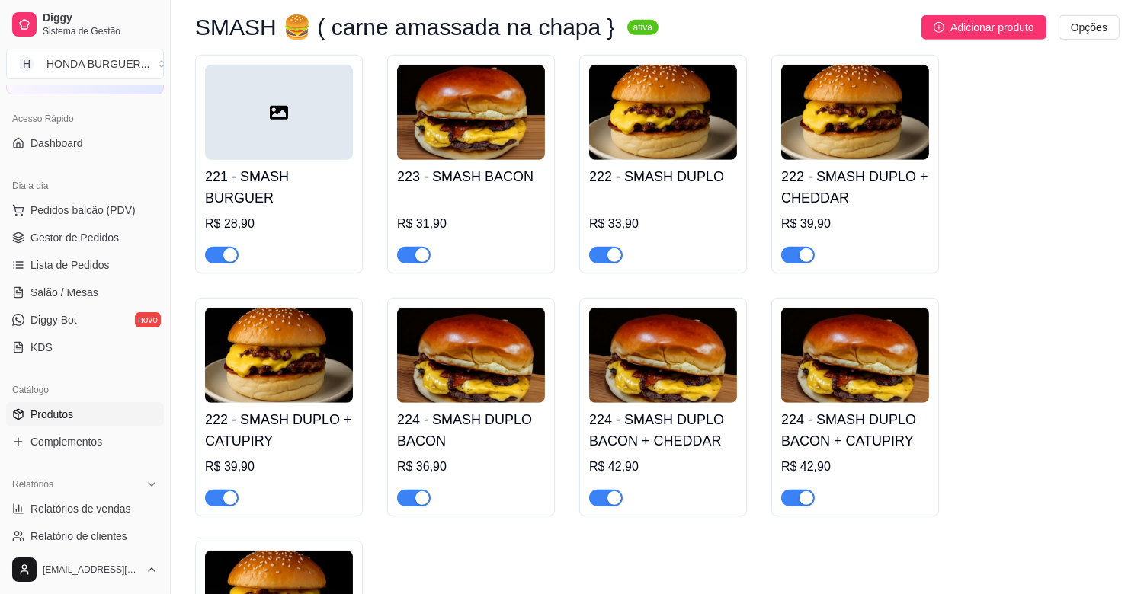
click at [501, 151] on img at bounding box center [471, 112] width 148 height 95
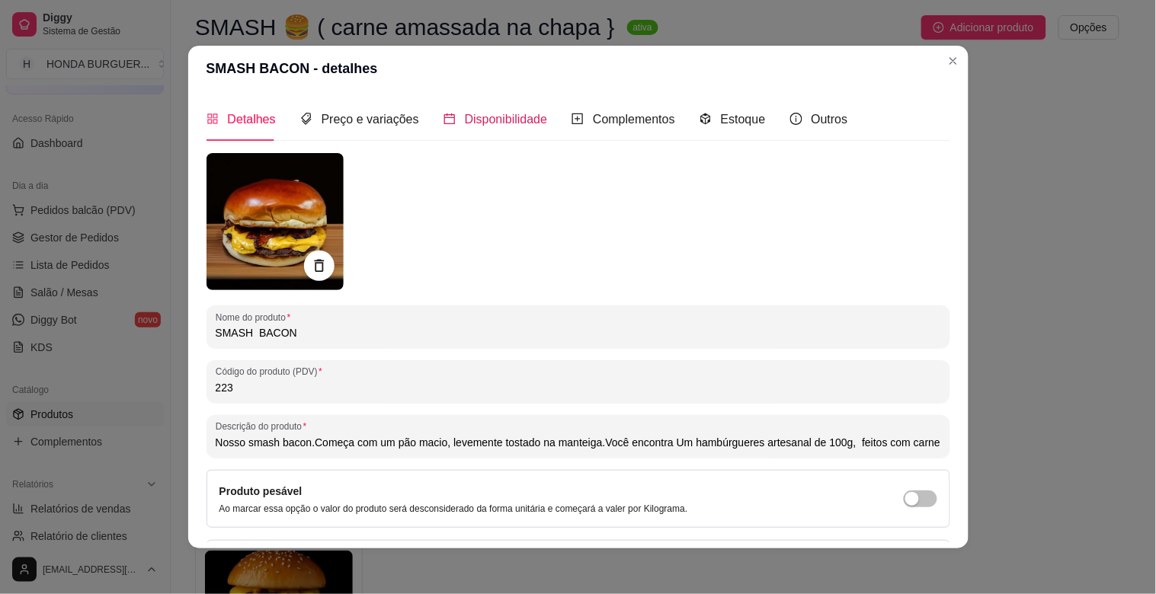
click at [528, 122] on span "Disponibilidade" at bounding box center [506, 119] width 83 height 13
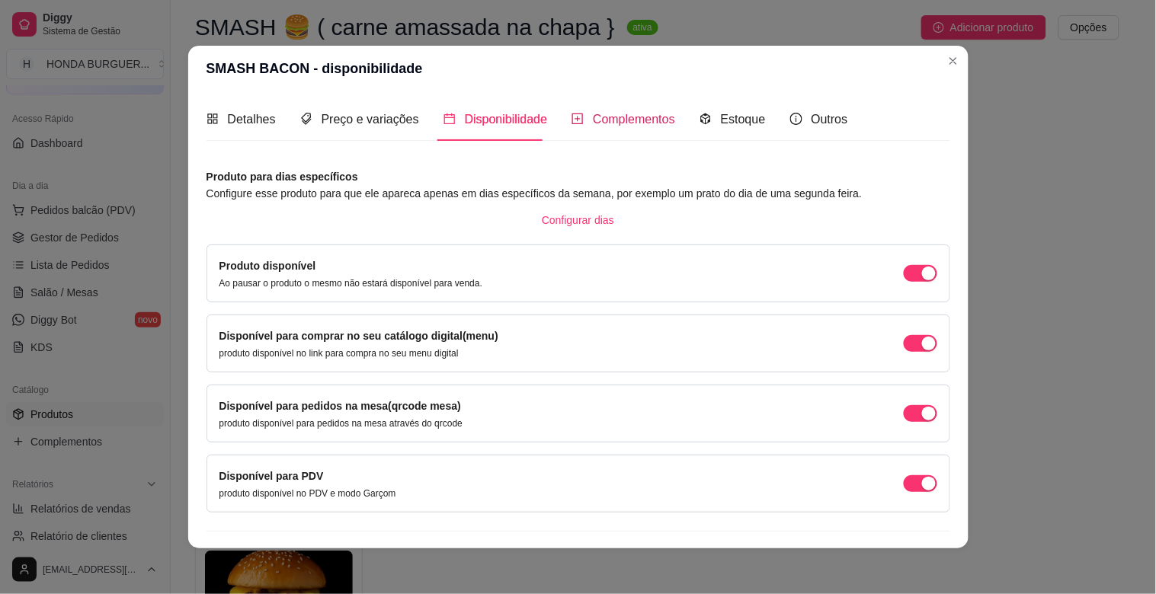
click at [597, 119] on span "Complementos" at bounding box center [634, 119] width 82 height 13
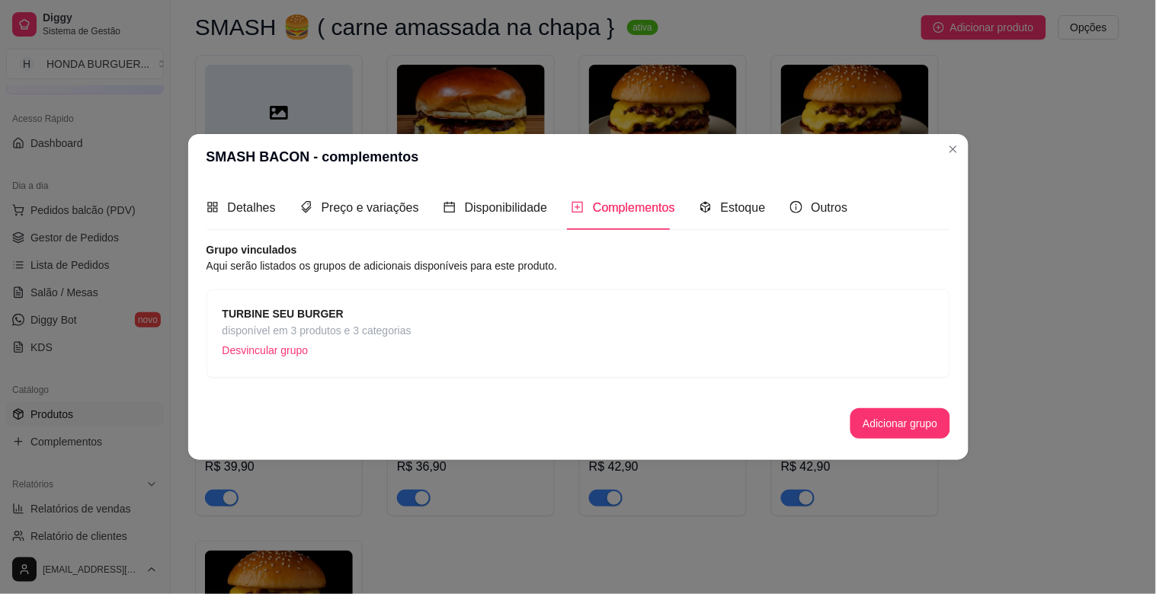
click at [316, 313] on strong "TURBINE SEU BURGER" at bounding box center [283, 314] width 121 height 12
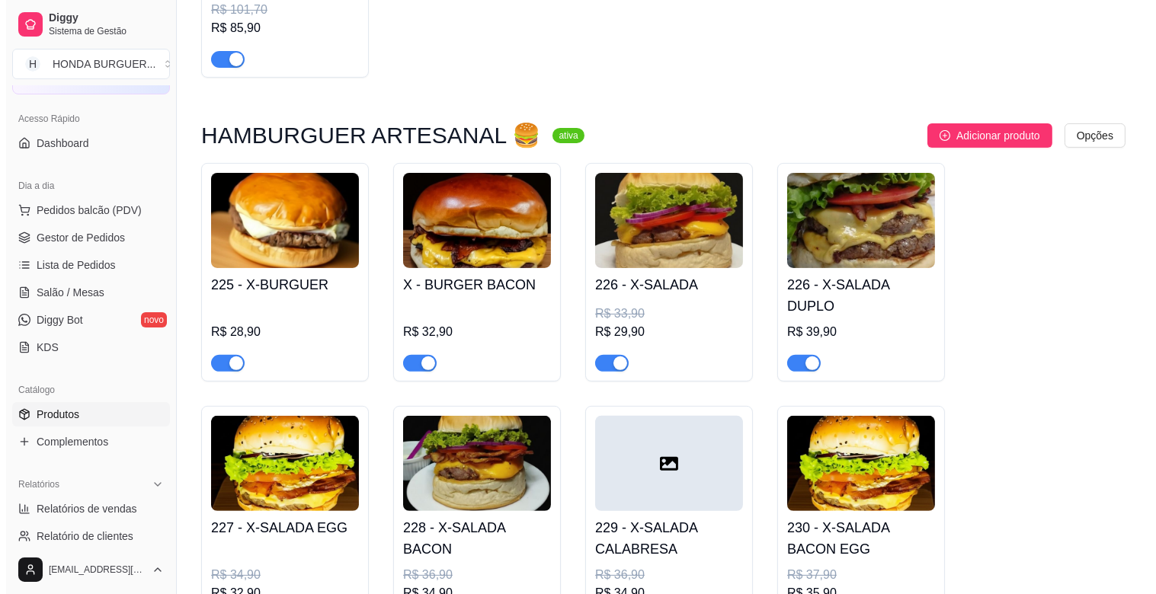
scroll to position [931, 0]
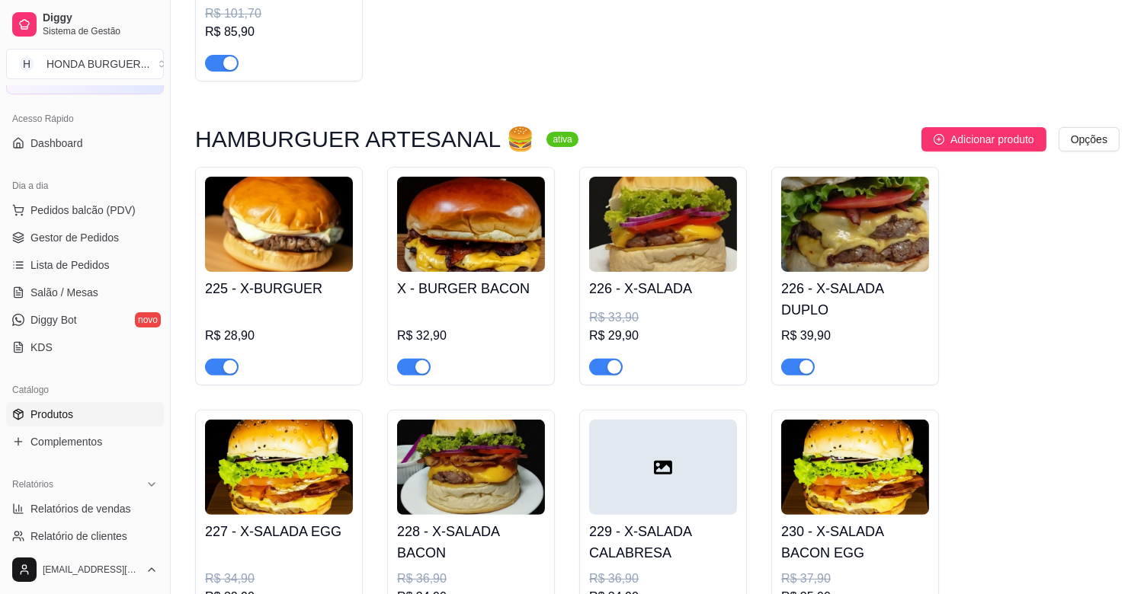
click at [863, 232] on img at bounding box center [855, 224] width 148 height 95
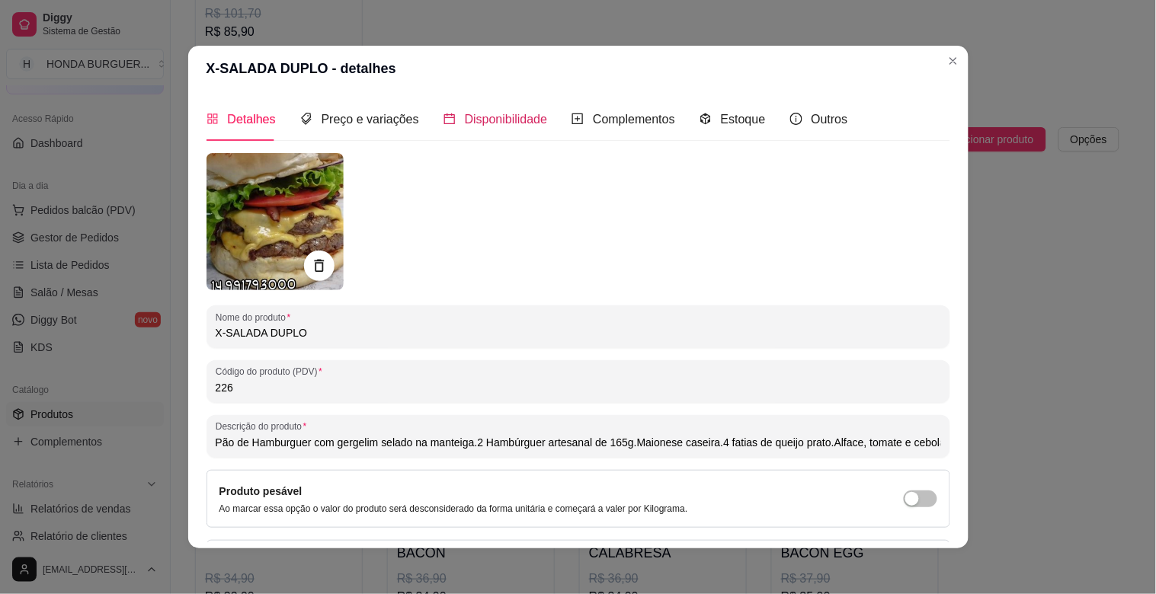
click at [495, 123] on span "Disponibilidade" at bounding box center [506, 119] width 83 height 13
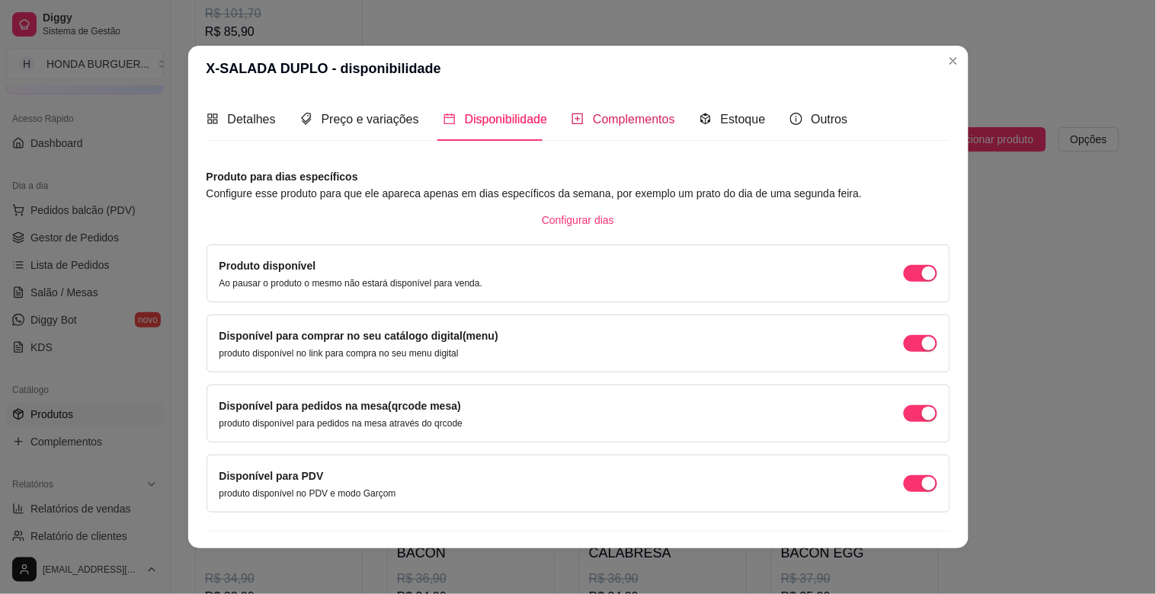
click at [606, 113] on span "Complementos" at bounding box center [634, 119] width 82 height 13
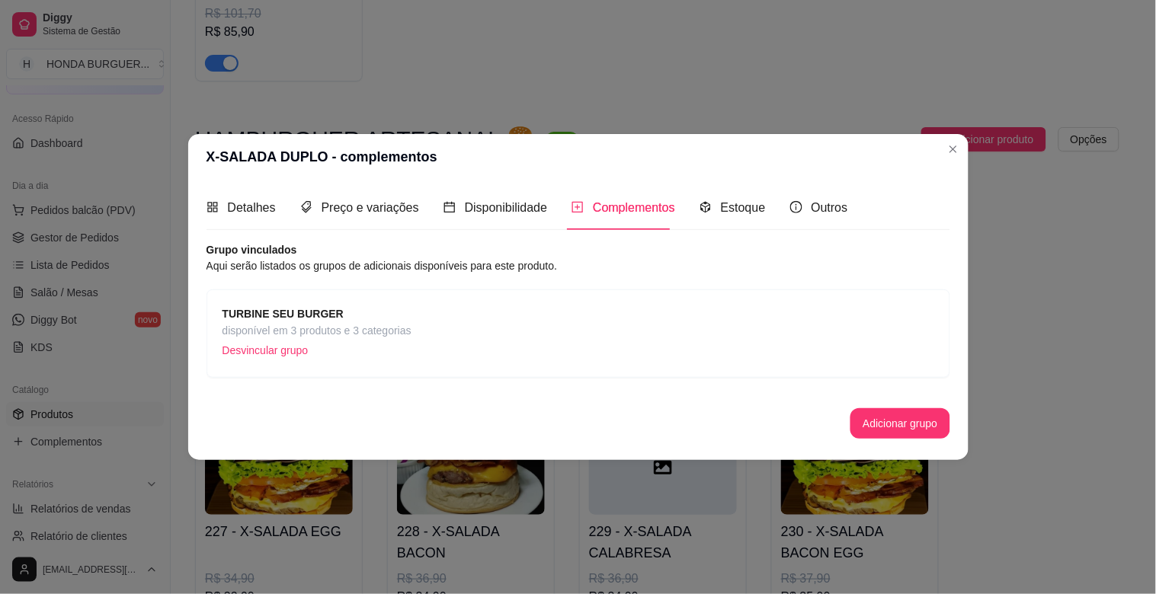
click at [322, 308] on strong "TURBINE SEU BURGER" at bounding box center [283, 314] width 121 height 12
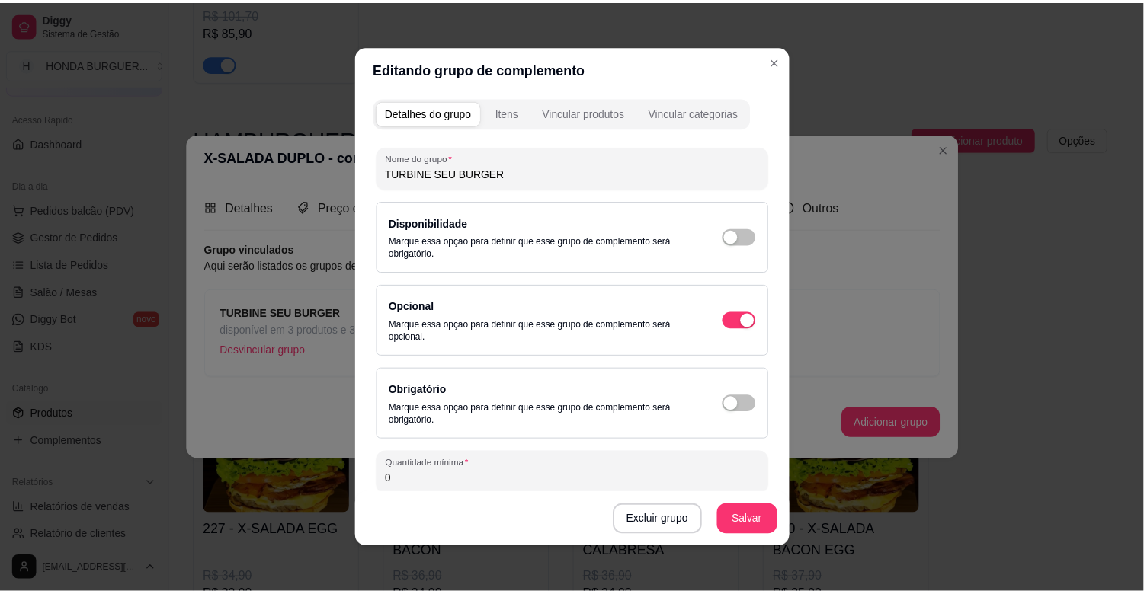
scroll to position [102, 0]
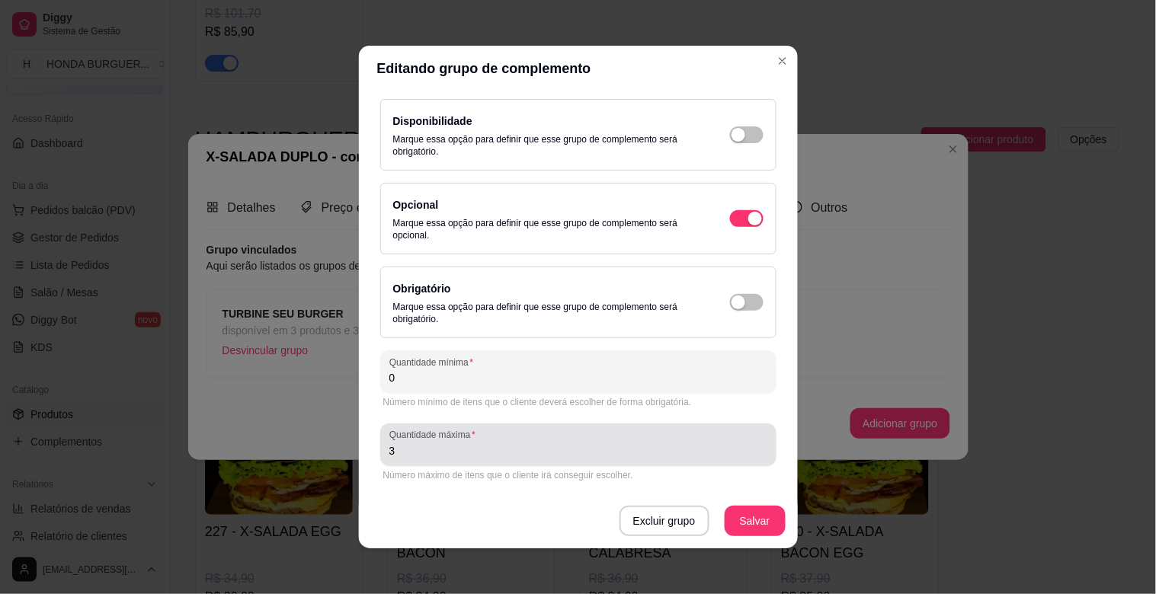
click at [455, 454] on input "3" at bounding box center [578, 451] width 378 height 15
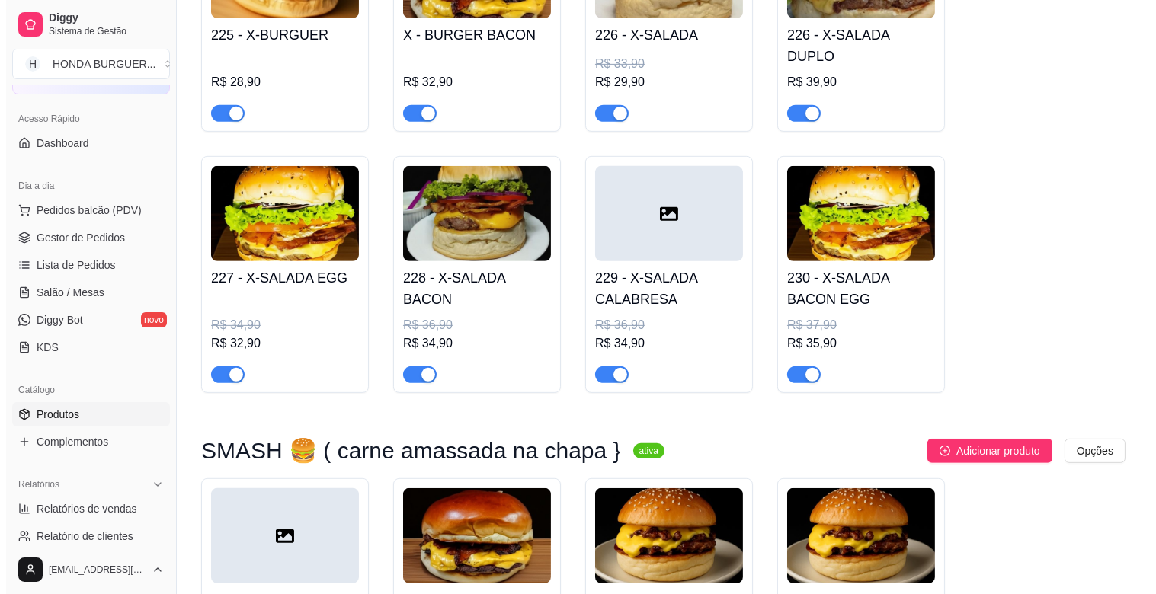
scroll to position [1016, 0]
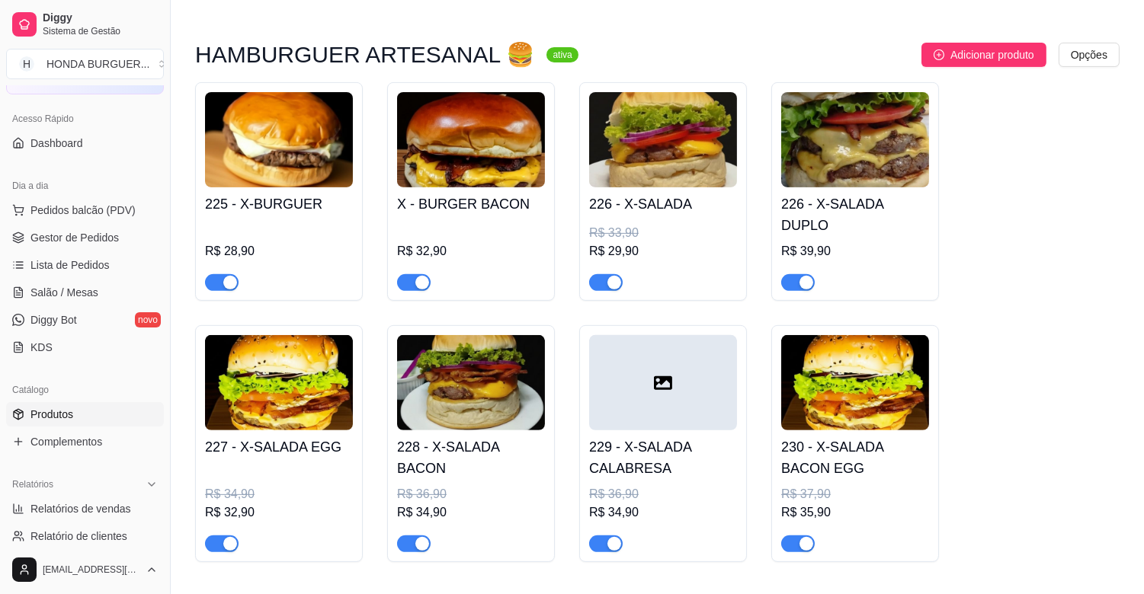
click at [886, 168] on img at bounding box center [855, 139] width 148 height 95
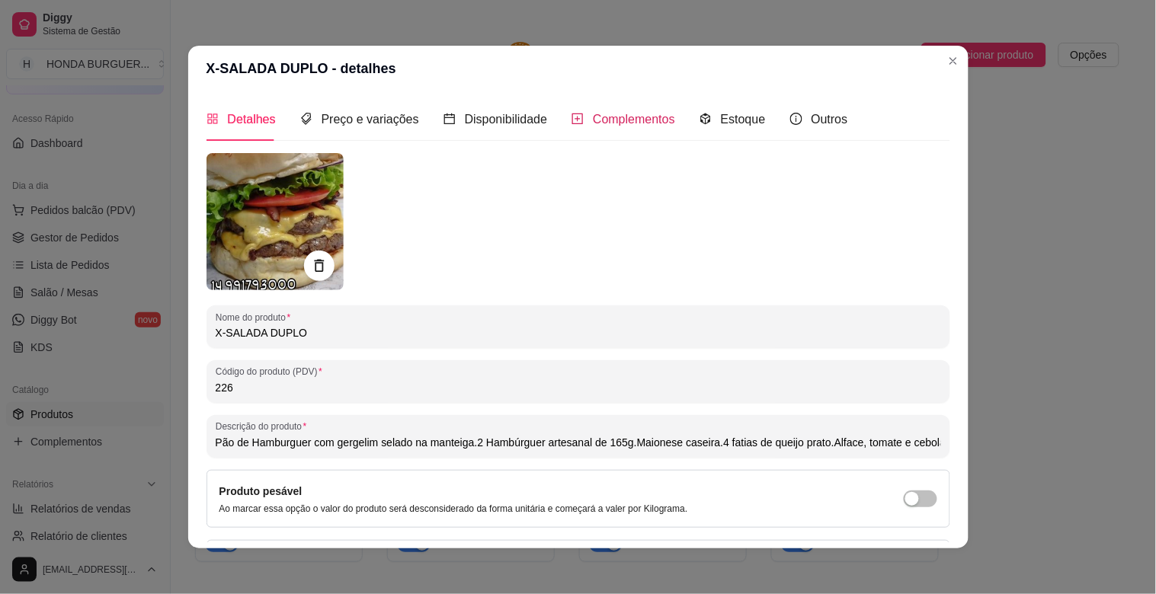
click at [606, 124] on span "Complementos" at bounding box center [634, 119] width 82 height 13
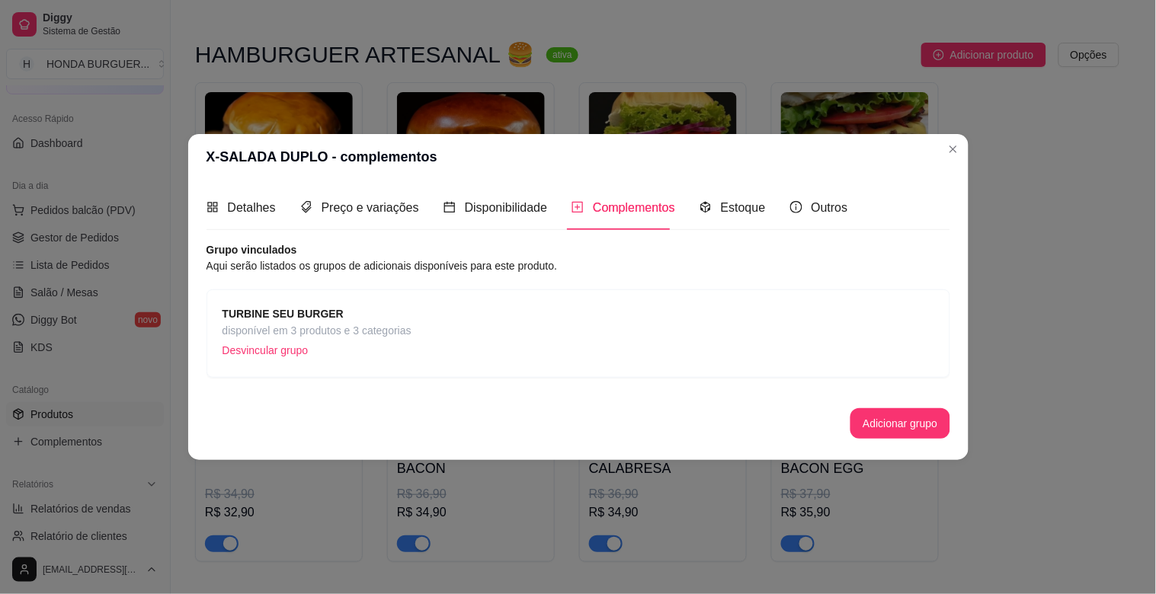
click at [307, 306] on span "TURBINE SEU BURGER" at bounding box center [317, 314] width 189 height 17
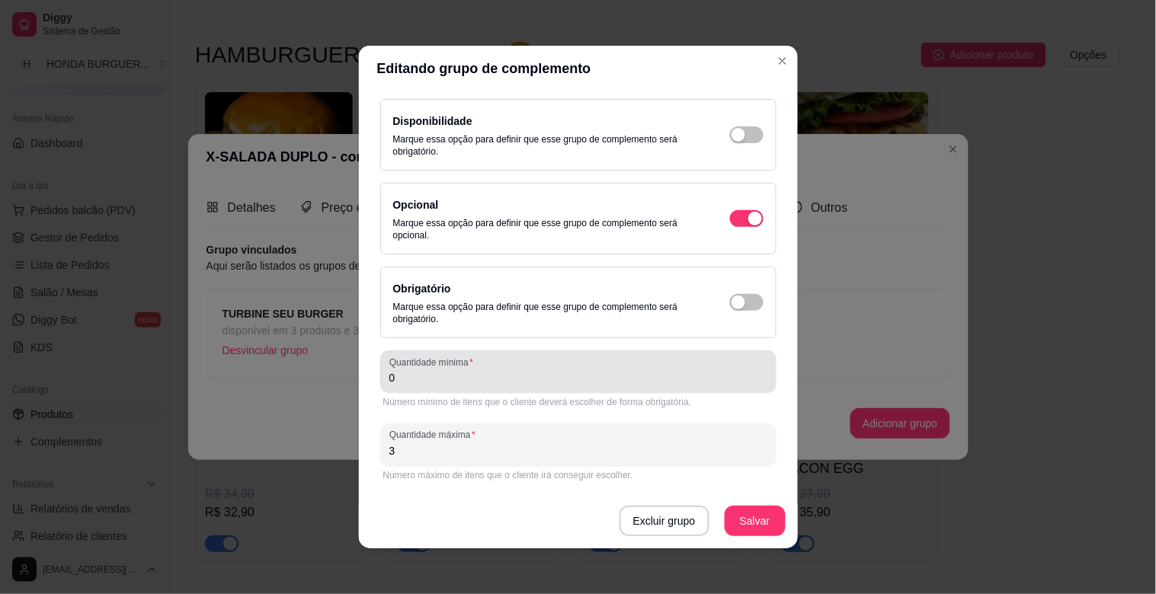
scroll to position [0, 0]
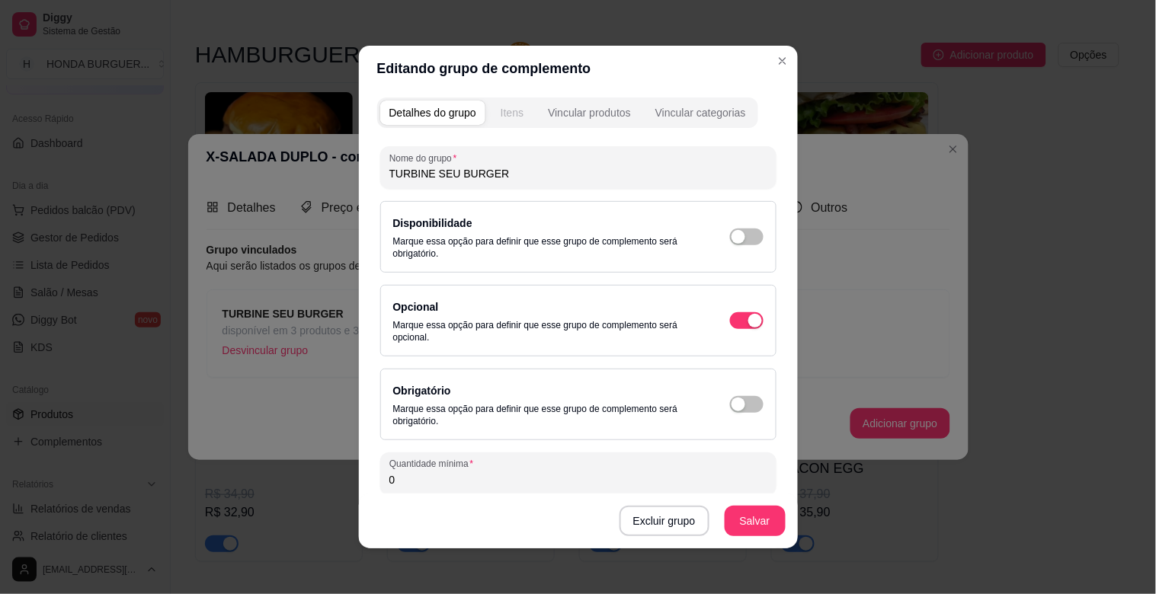
click at [519, 110] on button "Itens" at bounding box center [512, 113] width 41 height 24
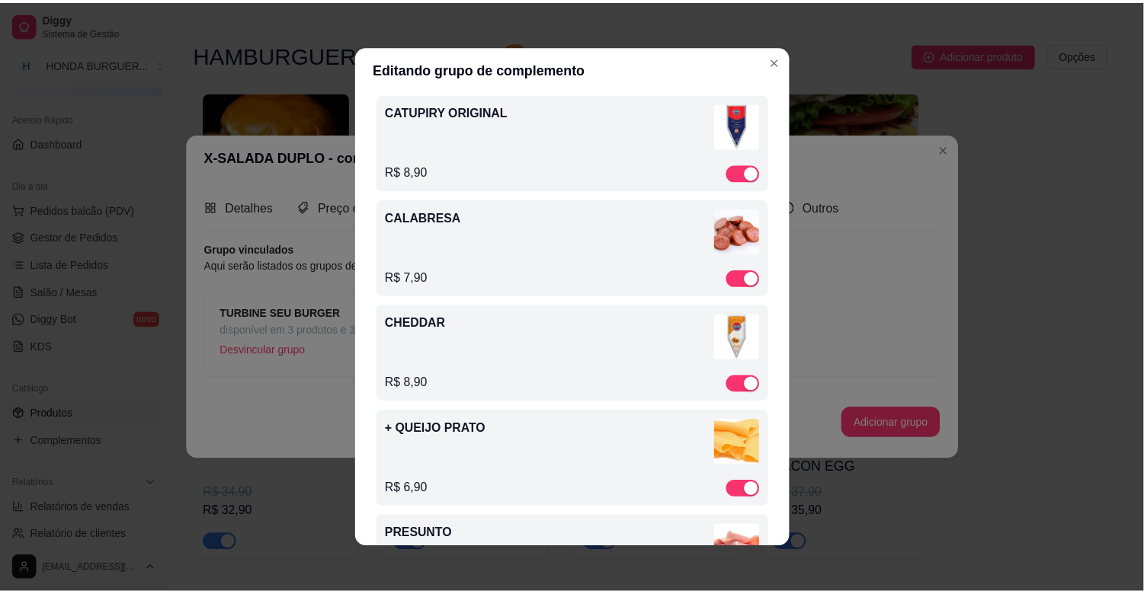
scroll to position [69, 0]
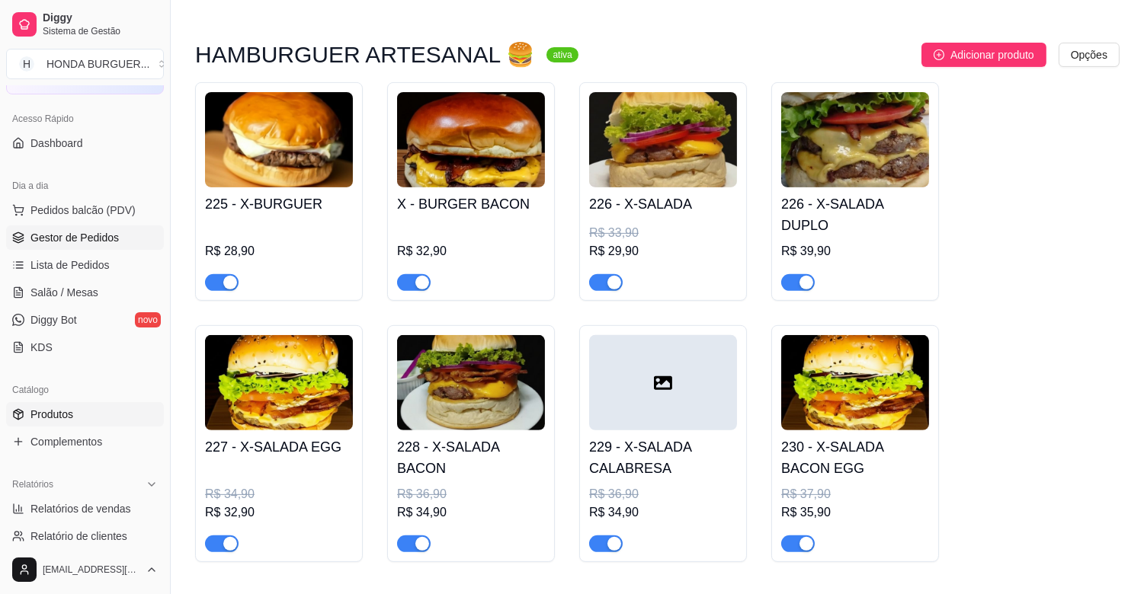
click at [62, 231] on span "Gestor de Pedidos" at bounding box center [74, 237] width 88 height 15
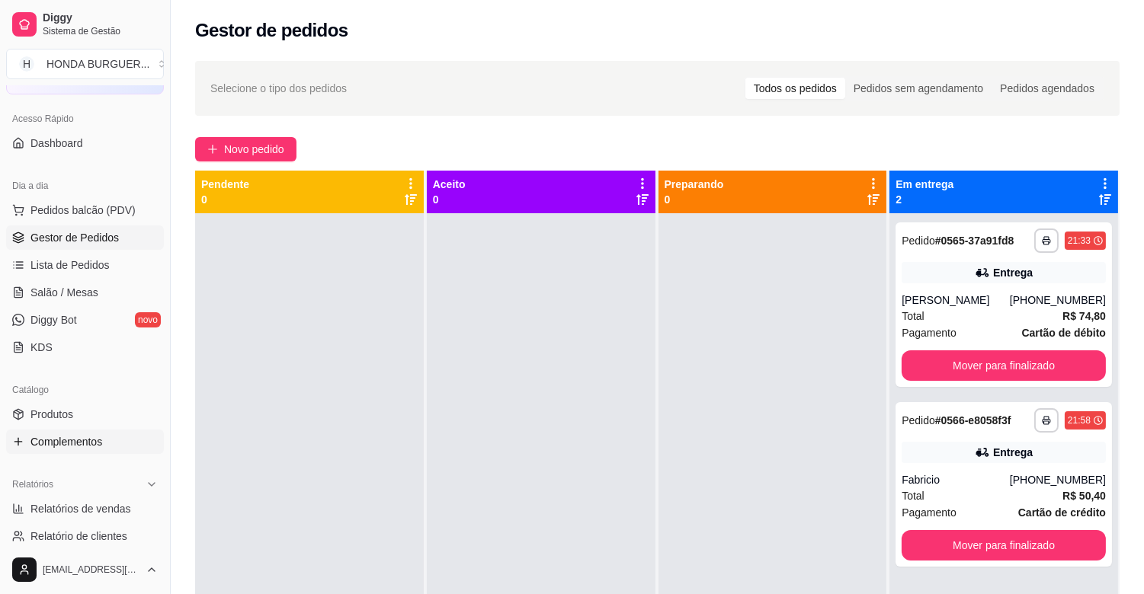
click at [66, 437] on span "Complementos" at bounding box center [66, 441] width 72 height 15
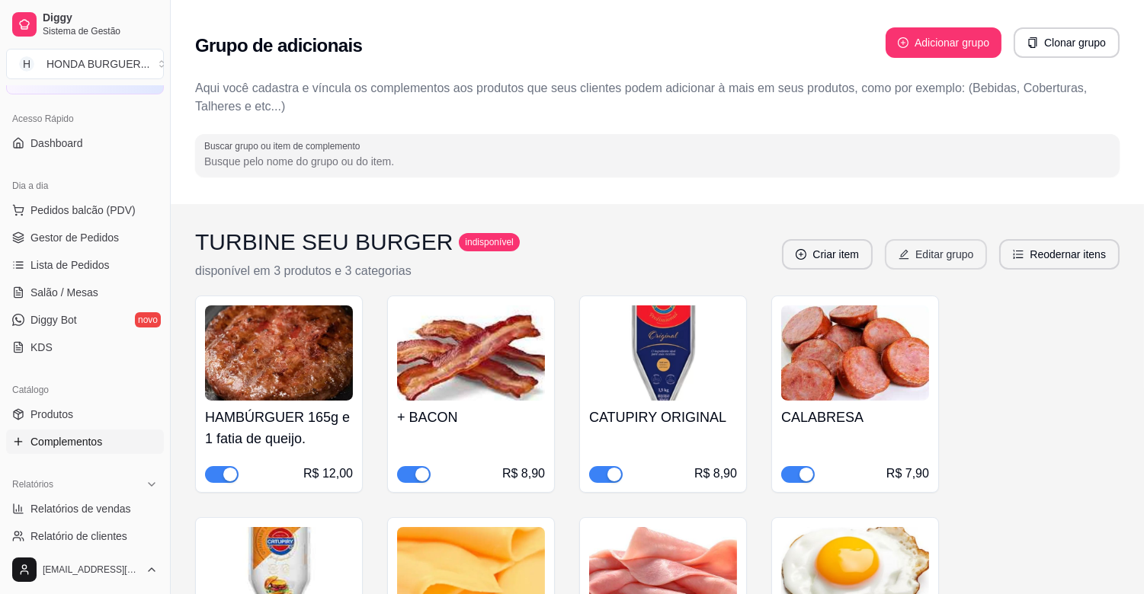
click at [920, 254] on button "Editar grupo" at bounding box center [936, 254] width 102 height 30
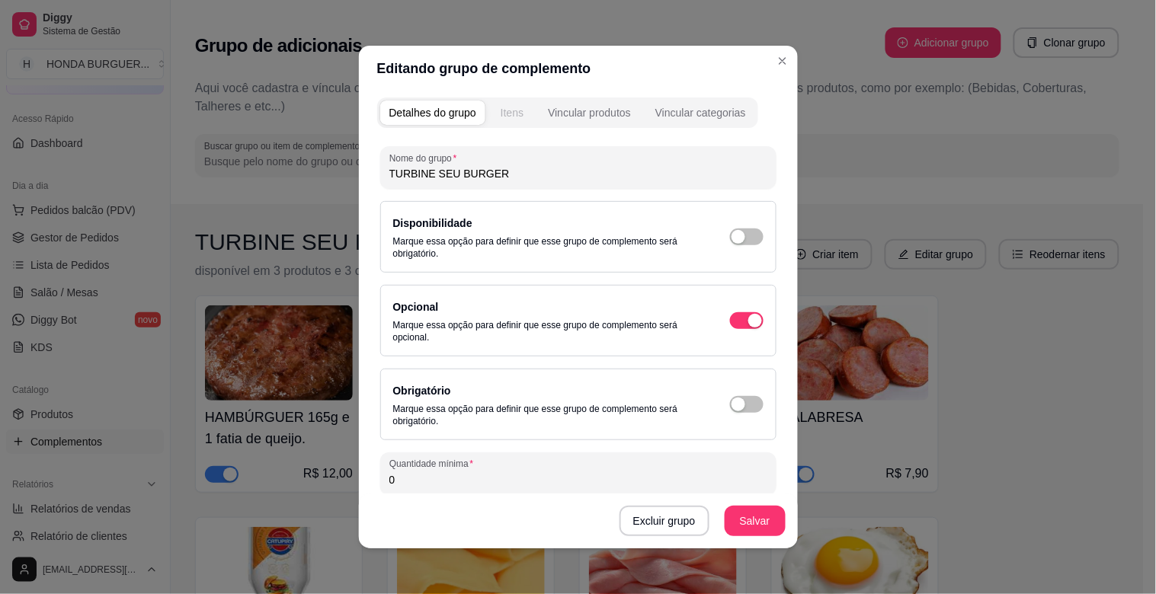
click at [508, 113] on div "Itens" at bounding box center [512, 112] width 23 height 15
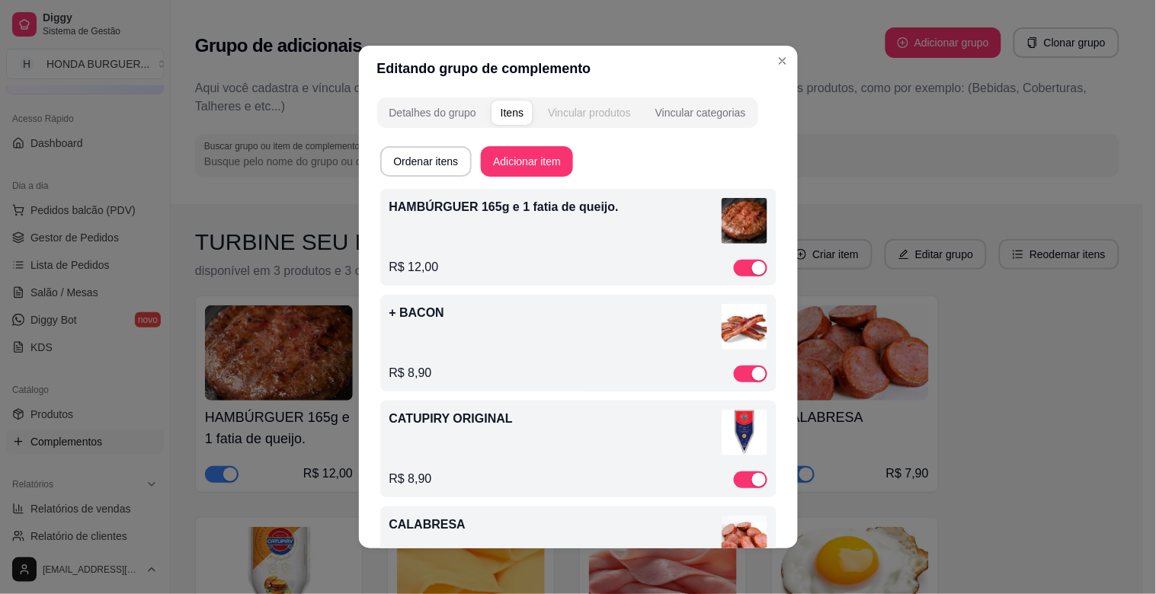
click at [581, 119] on div "Vincular produtos" at bounding box center [589, 112] width 83 height 15
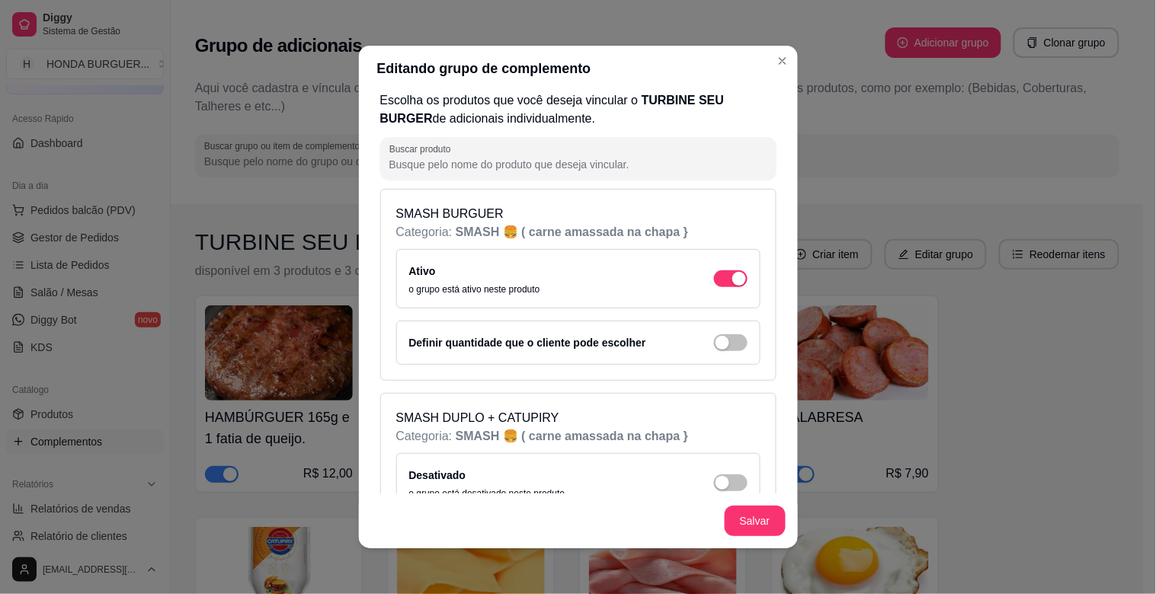
scroll to position [85, 0]
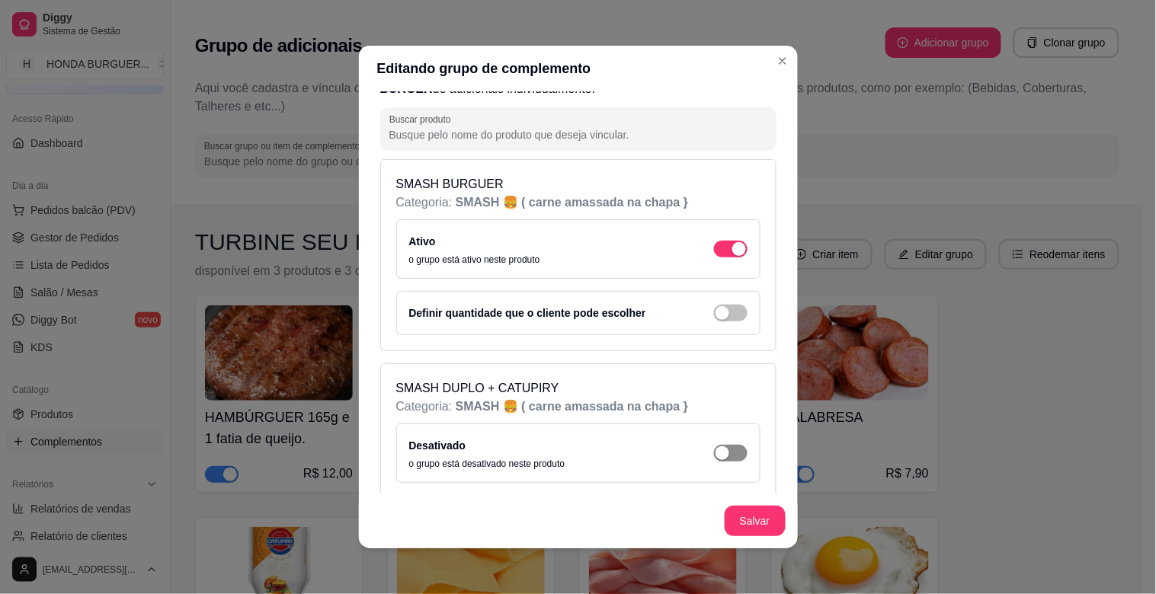
click at [726, 456] on span "button" at bounding box center [731, 453] width 34 height 17
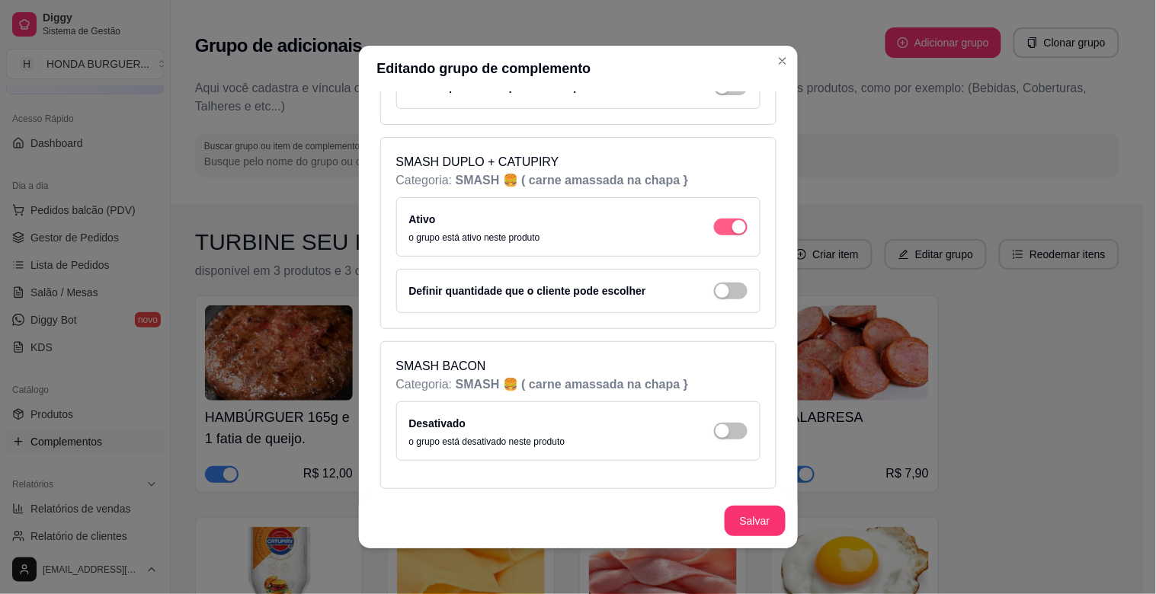
scroll to position [338, 0]
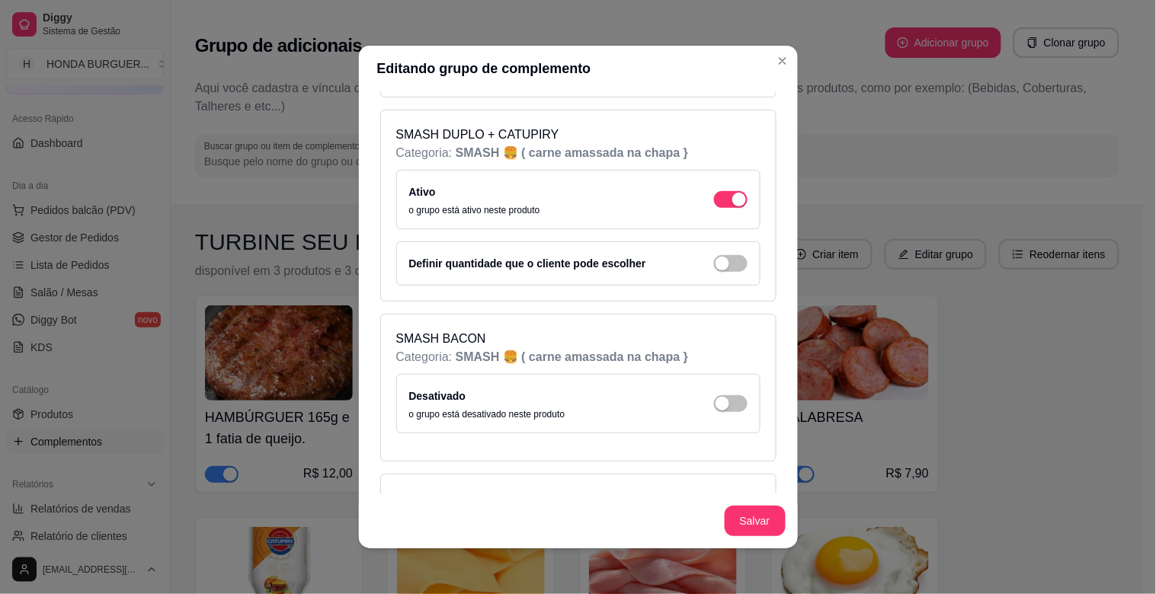
click at [716, 393] on div "Desativado o grupo está desativado neste produto" at bounding box center [578, 404] width 338 height 34
click at [717, 404] on span "button" at bounding box center [731, 404] width 34 height 17
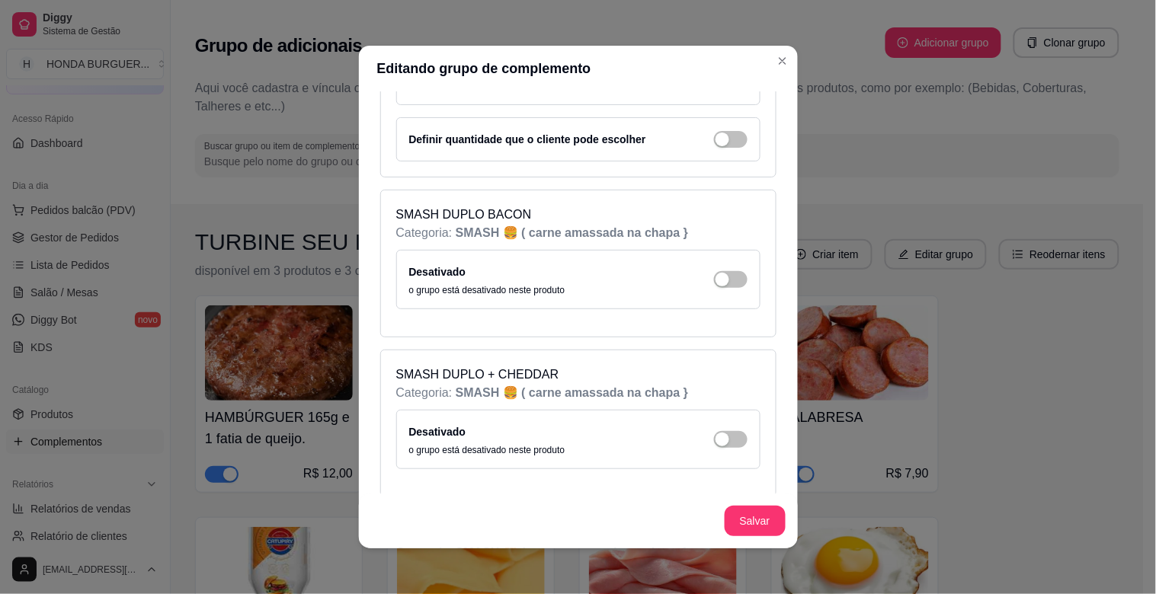
scroll to position [677, 0]
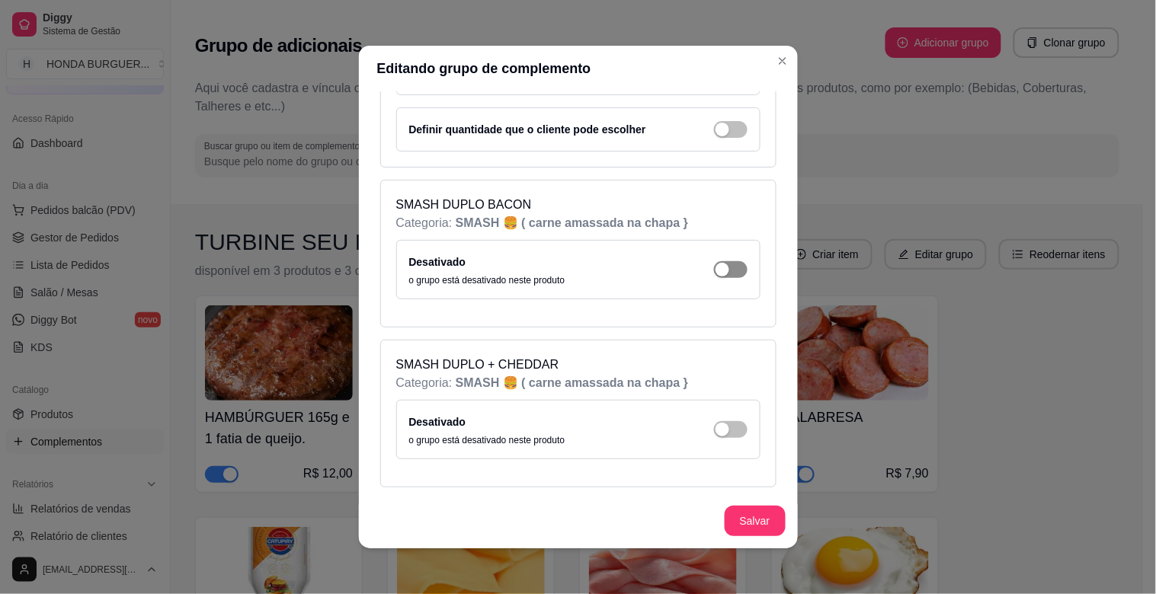
click at [722, 277] on span "button" at bounding box center [731, 269] width 34 height 17
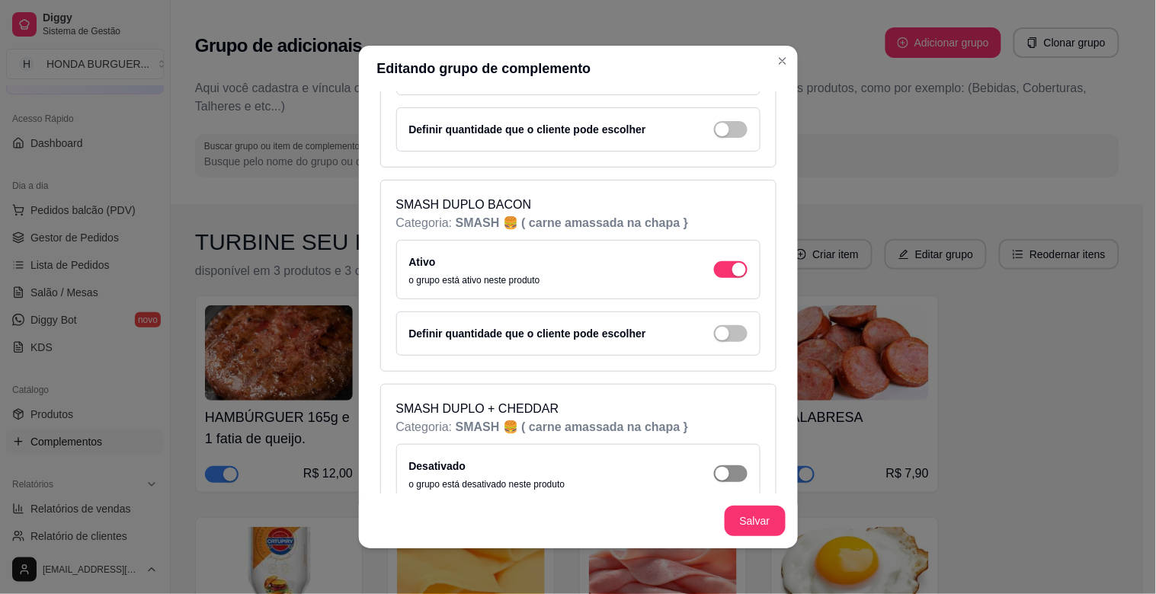
click at [720, 467] on span "button" at bounding box center [731, 474] width 34 height 17
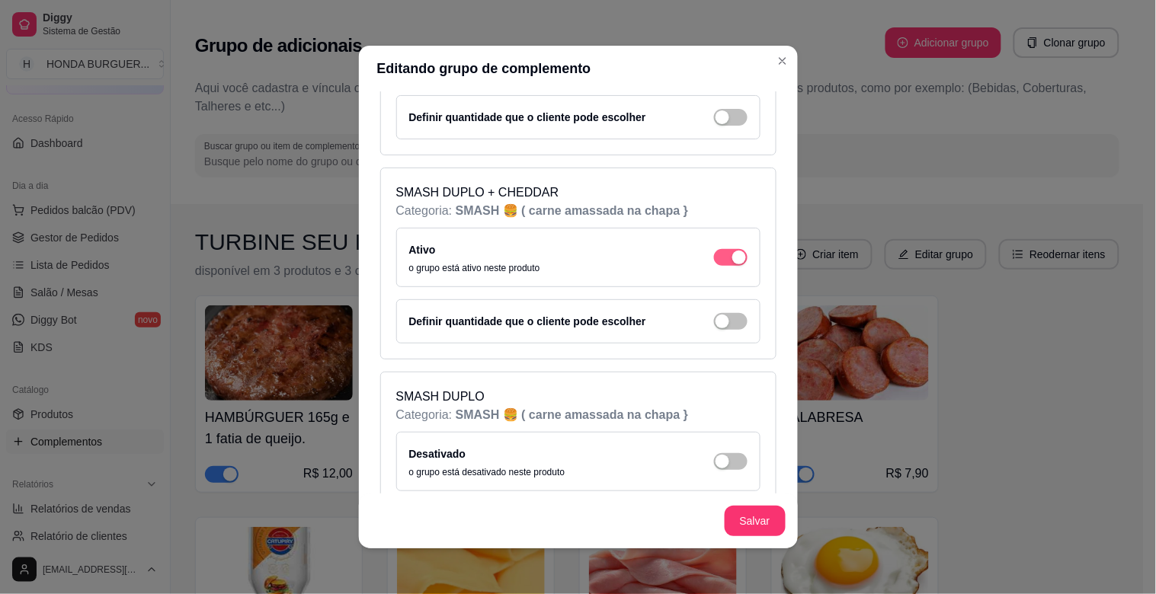
scroll to position [931, 0]
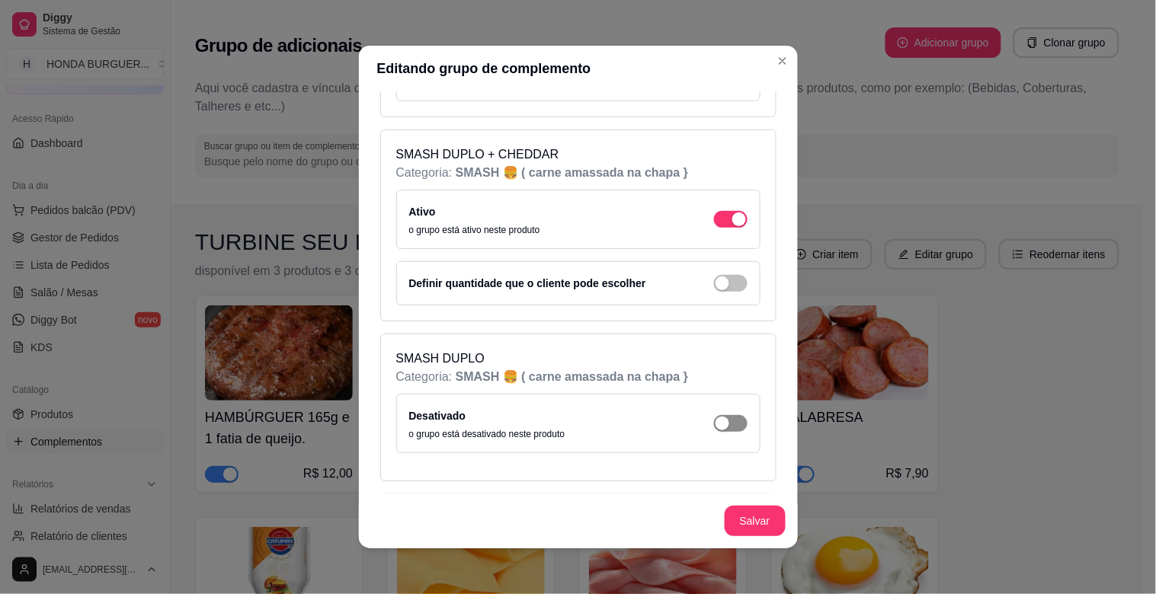
click at [720, 428] on span "button" at bounding box center [731, 423] width 34 height 17
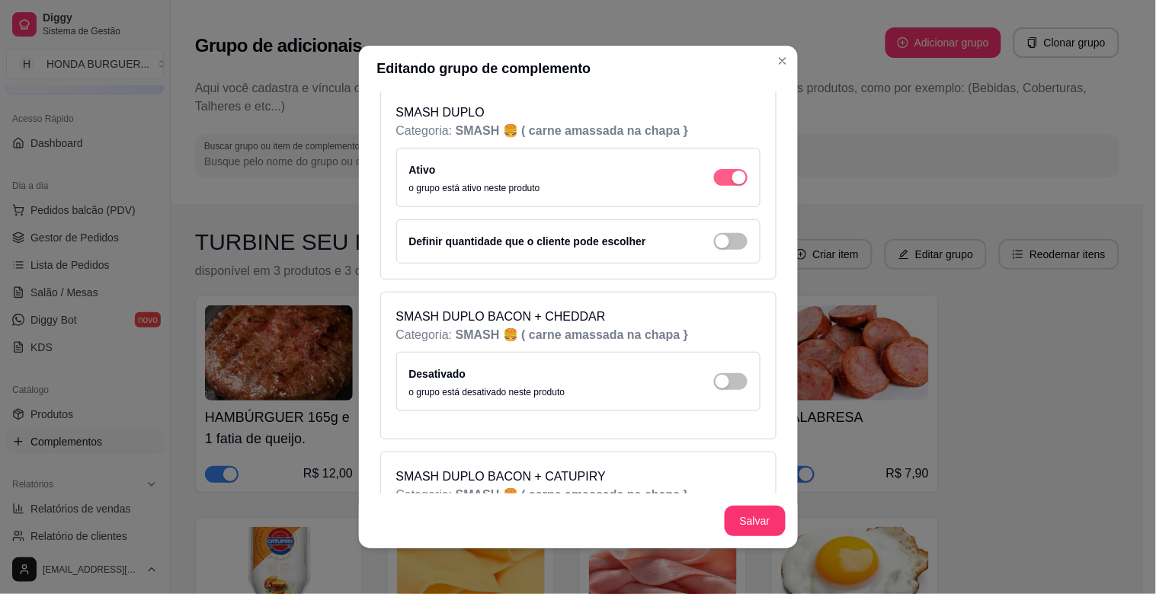
scroll to position [1185, 0]
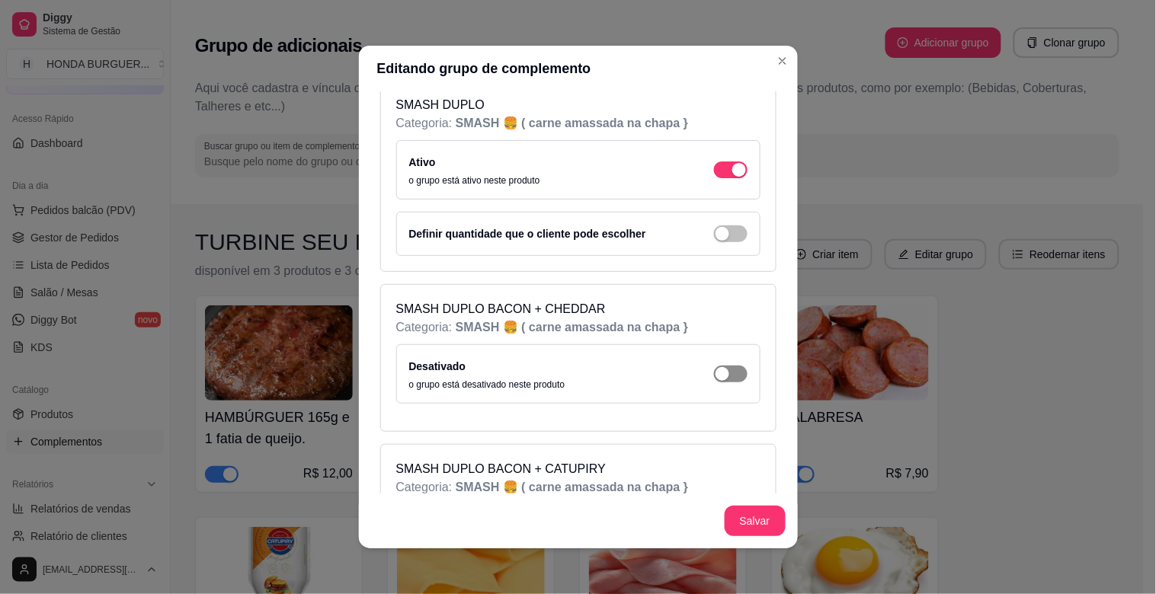
click at [716, 374] on span "button" at bounding box center [731, 374] width 34 height 17
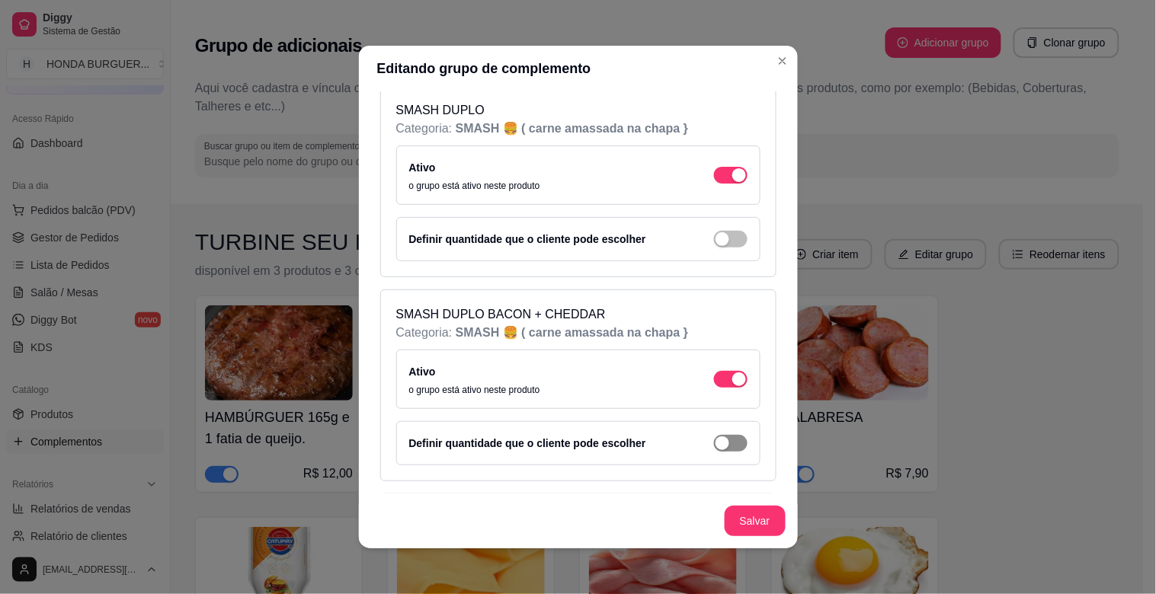
scroll to position [931, 0]
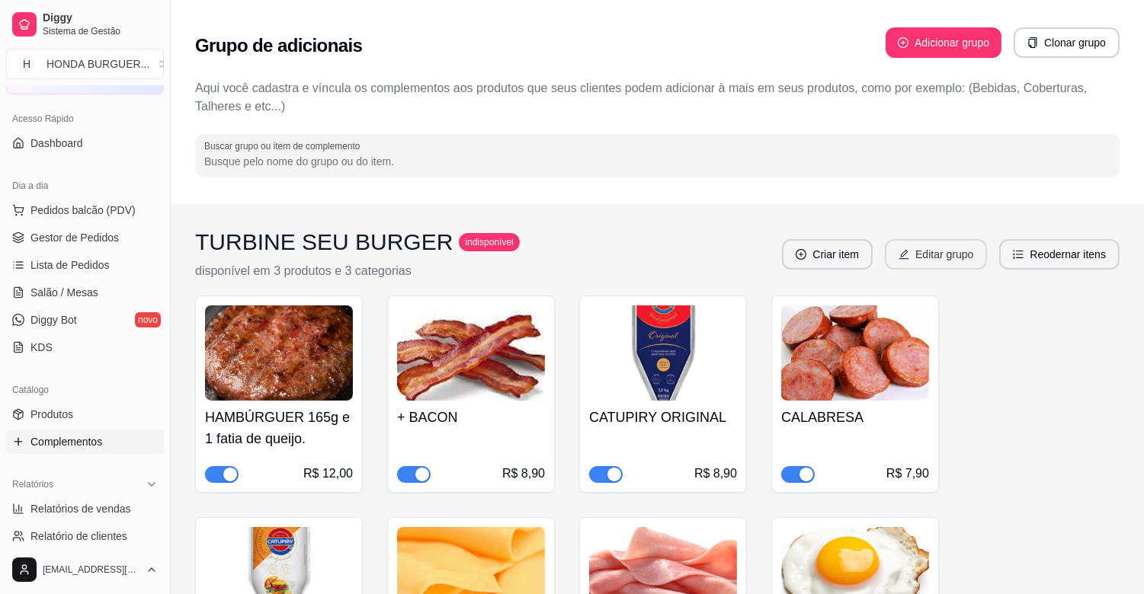
click at [955, 264] on button "Editar grupo" at bounding box center [936, 254] width 102 height 30
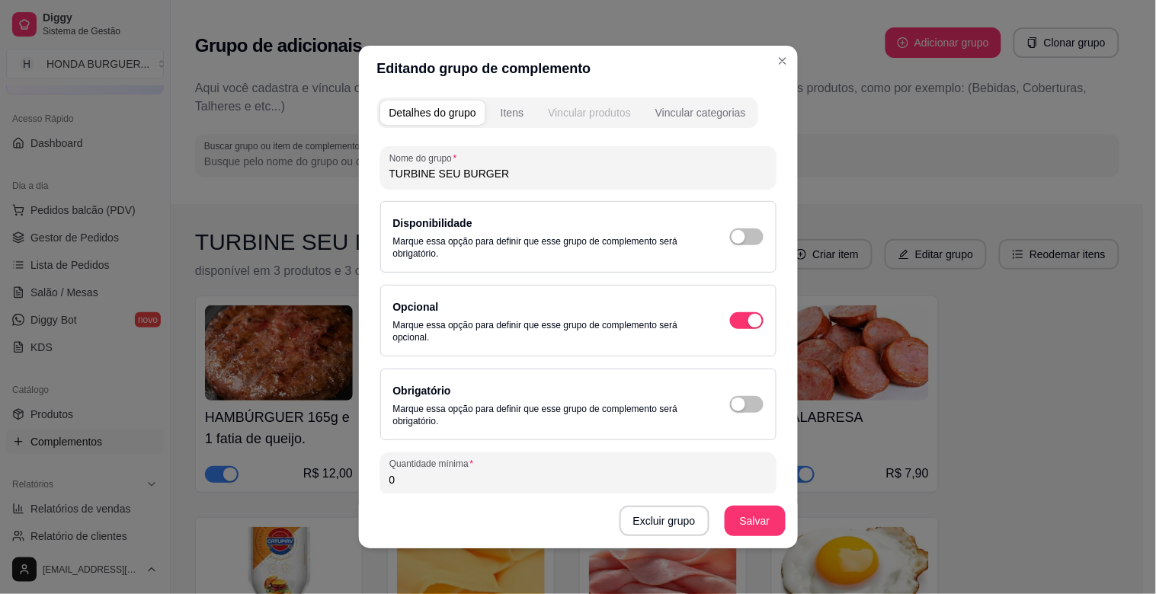
click at [539, 115] on button "Vincular produtos" at bounding box center [589, 113] width 101 height 24
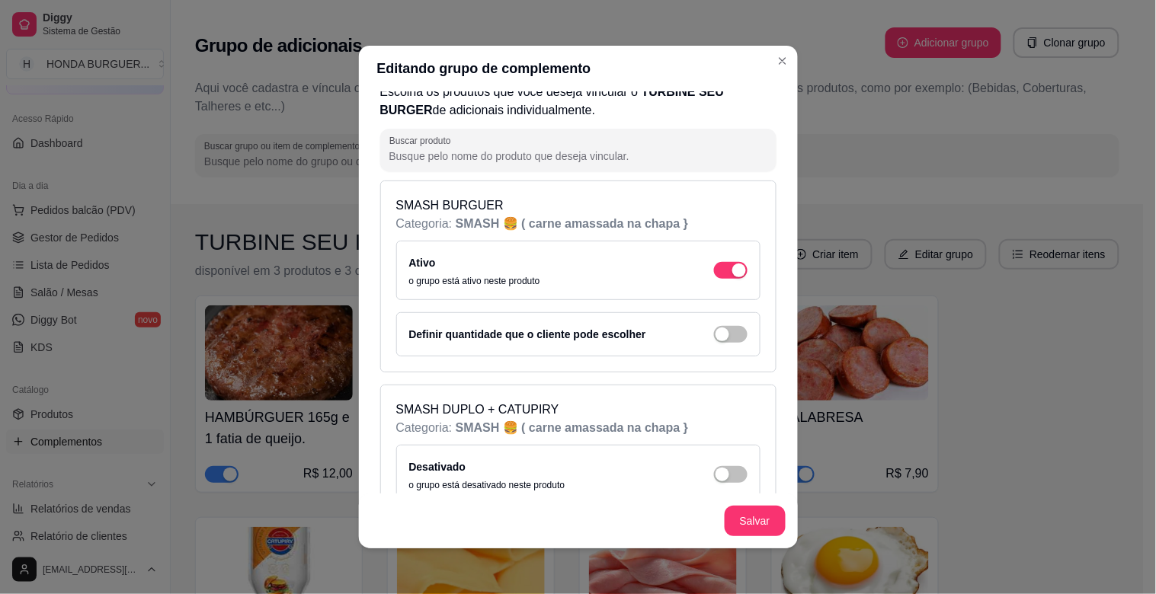
scroll to position [169, 0]
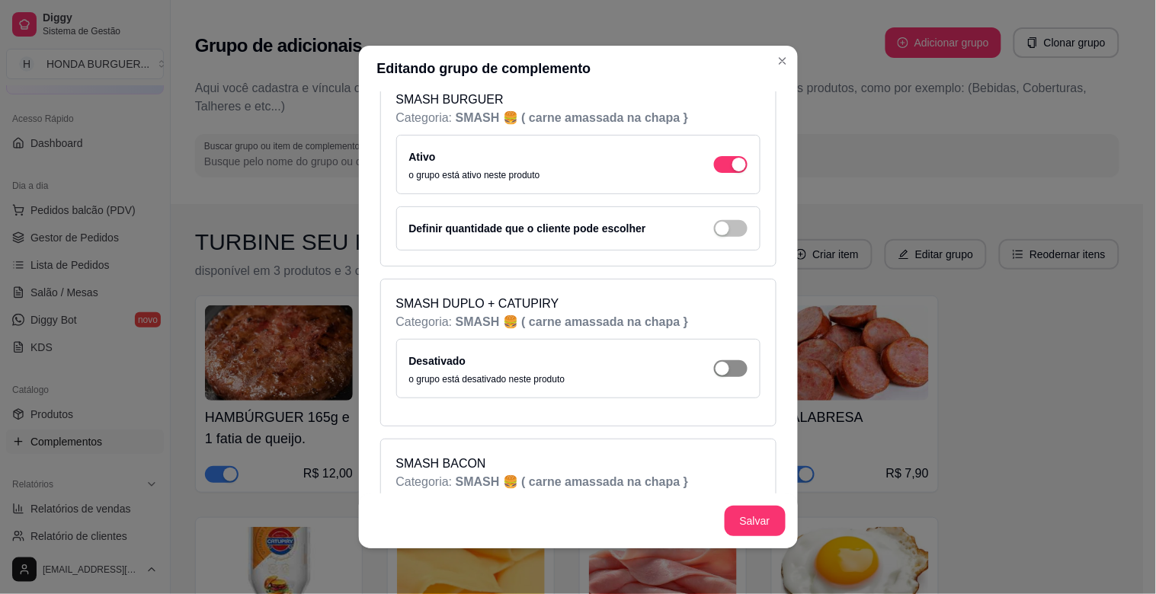
click at [722, 369] on span "button" at bounding box center [731, 368] width 34 height 17
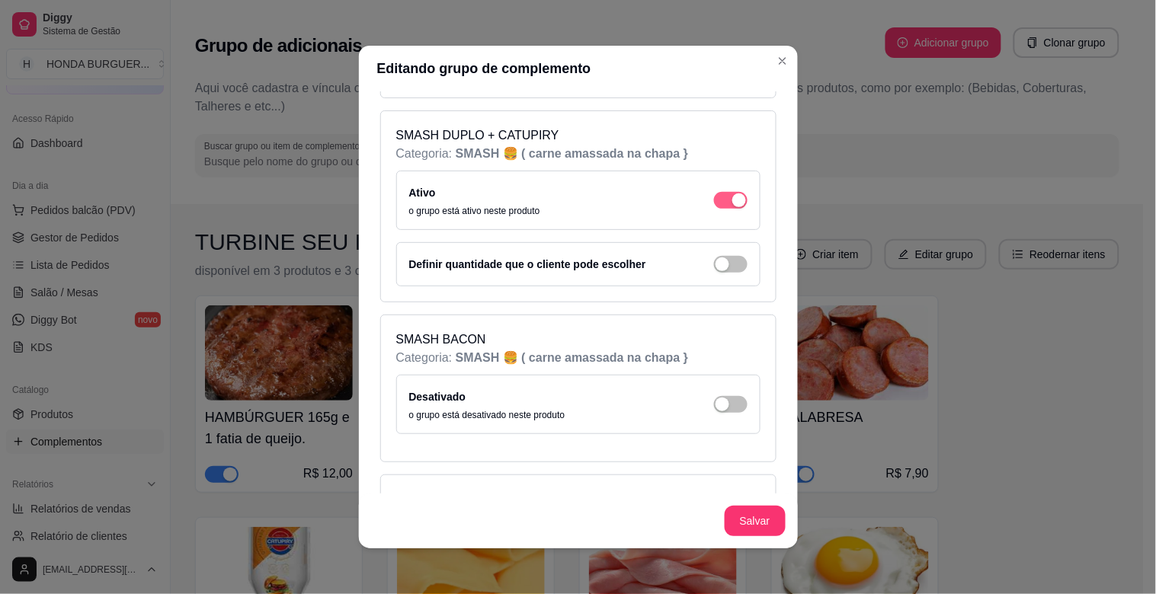
scroll to position [338, 0]
click at [722, 402] on span "button" at bounding box center [731, 404] width 34 height 17
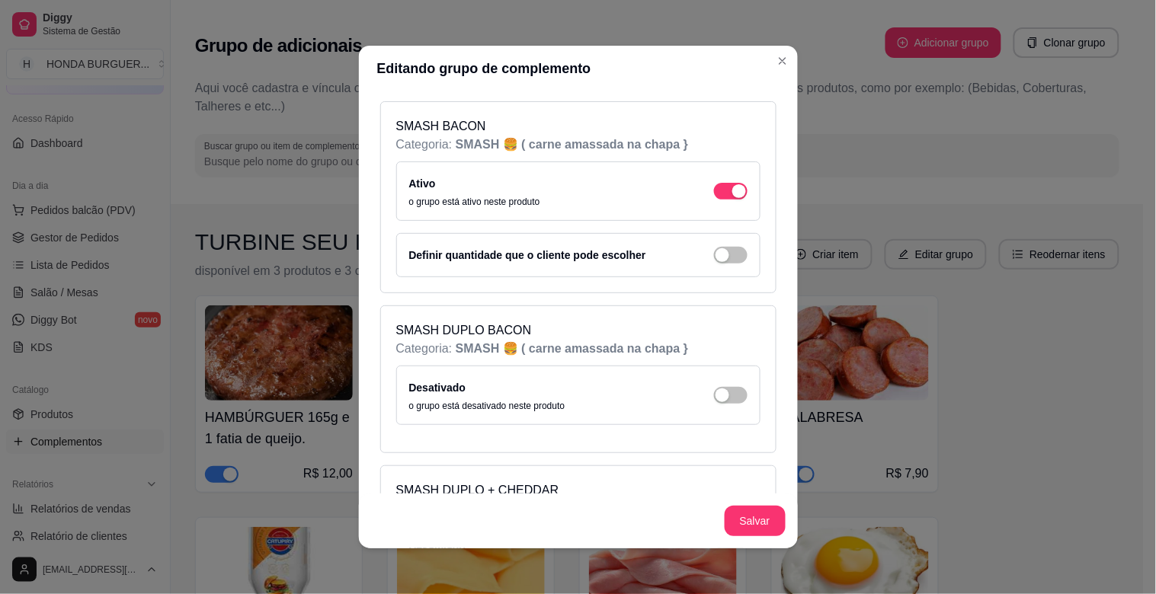
scroll to position [592, 0]
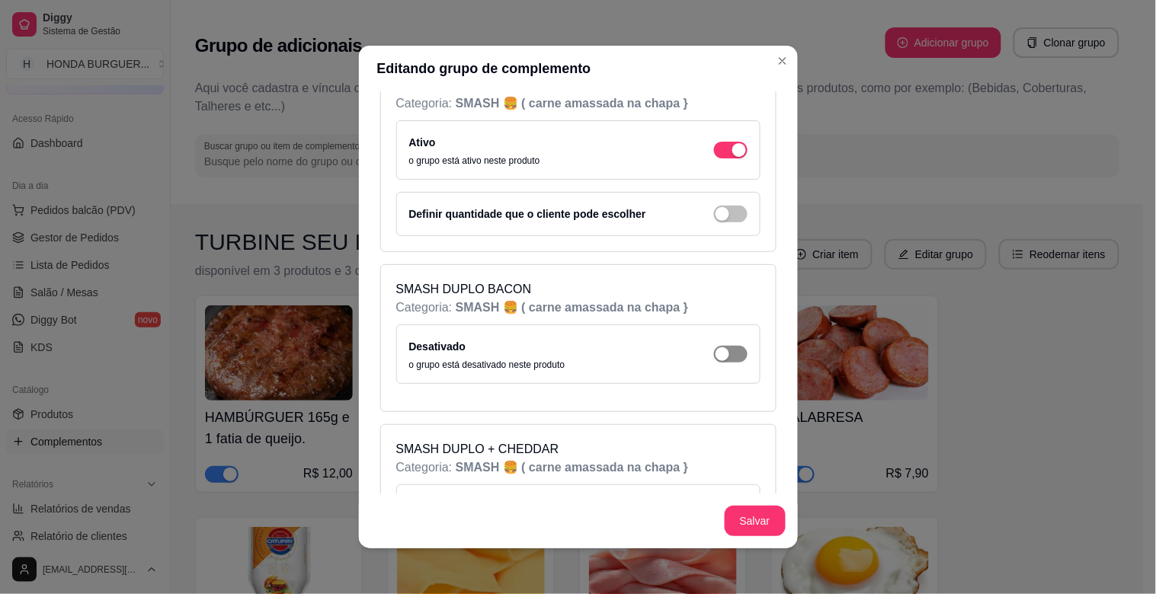
click at [719, 363] on div "Desativado o grupo está desativado neste produto" at bounding box center [578, 355] width 338 height 34
click at [716, 360] on span "button" at bounding box center [731, 354] width 34 height 17
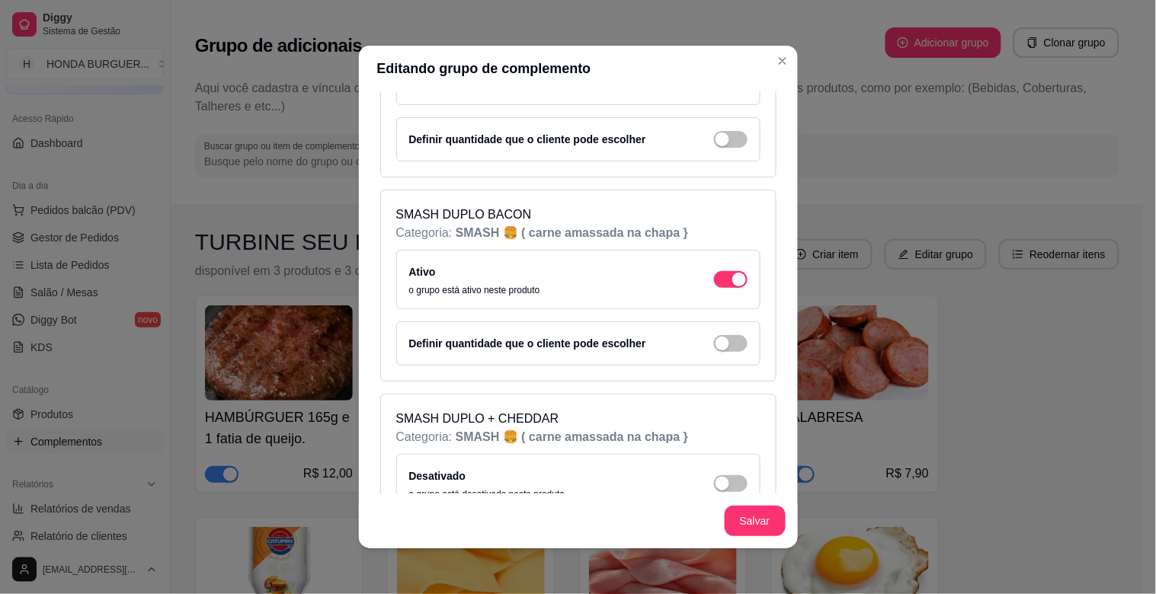
scroll to position [762, 0]
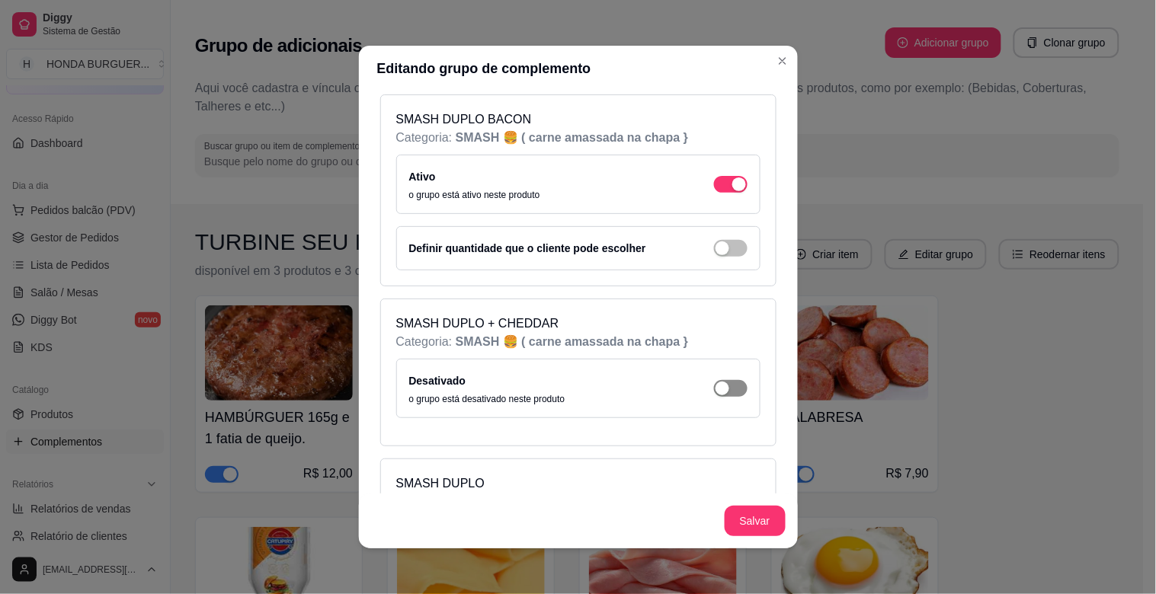
click at [714, 389] on span "button" at bounding box center [731, 388] width 34 height 17
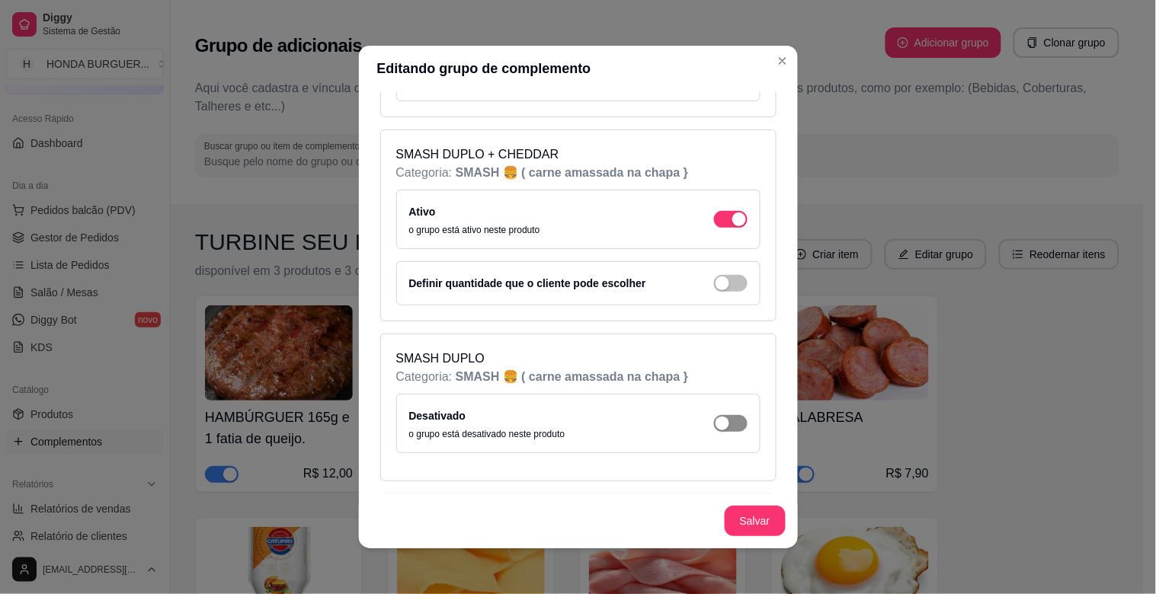
click at [719, 419] on span "button" at bounding box center [731, 423] width 34 height 17
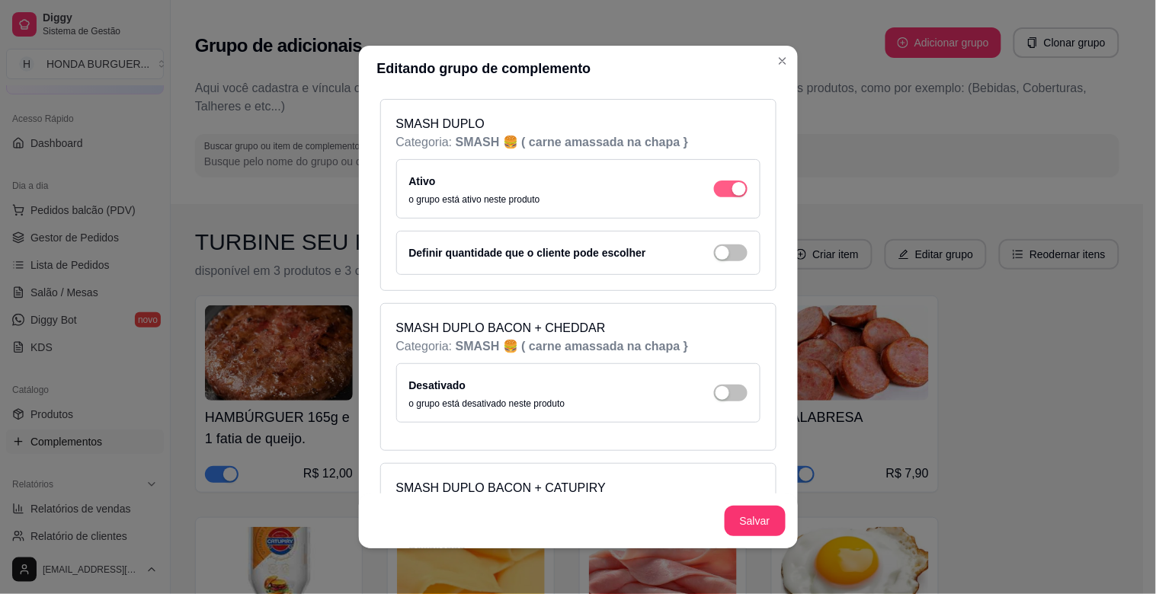
scroll to position [1185, 0]
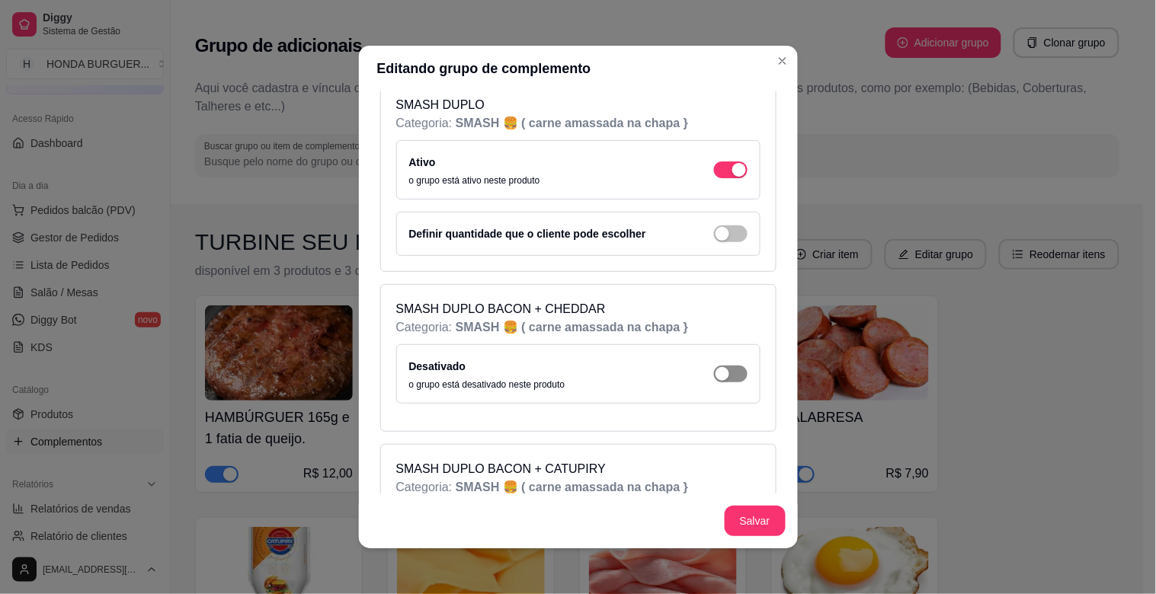
click at [714, 370] on span "button" at bounding box center [731, 374] width 34 height 17
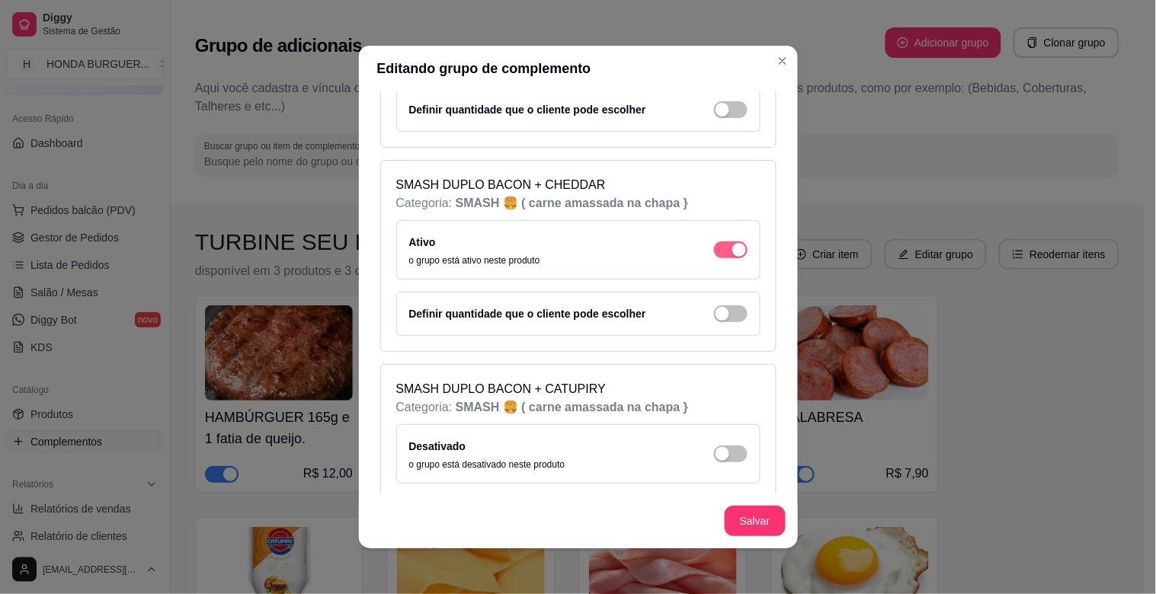
scroll to position [1354, 0]
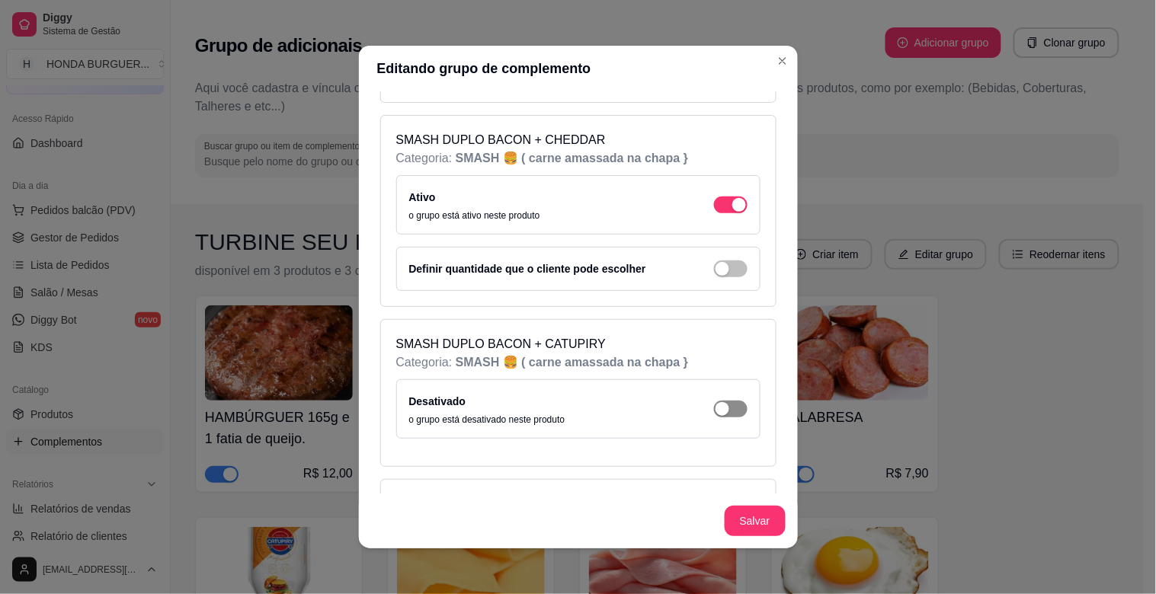
click at [716, 408] on span "button" at bounding box center [731, 409] width 34 height 17
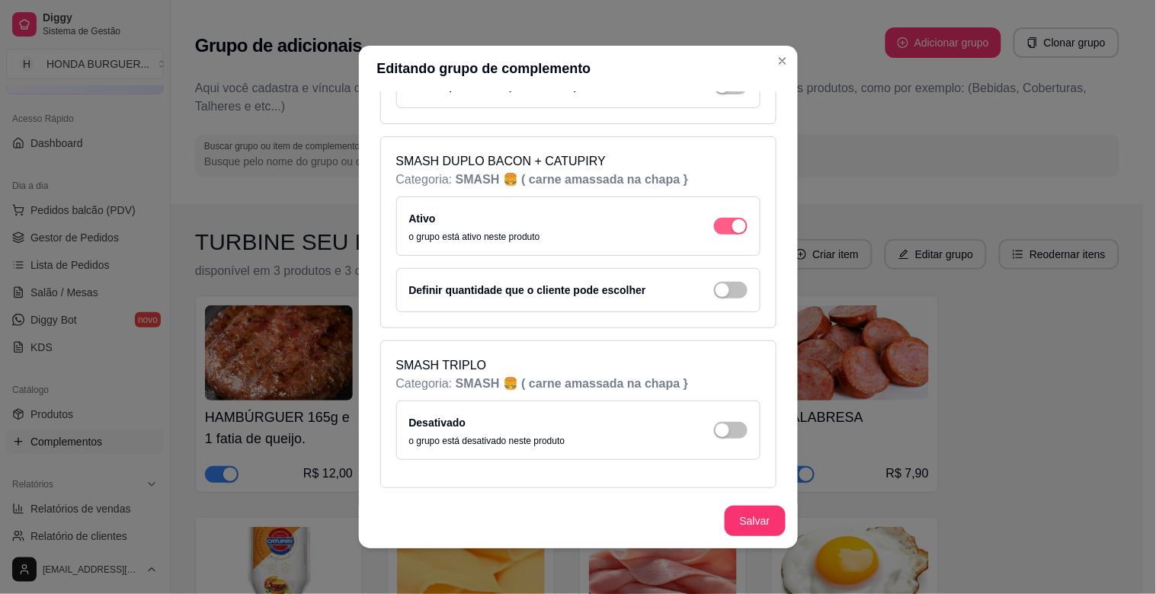
scroll to position [1609, 0]
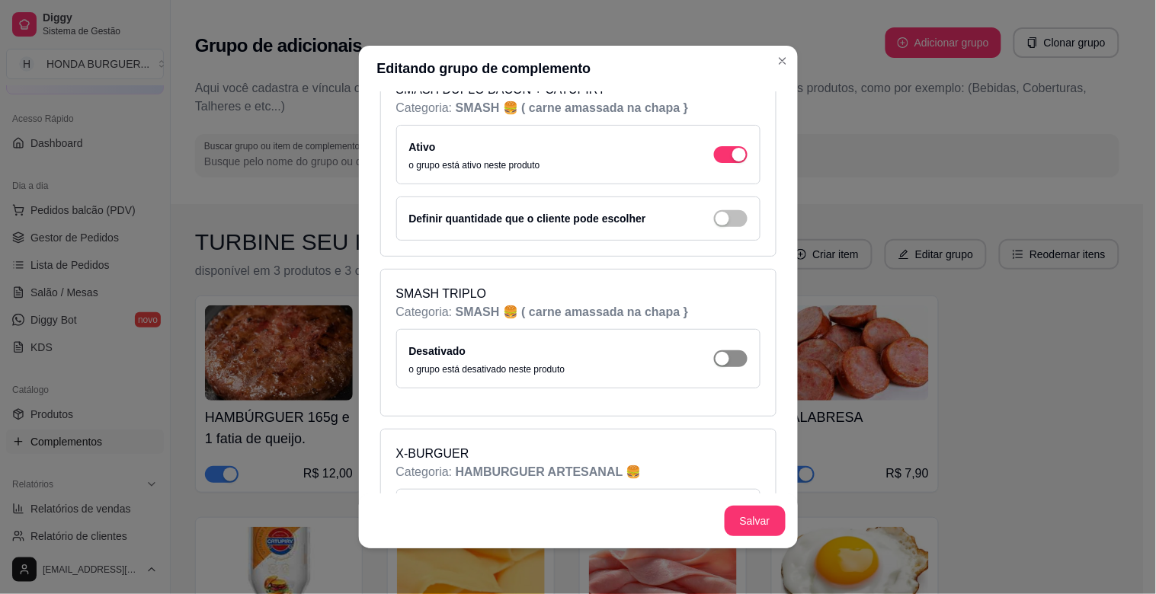
click at [720, 367] on span "button" at bounding box center [731, 359] width 34 height 17
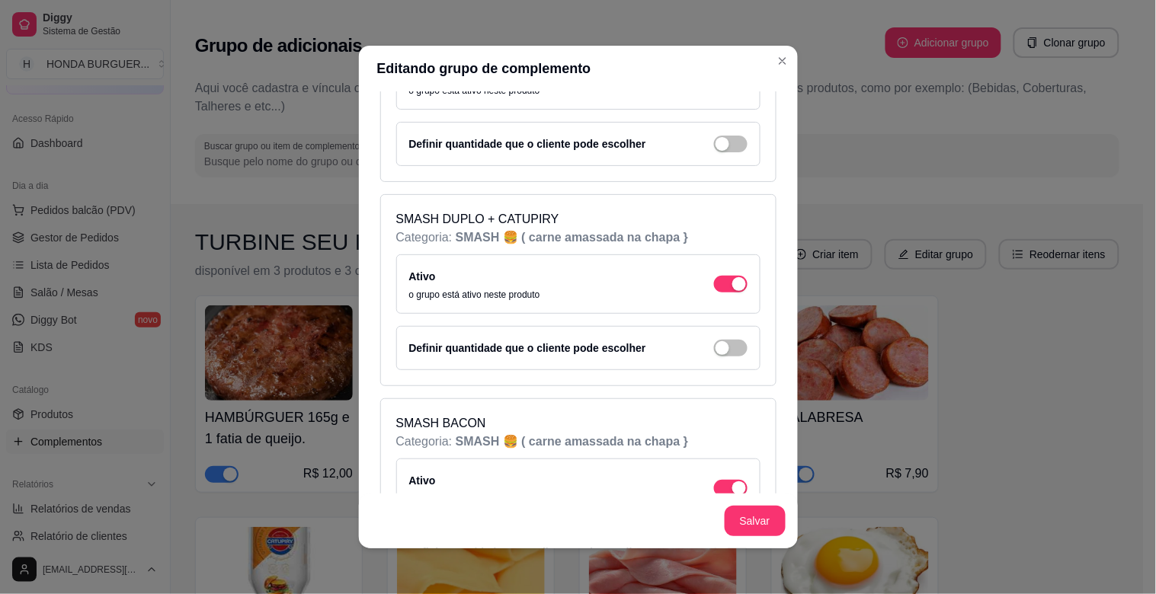
scroll to position [0, 0]
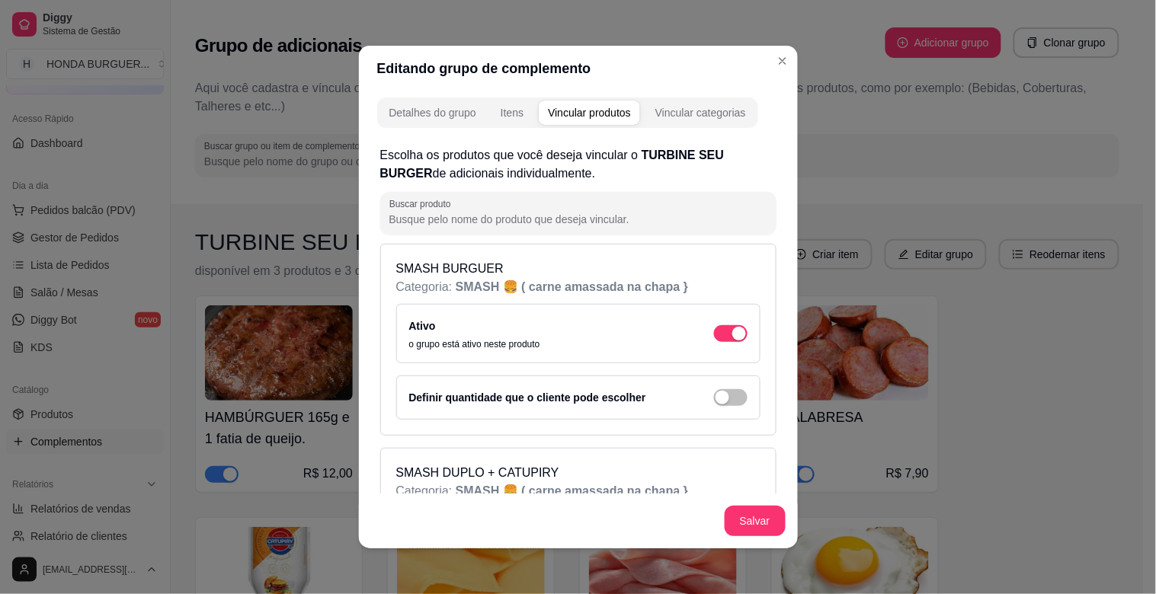
click at [728, 405] on div "Definir quantidade que o cliente pode escolher" at bounding box center [578, 398] width 338 height 18
click at [718, 402] on span "button" at bounding box center [731, 397] width 34 height 17
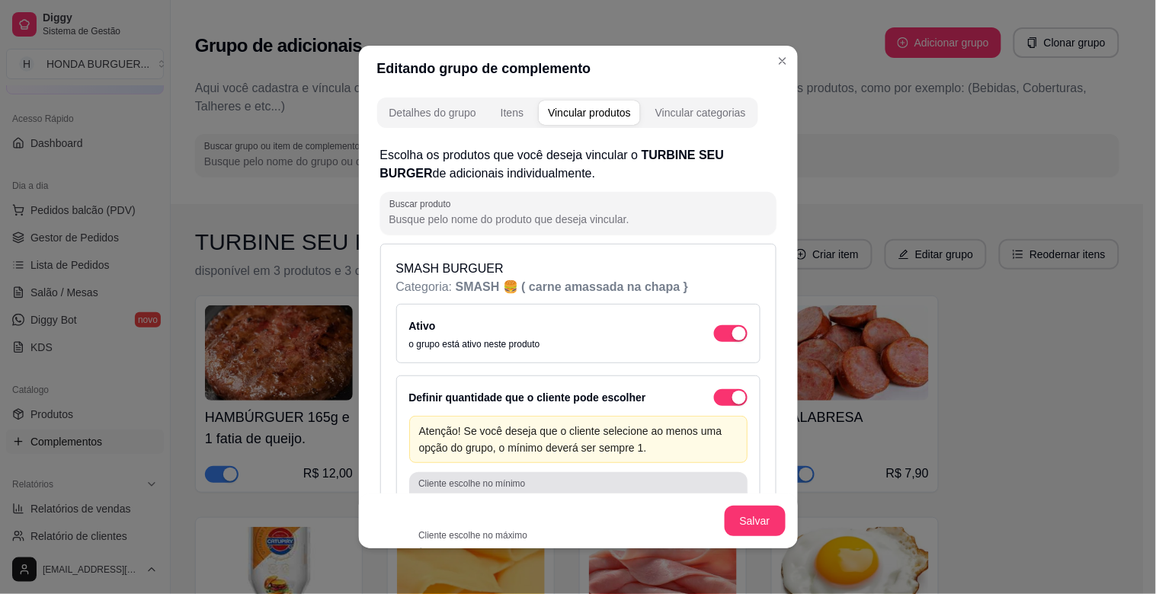
click at [541, 485] on div "0" at bounding box center [578, 494] width 320 height 30
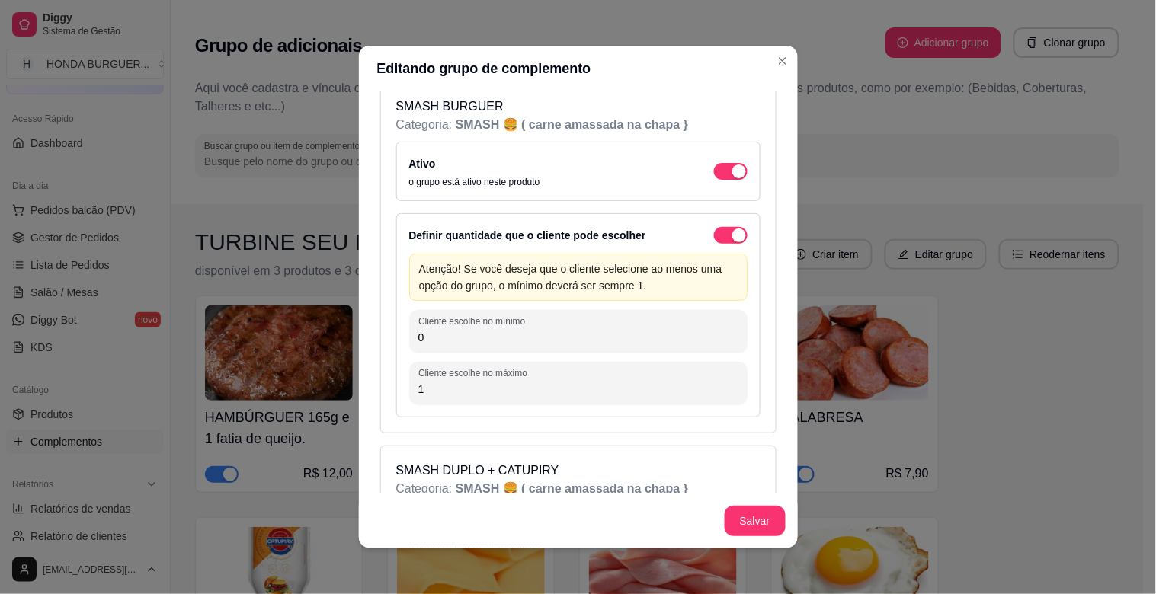
scroll to position [169, 0]
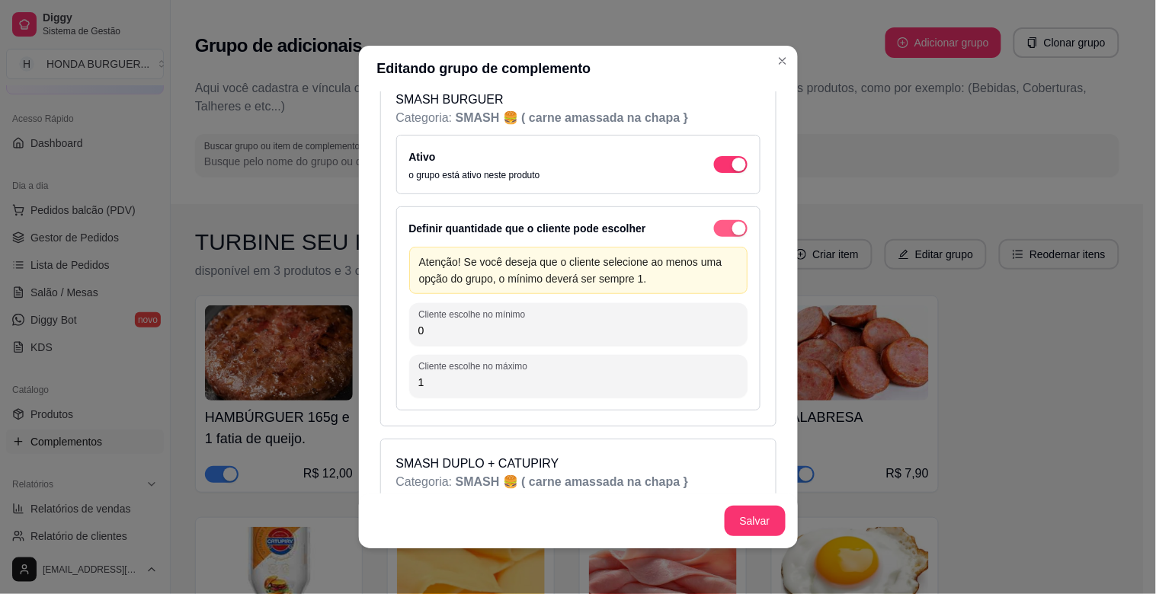
click at [714, 221] on span "button" at bounding box center [731, 228] width 34 height 17
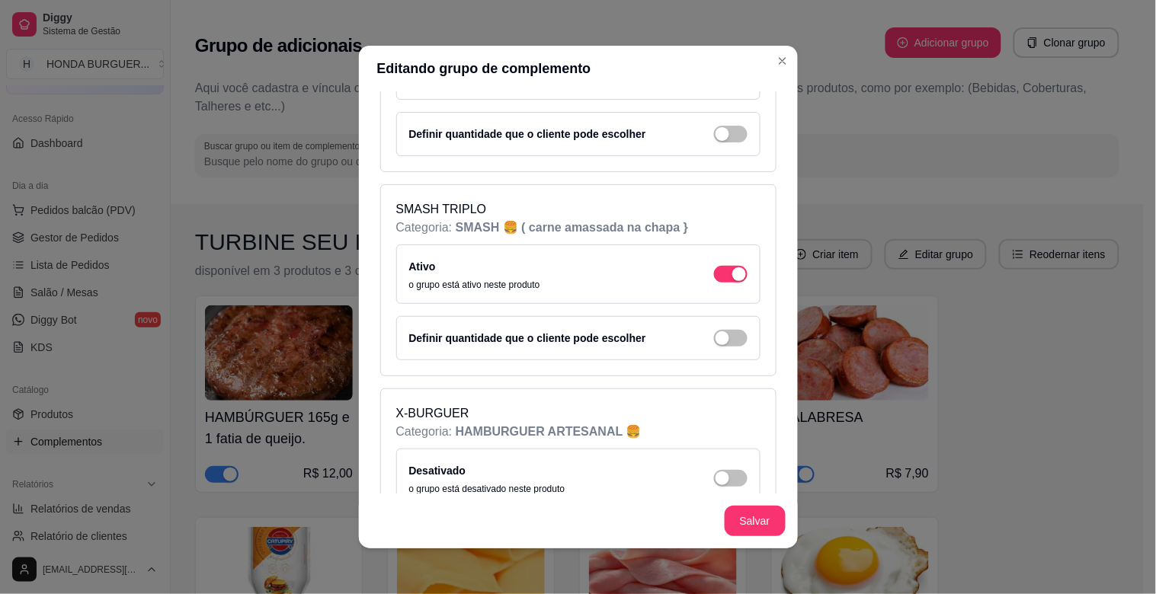
scroll to position [1778, 0]
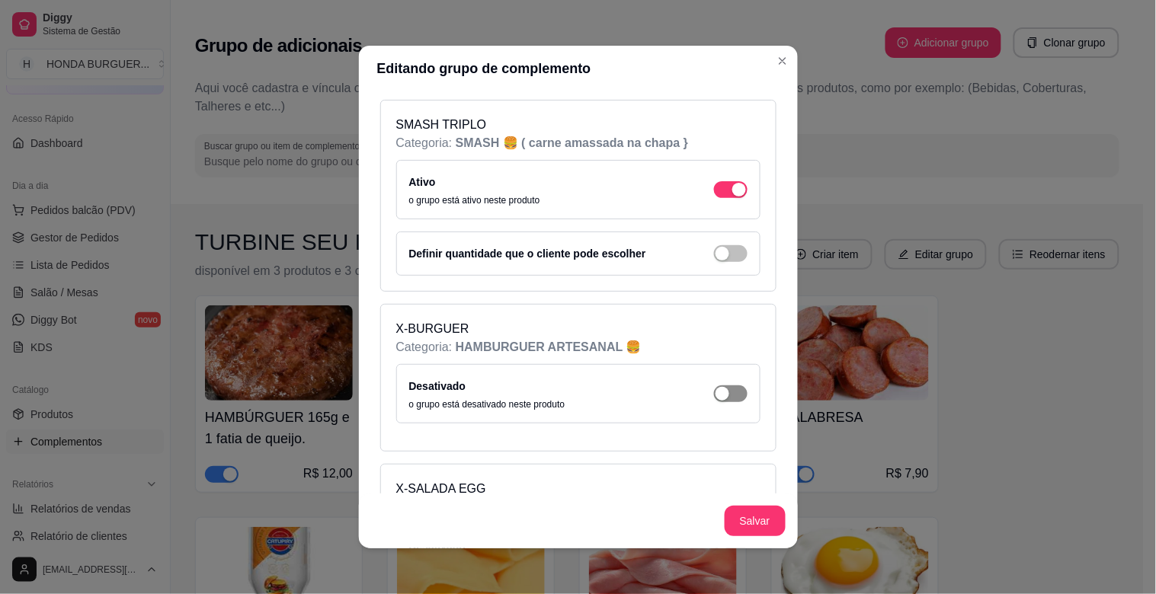
click at [725, 401] on span "button" at bounding box center [731, 394] width 34 height 17
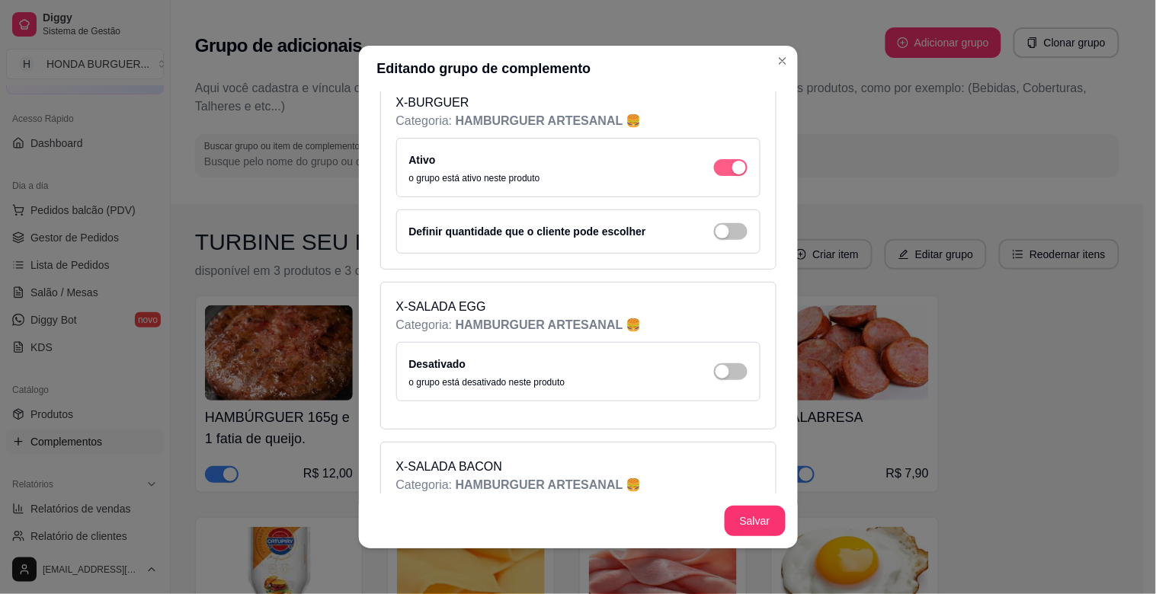
scroll to position [2032, 0]
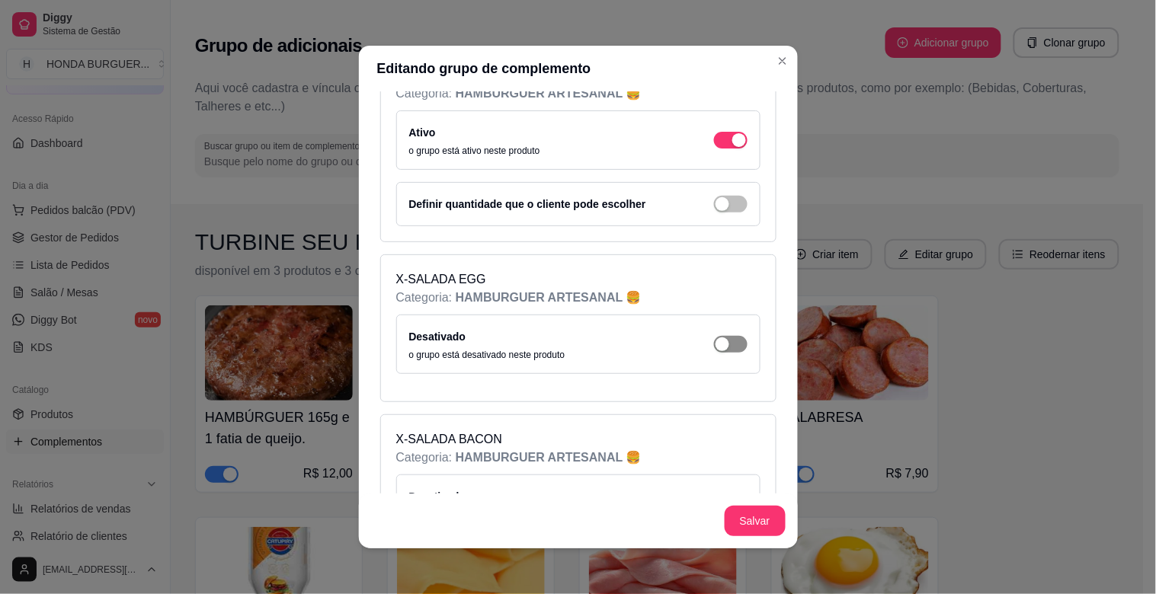
click at [726, 345] on span "button" at bounding box center [731, 344] width 34 height 17
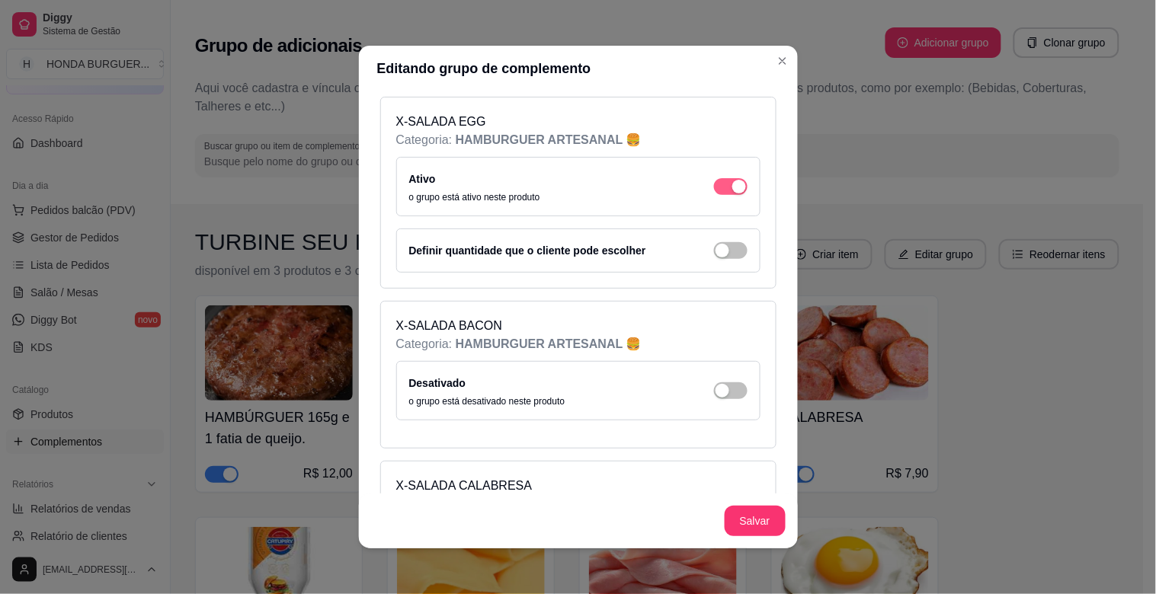
scroll to position [2201, 0]
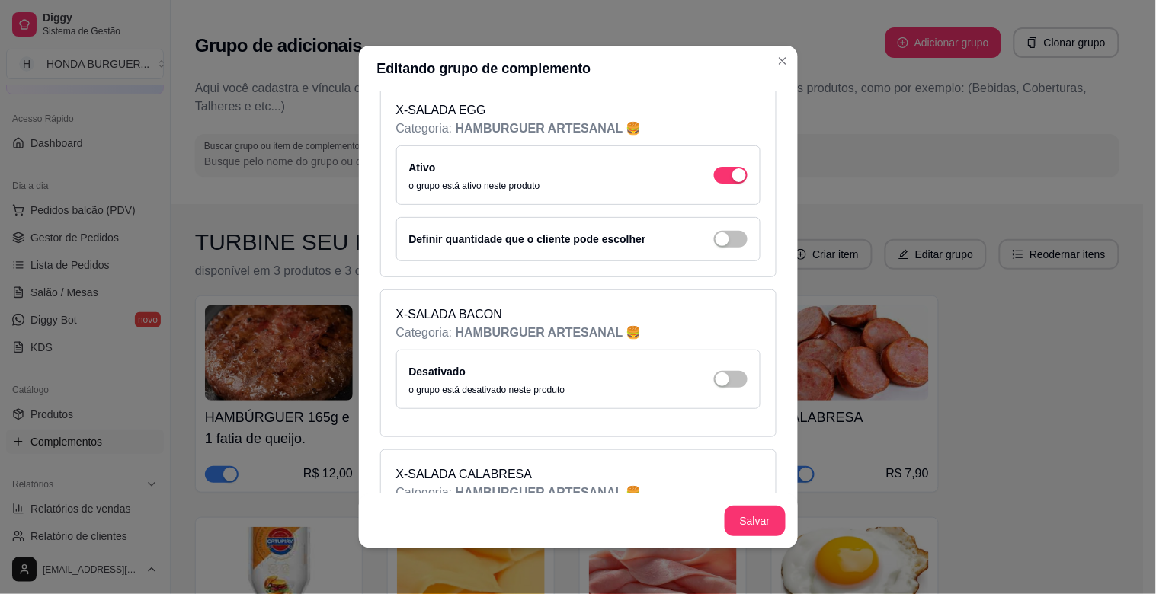
click at [724, 393] on div "Desativado o grupo está desativado neste produto" at bounding box center [578, 380] width 338 height 34
click at [719, 381] on span "button" at bounding box center [731, 379] width 34 height 17
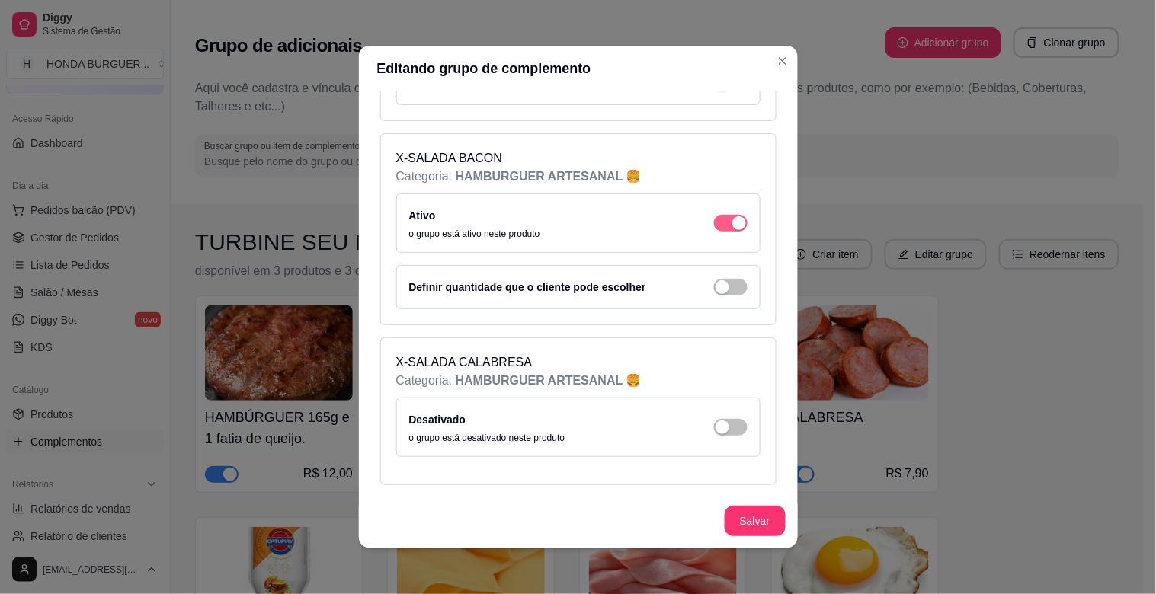
scroll to position [2371, 0]
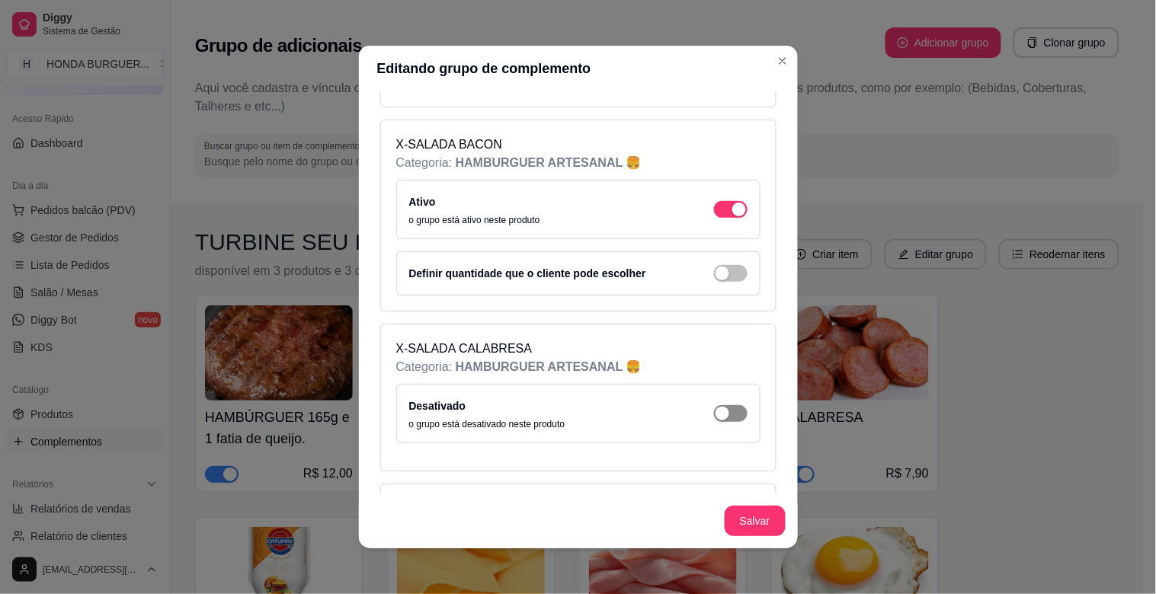
click at [719, 422] on span "button" at bounding box center [731, 413] width 34 height 17
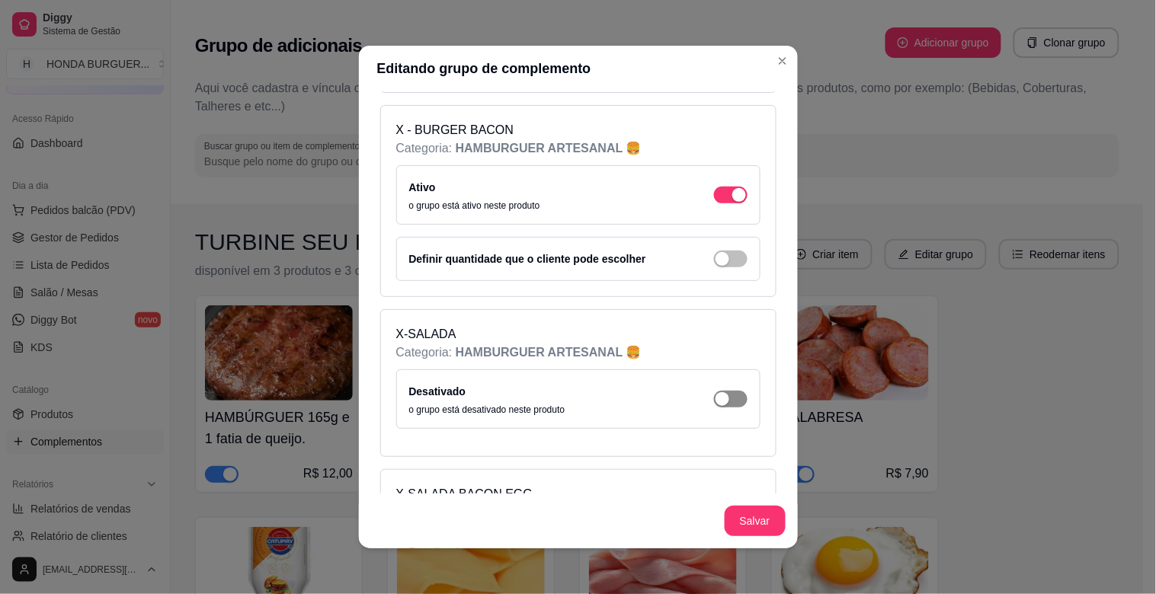
click at [716, 408] on span "button" at bounding box center [731, 399] width 34 height 17
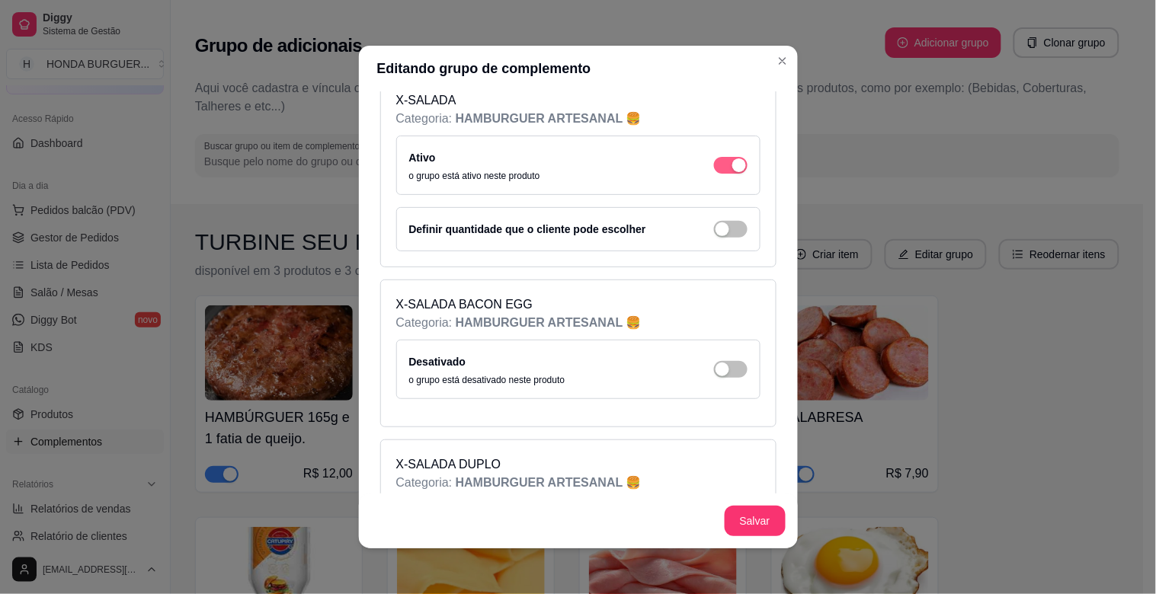
scroll to position [3048, 0]
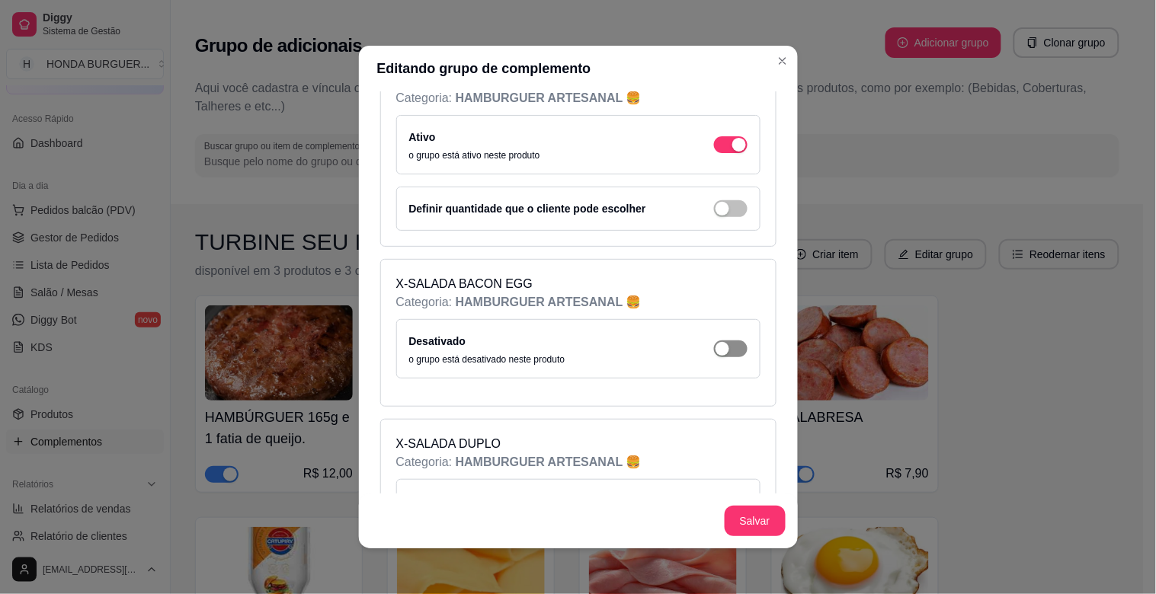
click at [717, 355] on span "button" at bounding box center [731, 349] width 34 height 17
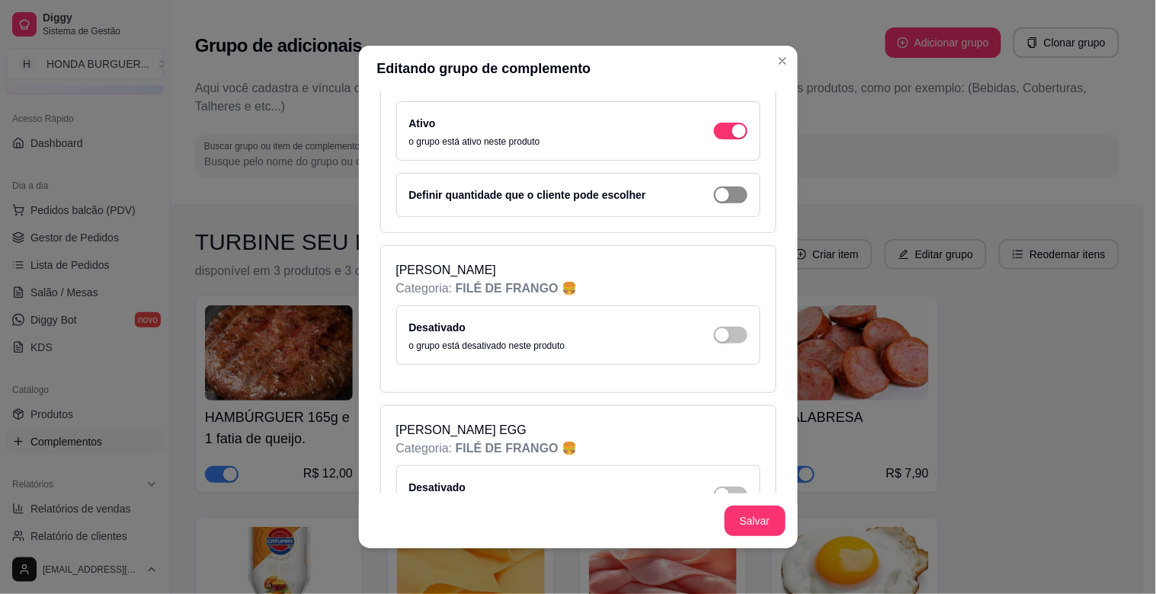
scroll to position [3471, 0]
click at [718, 339] on span "button" at bounding box center [731, 334] width 34 height 17
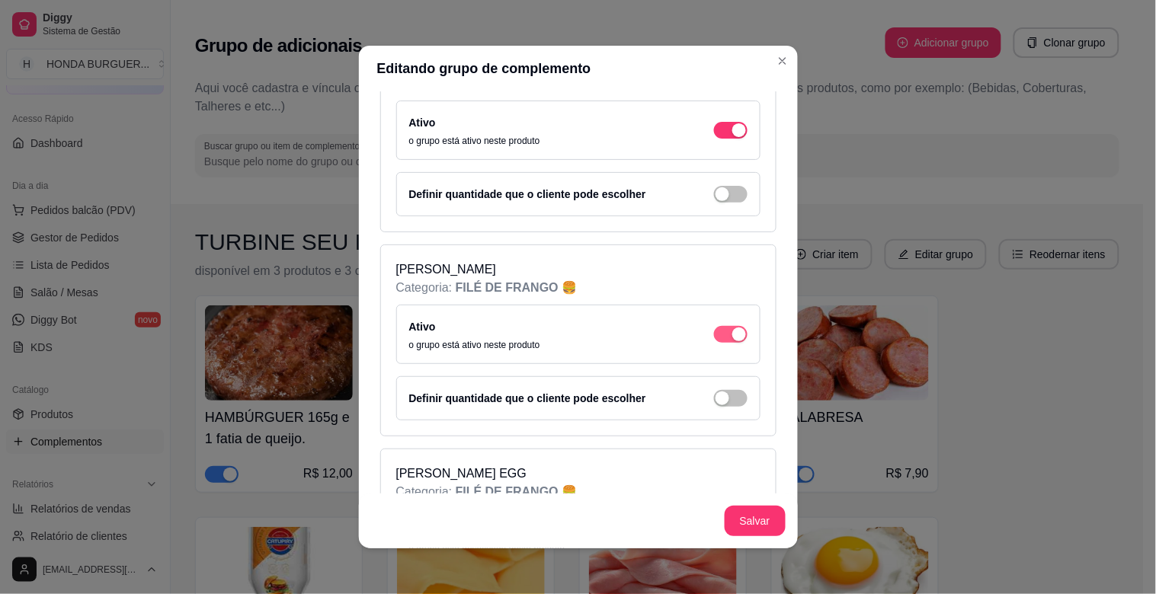
scroll to position [3641, 0]
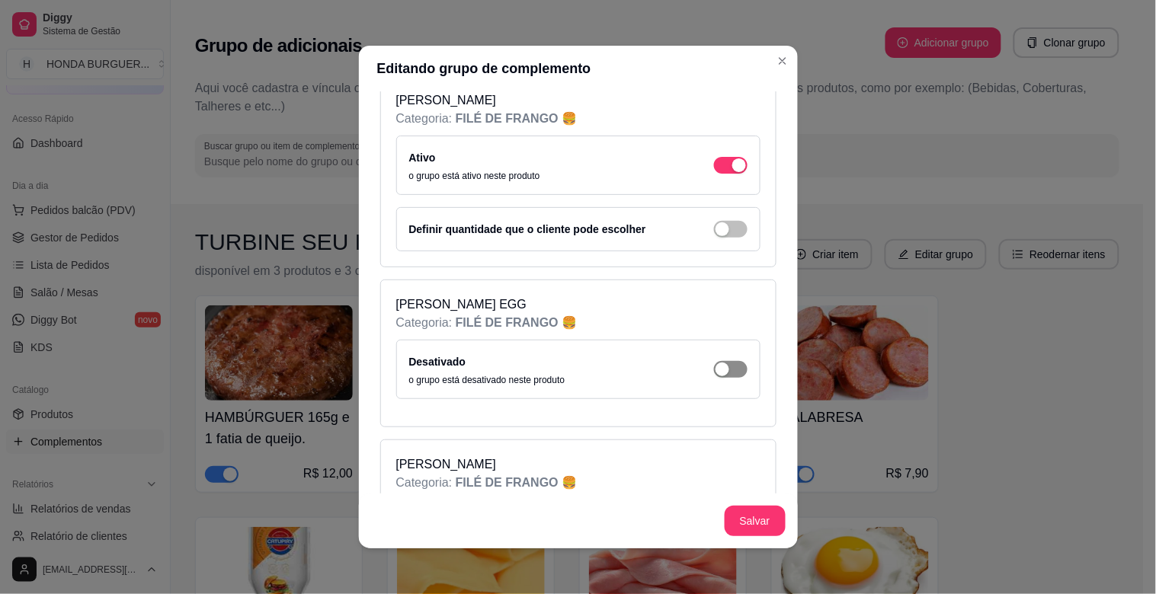
click at [714, 378] on span "button" at bounding box center [731, 369] width 34 height 17
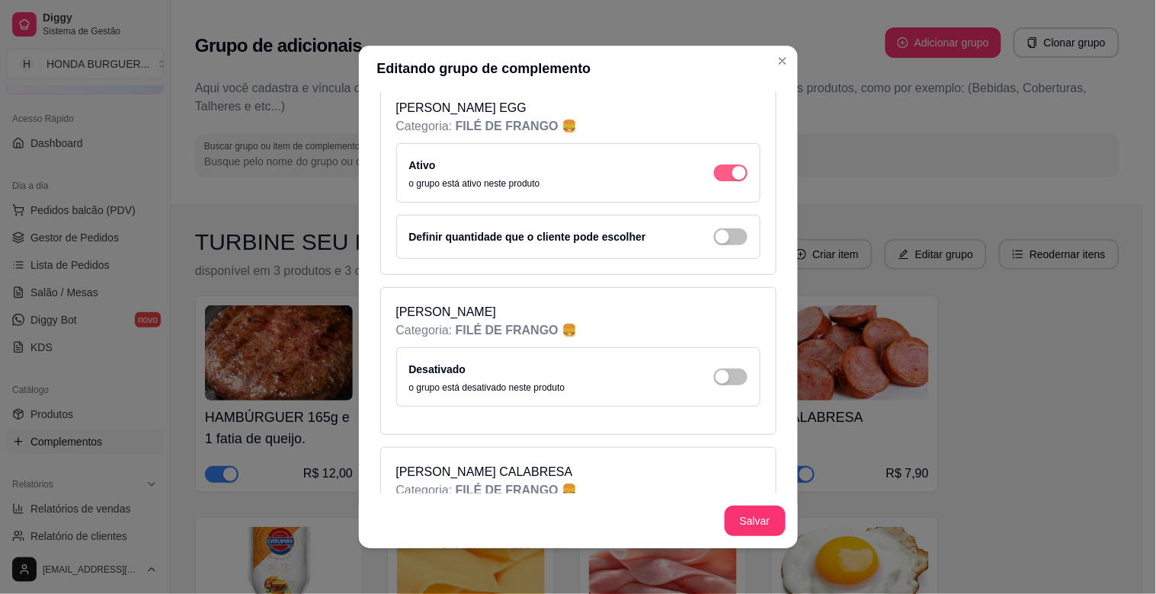
scroll to position [3895, 0]
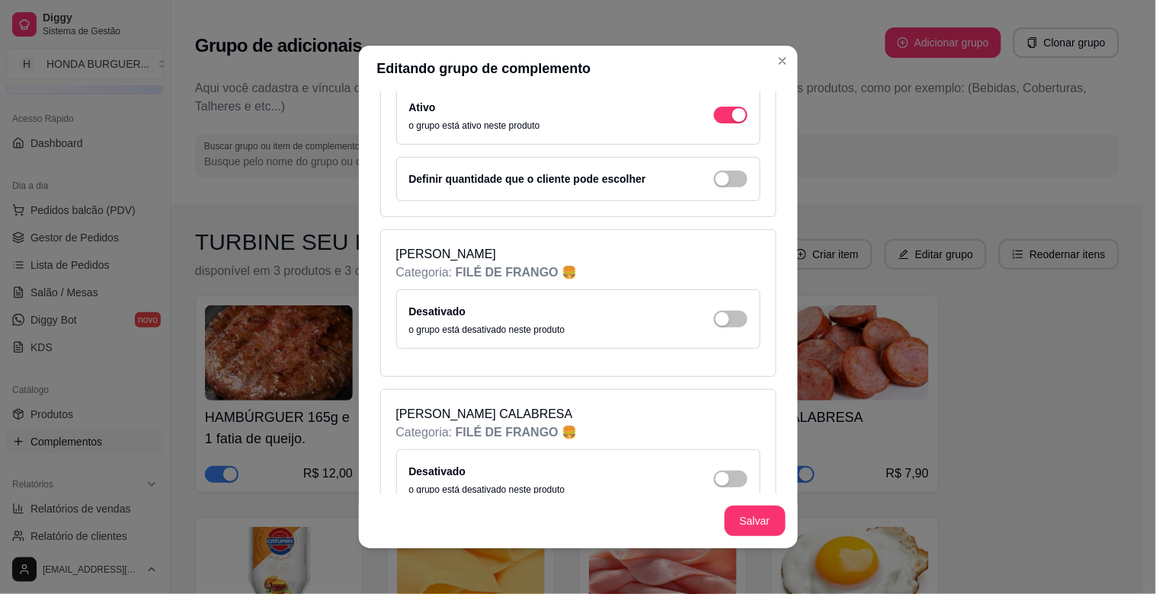
click at [715, 336] on div "Desativado o grupo está desativado neste produto" at bounding box center [578, 320] width 338 height 34
click at [719, 328] on span "button" at bounding box center [731, 319] width 34 height 17
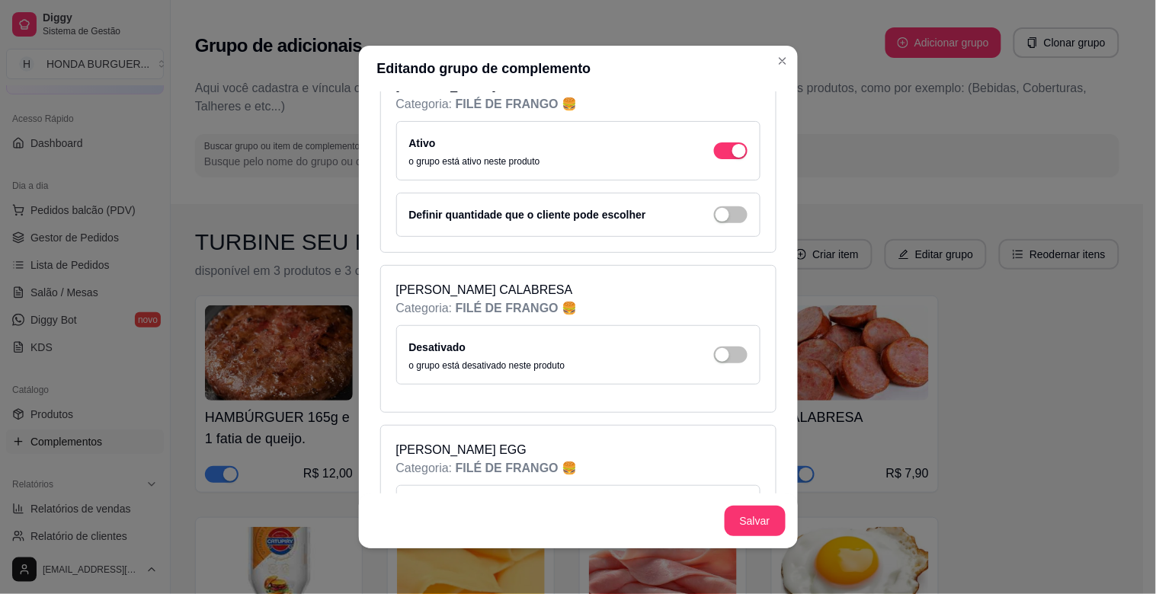
scroll to position [4064, 0]
click at [718, 363] on span "button" at bounding box center [731, 354] width 34 height 17
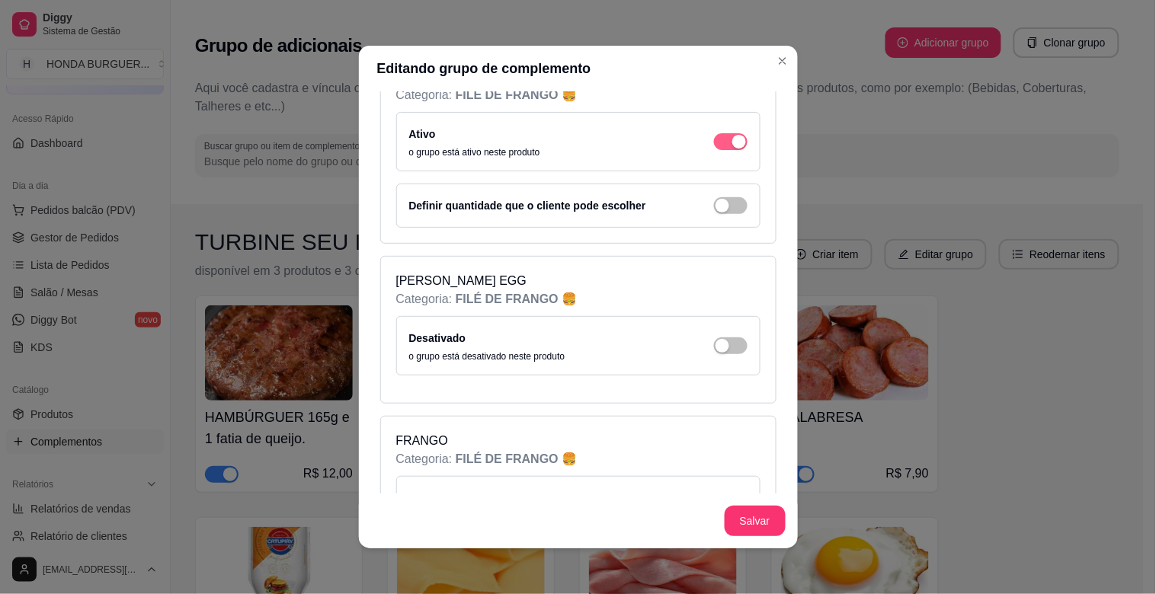
scroll to position [4318, 0]
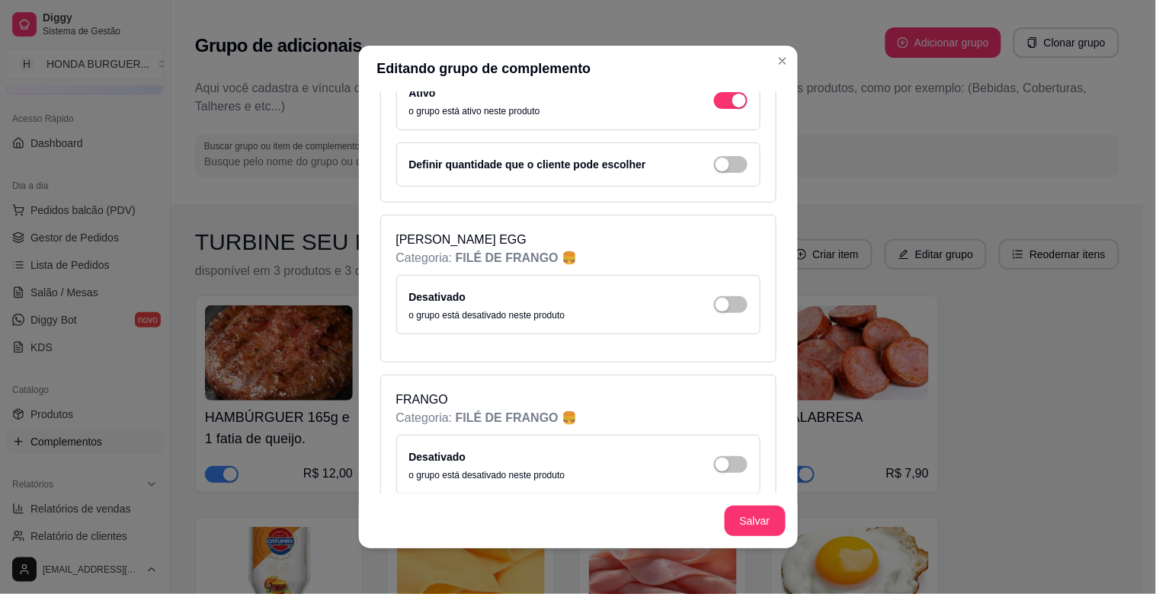
click at [718, 335] on div "Desativado o grupo está desativado neste produto" at bounding box center [578, 304] width 364 height 59
click at [718, 313] on span "button" at bounding box center [731, 304] width 34 height 17
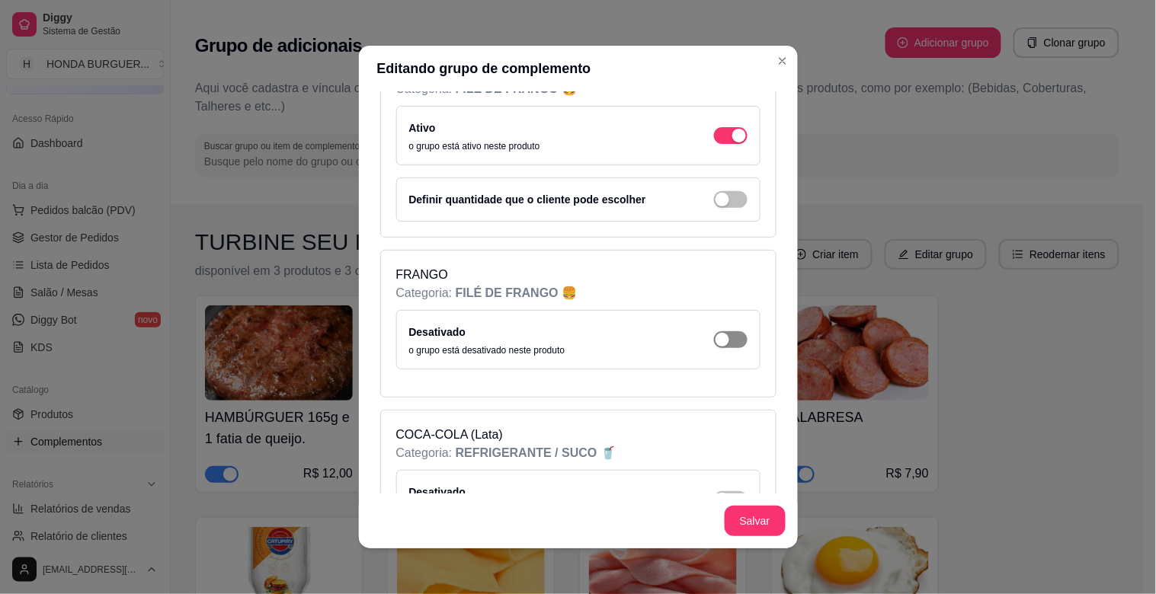
click at [716, 348] on span "button" at bounding box center [731, 340] width 34 height 17
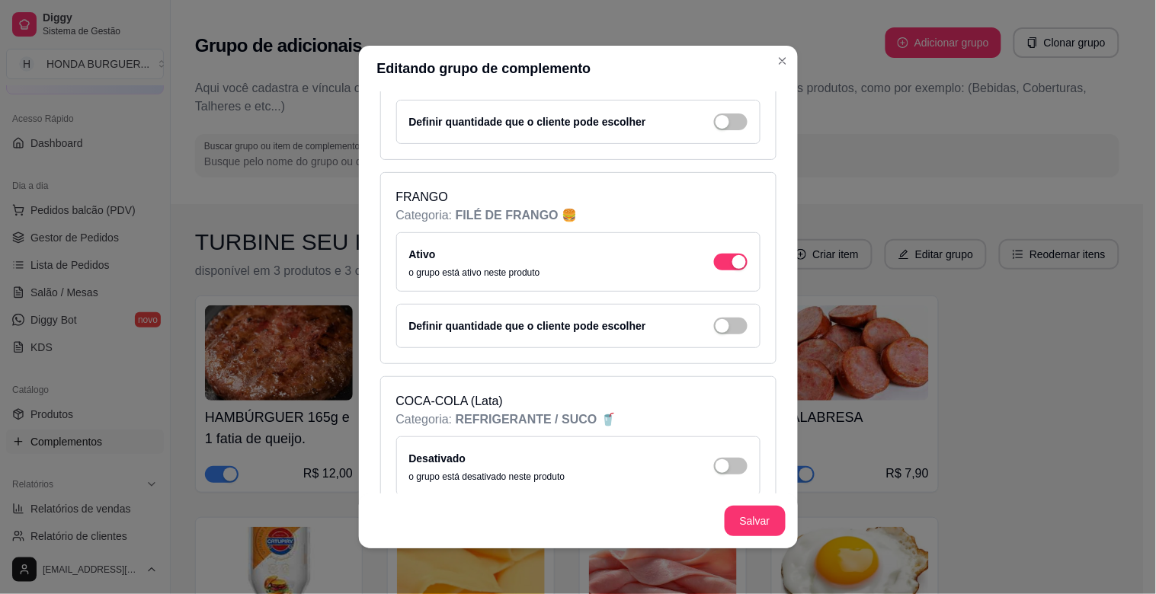
scroll to position [4657, 0]
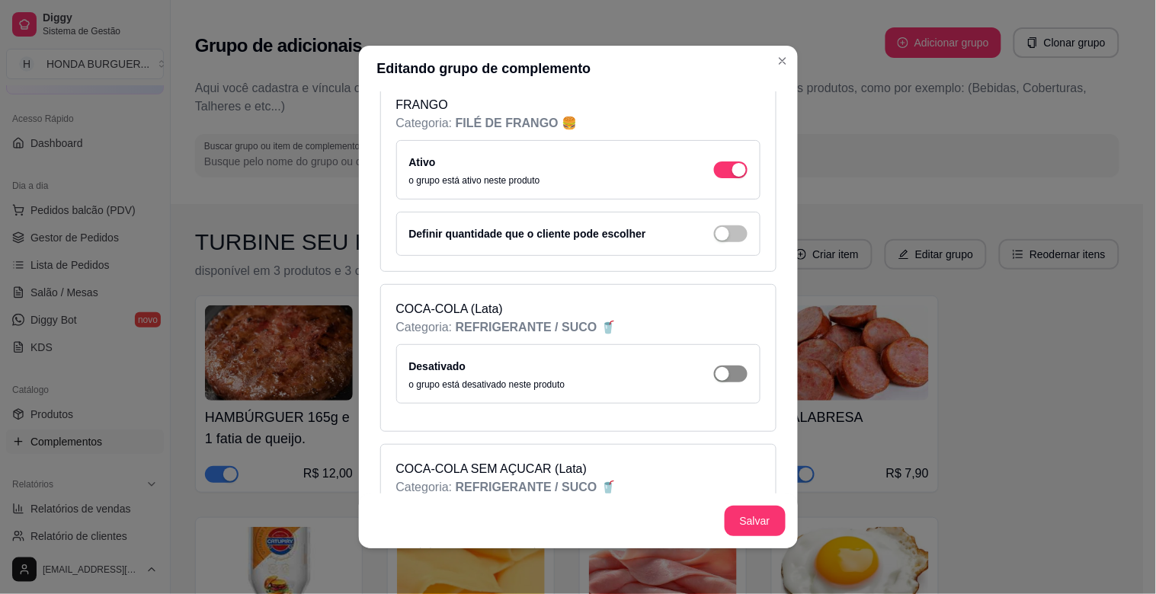
click at [715, 383] on span "button" at bounding box center [731, 374] width 34 height 17
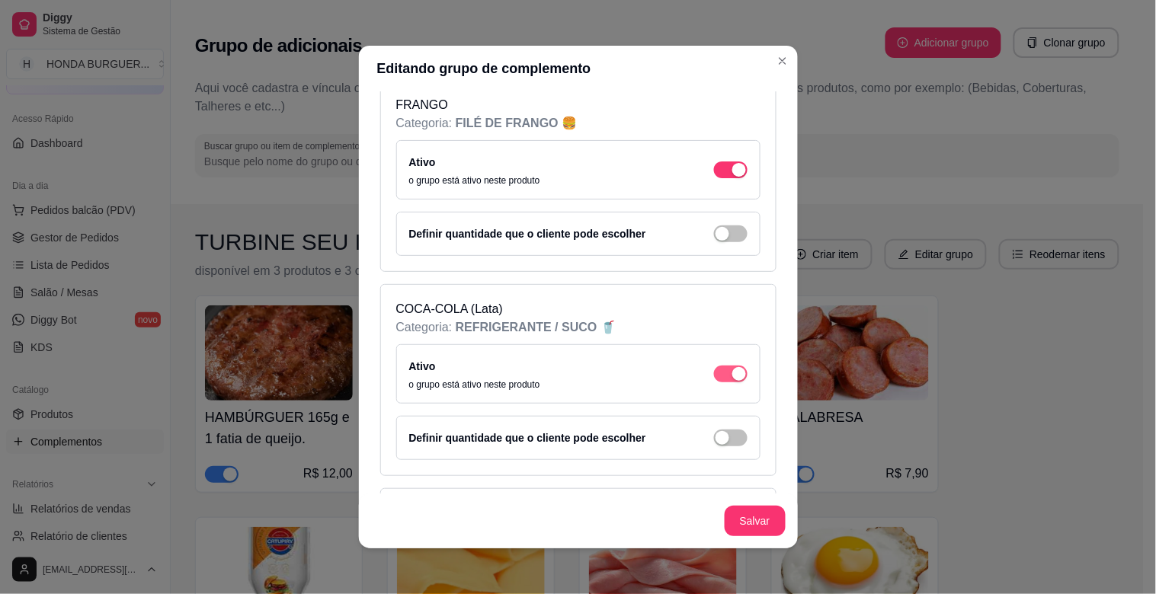
click at [732, 381] on div "button" at bounding box center [739, 374] width 14 height 14
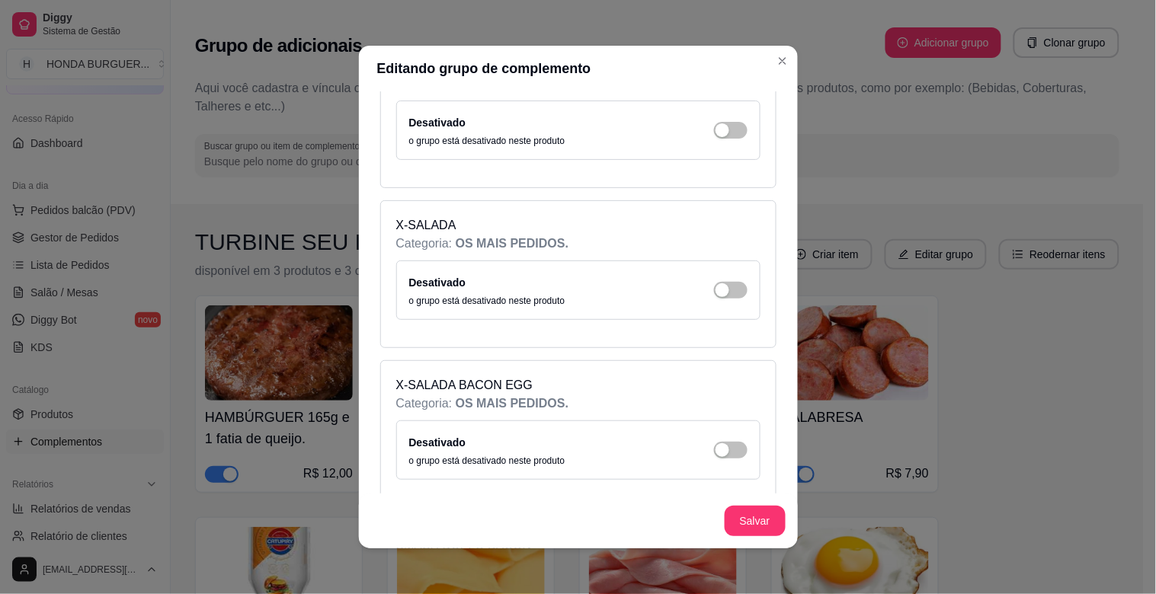
scroll to position [8129, 0]
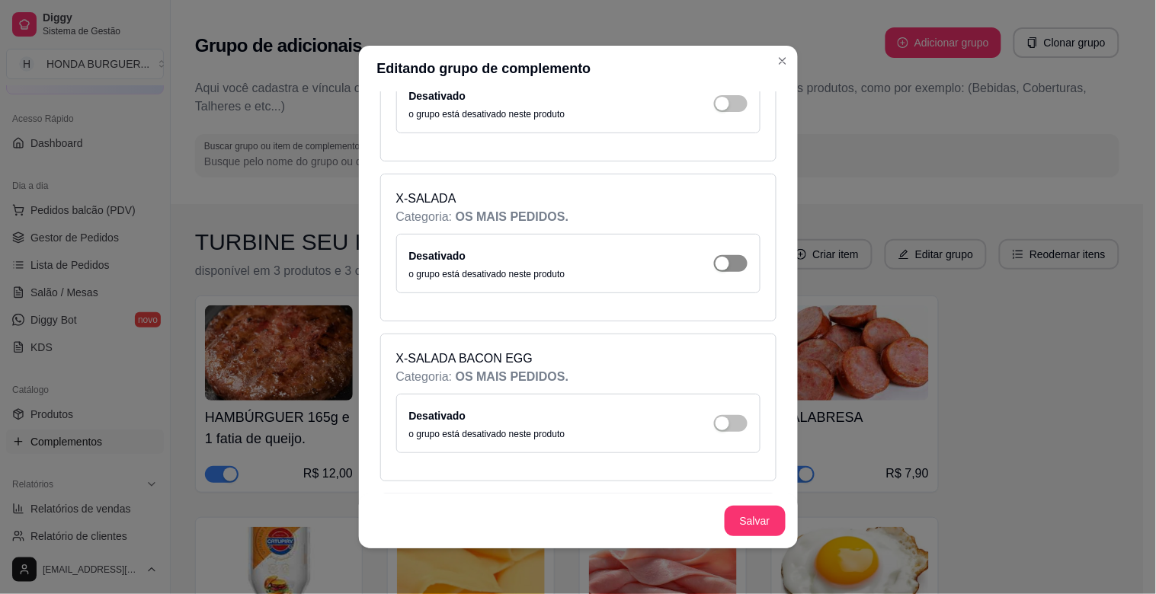
click at [727, 272] on span "button" at bounding box center [731, 263] width 34 height 17
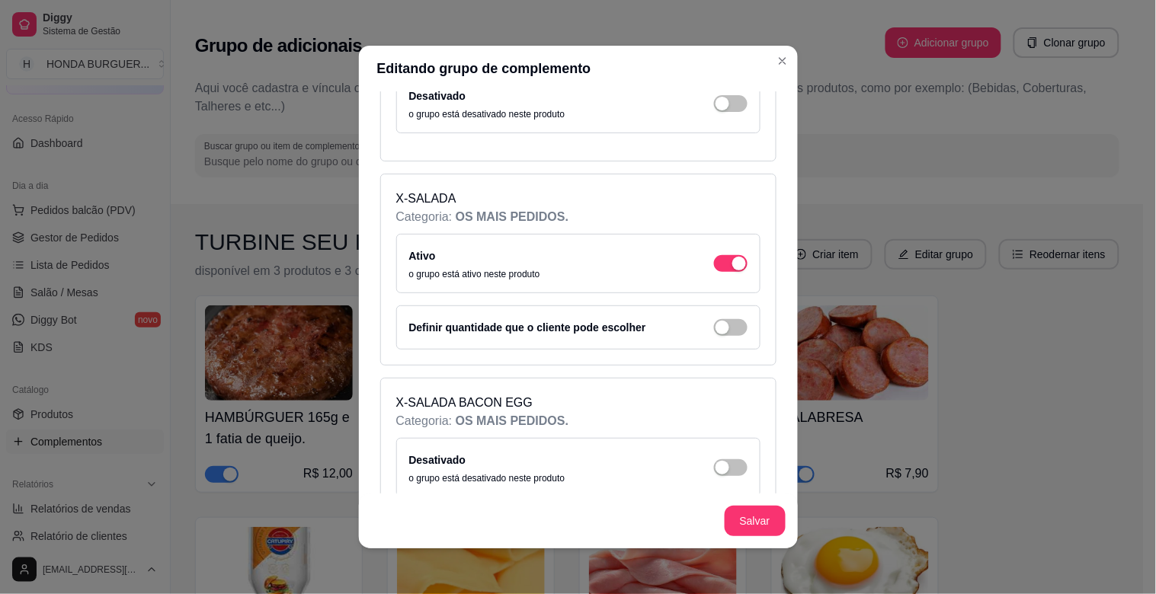
click at [686, 274] on div "Ativo o grupo está ativo neste produto" at bounding box center [578, 264] width 338 height 34
click at [714, 272] on span "button" at bounding box center [731, 263] width 34 height 17
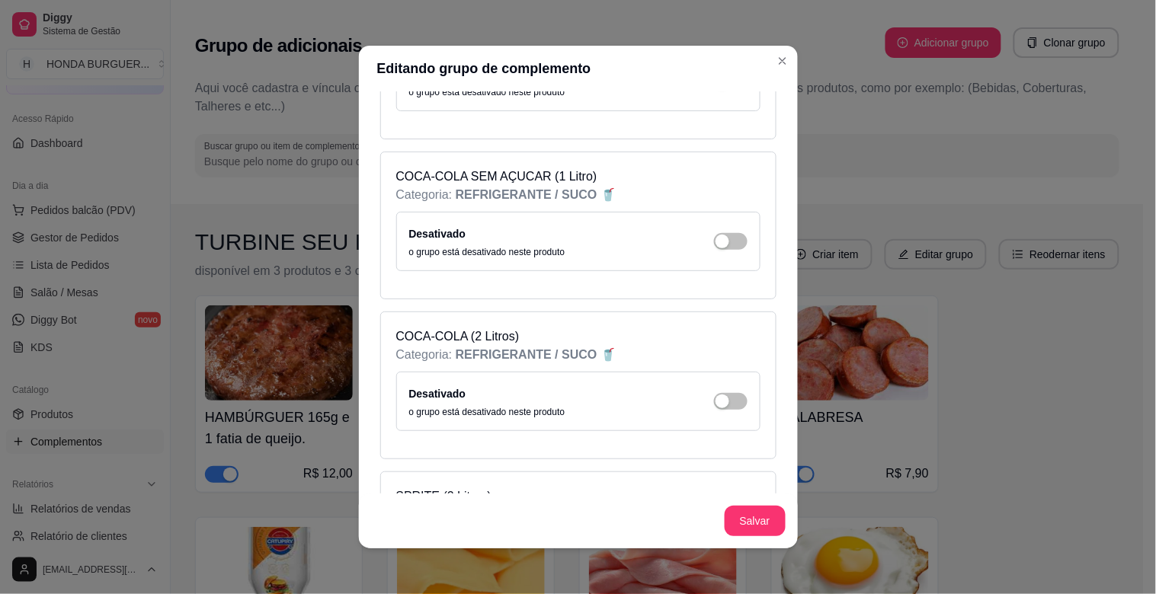
scroll to position [5758, 0]
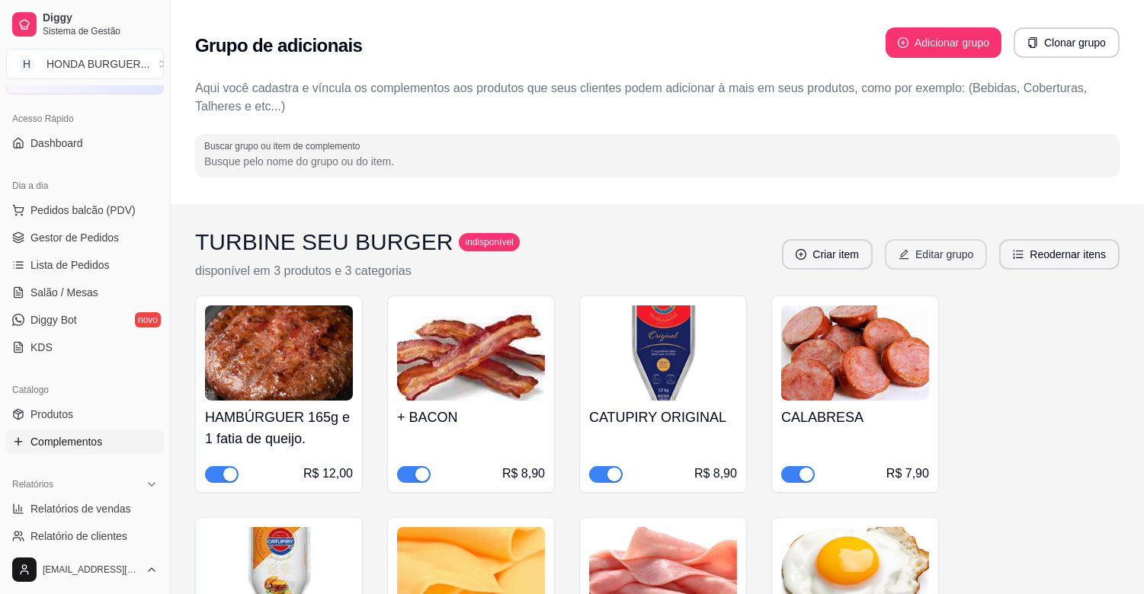
click at [909, 258] on icon "edit" at bounding box center [904, 254] width 11 height 11
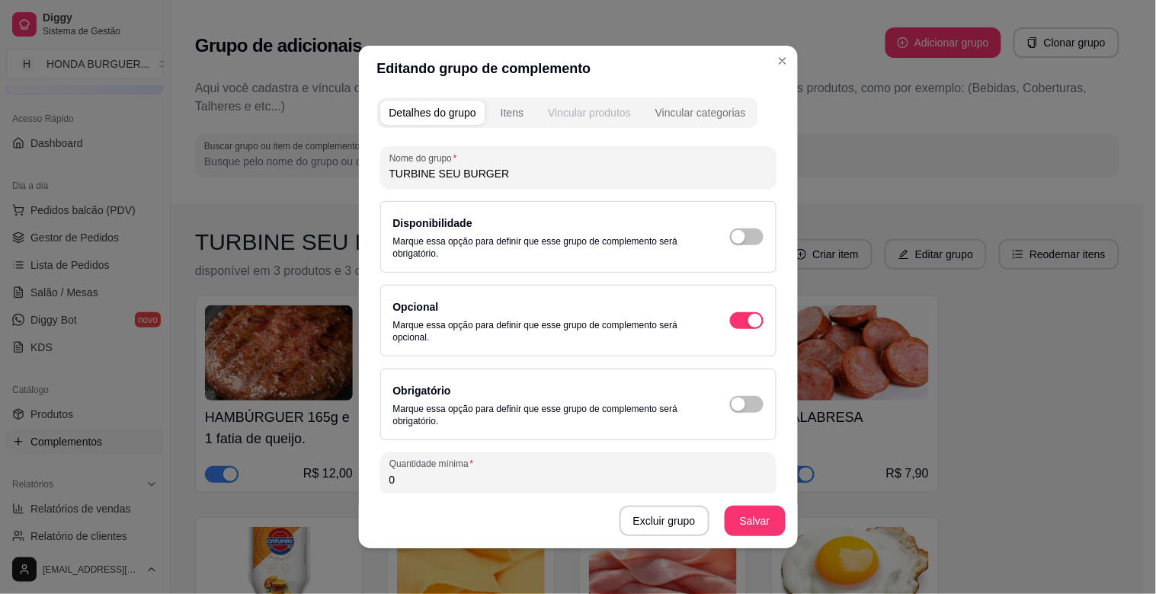
click at [562, 122] on button "Vincular produtos" at bounding box center [589, 113] width 101 height 24
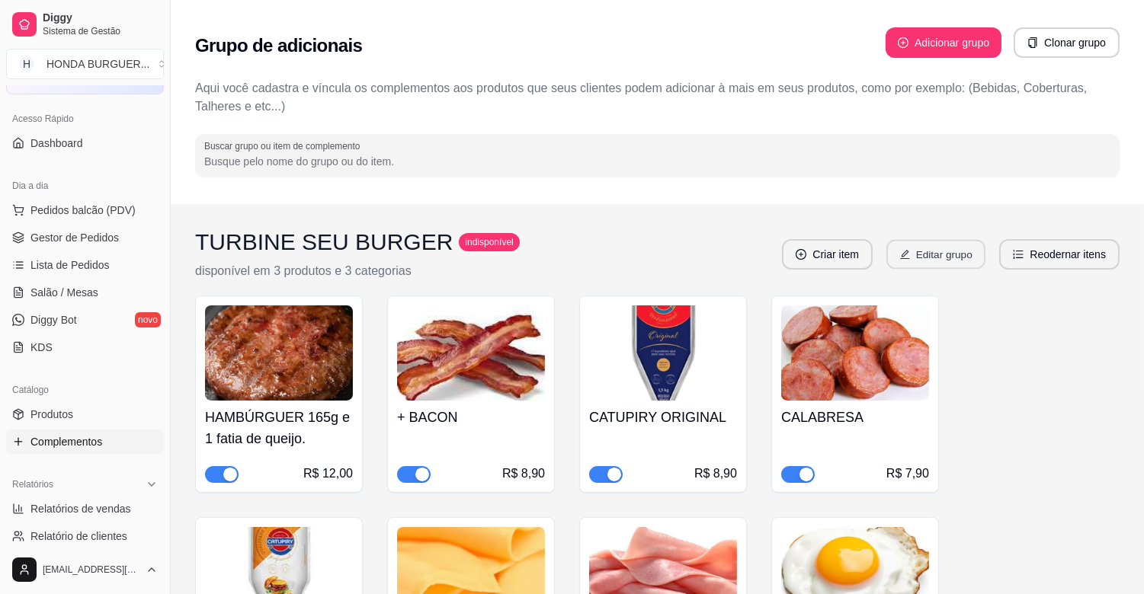
click at [919, 254] on button "Editar grupo" at bounding box center [935, 255] width 99 height 30
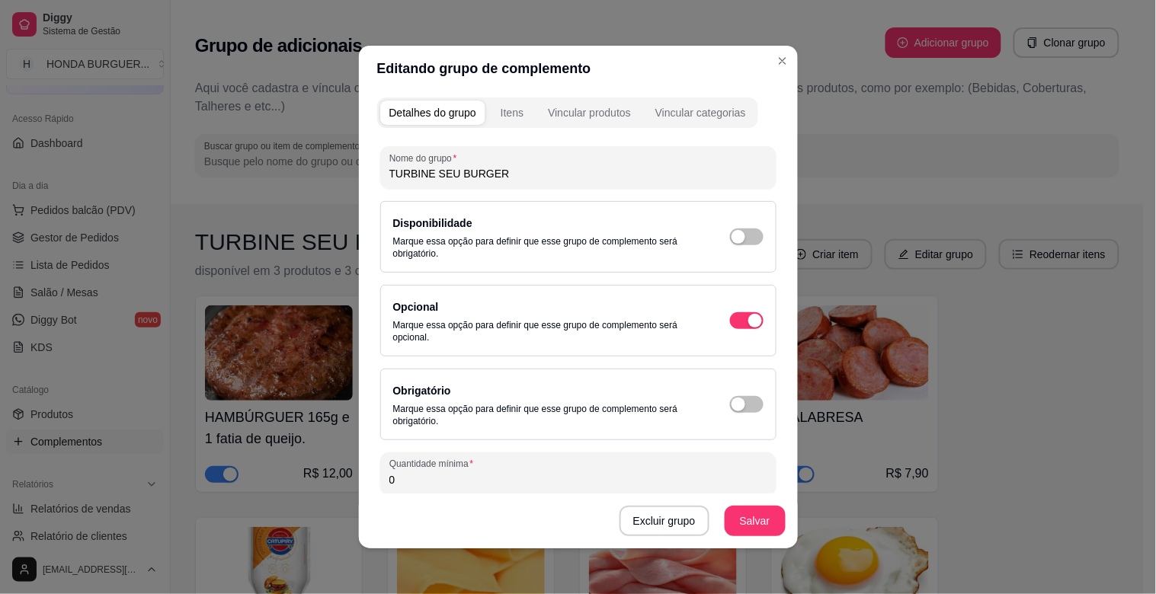
click at [567, 120] on div "Vincular produtos" at bounding box center [589, 112] width 83 height 15
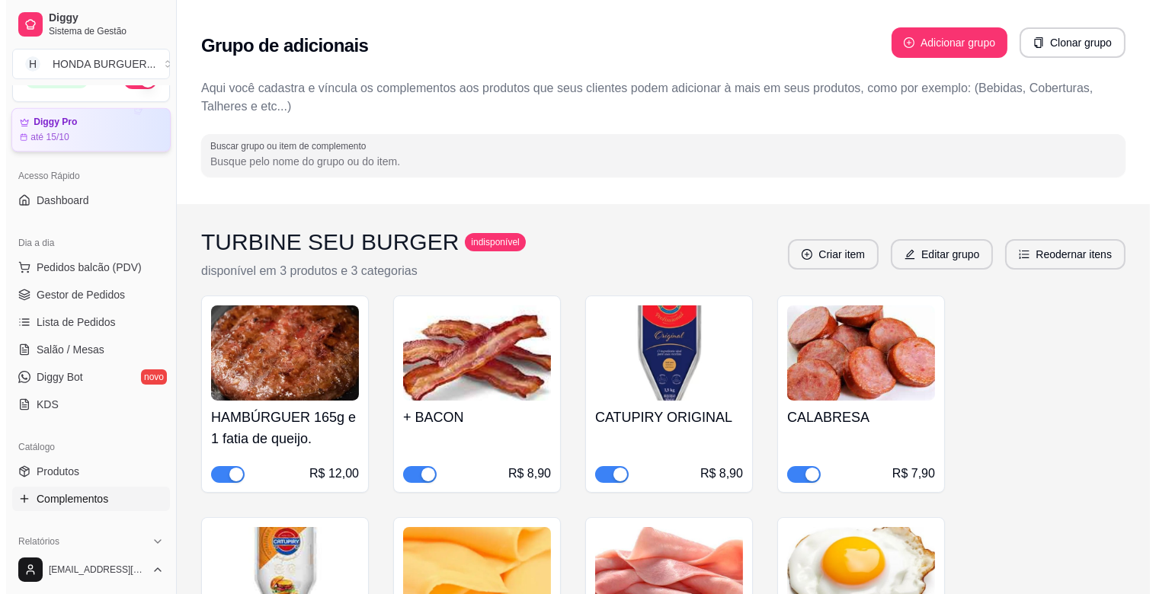
scroll to position [0, 0]
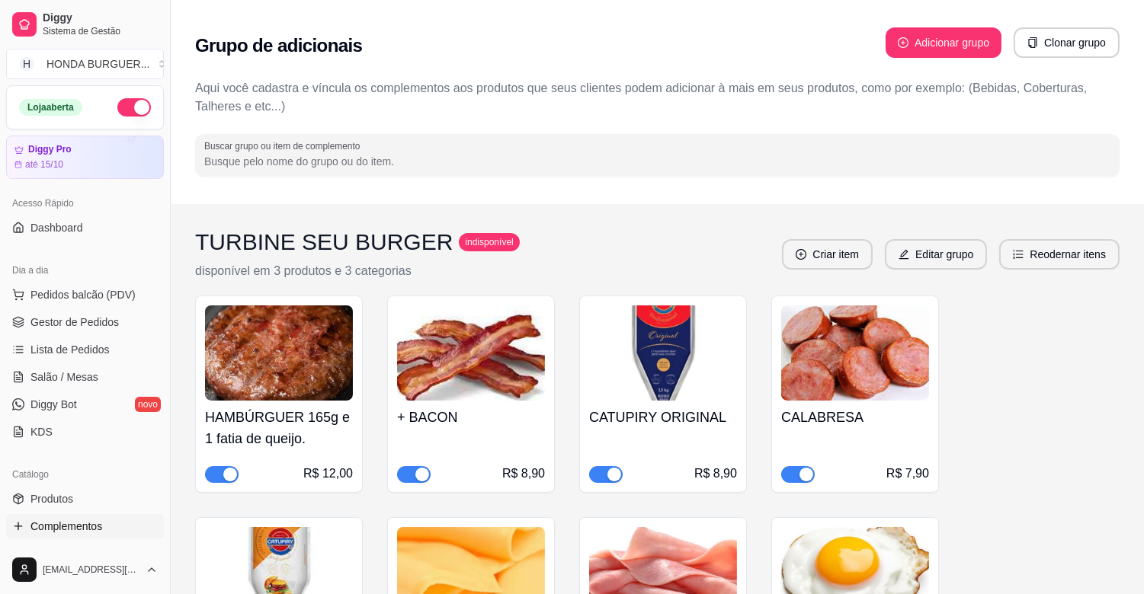
click at [117, 113] on button "button" at bounding box center [134, 107] width 34 height 18
click at [924, 271] on div "TURBINE SEU BURGER indisponível disponível em 3 produtos e 3 categorias Criar i…" at bounding box center [657, 255] width 924 height 52
click at [924, 264] on button "Editar grupo" at bounding box center [936, 254] width 102 height 30
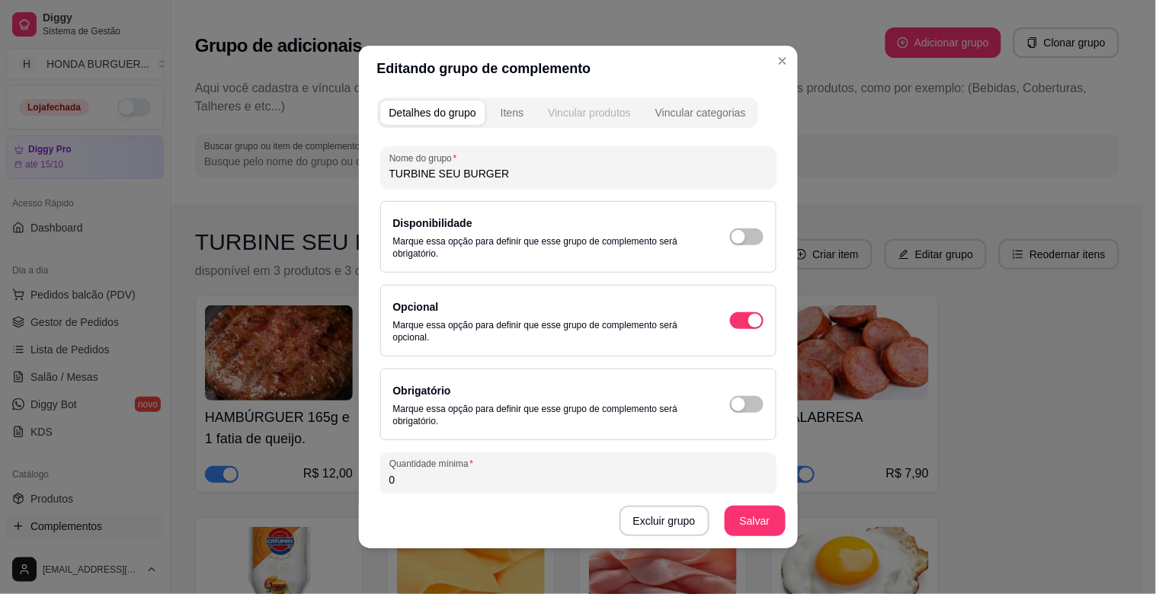
click at [567, 118] on div "Vincular produtos" at bounding box center [589, 112] width 83 height 15
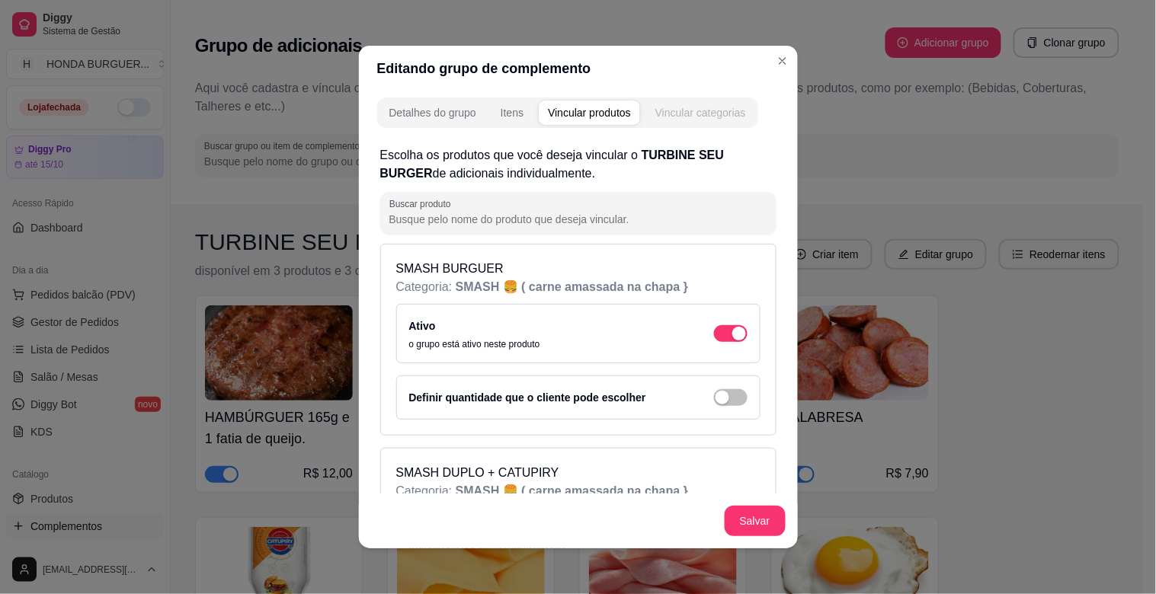
click at [732, 124] on button "Vincular categorias" at bounding box center [700, 113] width 109 height 24
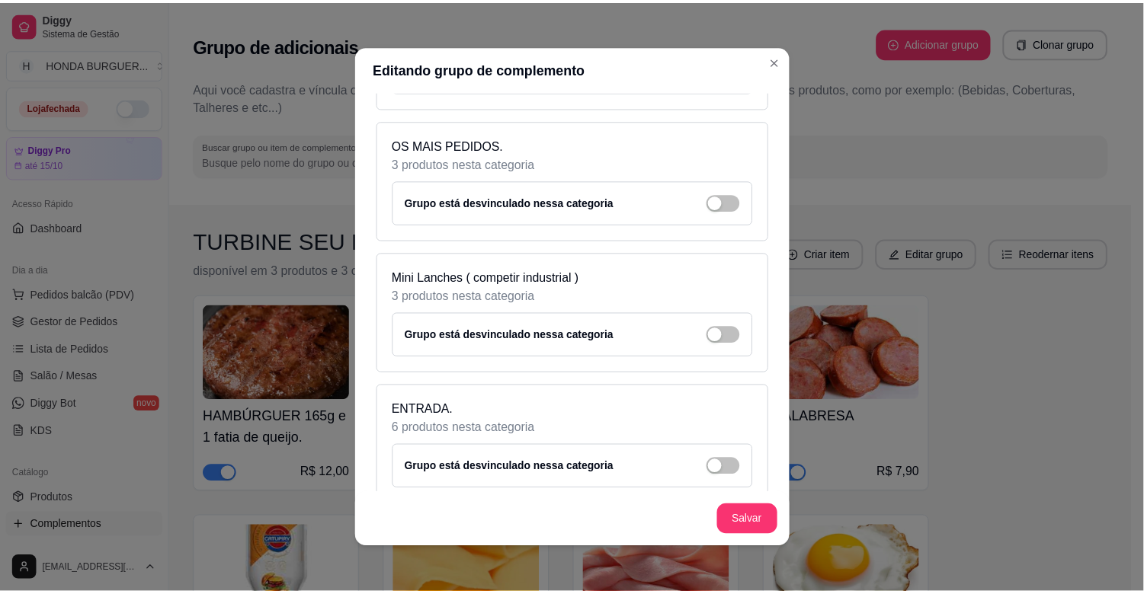
scroll to position [828, 0]
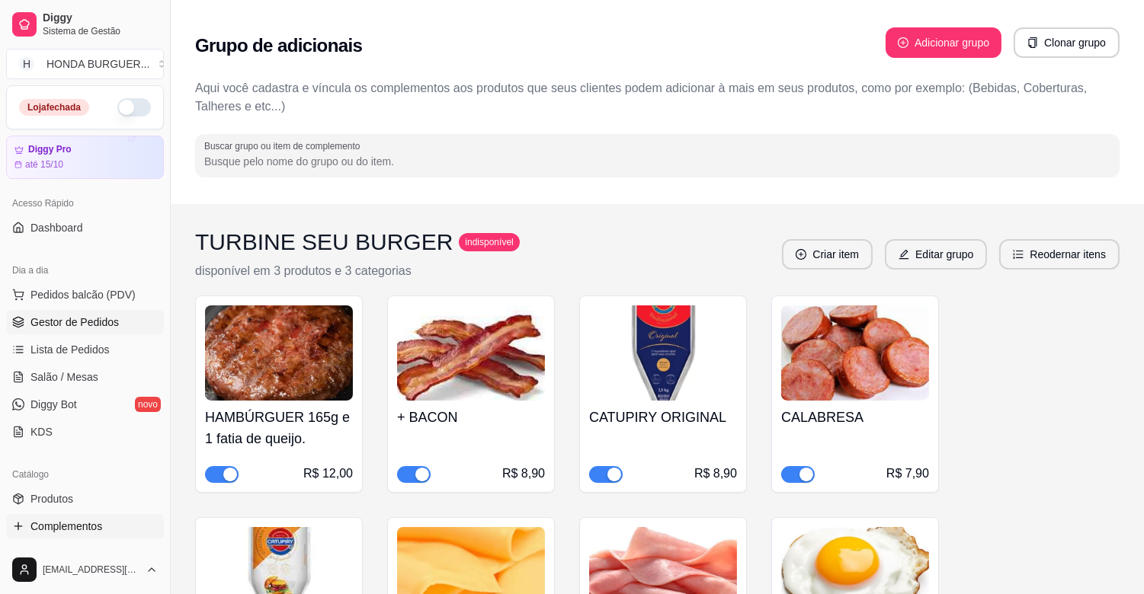
click at [95, 318] on span "Gestor de Pedidos" at bounding box center [74, 322] width 88 height 15
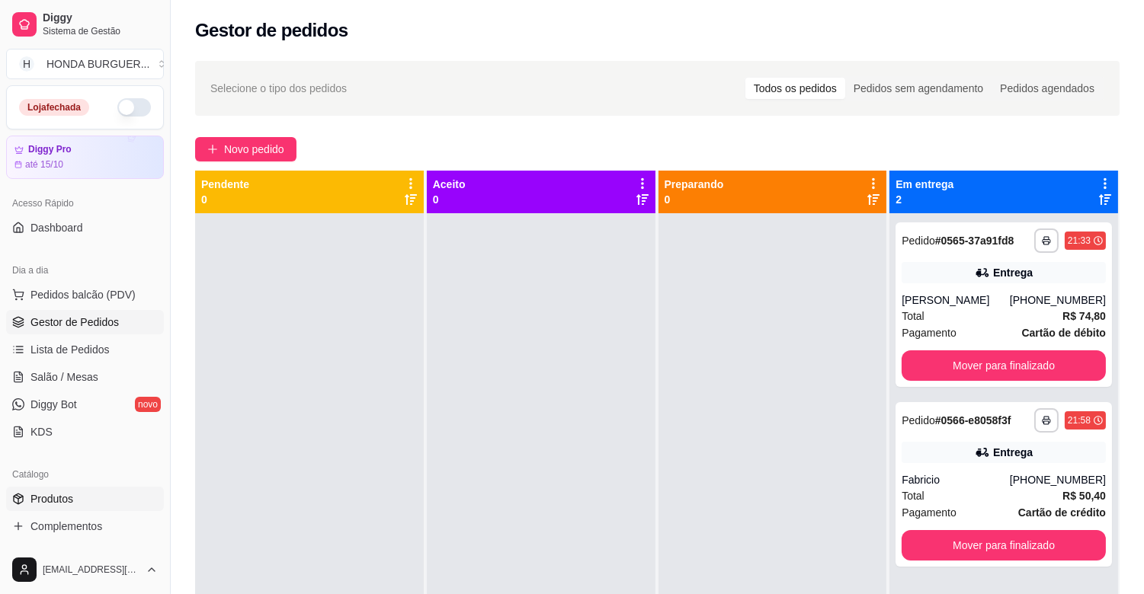
click at [62, 496] on span "Produtos" at bounding box center [51, 499] width 43 height 15
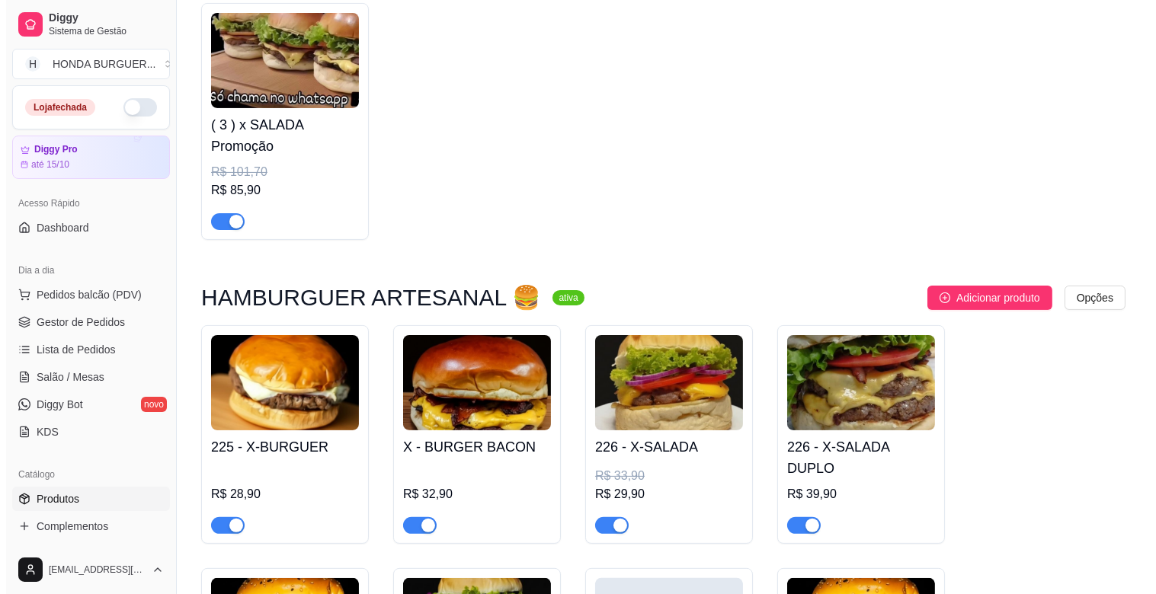
scroll to position [1016, 0]
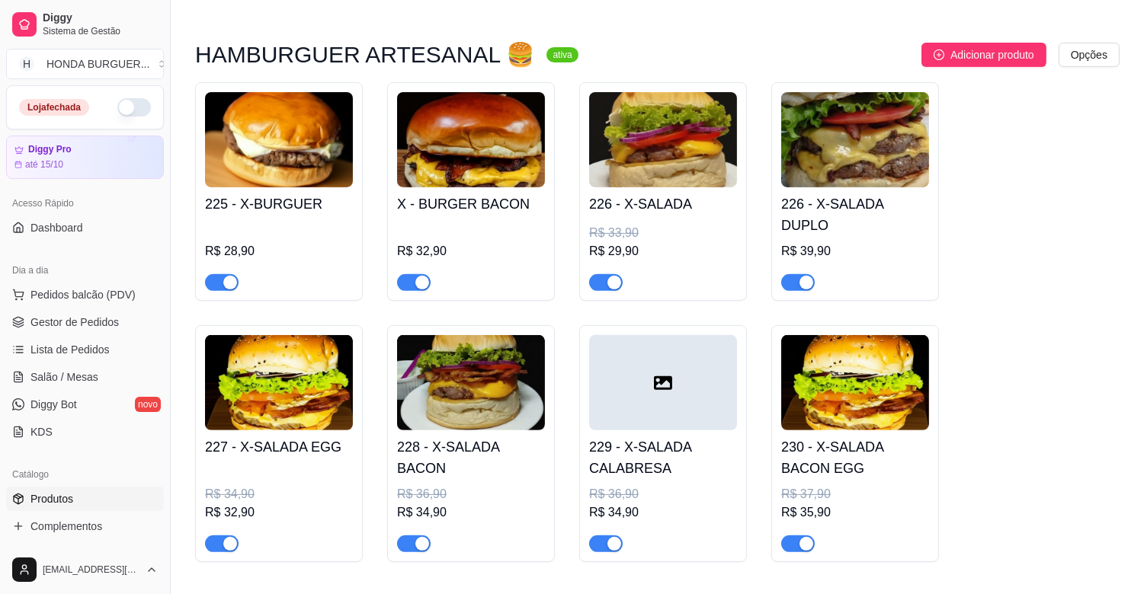
click at [873, 151] on img at bounding box center [855, 139] width 148 height 95
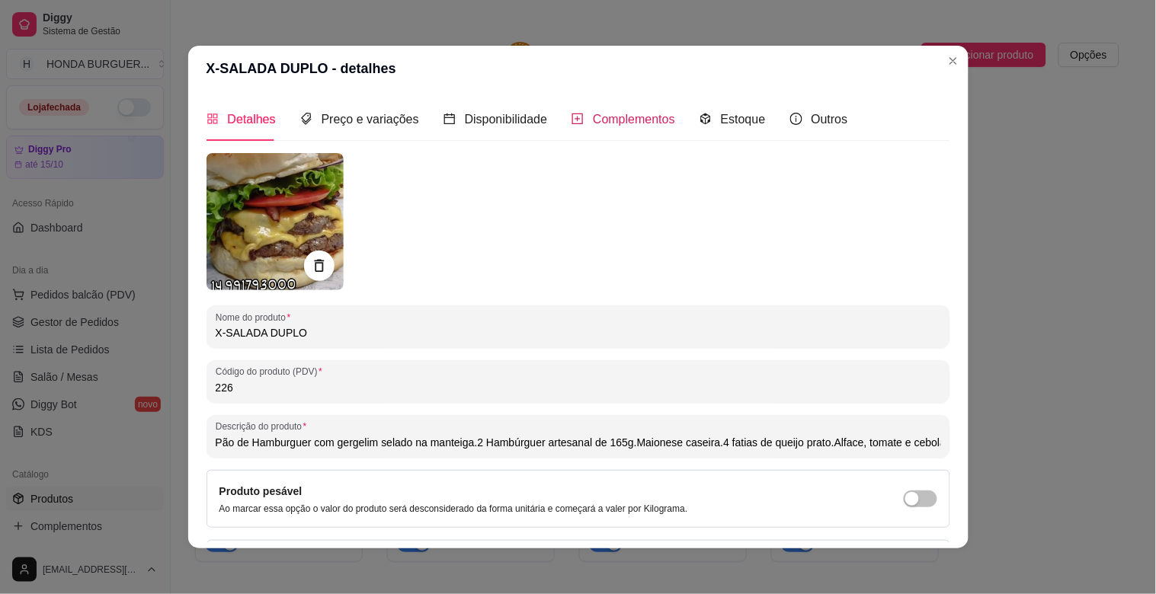
click at [607, 126] on span "Complementos" at bounding box center [634, 119] width 82 height 13
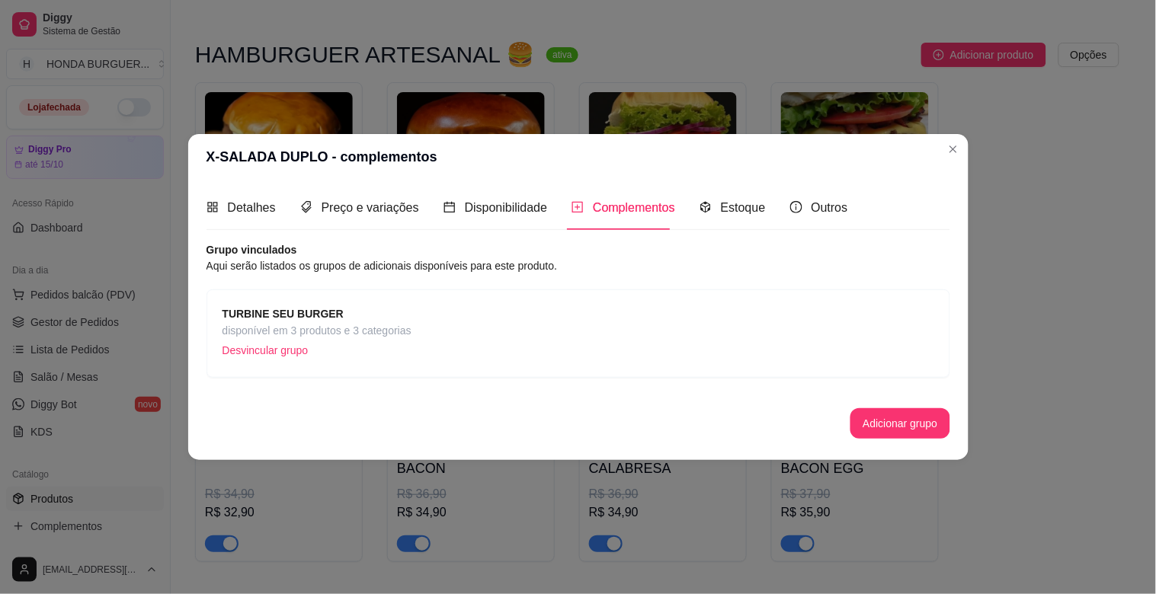
click at [253, 324] on span "disponível em 3 produtos e 3 categorias" at bounding box center [317, 330] width 189 height 17
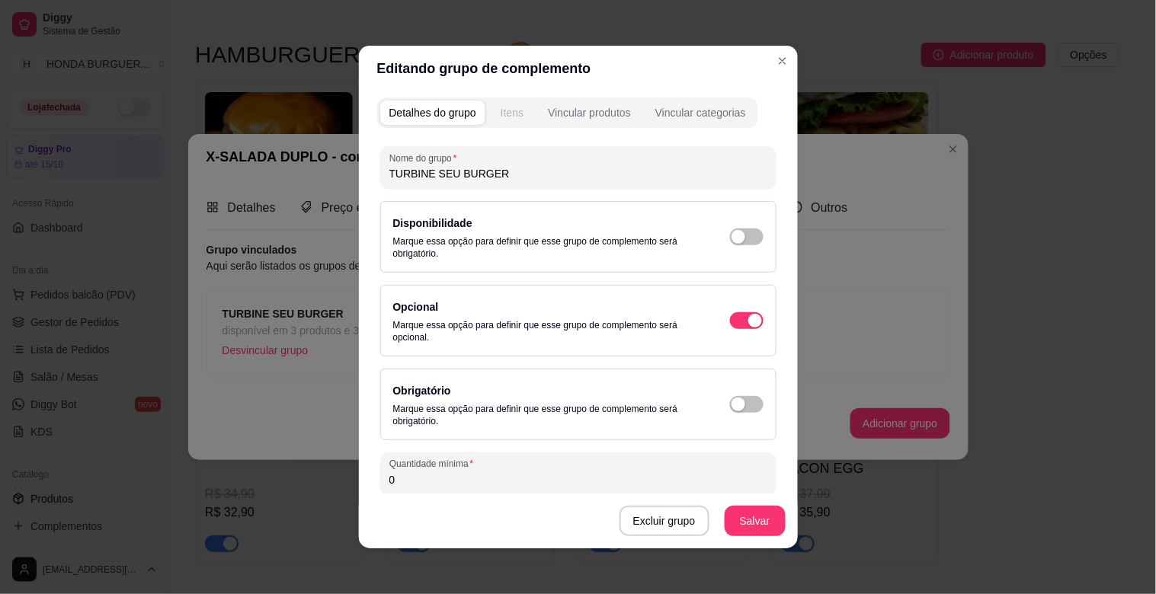
click at [516, 120] on div "Itens" at bounding box center [512, 112] width 23 height 15
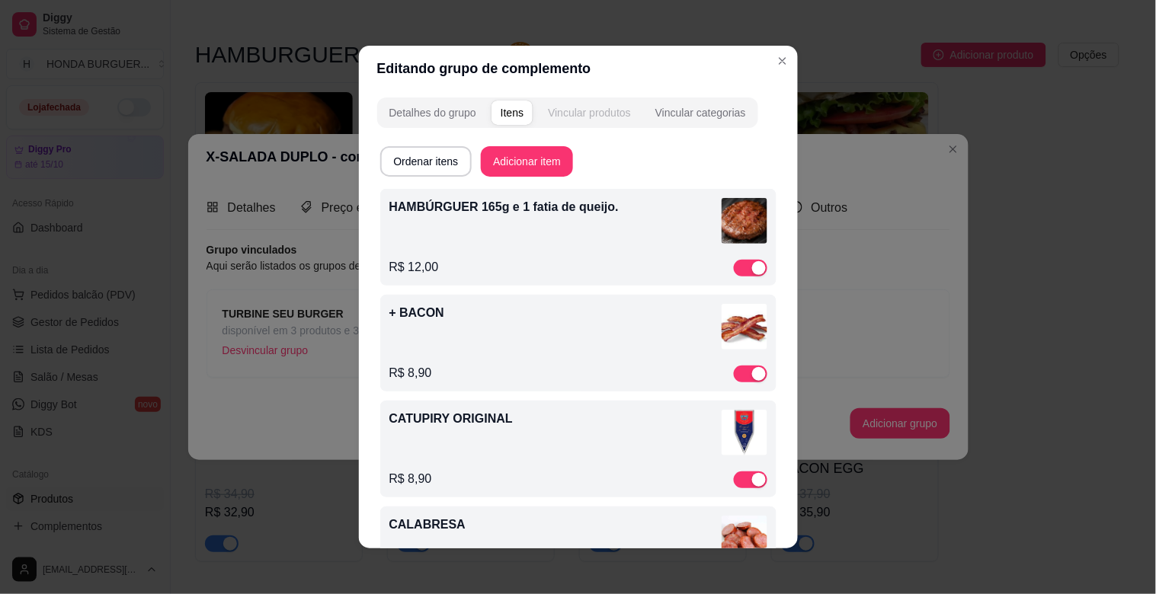
click at [572, 119] on div "Vincular produtos" at bounding box center [589, 112] width 83 height 15
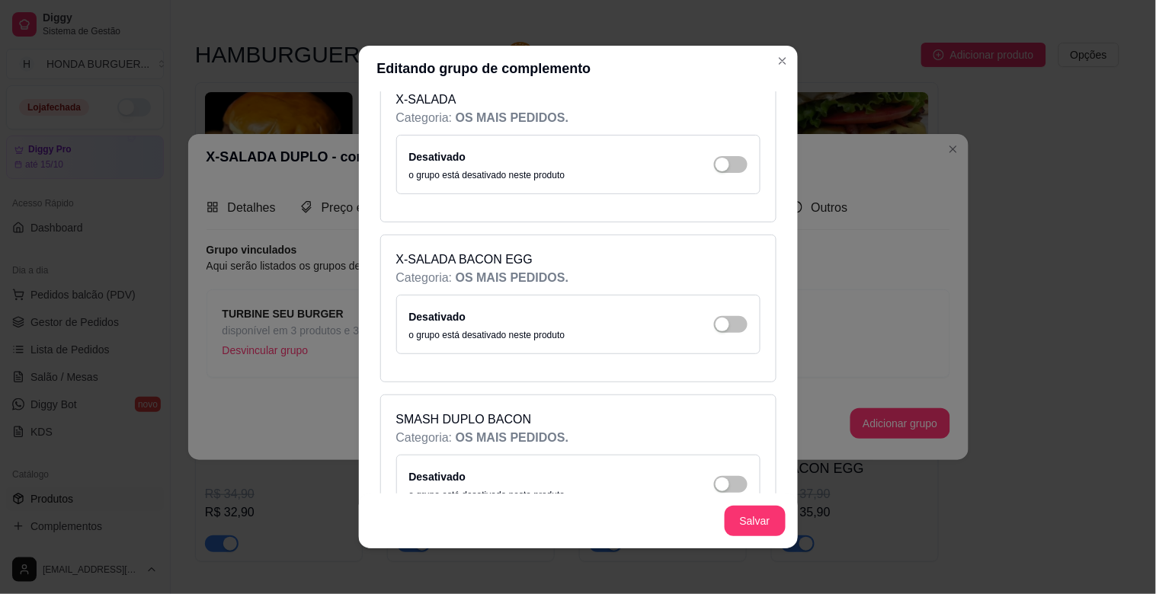
scroll to position [0, 0]
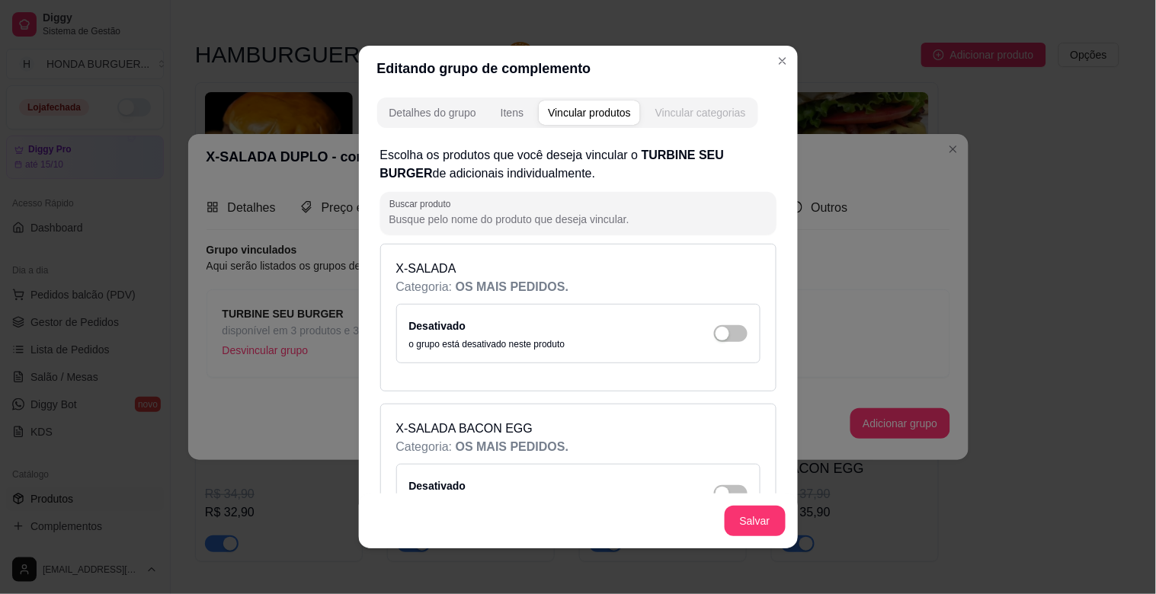
click at [703, 115] on div "Vincular categorias" at bounding box center [700, 112] width 91 height 15
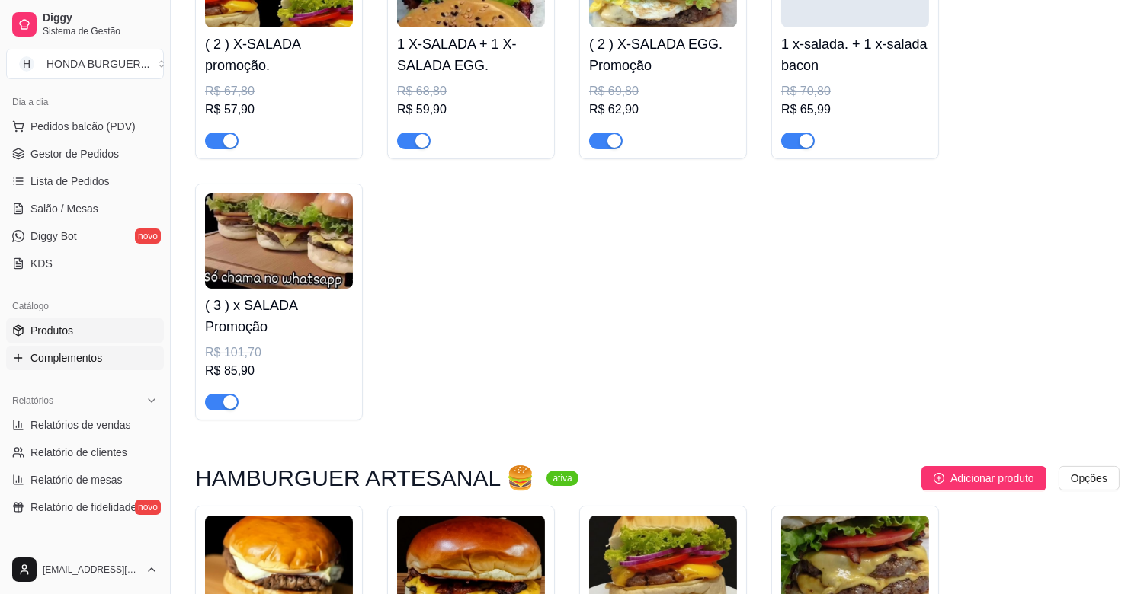
scroll to position [169, 0]
click at [54, 360] on span "Complementos" at bounding box center [66, 357] width 72 height 15
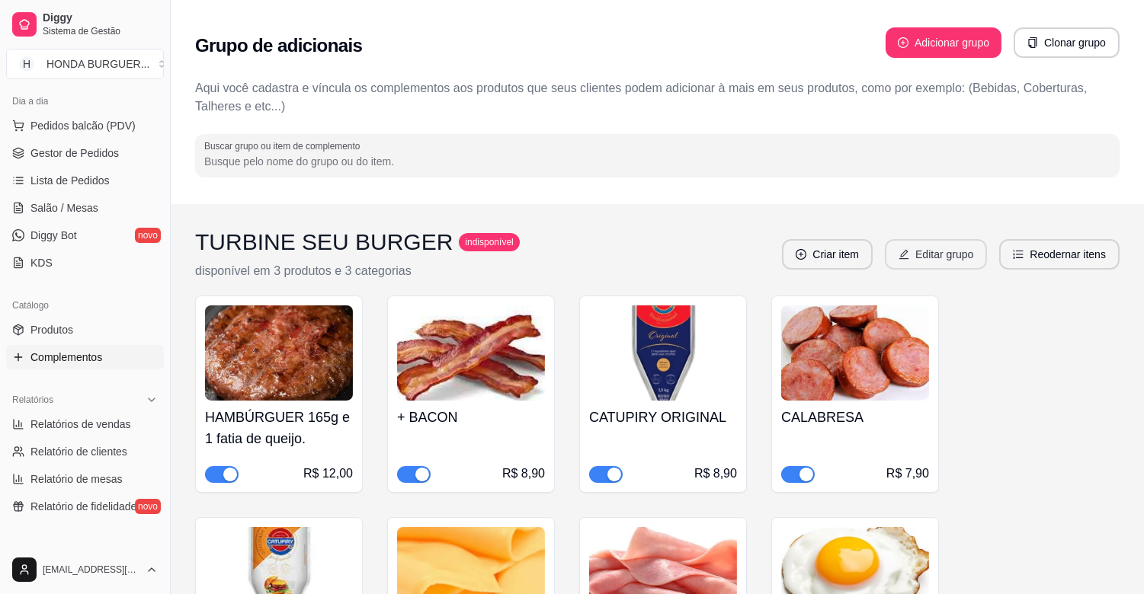
click at [970, 253] on button "Editar grupo" at bounding box center [936, 254] width 102 height 30
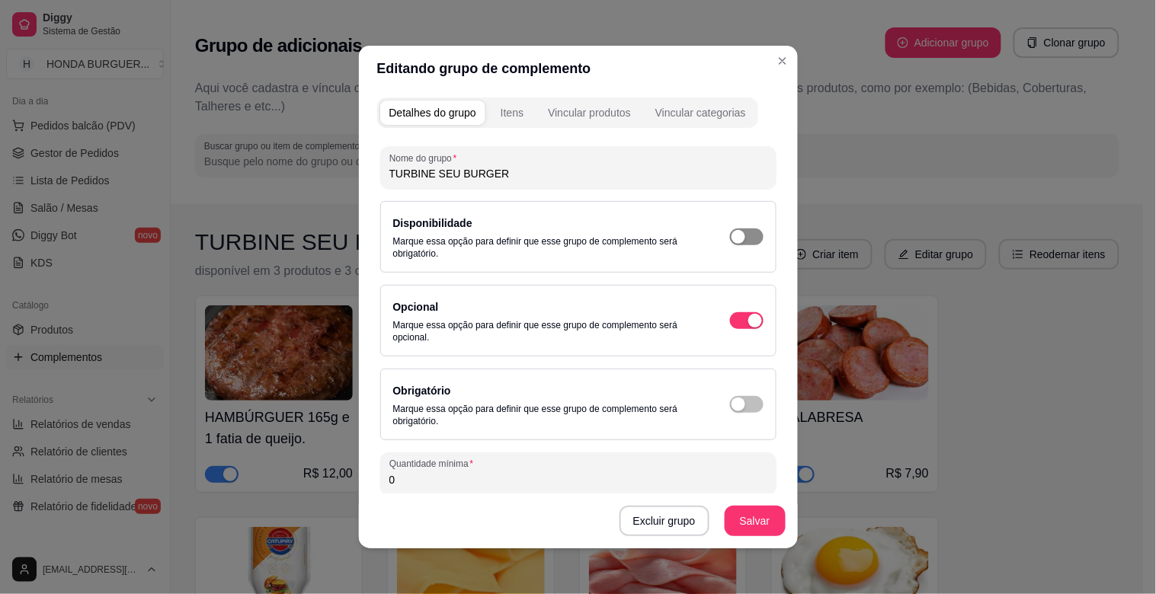
click at [735, 238] on span "button" at bounding box center [747, 237] width 34 height 17
click at [730, 236] on span "button" at bounding box center [747, 237] width 34 height 17
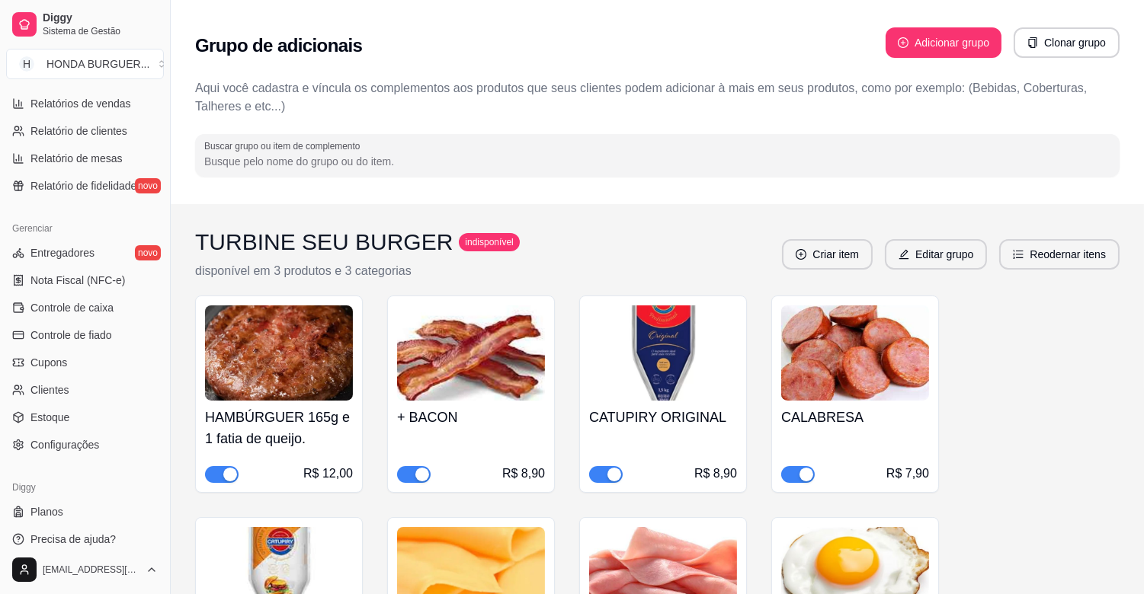
scroll to position [501, 0]
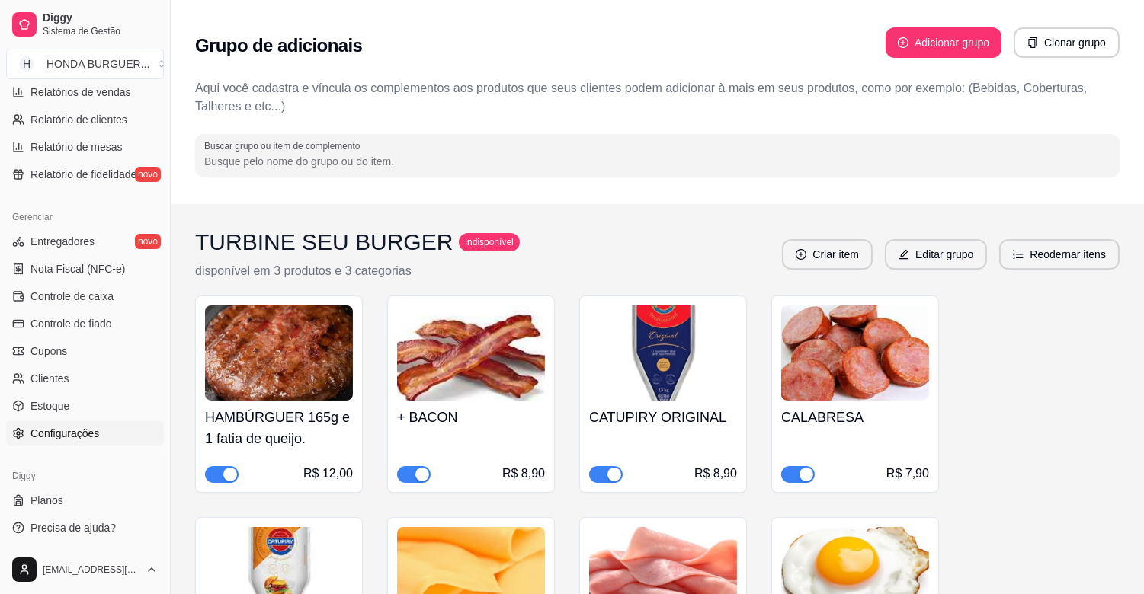
click at [73, 438] on span "Configurações" at bounding box center [64, 433] width 69 height 15
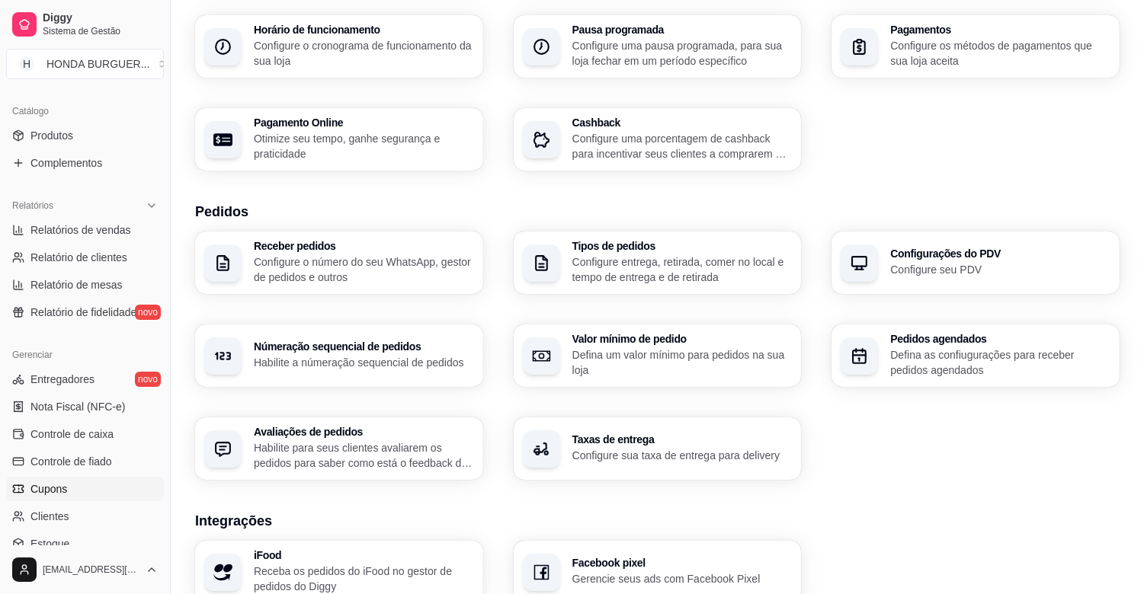
scroll to position [163, 0]
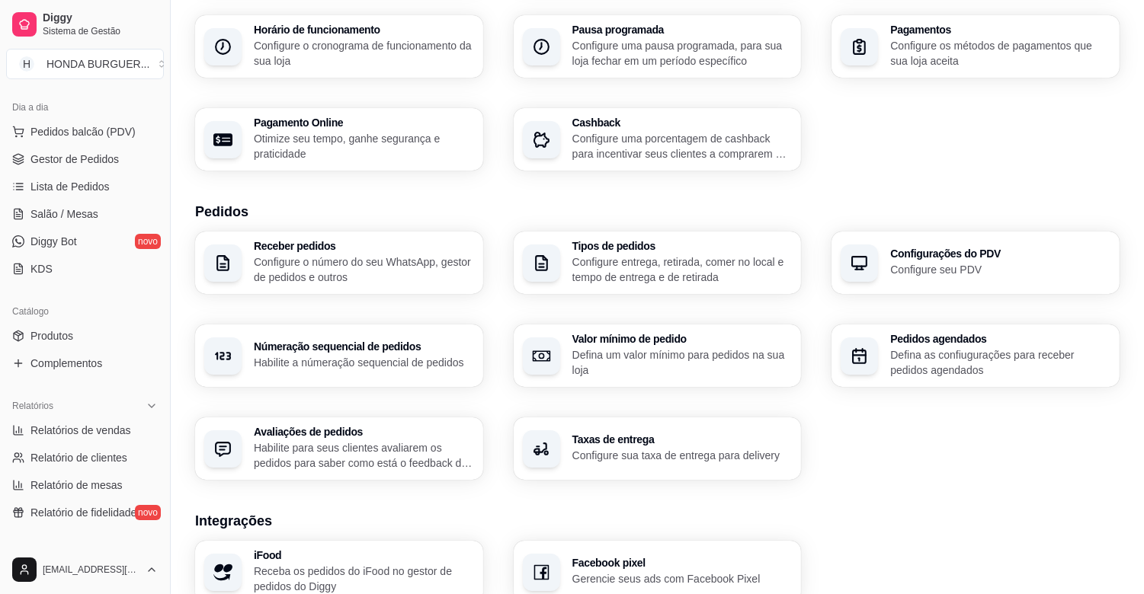
click at [102, 352] on link "Complementos" at bounding box center [85, 363] width 158 height 24
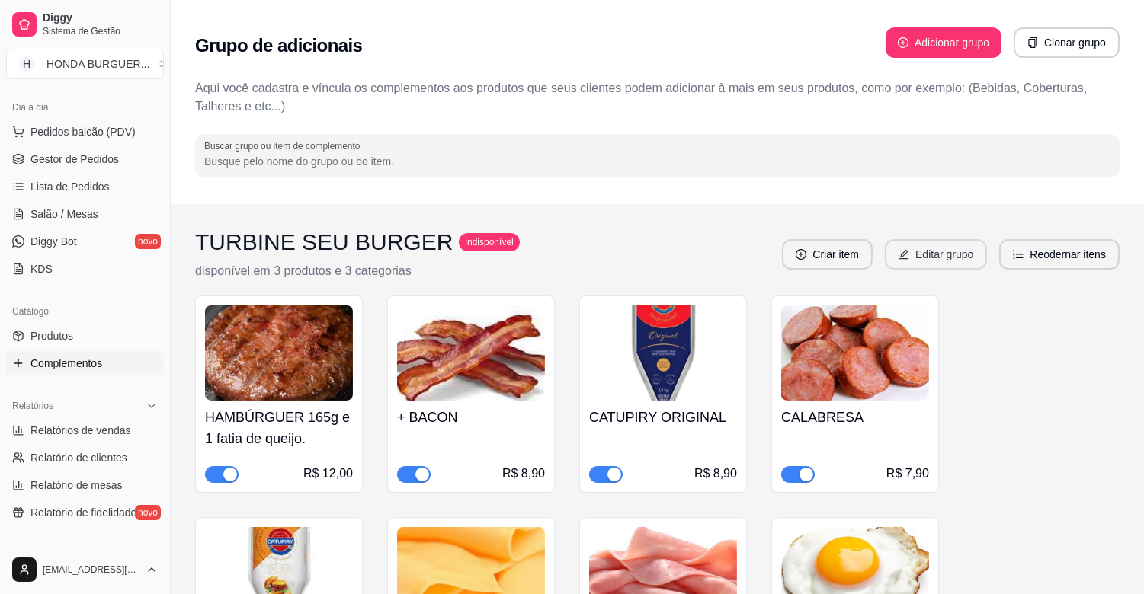
click at [981, 252] on button "Editar grupo" at bounding box center [936, 254] width 102 height 30
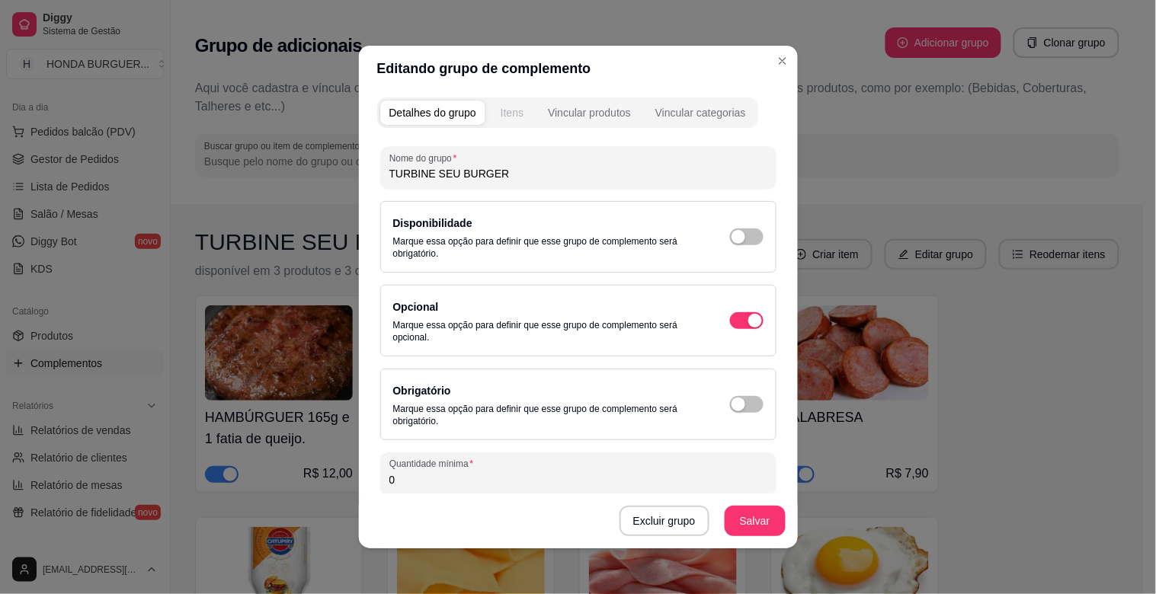
click at [505, 112] on div "Itens" at bounding box center [512, 112] width 23 height 15
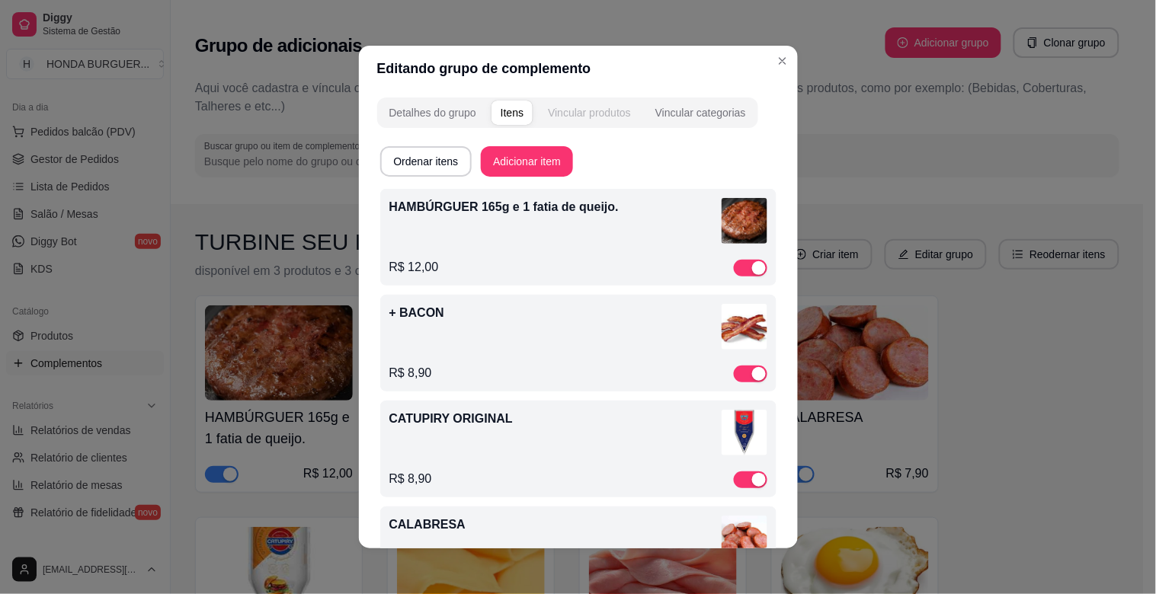
click at [585, 110] on div "Vincular produtos" at bounding box center [589, 112] width 83 height 15
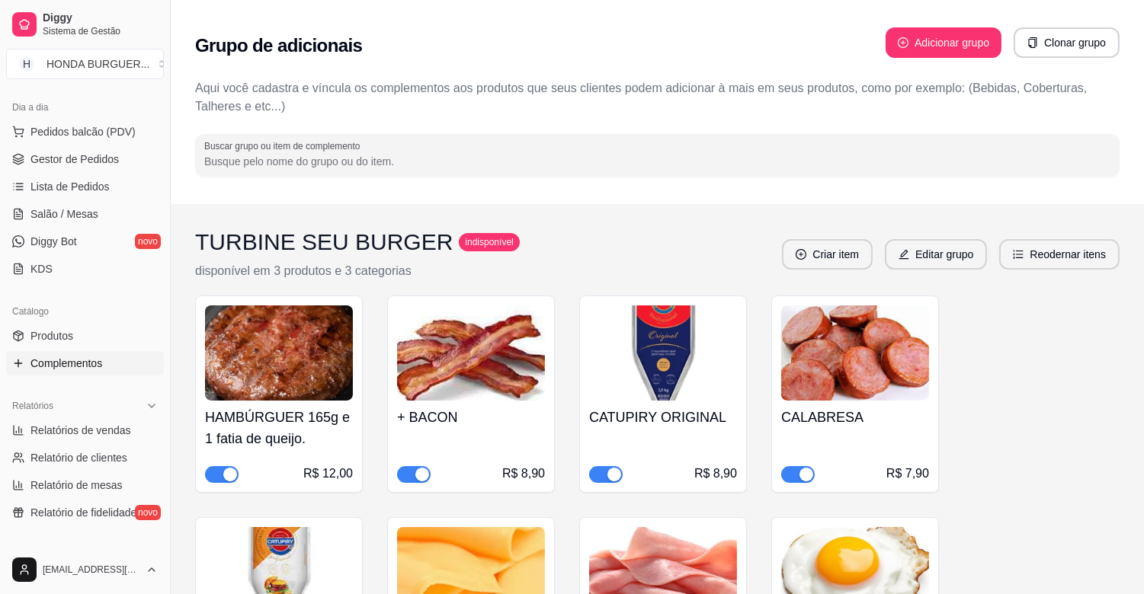
drag, startPoint x: 956, startPoint y: 273, endPoint x: 957, endPoint y: 257, distance: 16.0
click at [956, 272] on div "TURBINE SEU BURGER indisponível disponível em 3 produtos e 3 categorias Criar i…" at bounding box center [657, 255] width 924 height 52
click at [957, 257] on button "Editar grupo" at bounding box center [936, 254] width 102 height 30
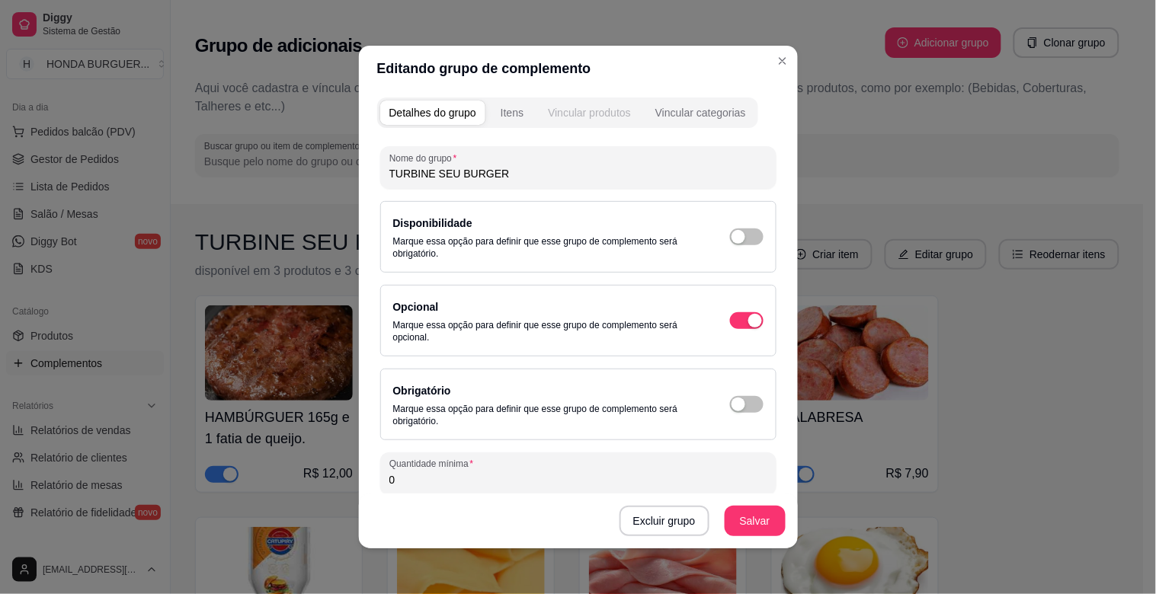
click at [593, 111] on div "Vincular produtos" at bounding box center [589, 112] width 83 height 15
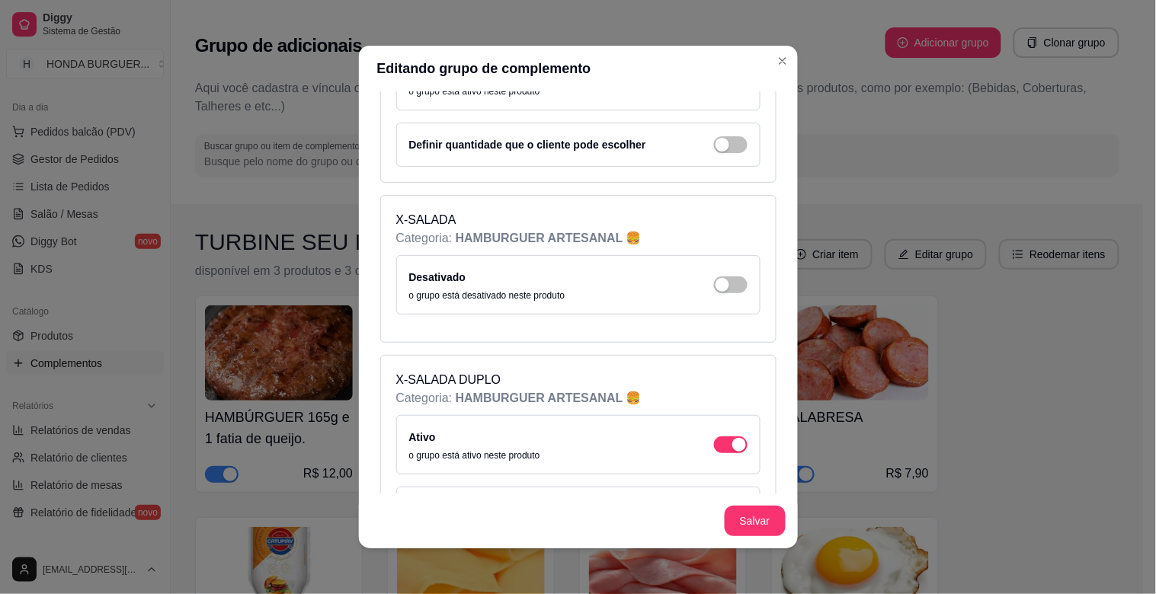
scroll to position [1778, 0]
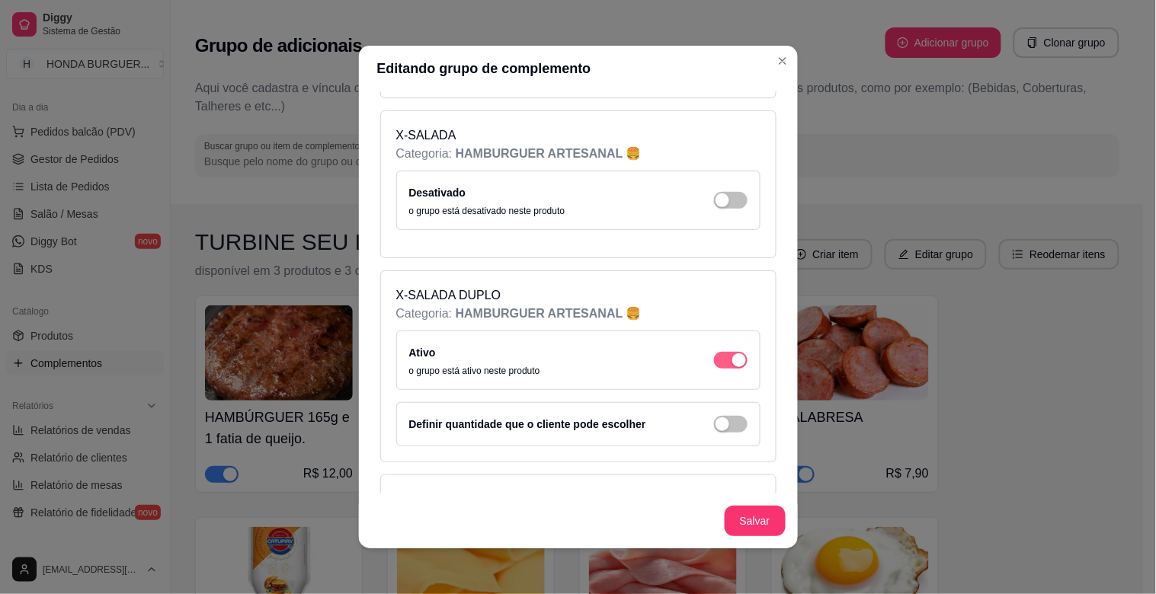
click at [714, 361] on span "button" at bounding box center [731, 360] width 34 height 17
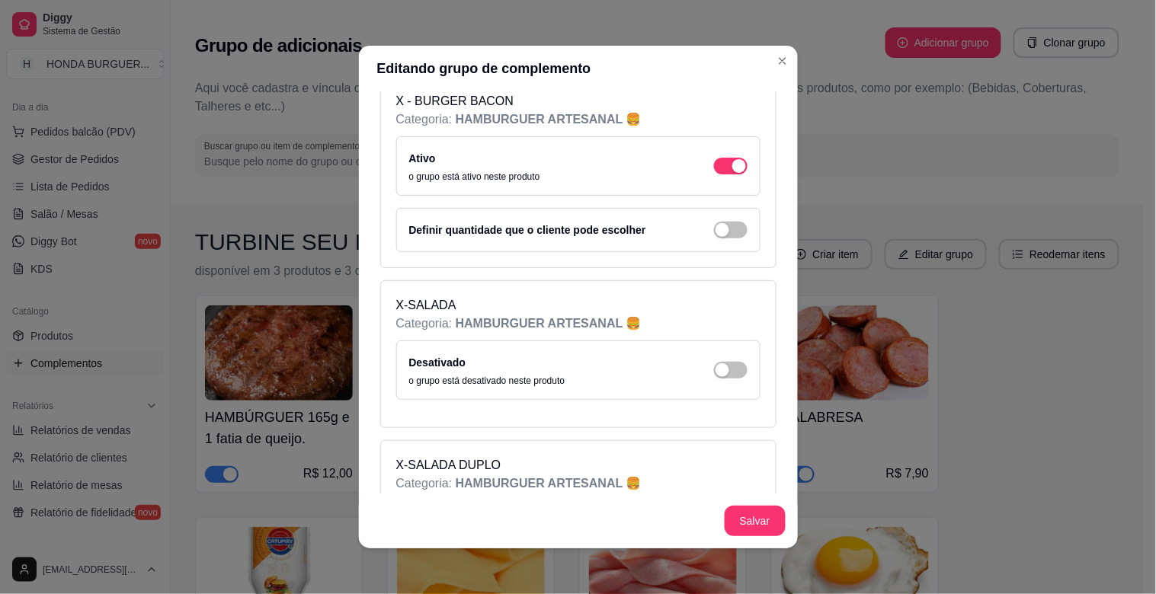
scroll to position [1609, 0]
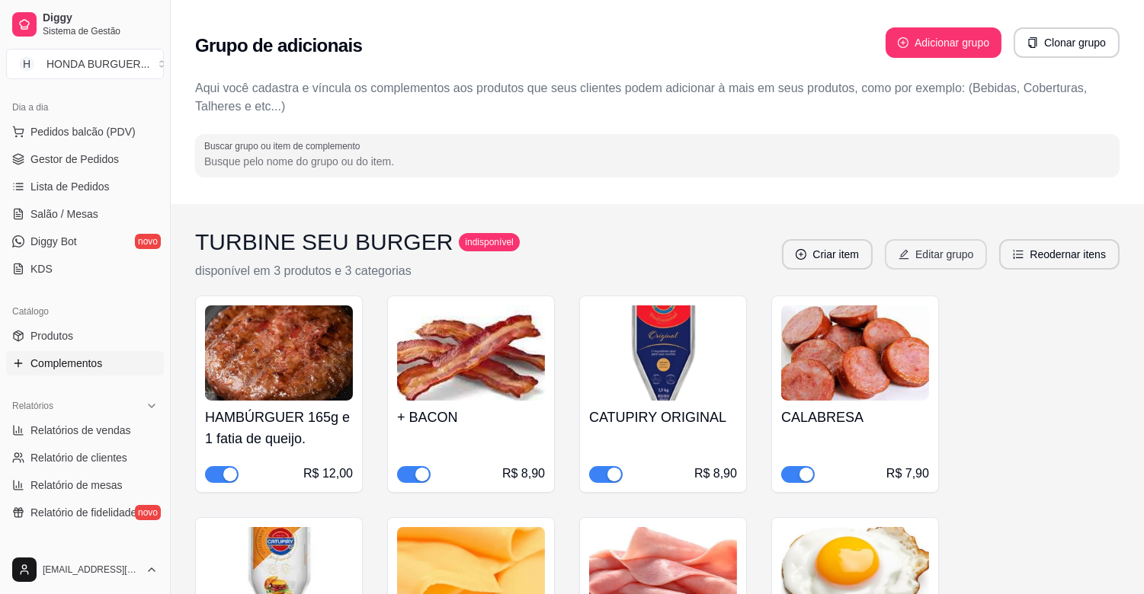
click at [976, 245] on button "Editar grupo" at bounding box center [936, 254] width 102 height 30
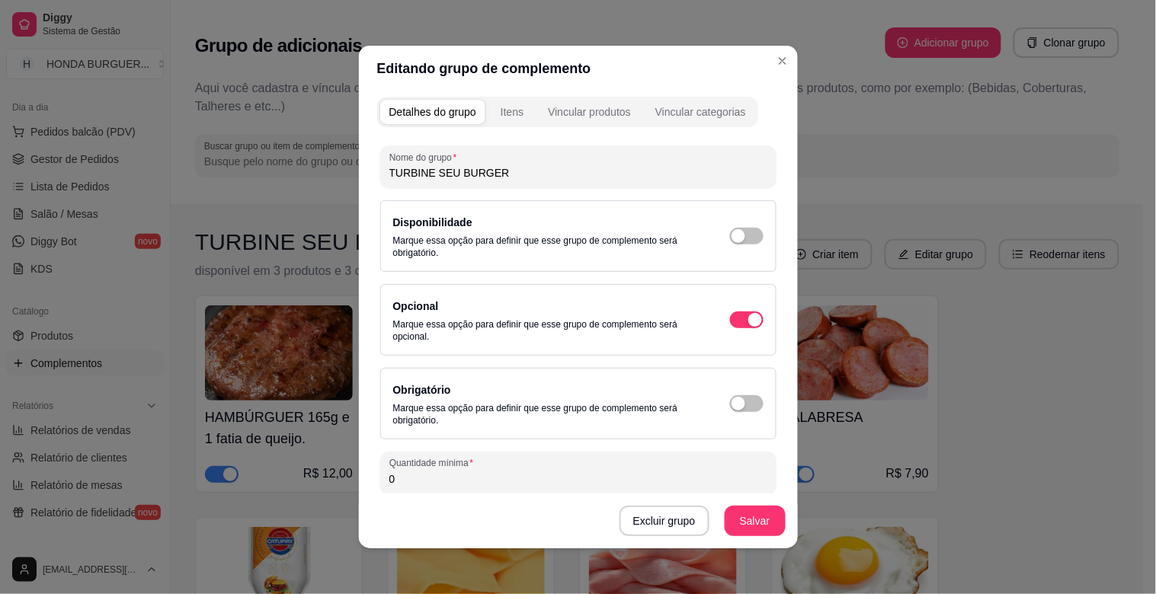
scroll to position [0, 0]
click at [581, 101] on button "Vincular produtos" at bounding box center [589, 113] width 101 height 24
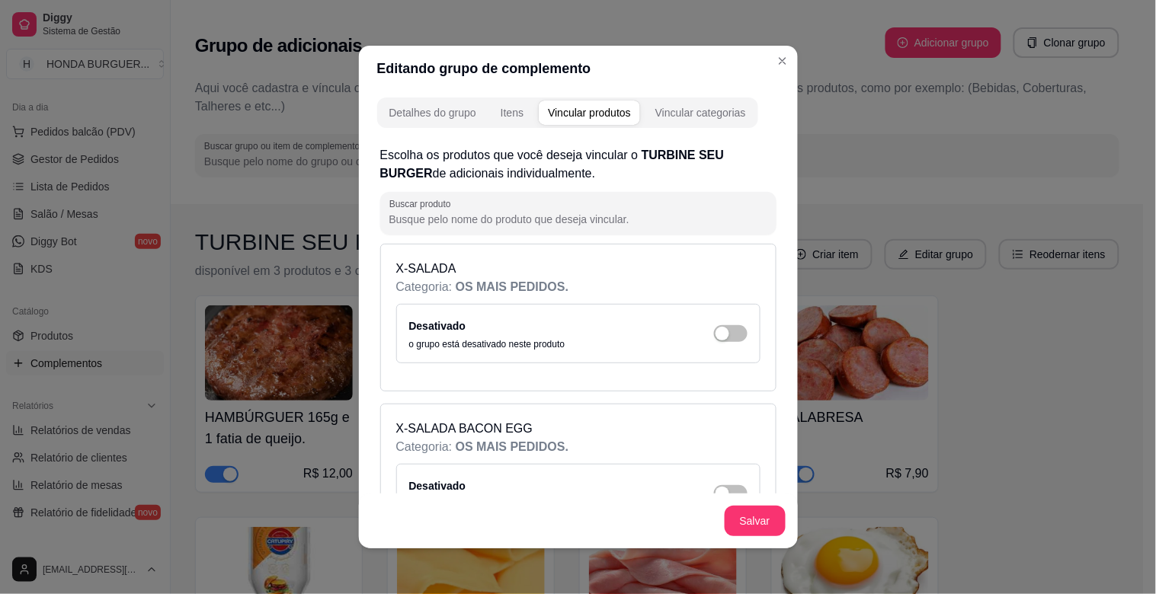
click at [585, 107] on div "Vincular produtos" at bounding box center [589, 112] width 83 height 15
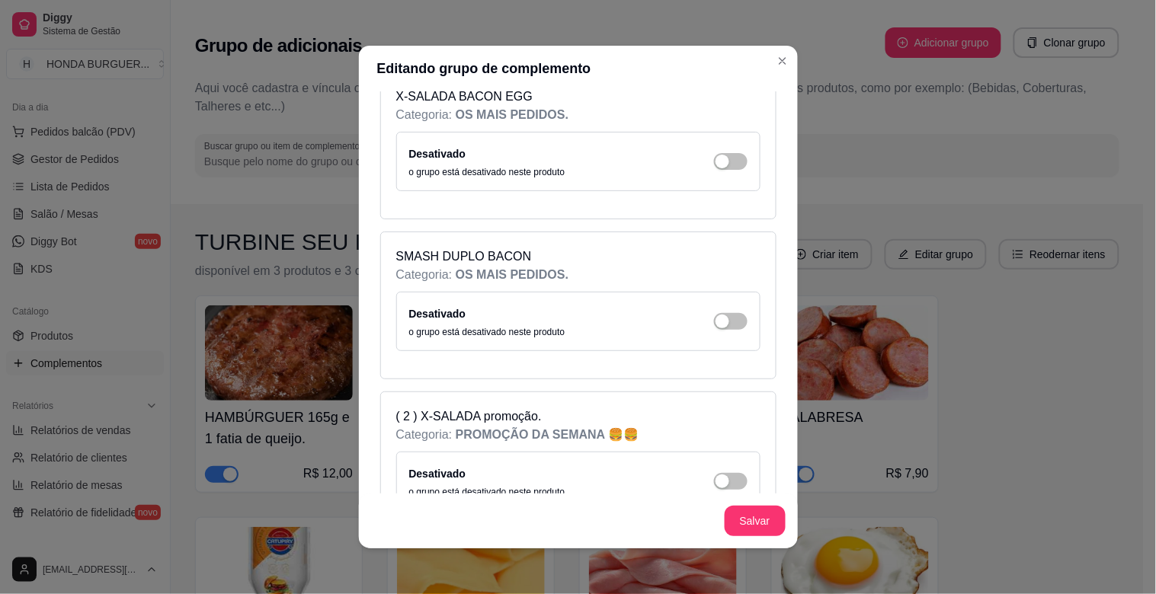
scroll to position [338, 0]
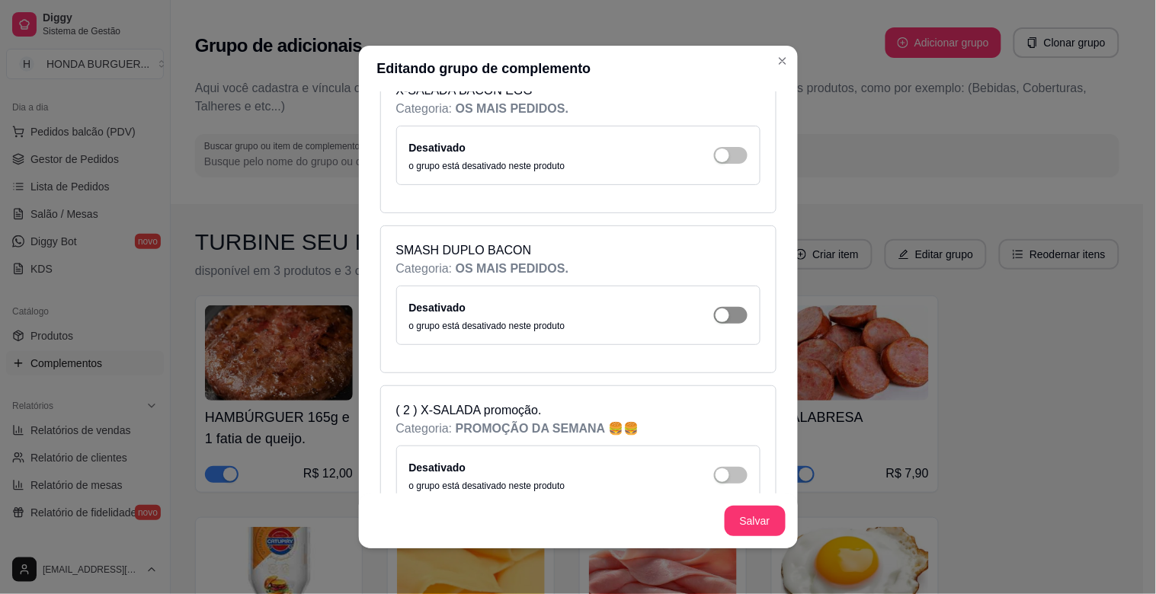
click at [716, 318] on span "button" at bounding box center [731, 315] width 34 height 17
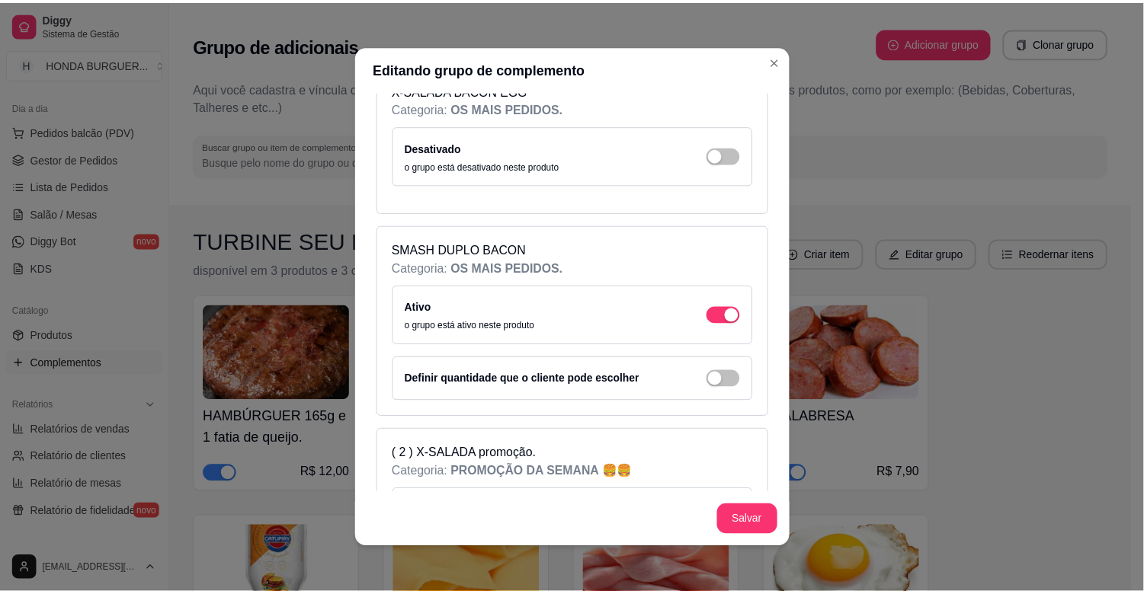
scroll to position [423, 0]
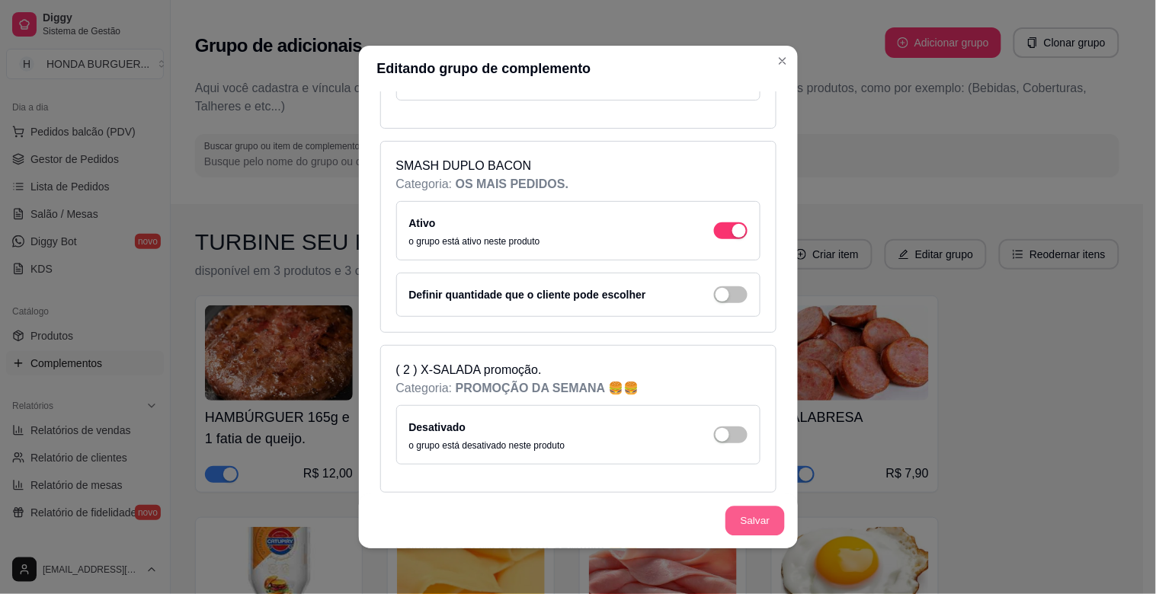
click at [735, 520] on button "Salvar" at bounding box center [755, 522] width 59 height 30
